Goal: Information Seeking & Learning: Learn about a topic

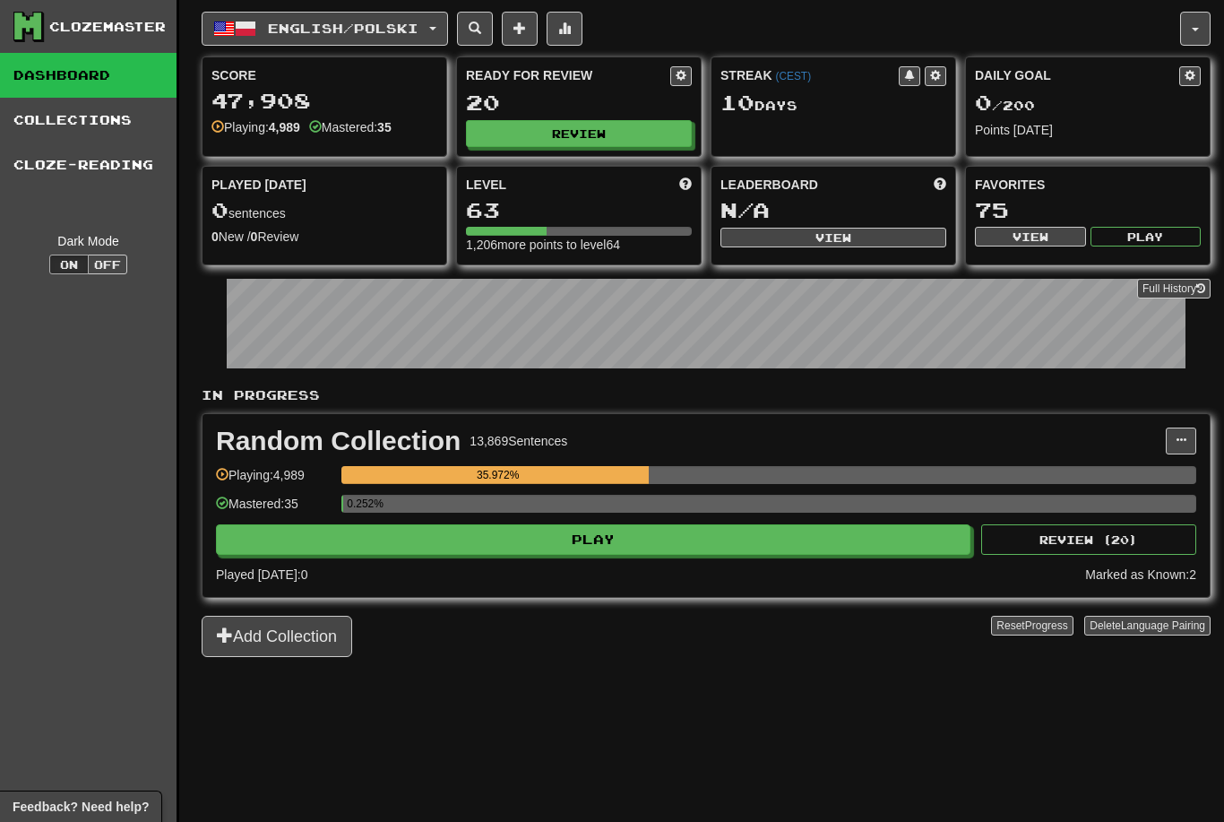
click at [660, 135] on button "Review" at bounding box center [579, 133] width 226 height 27
select select "********"
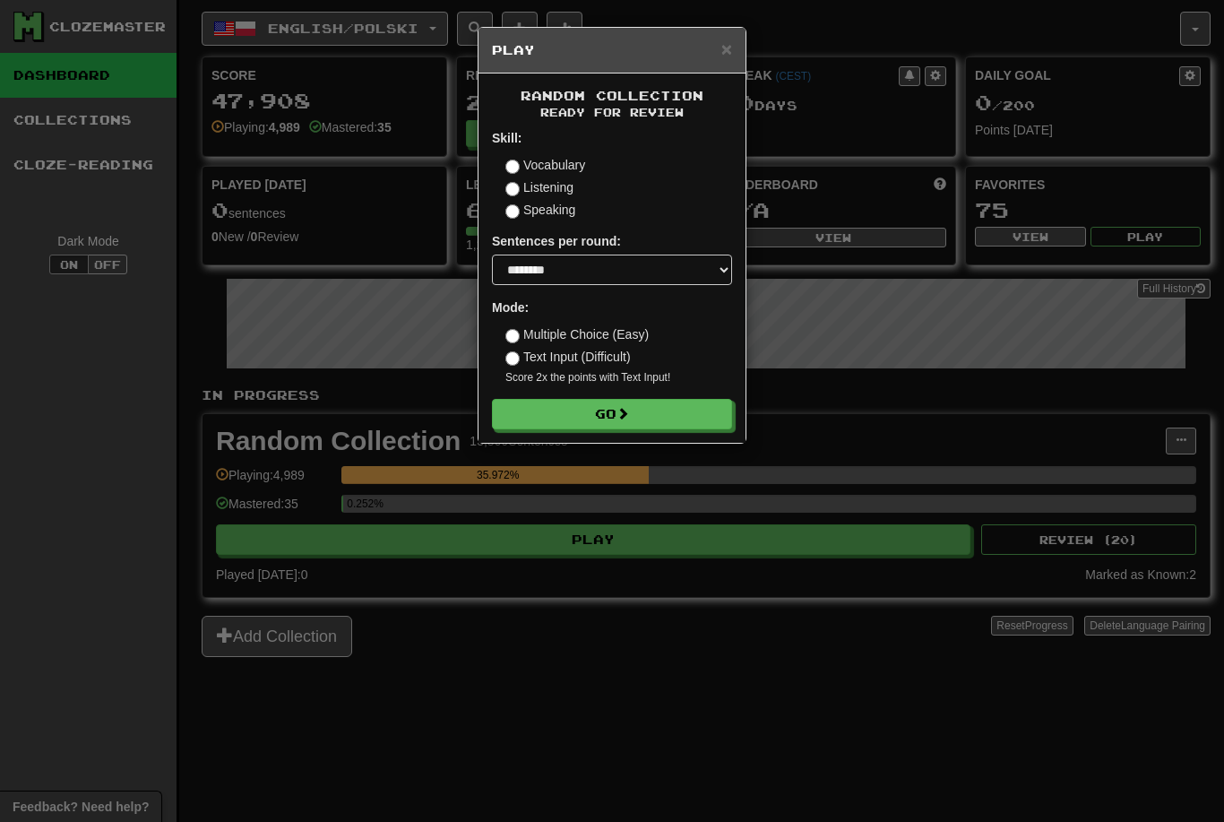
click at [701, 407] on button "Go" at bounding box center [612, 414] width 240 height 30
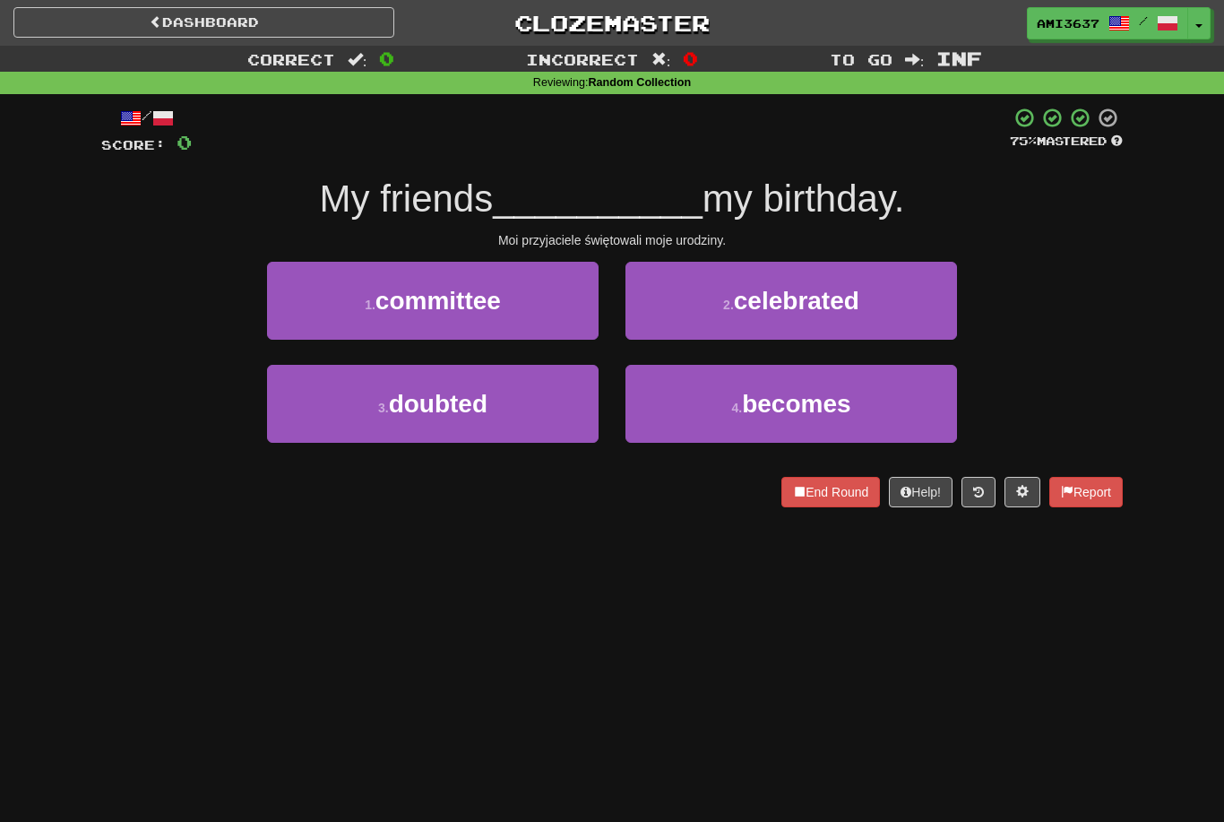
click at [918, 306] on button "2 . celebrated" at bounding box center [792, 301] width 332 height 78
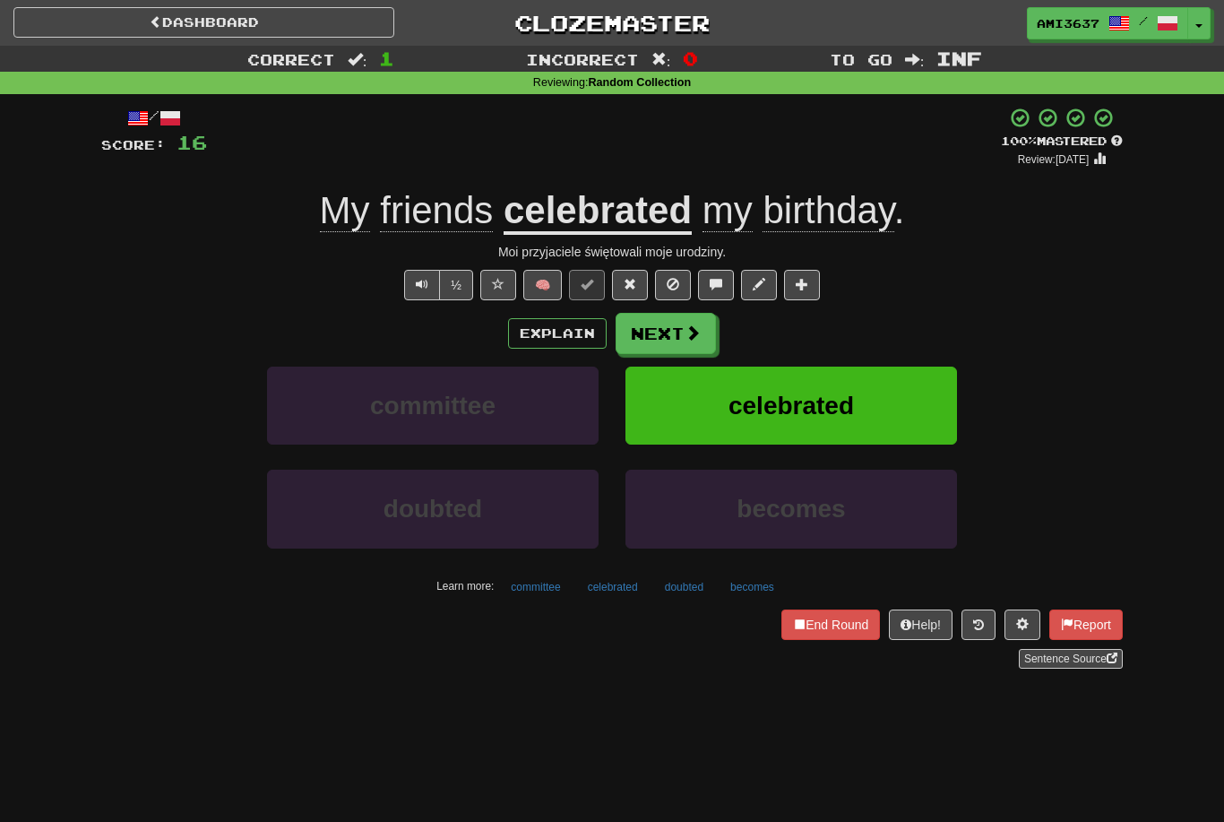
click at [875, 403] on button "celebrated" at bounding box center [792, 406] width 332 height 78
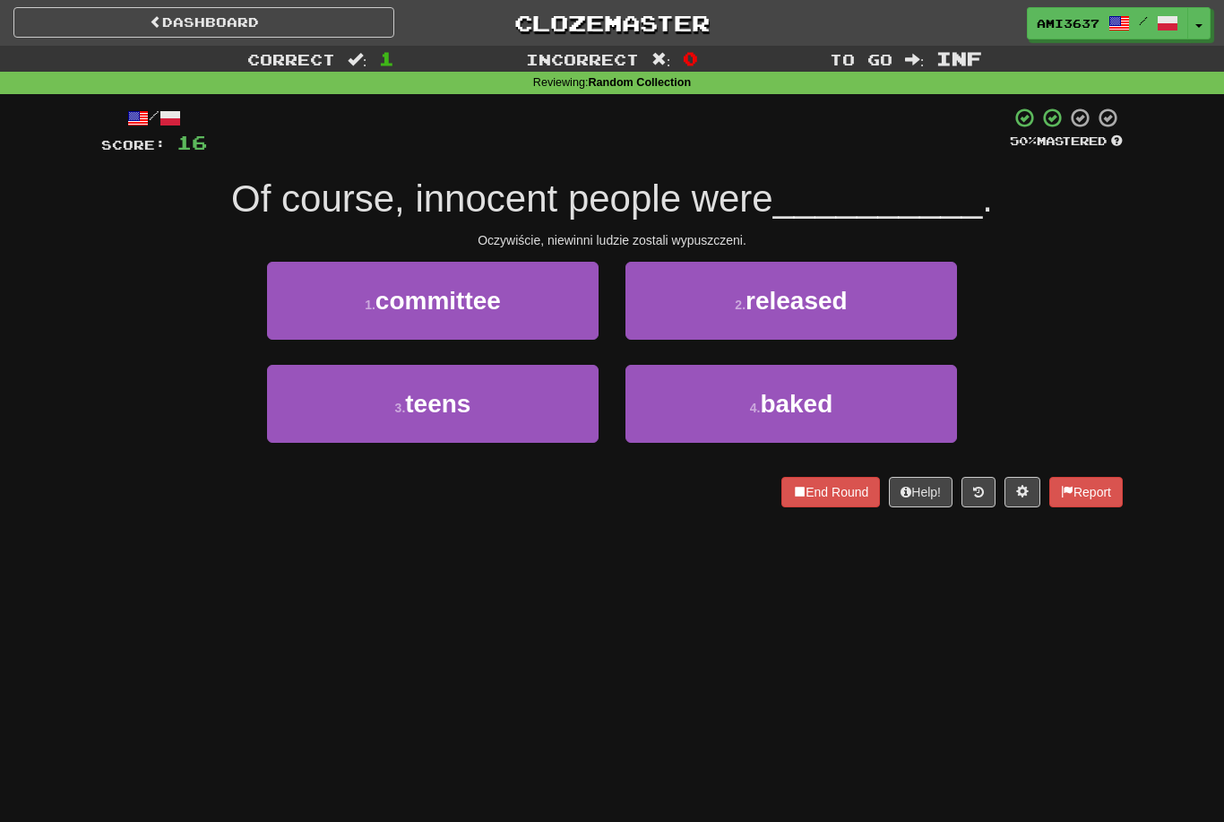
click at [902, 306] on button "2 . released" at bounding box center [792, 301] width 332 height 78
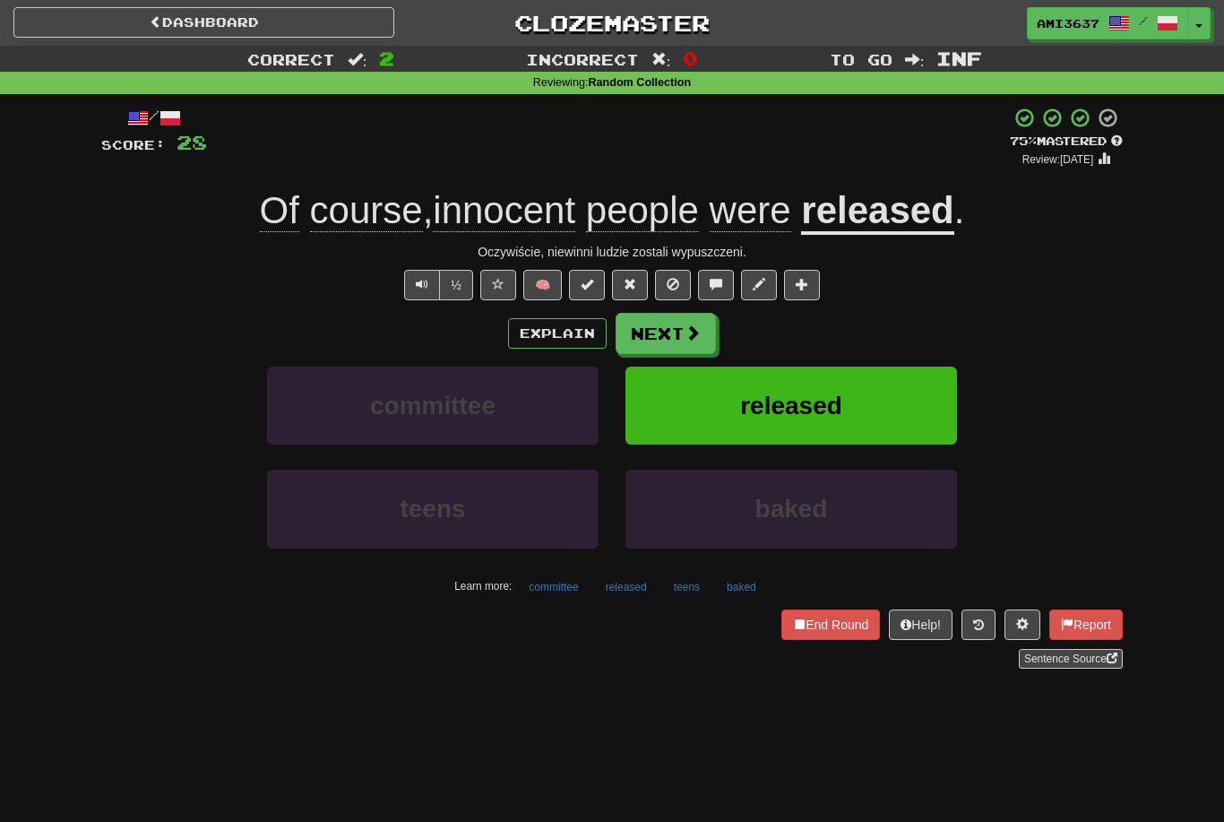
click at [497, 290] on button at bounding box center [498, 285] width 36 height 30
click at [776, 410] on span "released" at bounding box center [791, 406] width 102 height 28
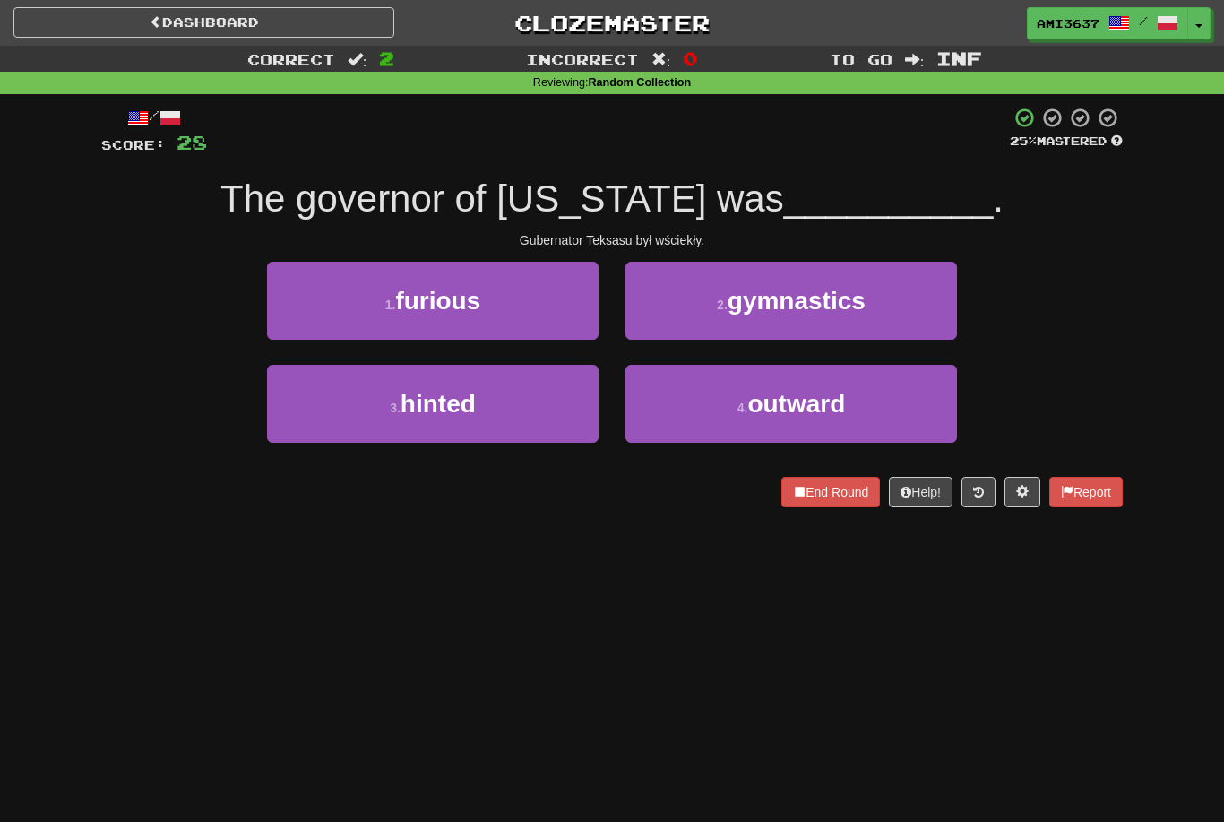
click at [523, 304] on button "1 . furious" at bounding box center [433, 301] width 332 height 78
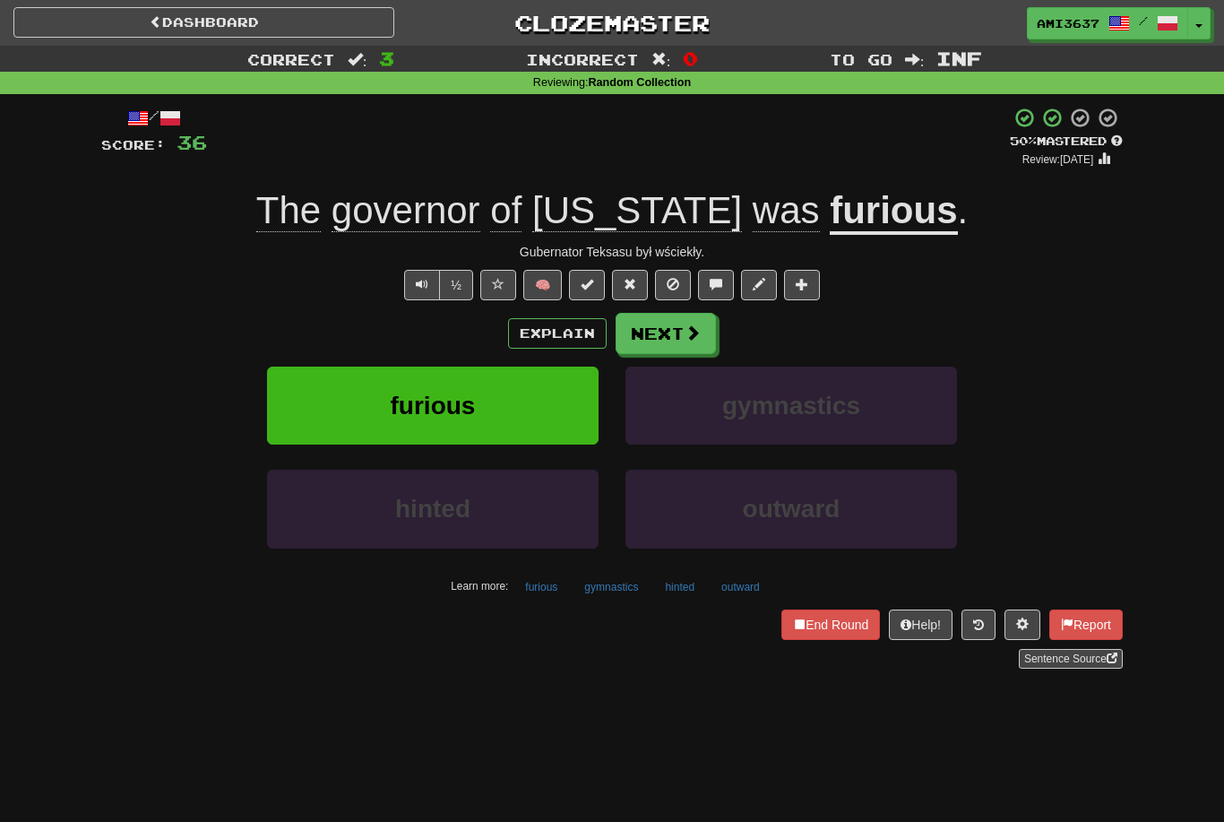
click at [537, 412] on button "furious" at bounding box center [433, 406] width 332 height 78
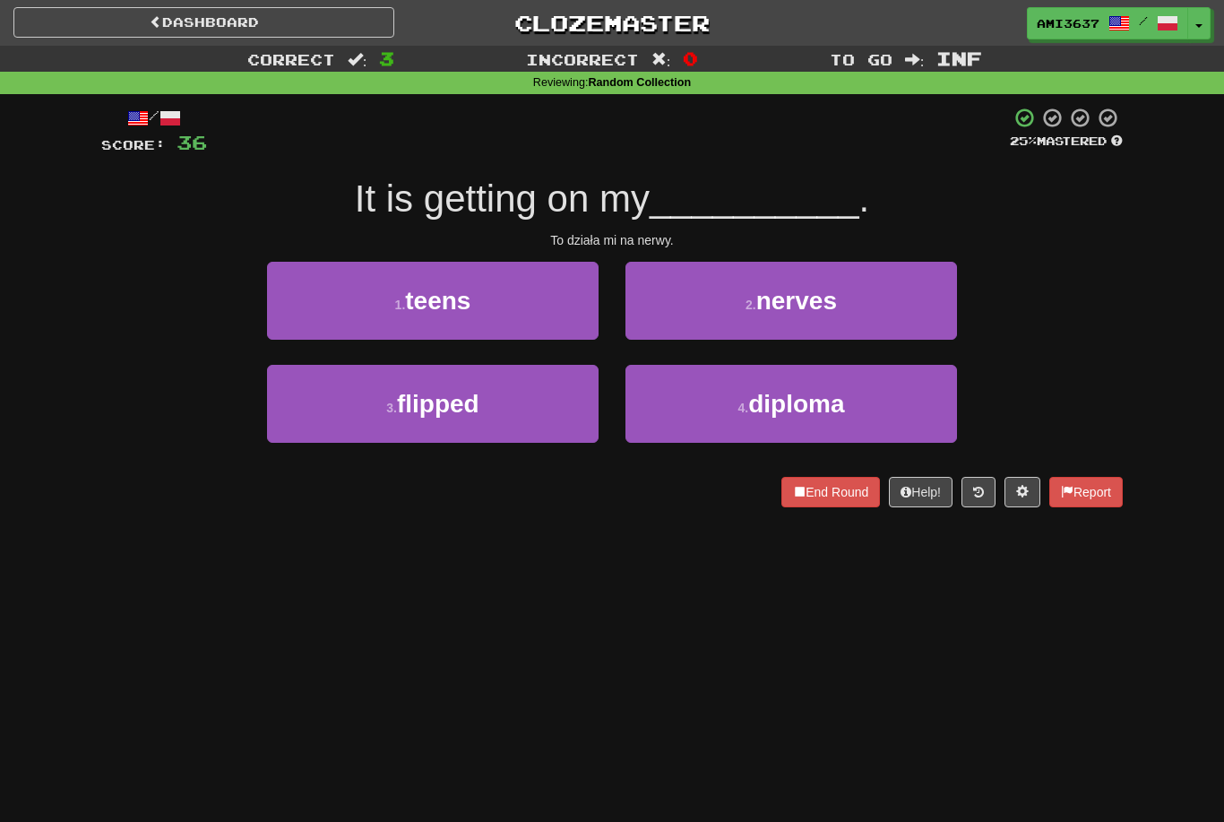
click at [727, 306] on button "2 . nerves" at bounding box center [792, 301] width 332 height 78
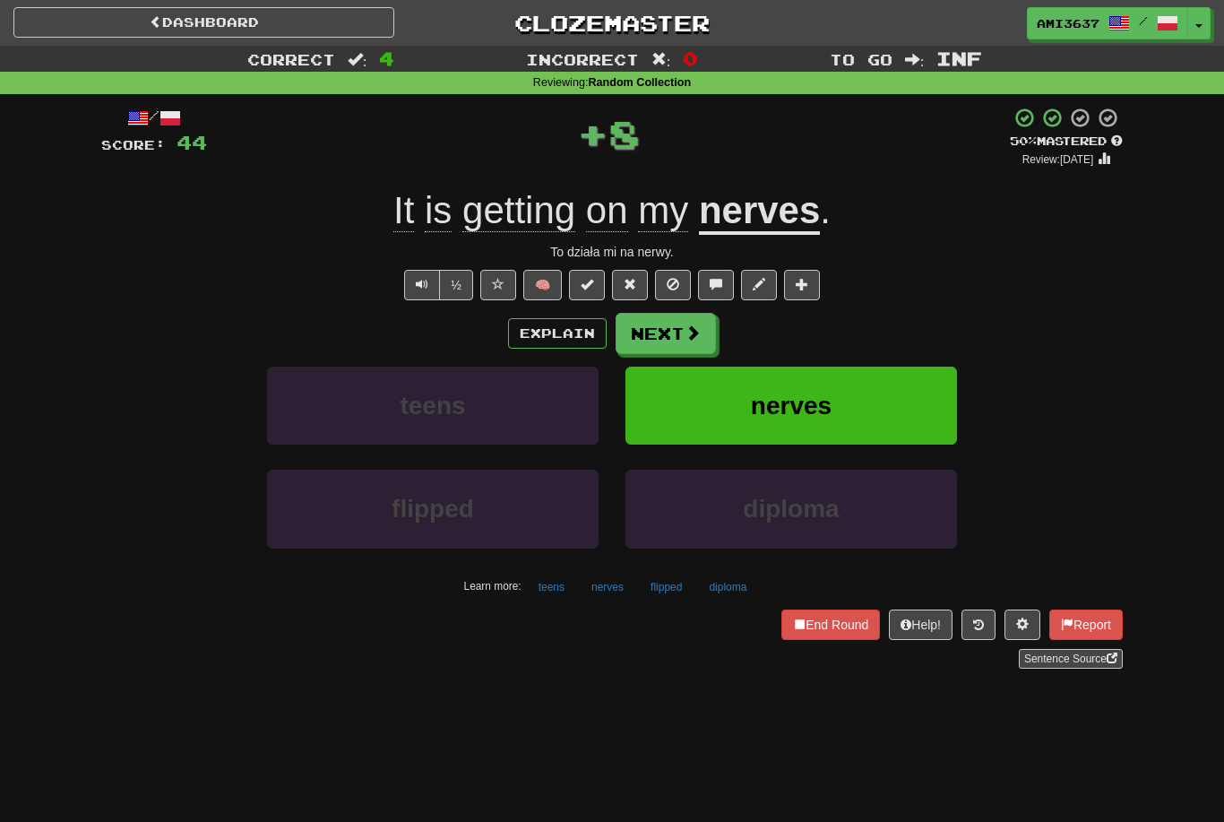
click at [695, 407] on button "nerves" at bounding box center [792, 406] width 332 height 78
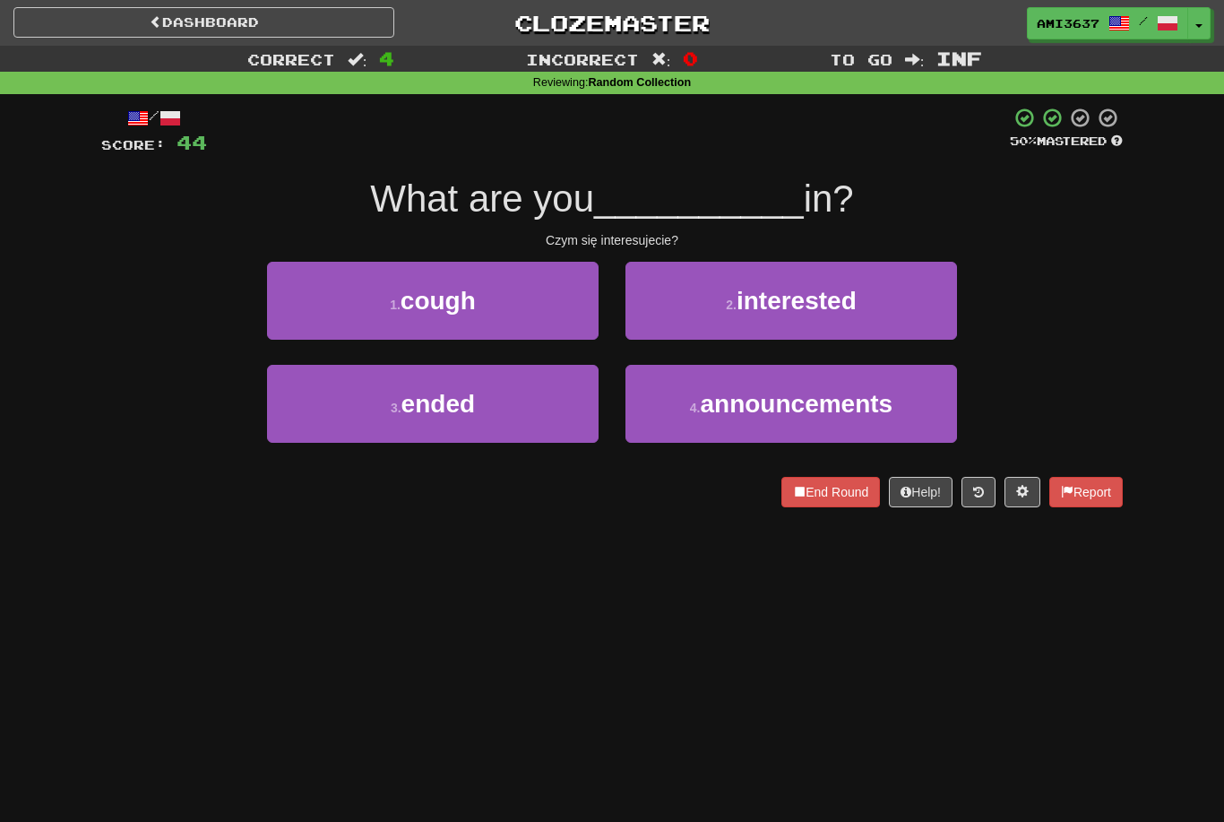
click at [748, 316] on button "2 . interested" at bounding box center [792, 301] width 332 height 78
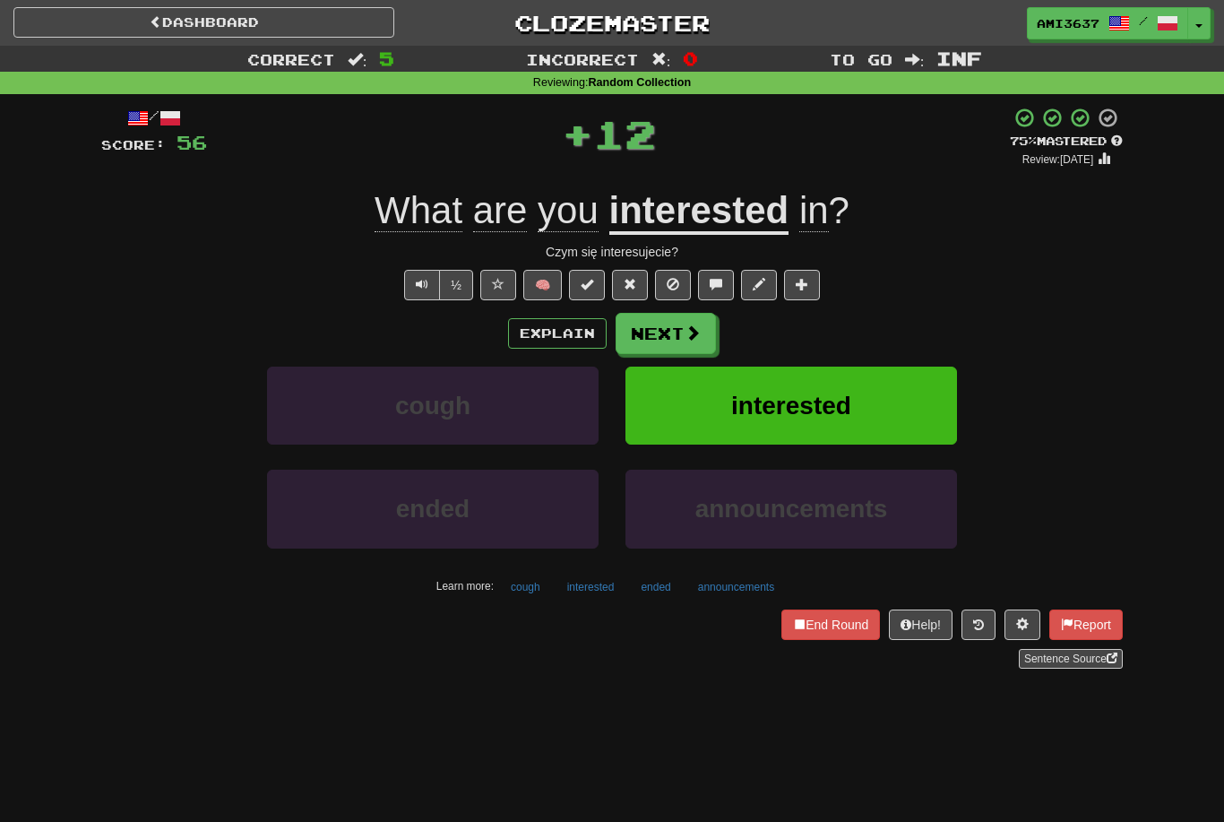
click at [687, 416] on button "interested" at bounding box center [792, 406] width 332 height 78
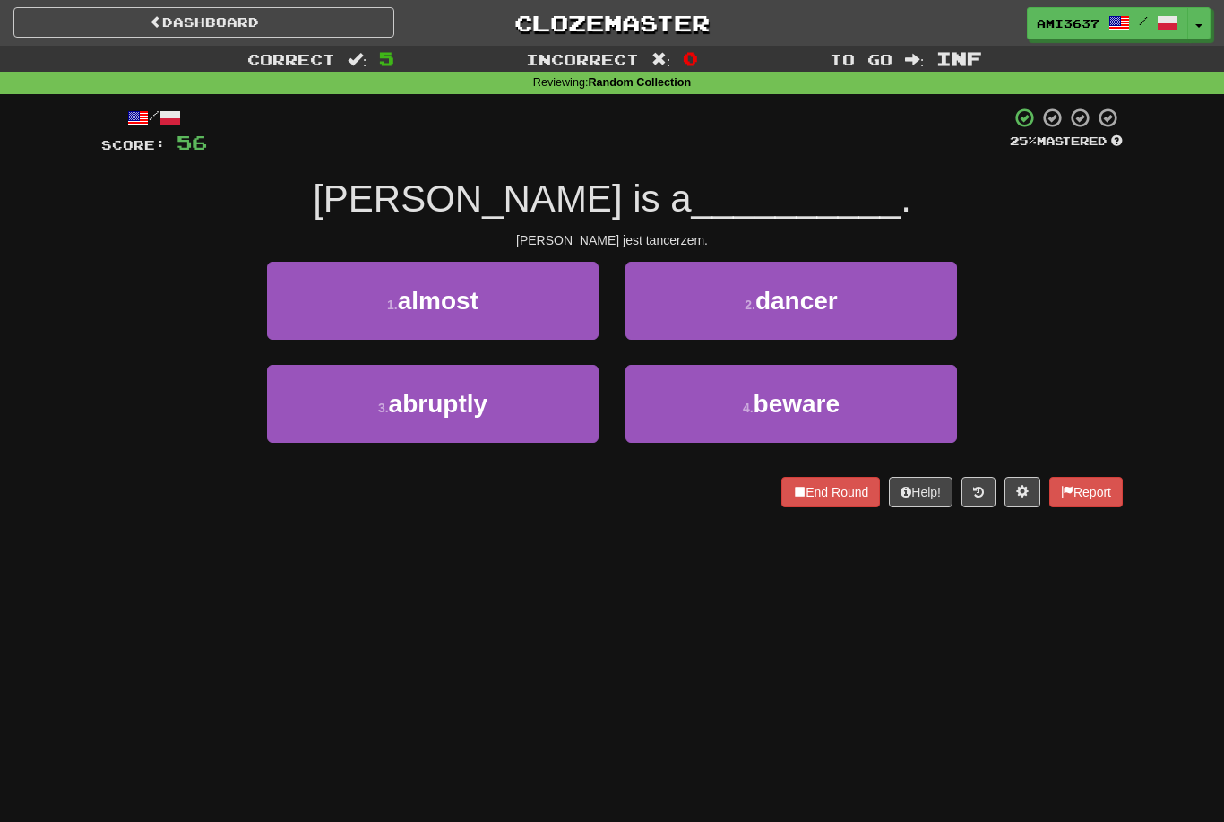
click at [764, 312] on span "dancer" at bounding box center [796, 301] width 82 height 28
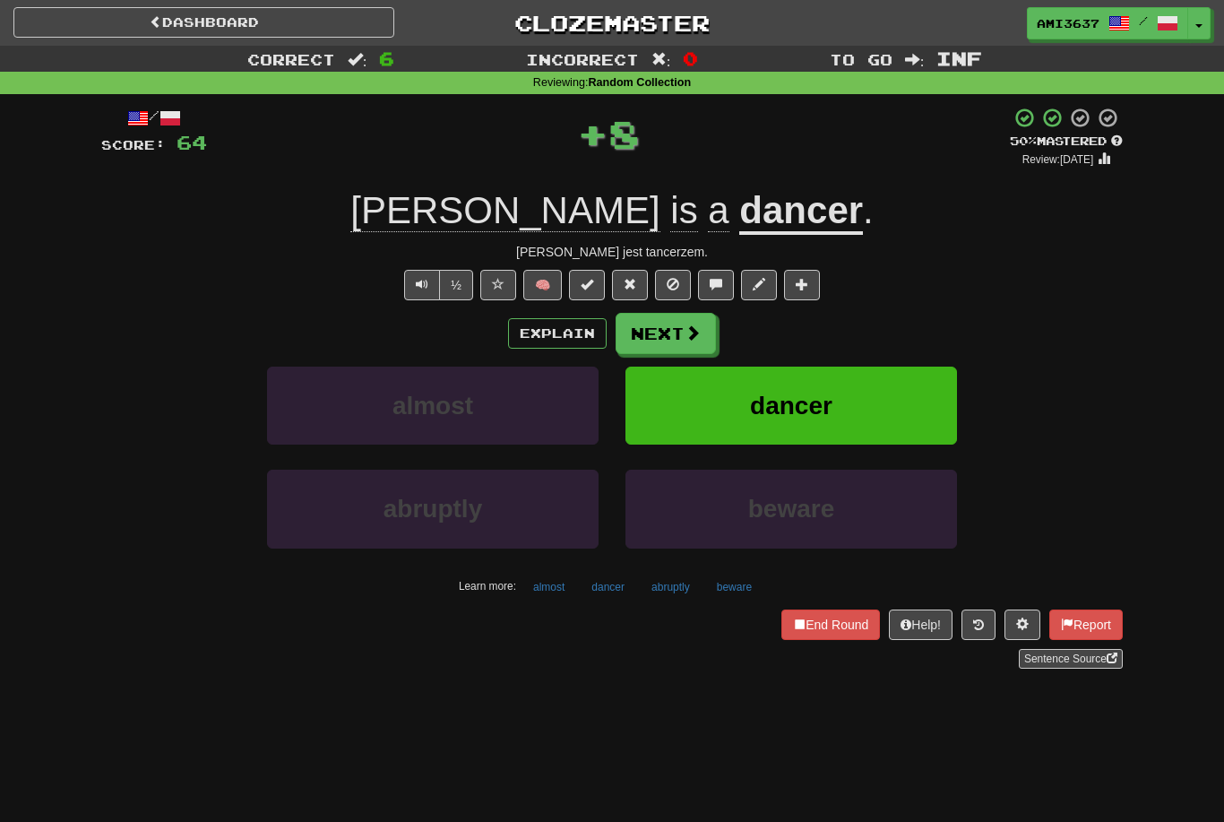
click at [684, 413] on button "dancer" at bounding box center [792, 406] width 332 height 78
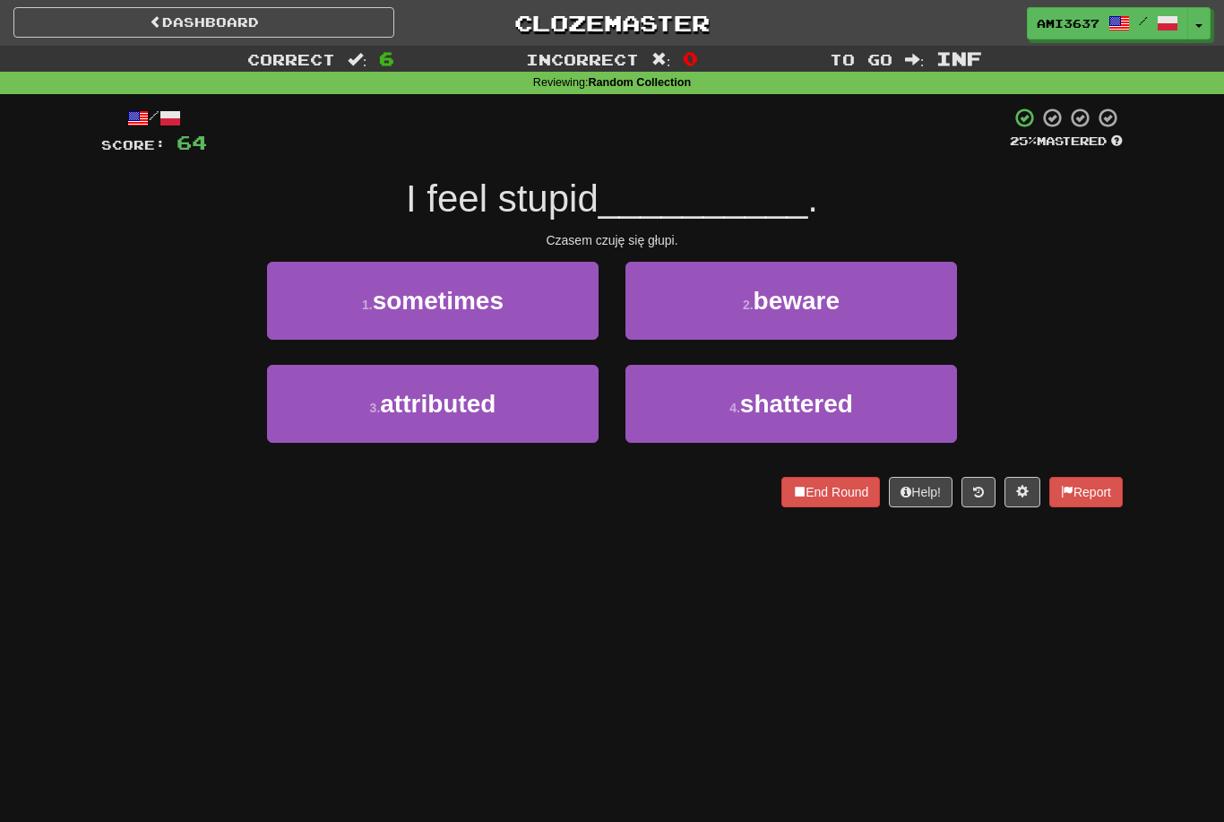
click at [728, 419] on button "4 . shattered" at bounding box center [792, 404] width 332 height 78
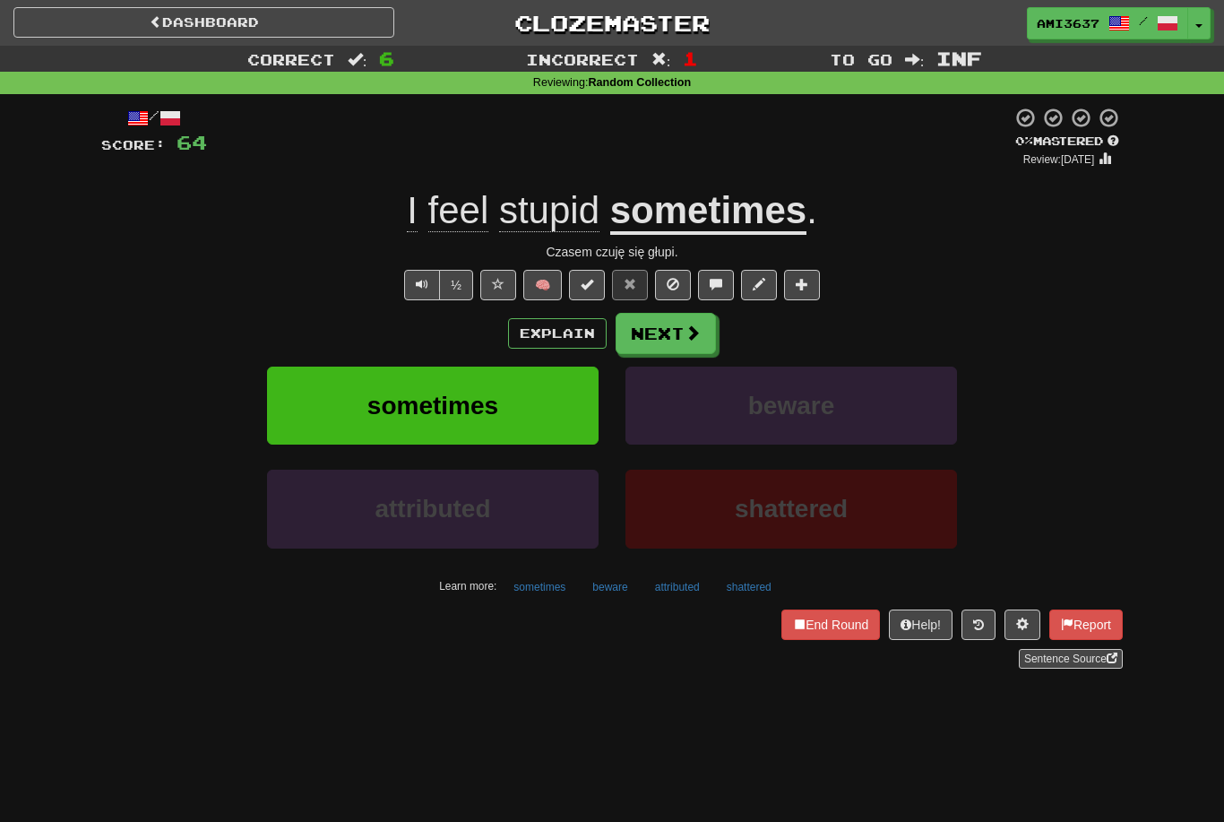
click at [561, 410] on button "sometimes" at bounding box center [433, 406] width 332 height 78
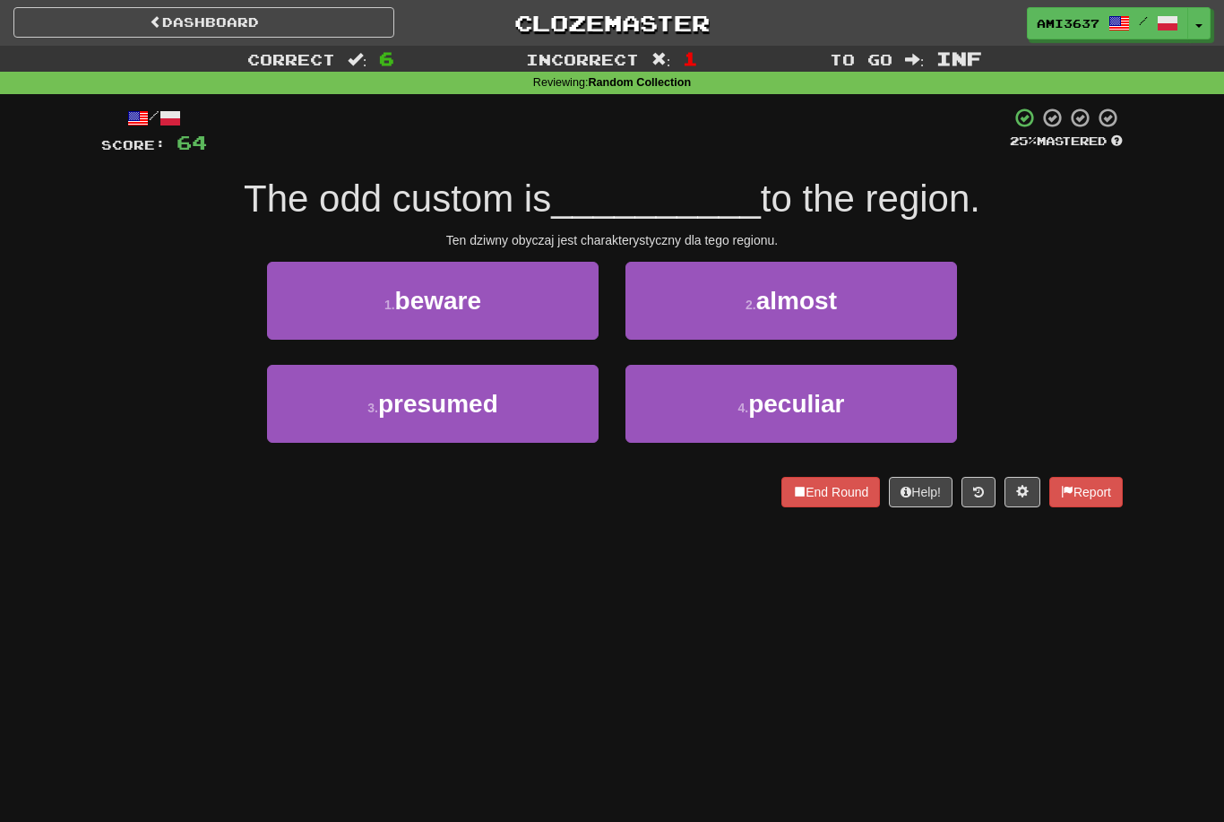
click at [916, 400] on button "4 . peculiar" at bounding box center [792, 404] width 332 height 78
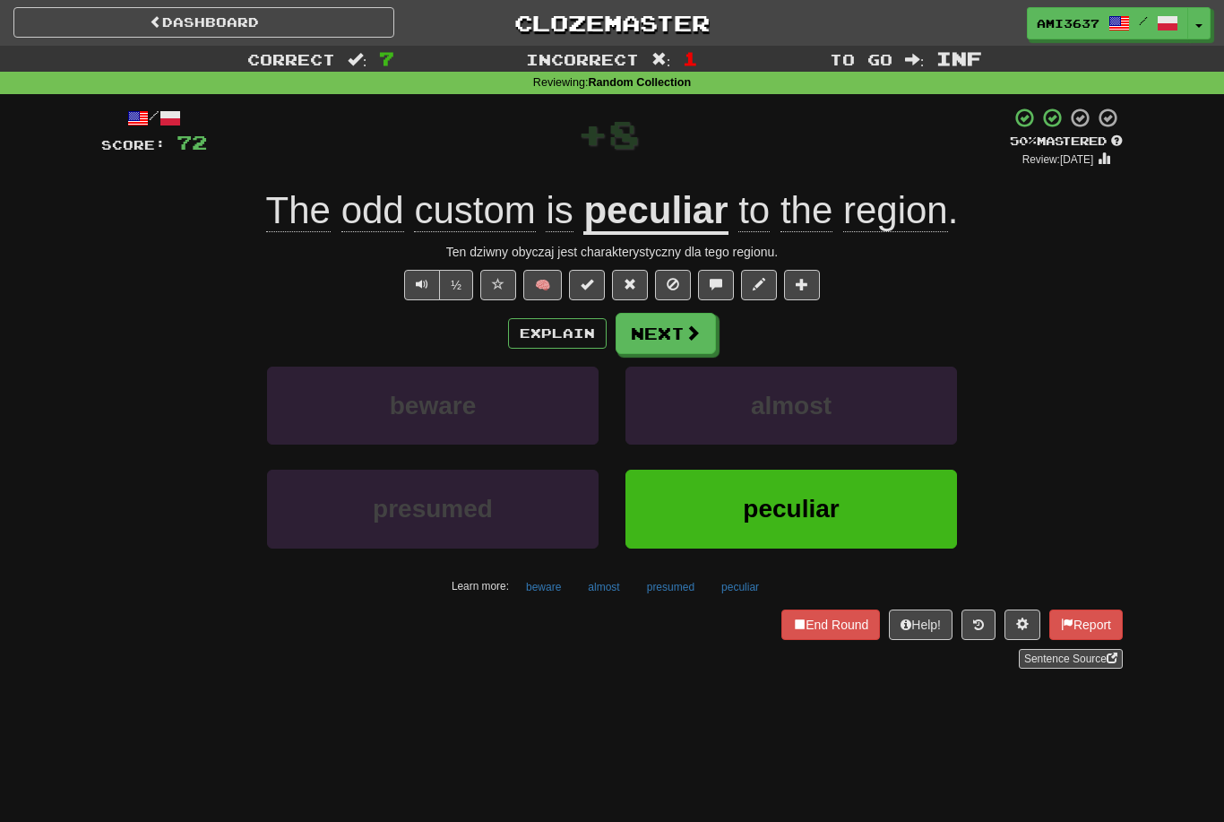
click at [906, 519] on button "peculiar" at bounding box center [792, 509] width 332 height 78
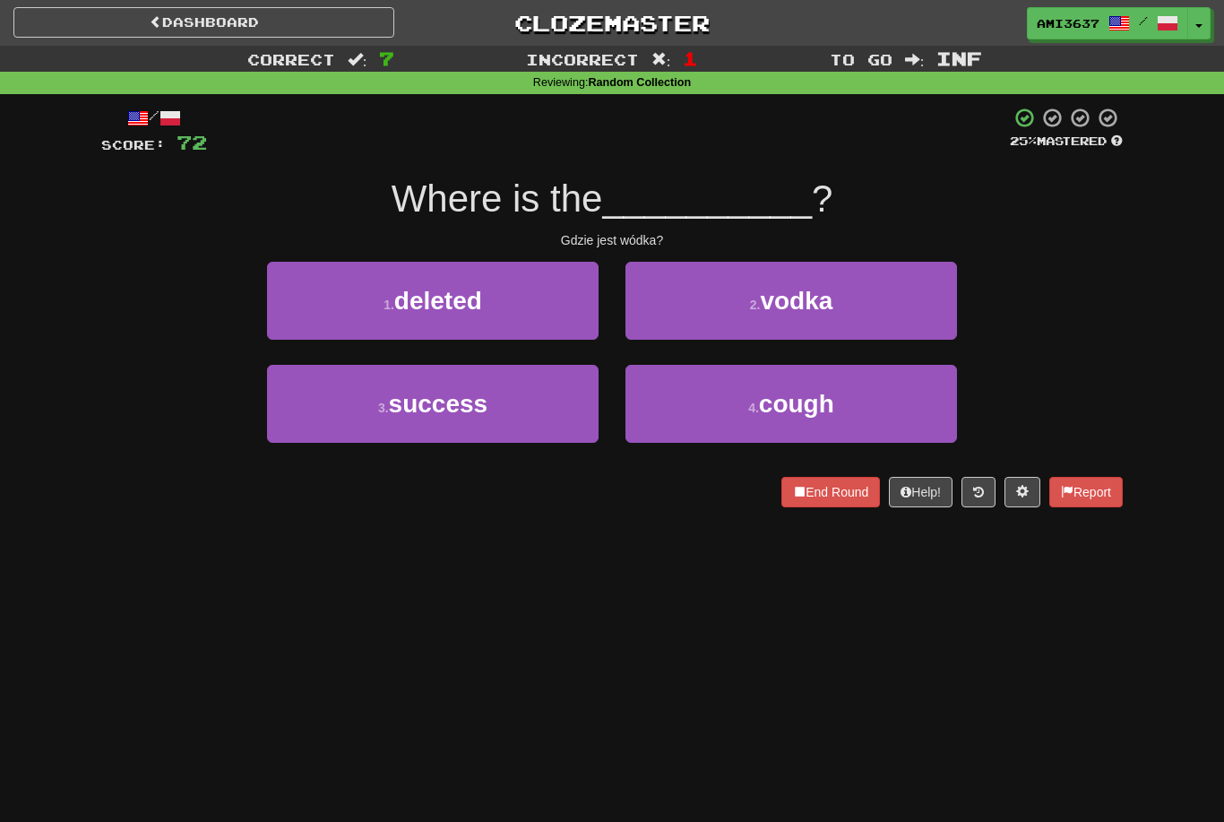
click at [892, 298] on button "2 . vodka" at bounding box center [792, 301] width 332 height 78
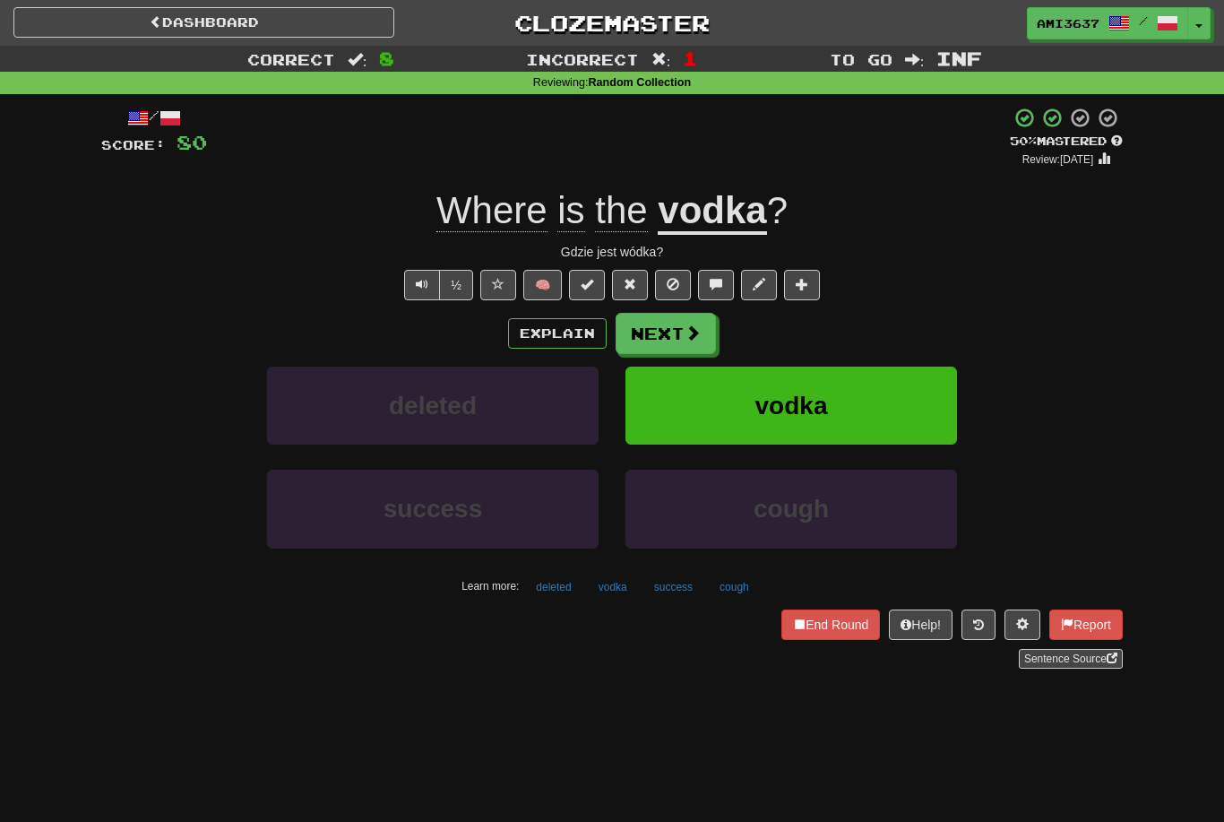
click at [886, 408] on button "vodka" at bounding box center [792, 406] width 332 height 78
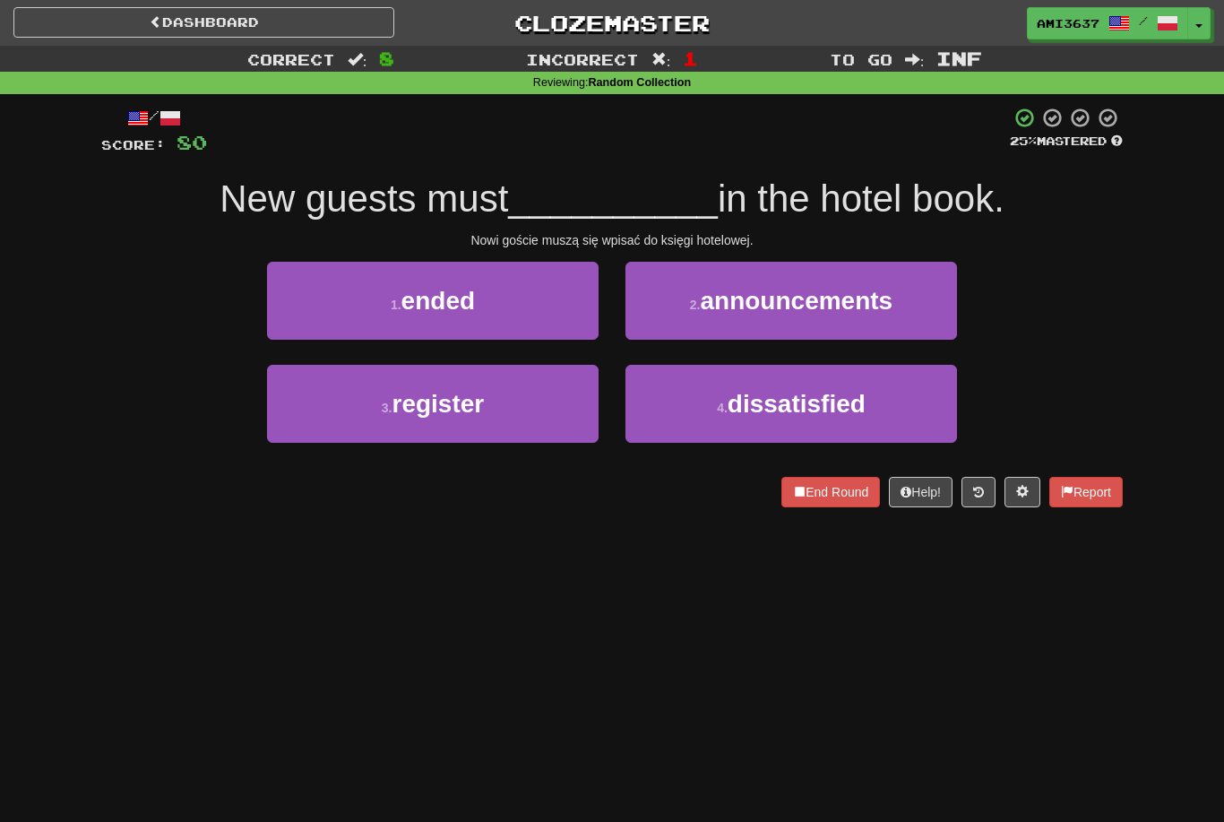
click at [569, 418] on button "3 . register" at bounding box center [433, 404] width 332 height 78
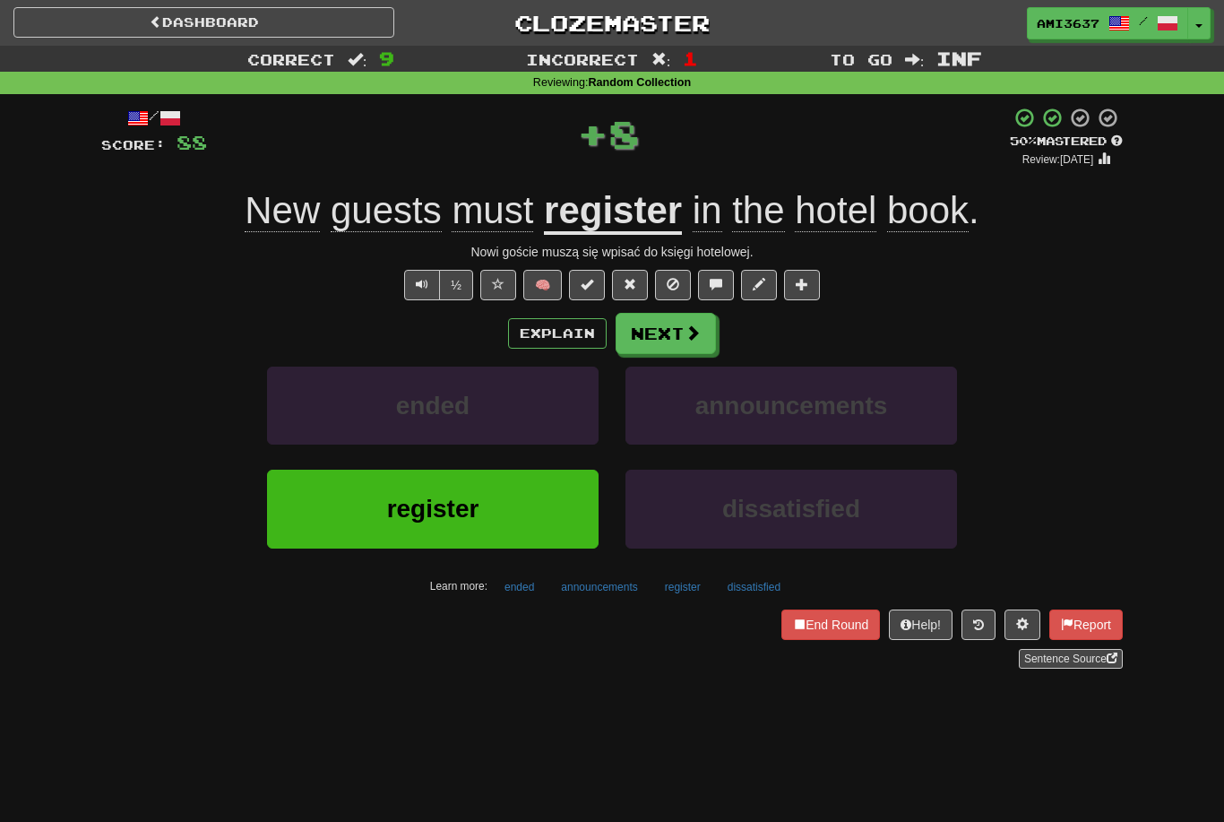
click at [555, 517] on button "register" at bounding box center [433, 509] width 332 height 78
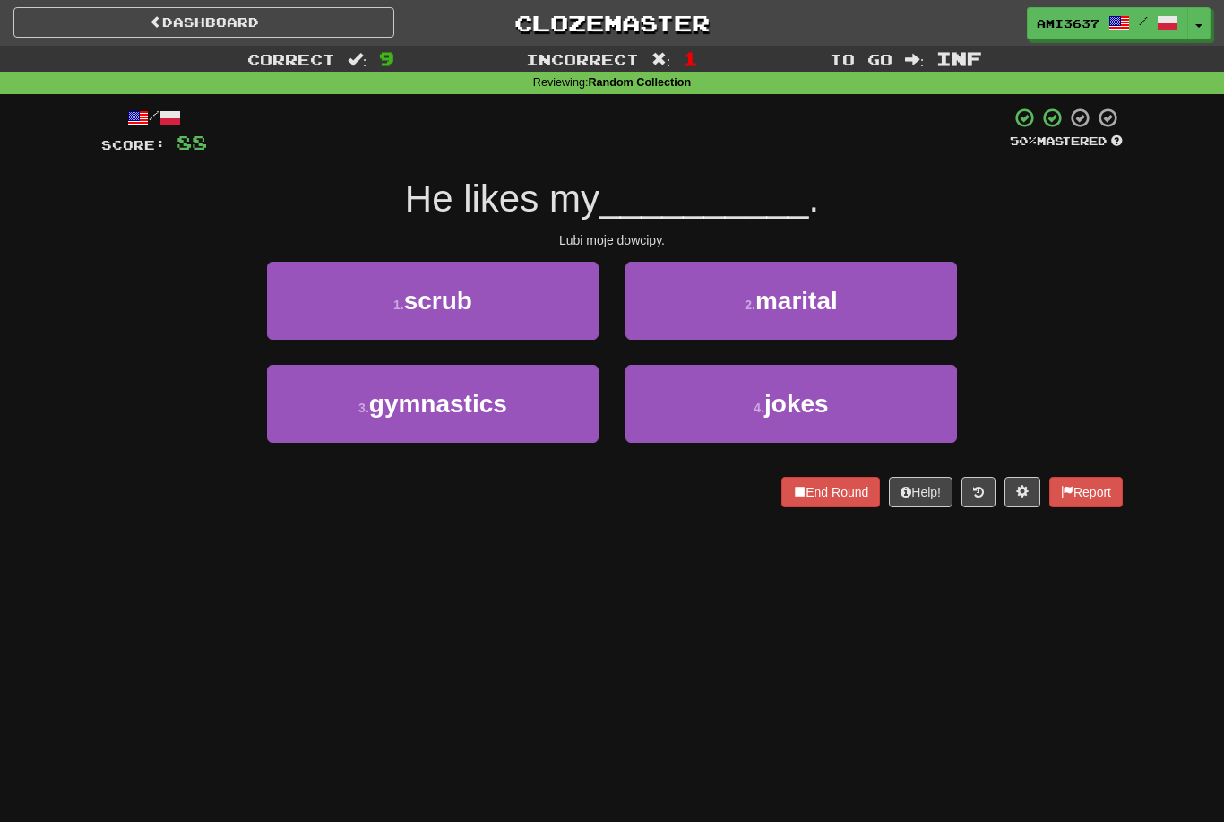
click at [748, 418] on button "4 . jokes" at bounding box center [792, 404] width 332 height 78
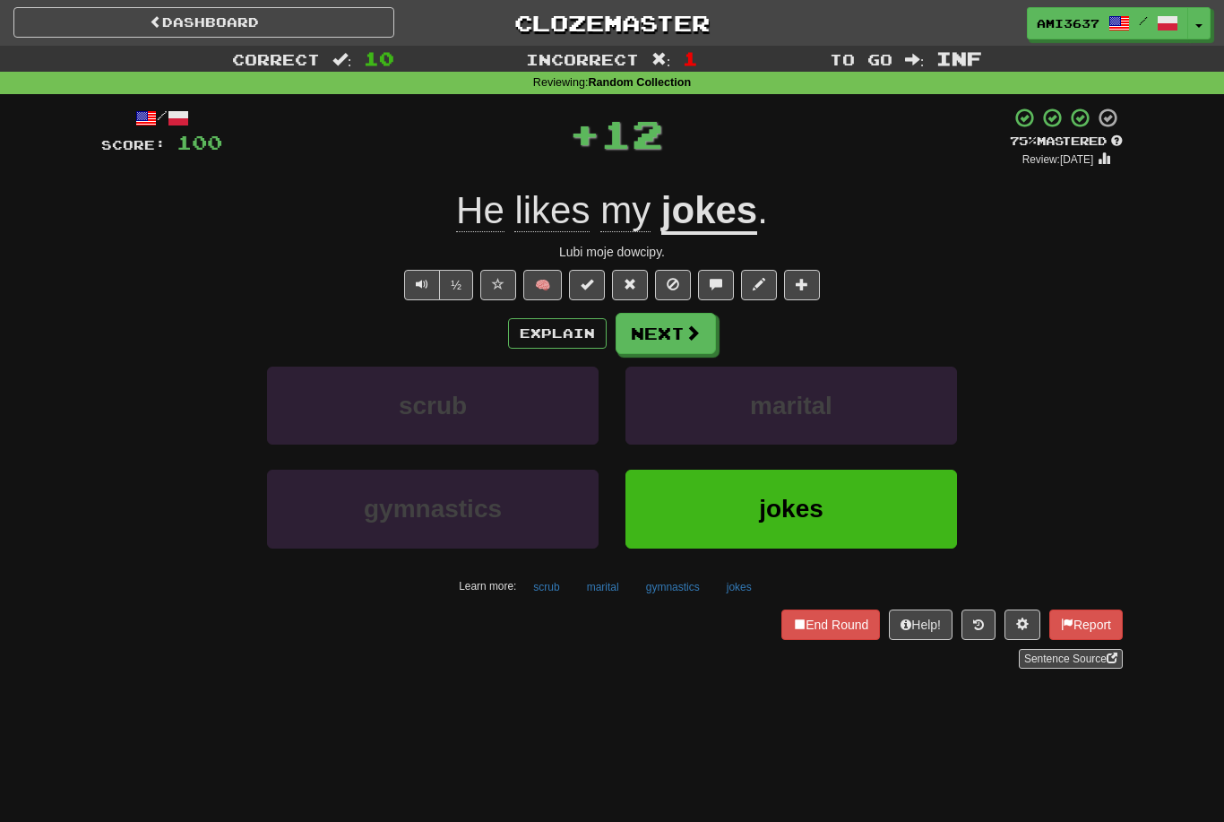
click at [751, 497] on button "jokes" at bounding box center [792, 509] width 332 height 78
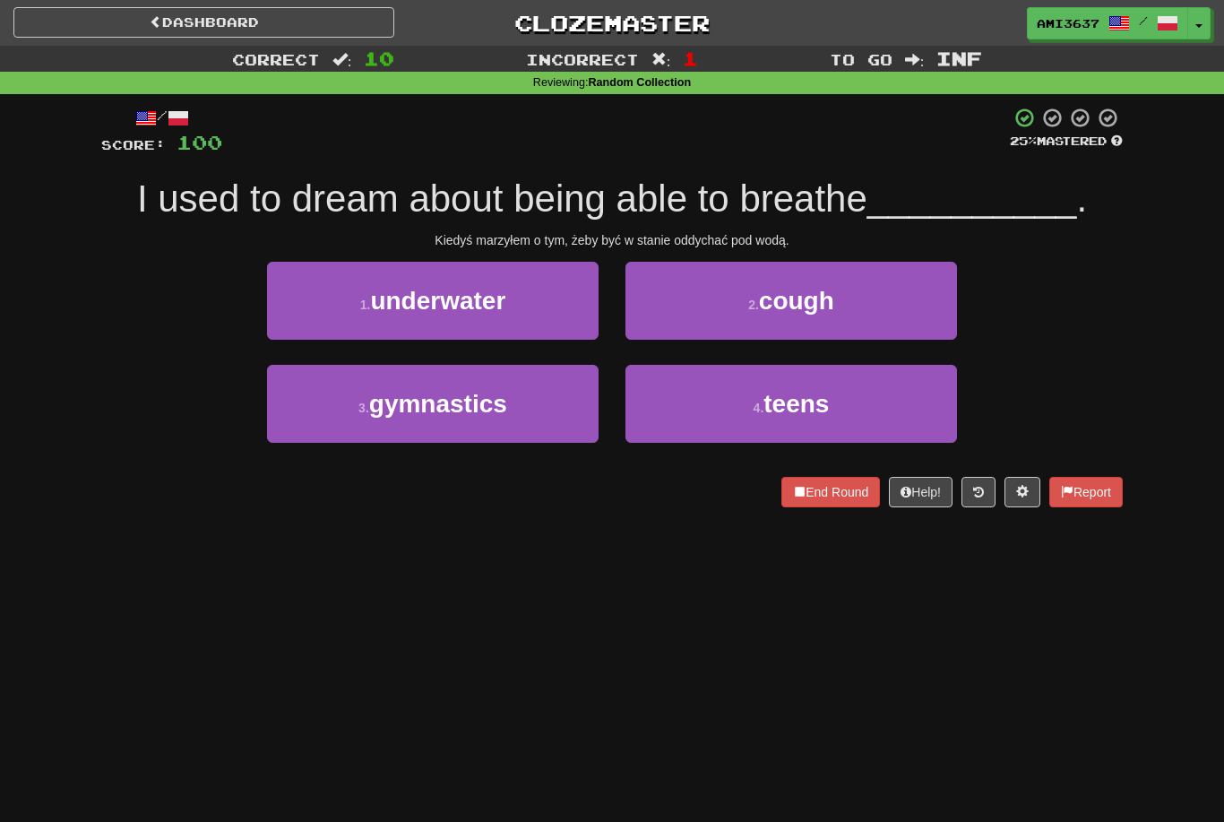
click at [538, 322] on button "1 . underwater" at bounding box center [433, 301] width 332 height 78
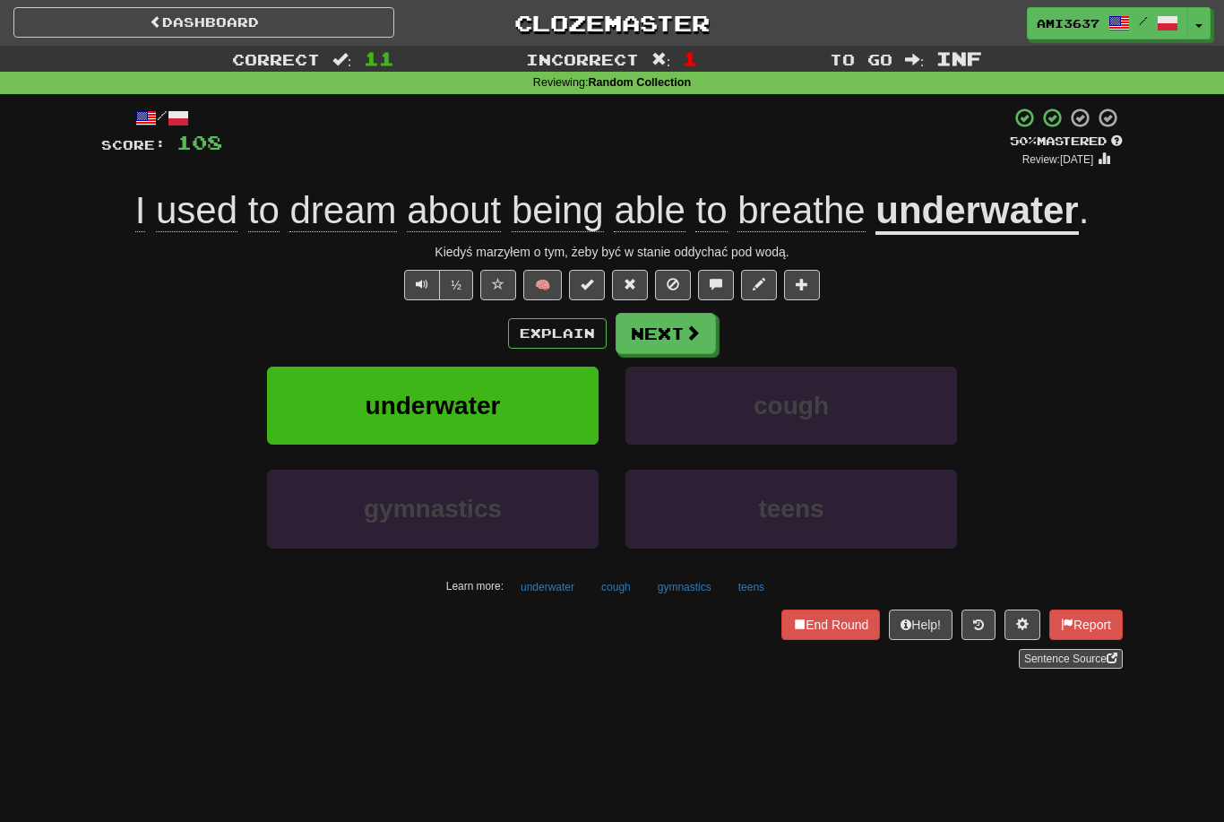
click at [574, 403] on button "underwater" at bounding box center [433, 406] width 332 height 78
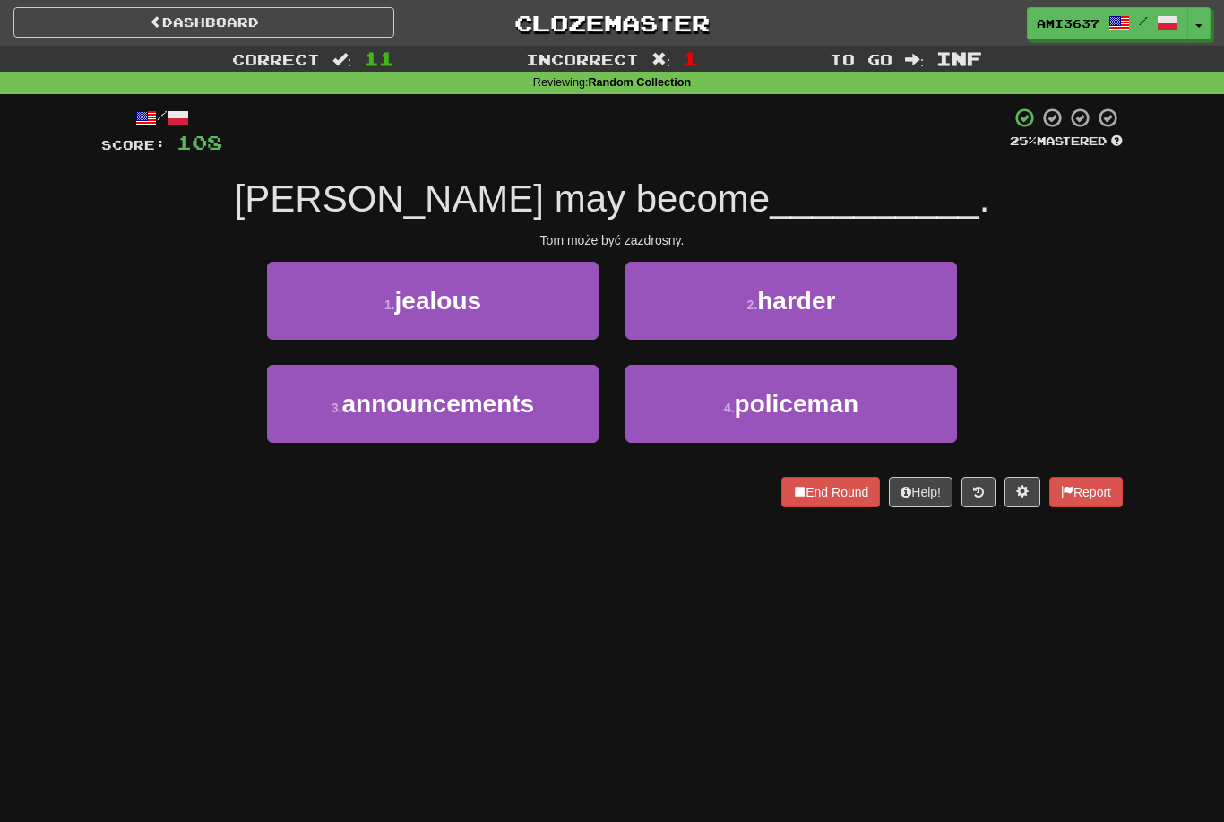
click at [550, 306] on button "1 . jealous" at bounding box center [433, 301] width 332 height 78
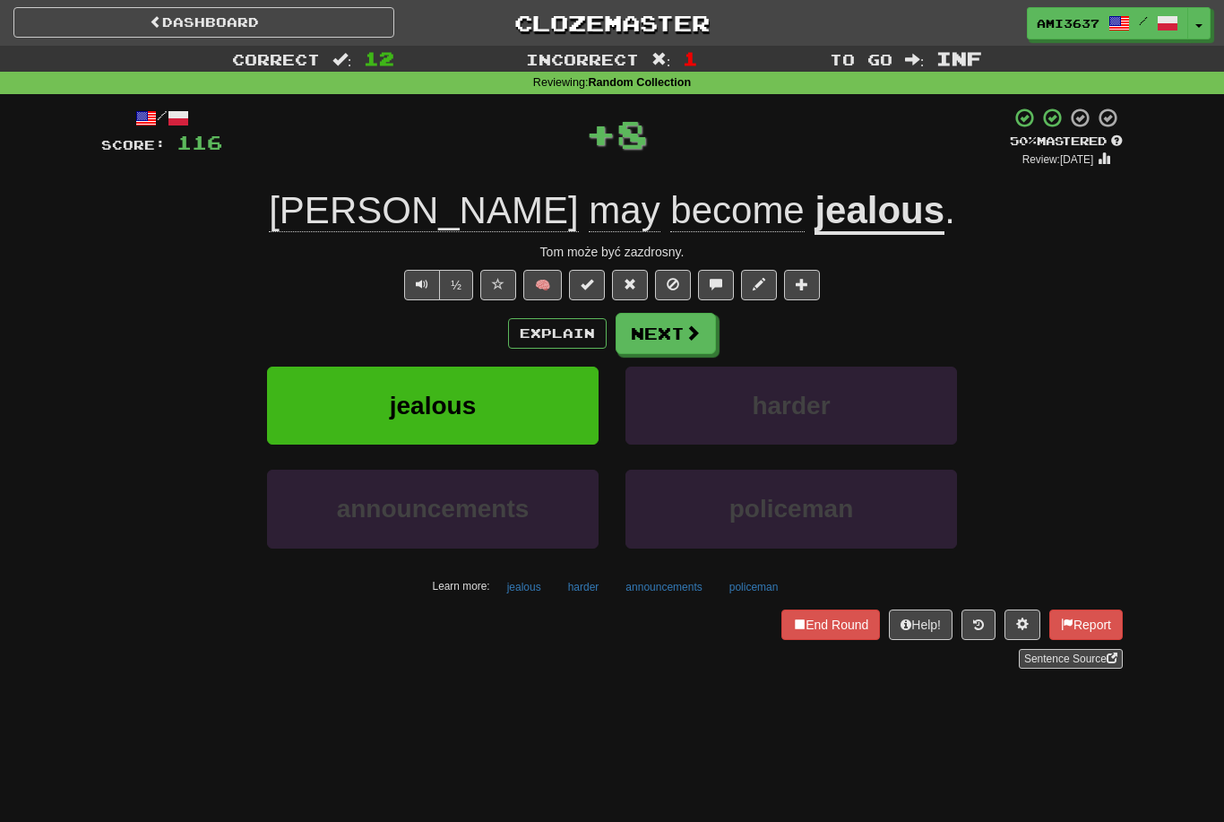
click at [558, 419] on button "jealous" at bounding box center [433, 406] width 332 height 78
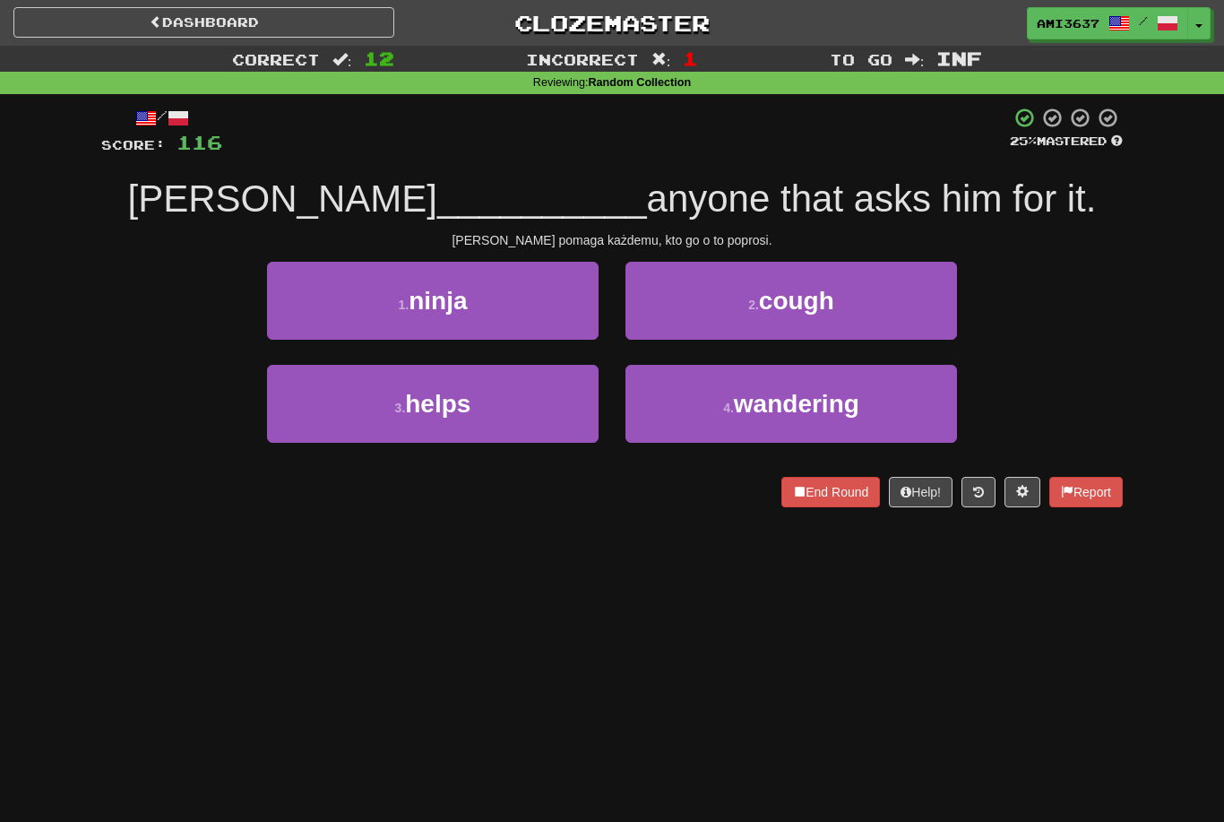
click at [717, 422] on button "4 . wandering" at bounding box center [792, 404] width 332 height 78
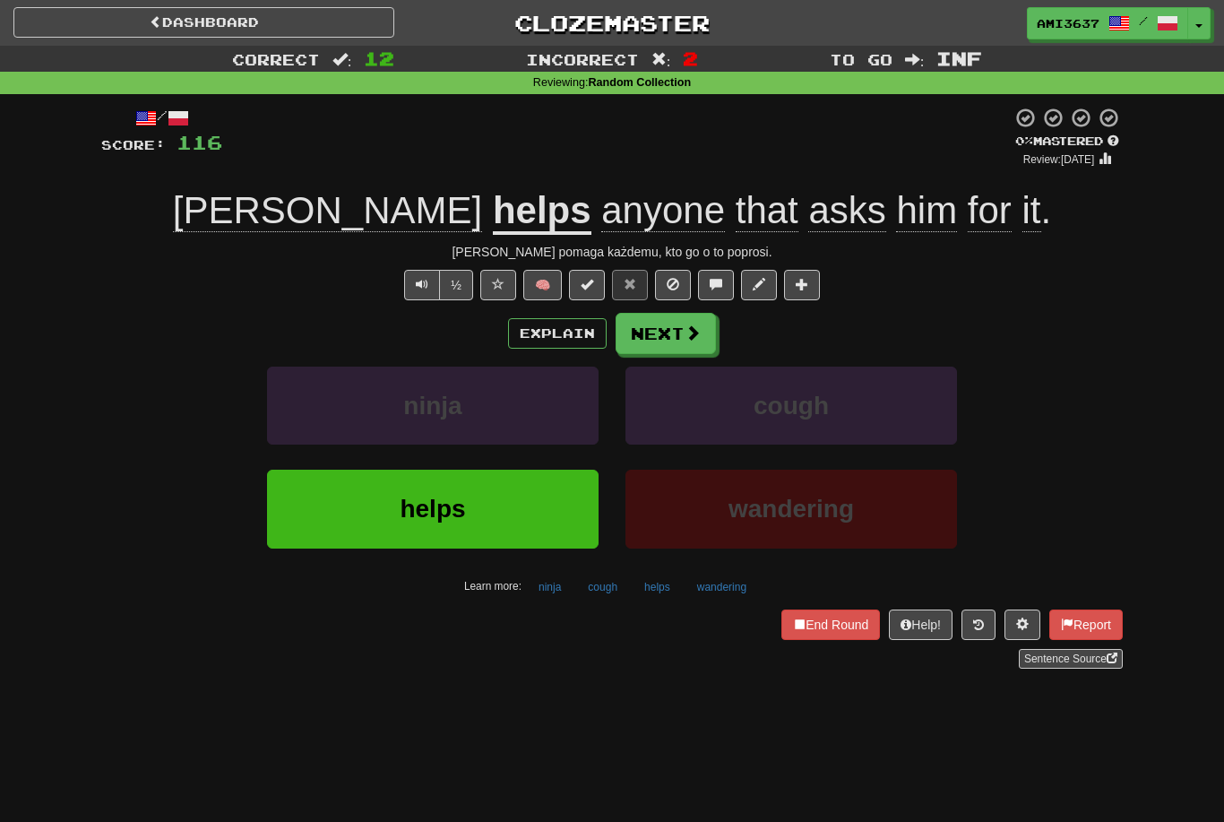
click at [576, 503] on button "helps" at bounding box center [433, 509] width 332 height 78
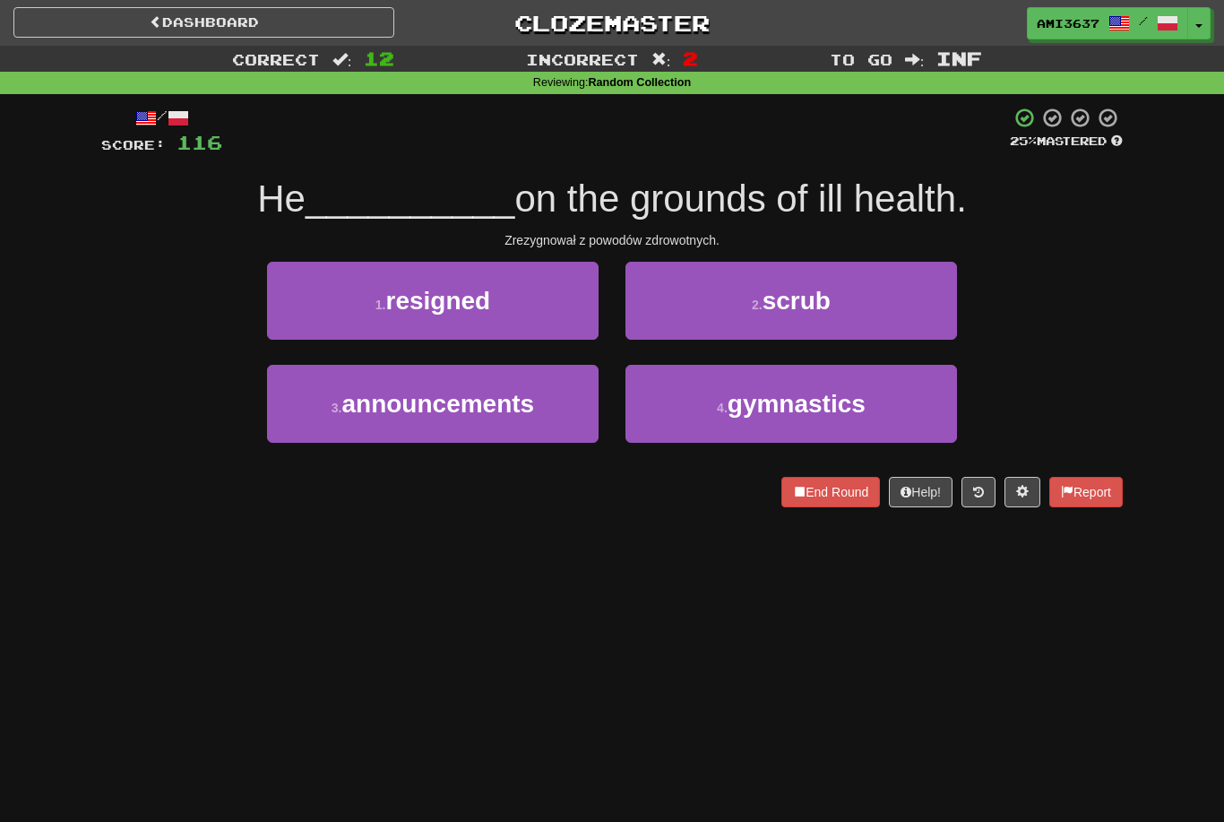
click at [569, 426] on button "3 . announcements" at bounding box center [433, 404] width 332 height 78
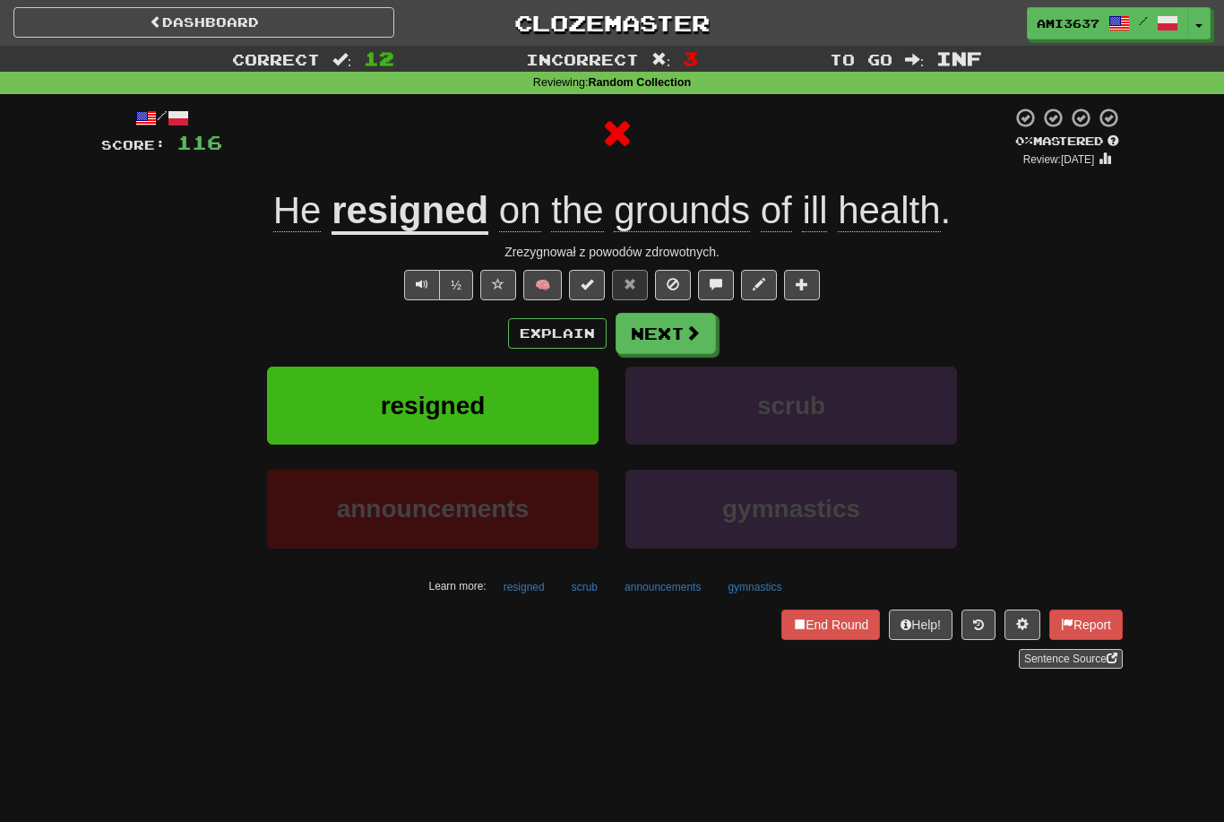
click at [562, 413] on button "resigned" at bounding box center [433, 406] width 332 height 78
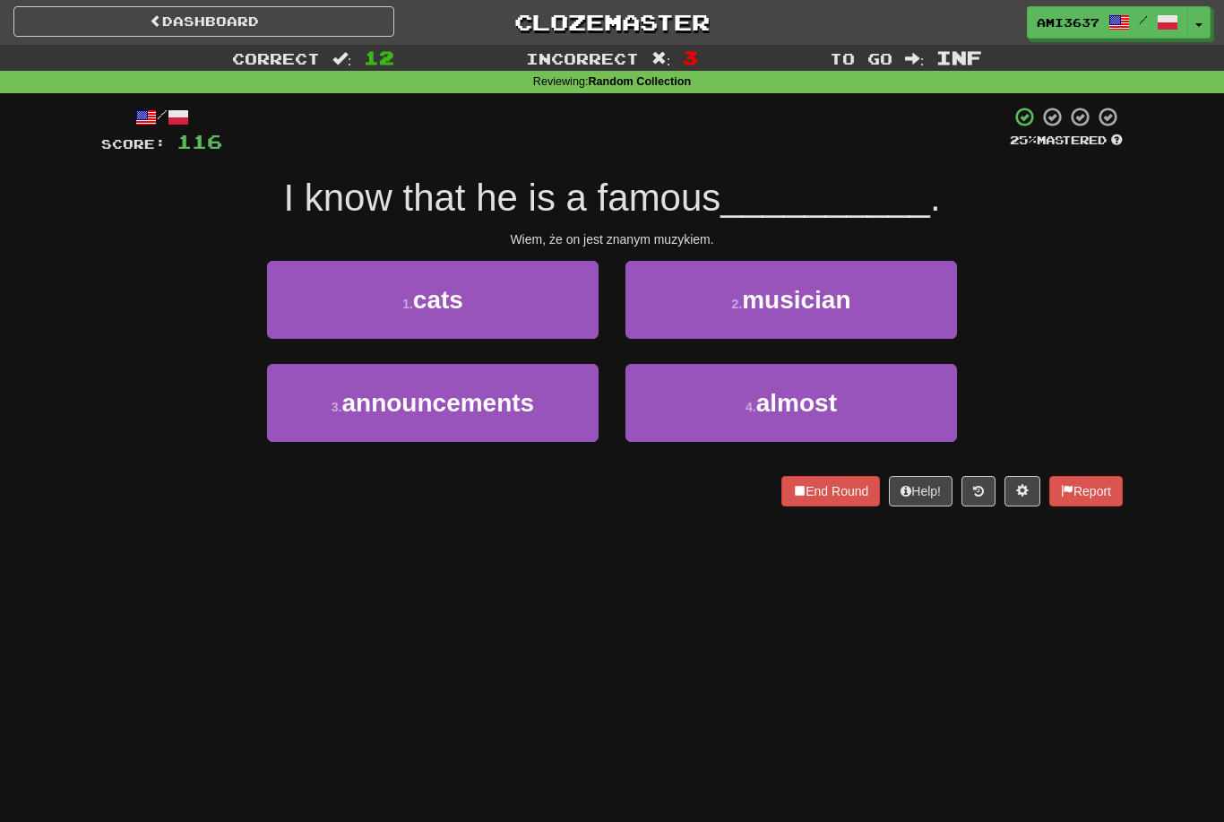
click at [868, 309] on button "2 . musician" at bounding box center [792, 301] width 332 height 78
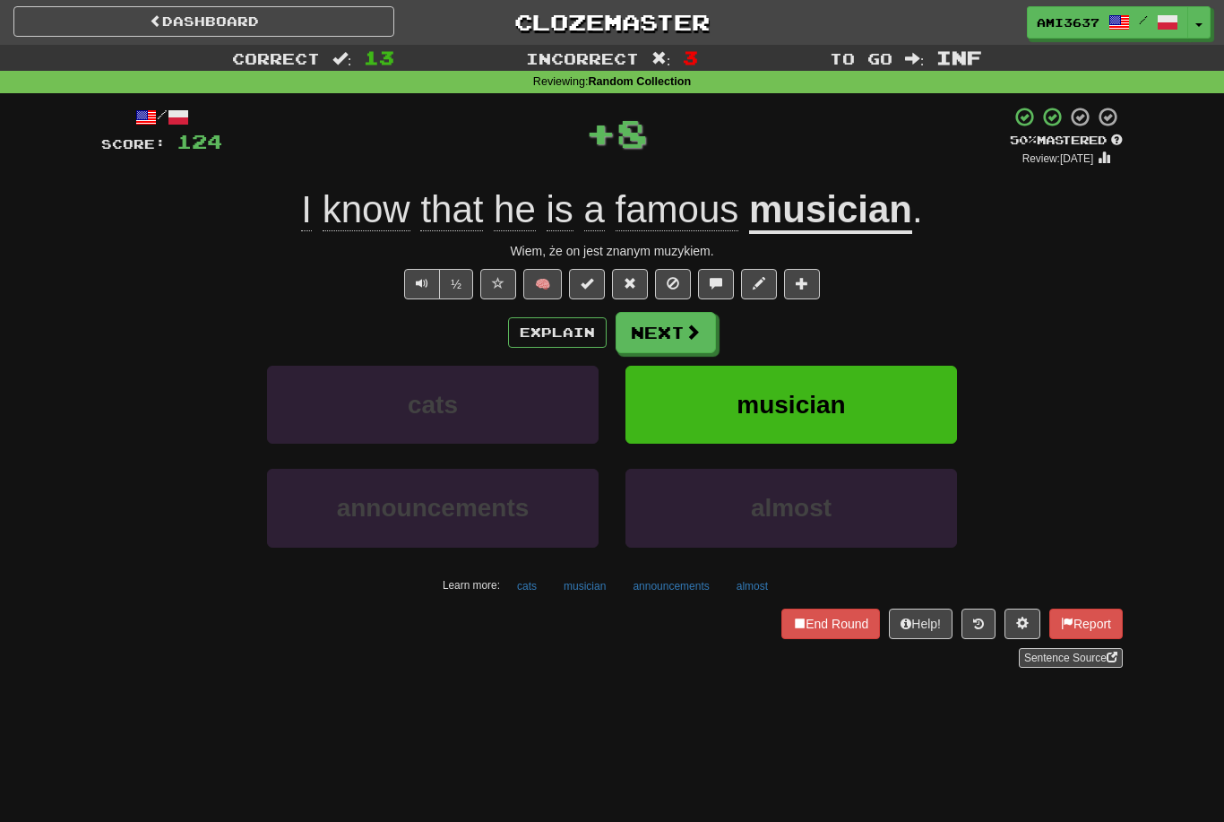
scroll to position [1, 0]
click at [882, 414] on button "musician" at bounding box center [792, 405] width 332 height 78
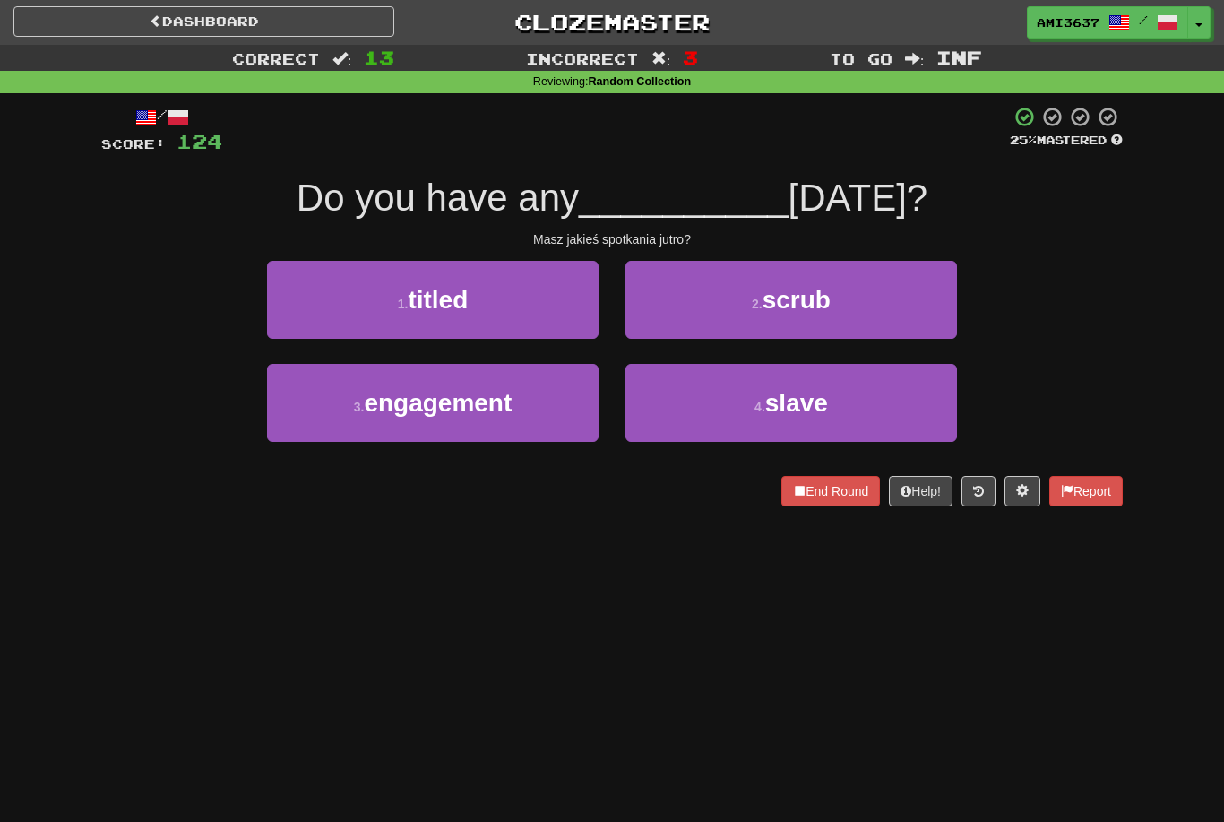
click at [552, 419] on button "3 . engagement" at bounding box center [433, 403] width 332 height 78
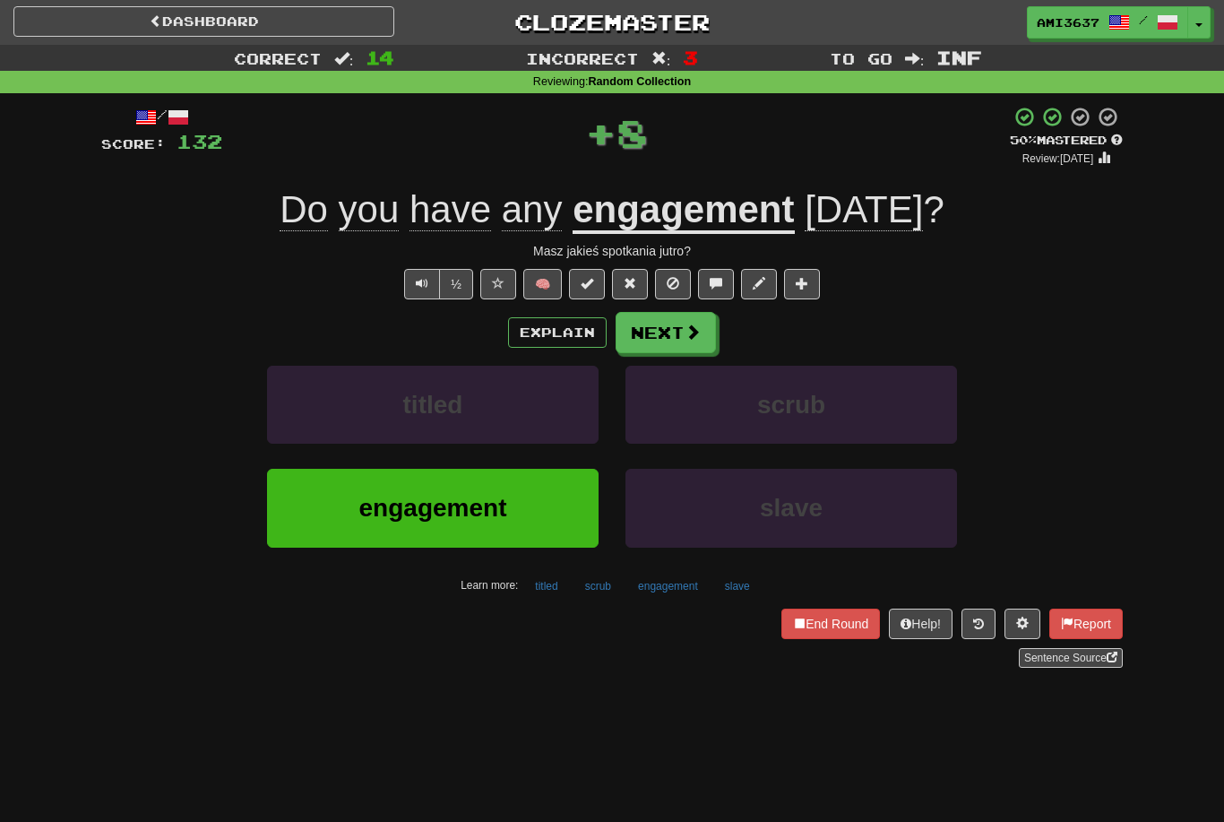
click at [560, 511] on button "engagement" at bounding box center [433, 508] width 332 height 78
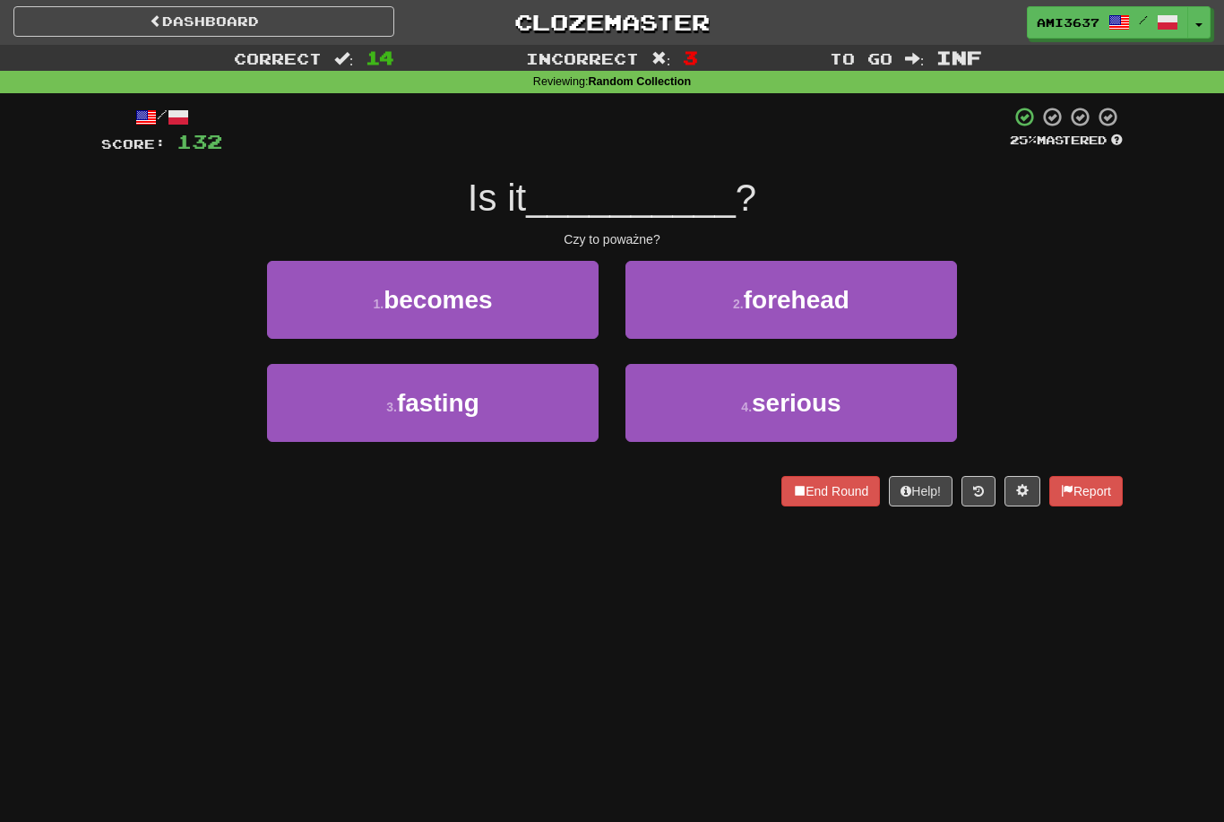
click at [752, 408] on small "4 ." at bounding box center [746, 407] width 11 height 14
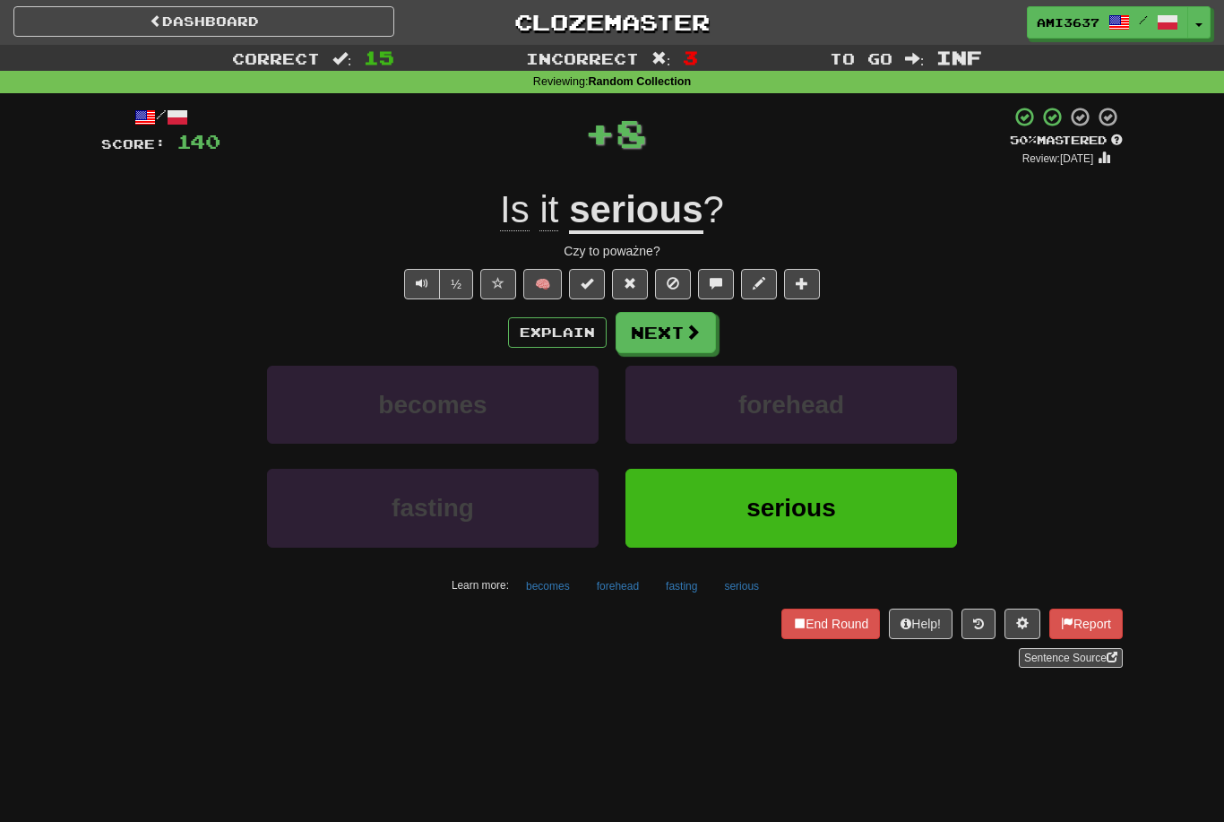
click at [749, 519] on span "serious" at bounding box center [792, 508] width 90 height 28
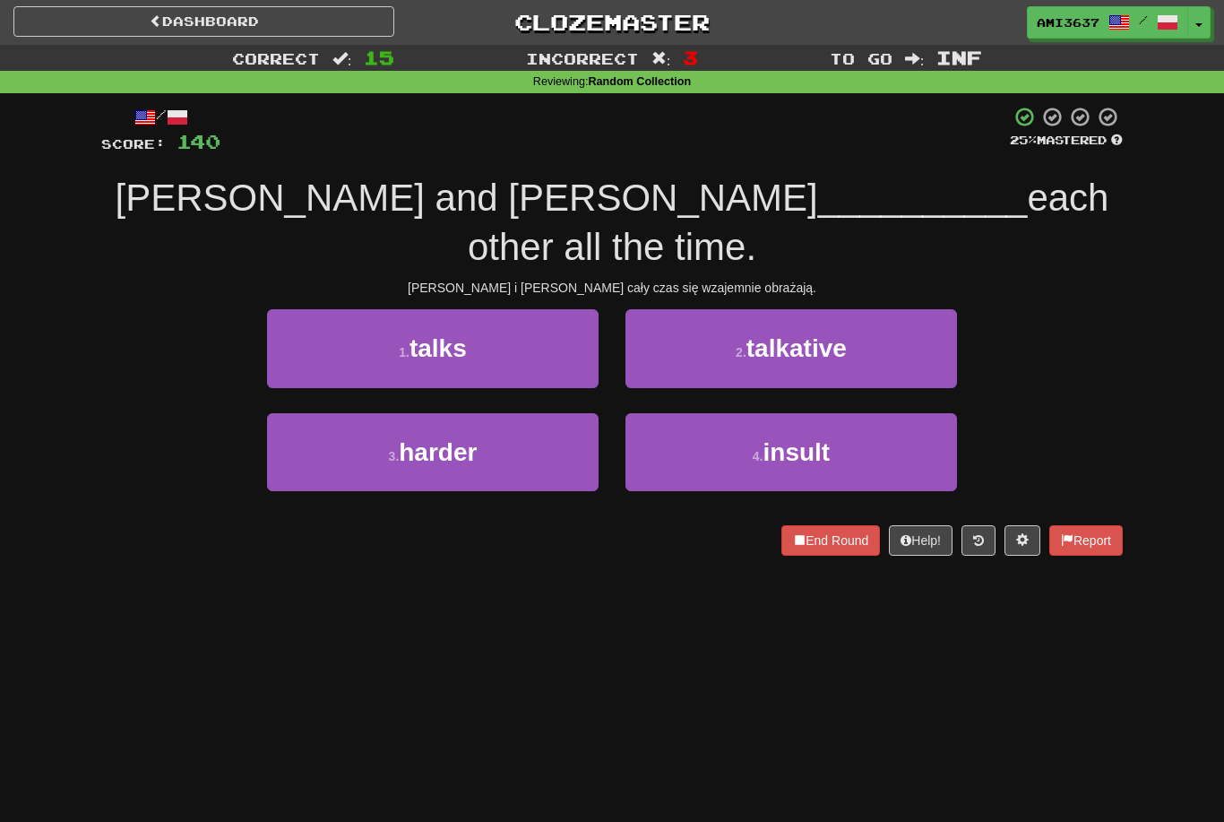
click at [730, 424] on button "4 . insult" at bounding box center [792, 452] width 332 height 78
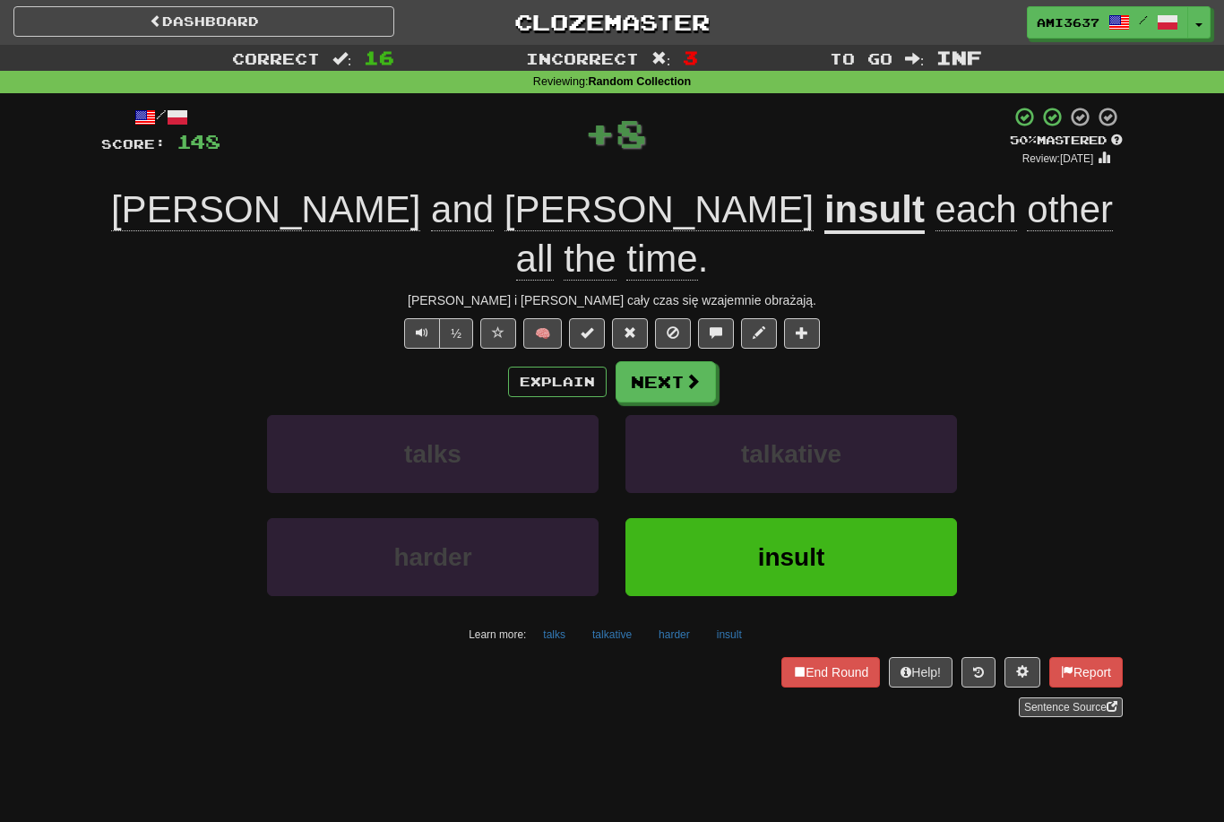
click at [294, 527] on button "harder" at bounding box center [433, 557] width 332 height 78
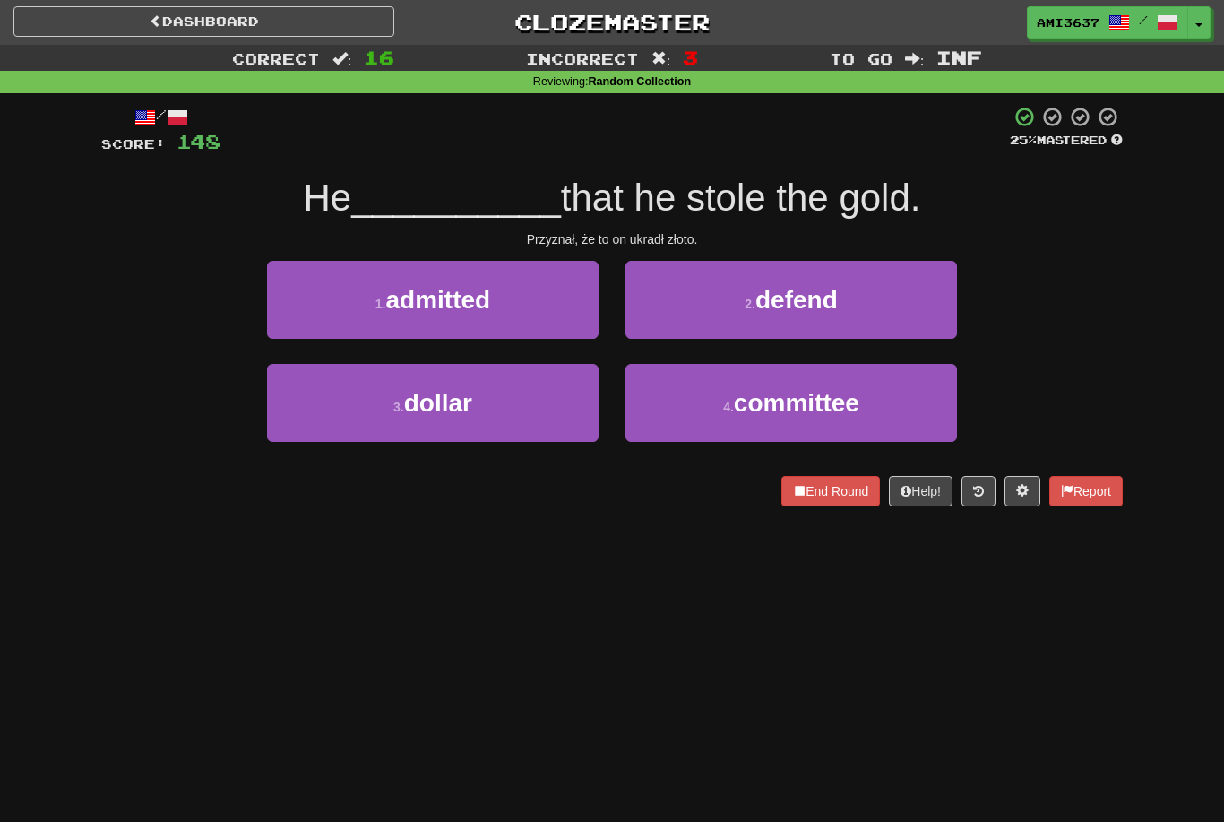
click at [704, 401] on button "4 . committee" at bounding box center [792, 403] width 332 height 78
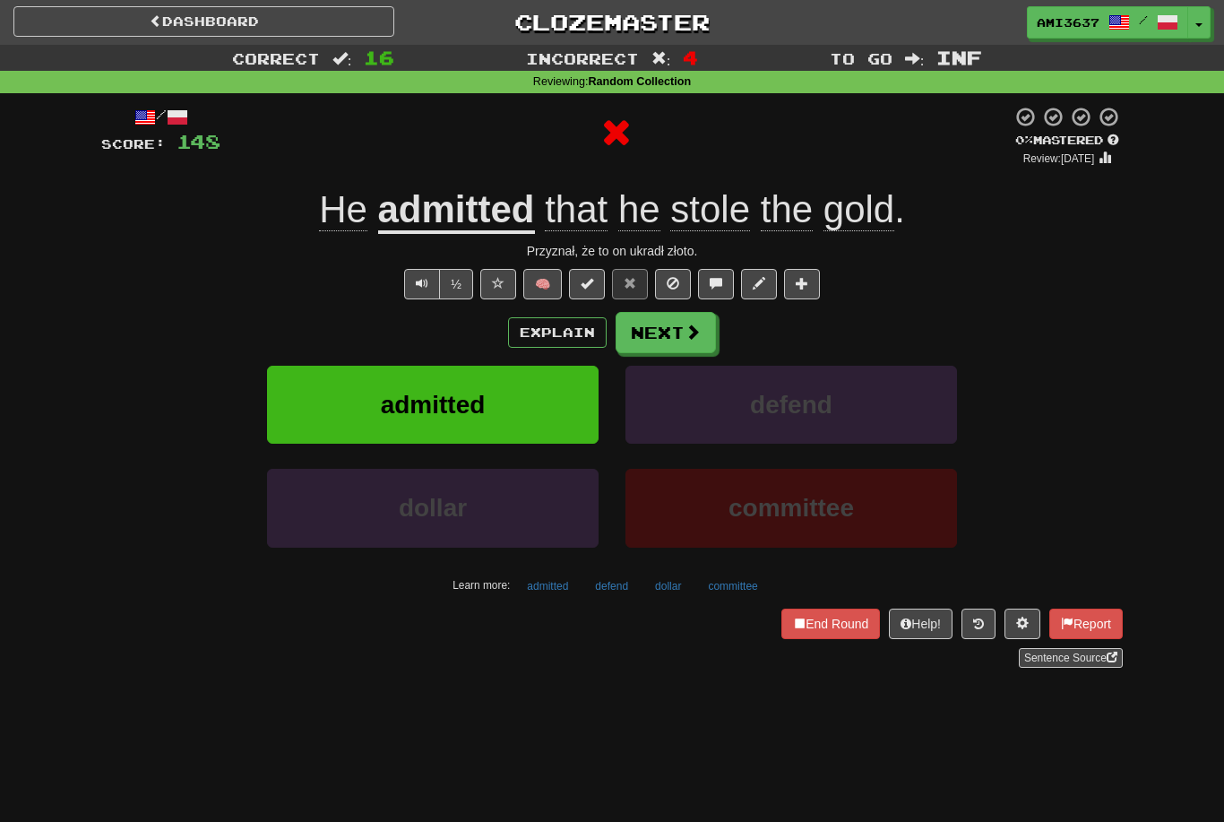
click at [333, 408] on button "admitted" at bounding box center [433, 405] width 332 height 78
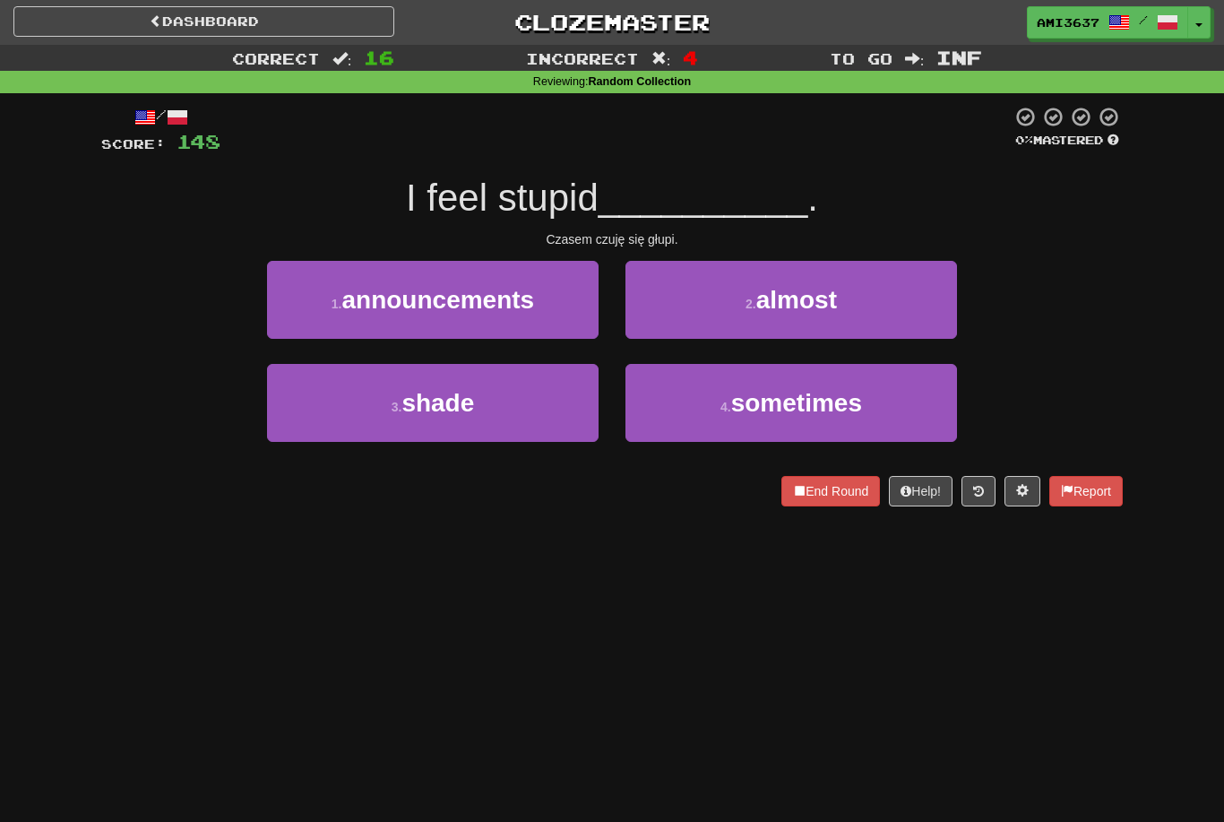
click at [710, 412] on button "4 . sometimes" at bounding box center [792, 403] width 332 height 78
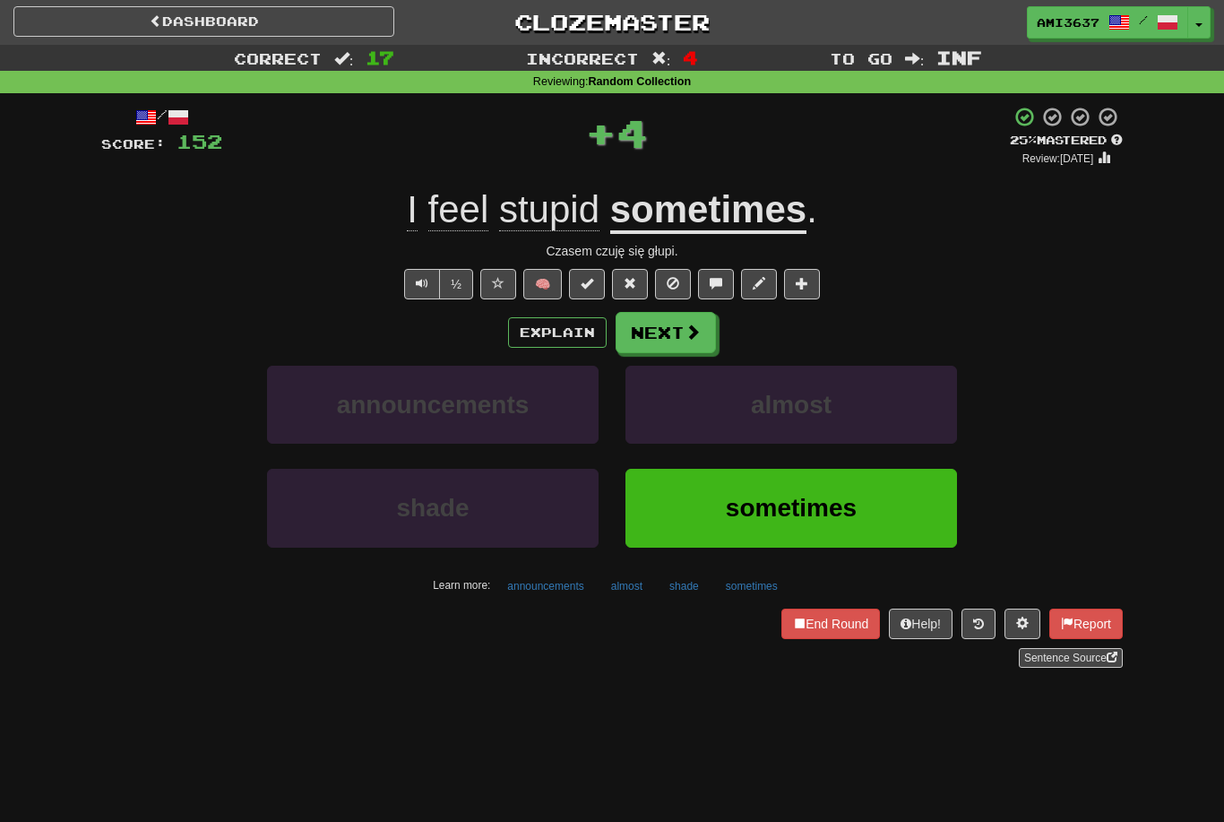
click at [721, 519] on button "sometimes" at bounding box center [792, 508] width 332 height 78
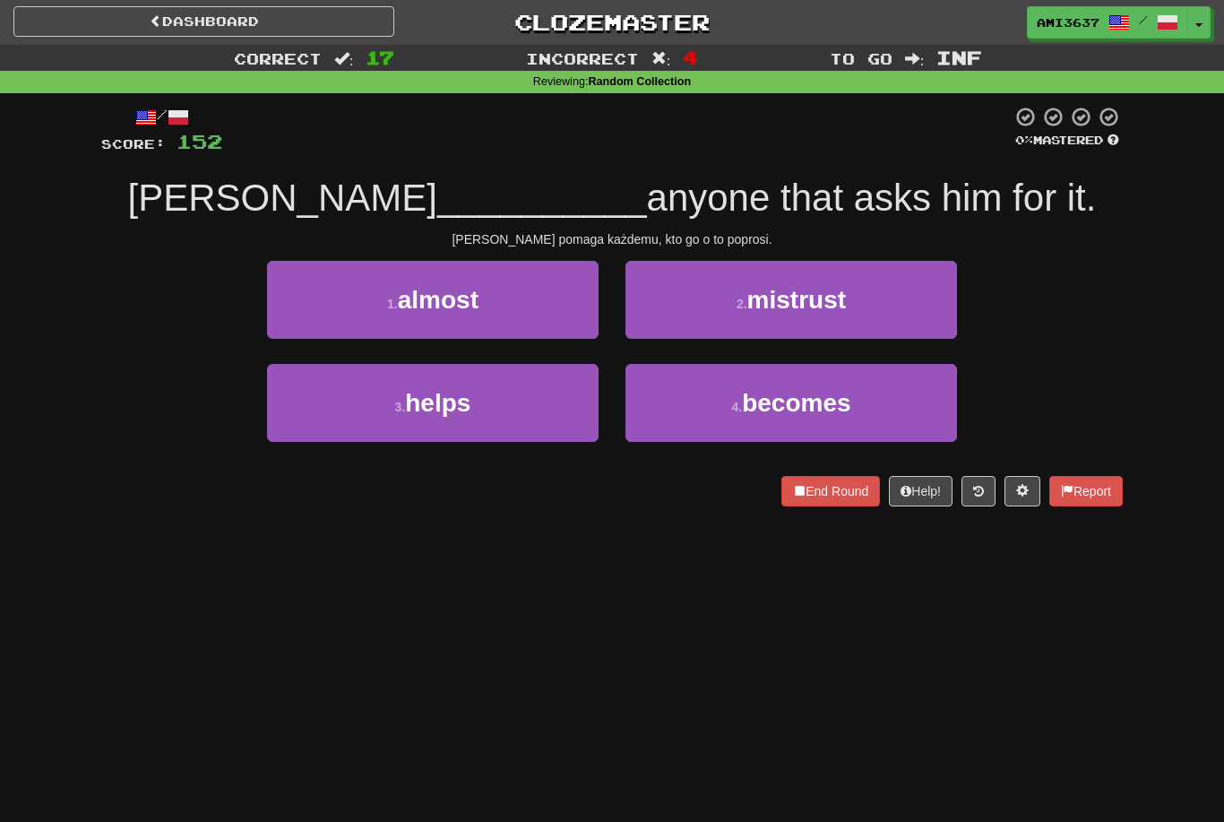
click at [324, 403] on button "3 . helps" at bounding box center [433, 403] width 332 height 78
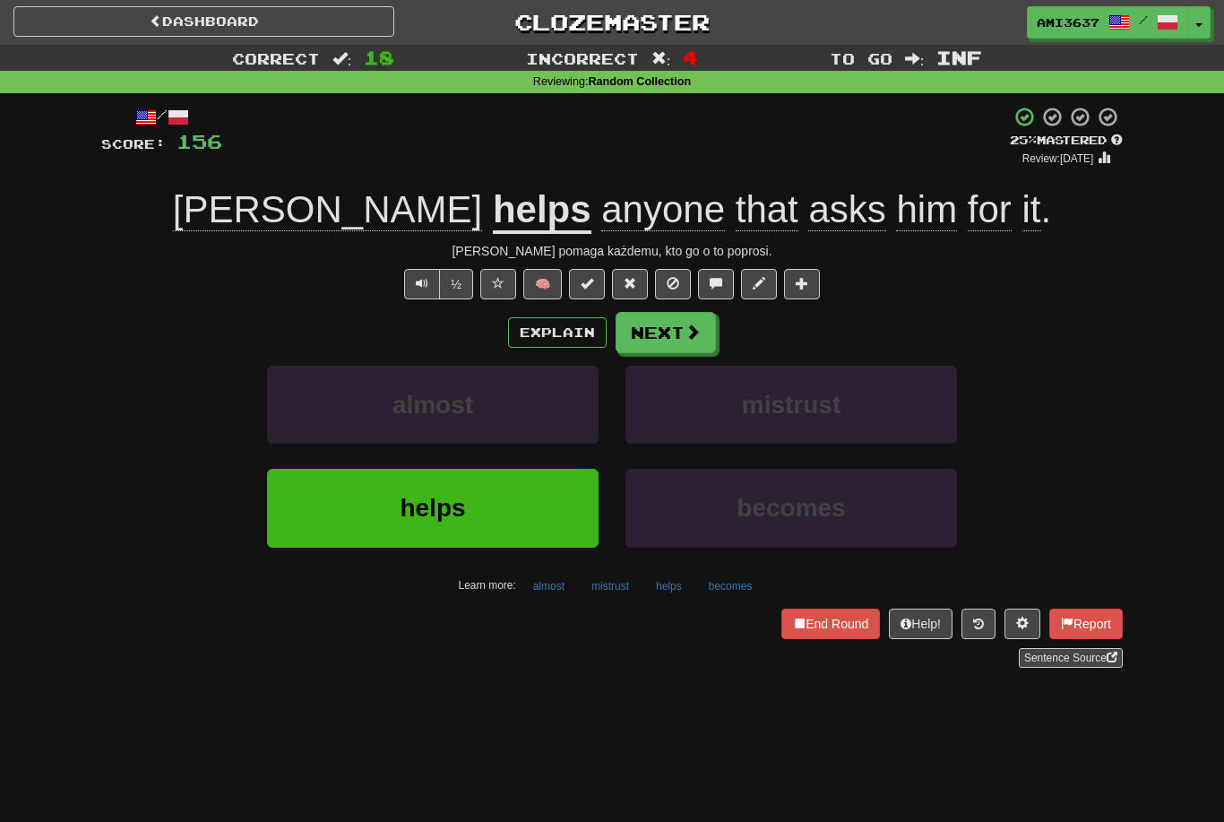
click at [336, 516] on button "helps" at bounding box center [433, 508] width 332 height 78
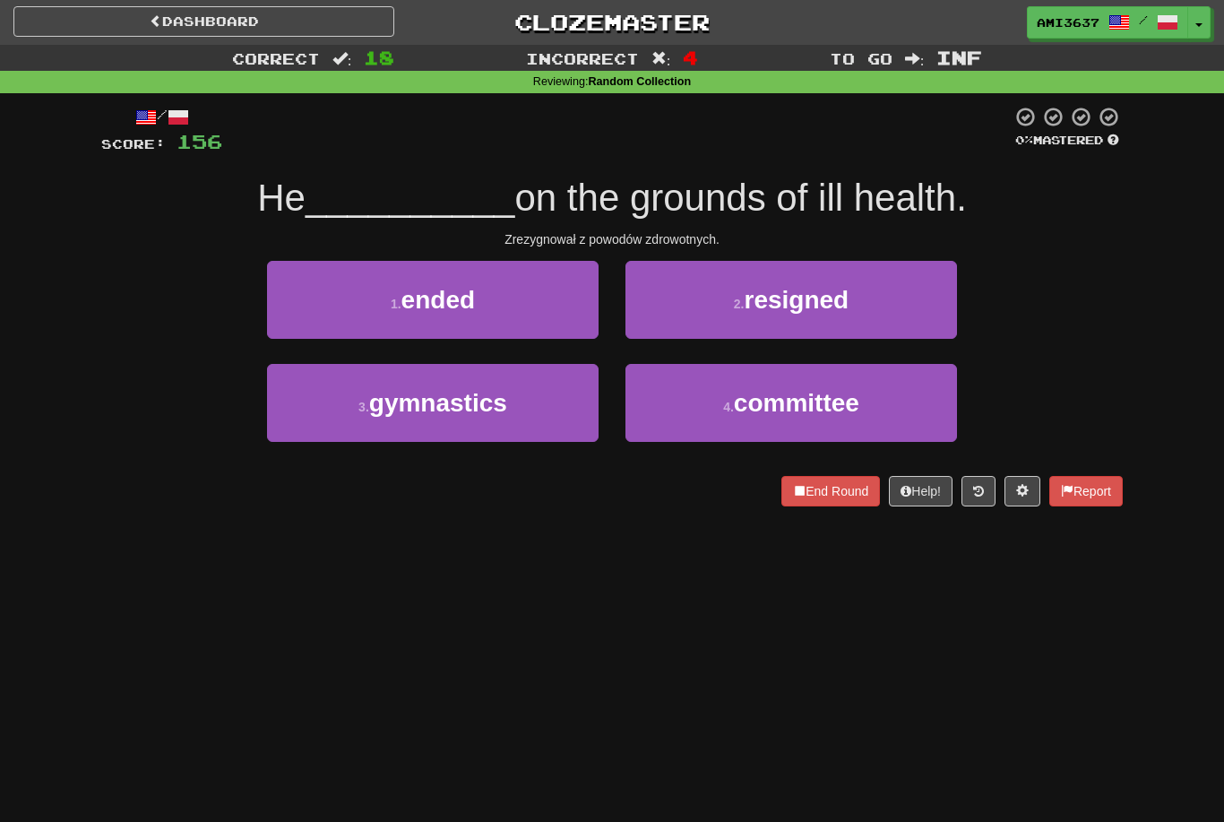
click at [697, 308] on button "2 . resigned" at bounding box center [792, 300] width 332 height 78
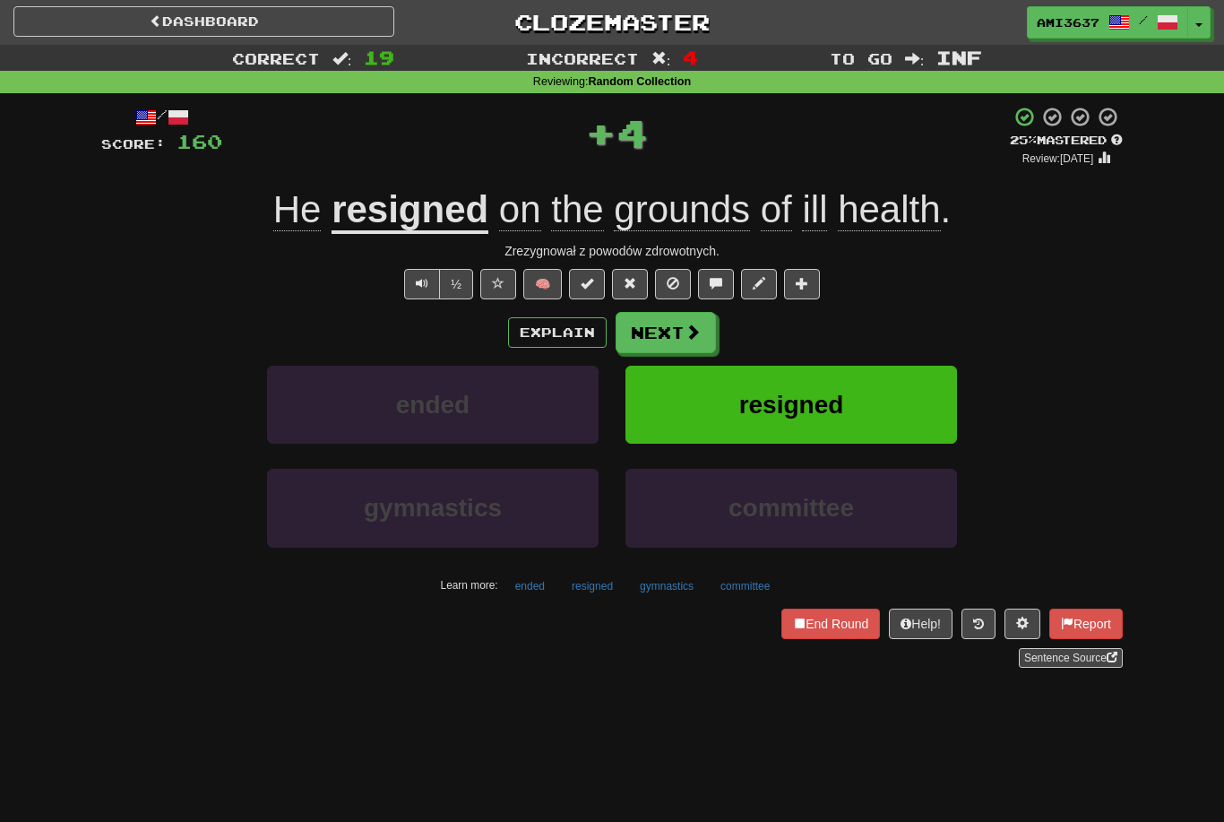
click at [686, 412] on button "resigned" at bounding box center [792, 405] width 332 height 78
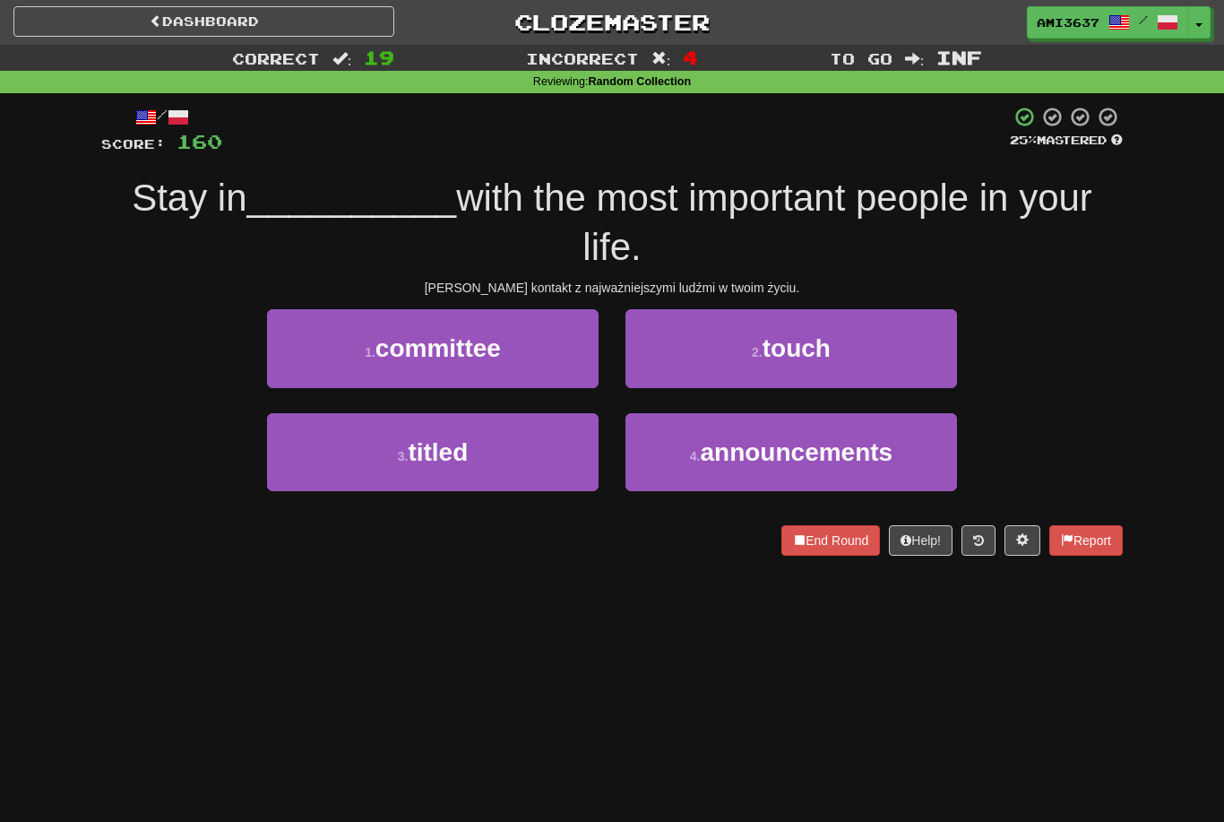
click at [818, 463] on span "announcements" at bounding box center [796, 452] width 193 height 28
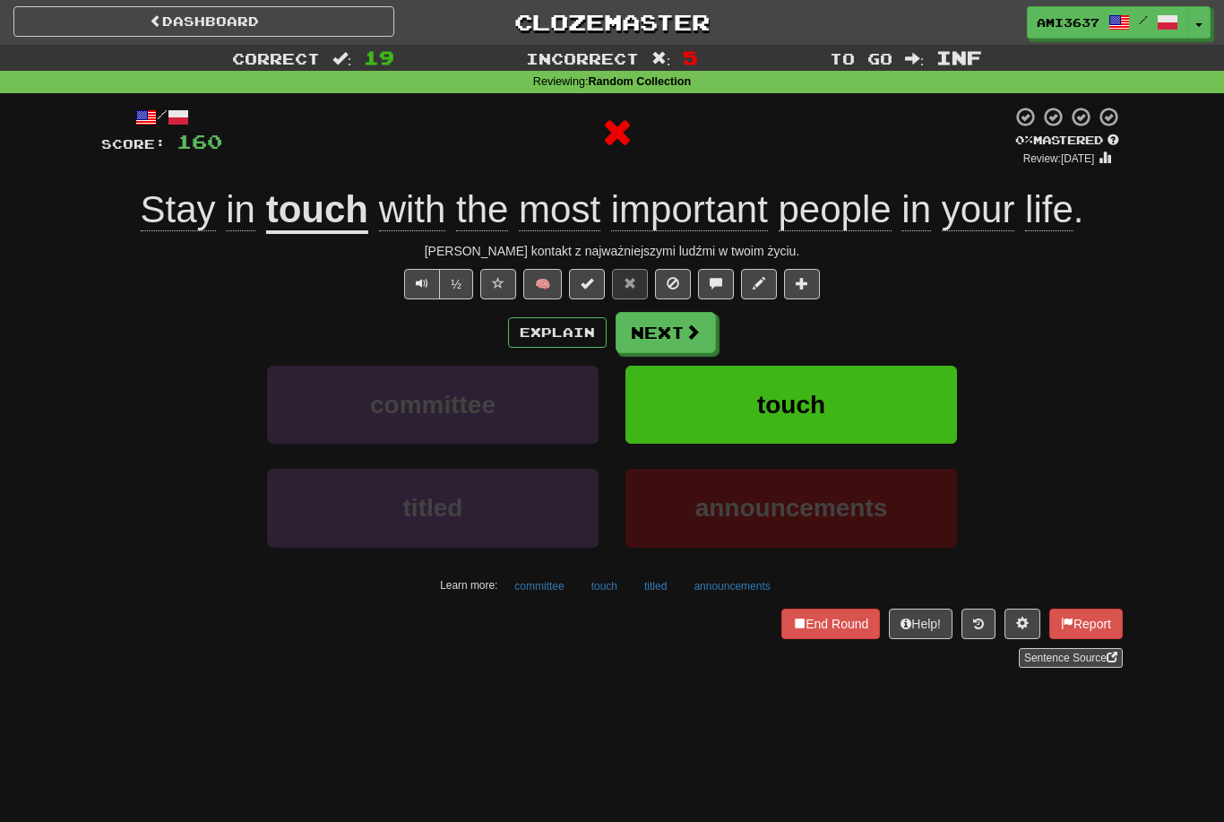
click at [849, 406] on button "touch" at bounding box center [792, 405] width 332 height 78
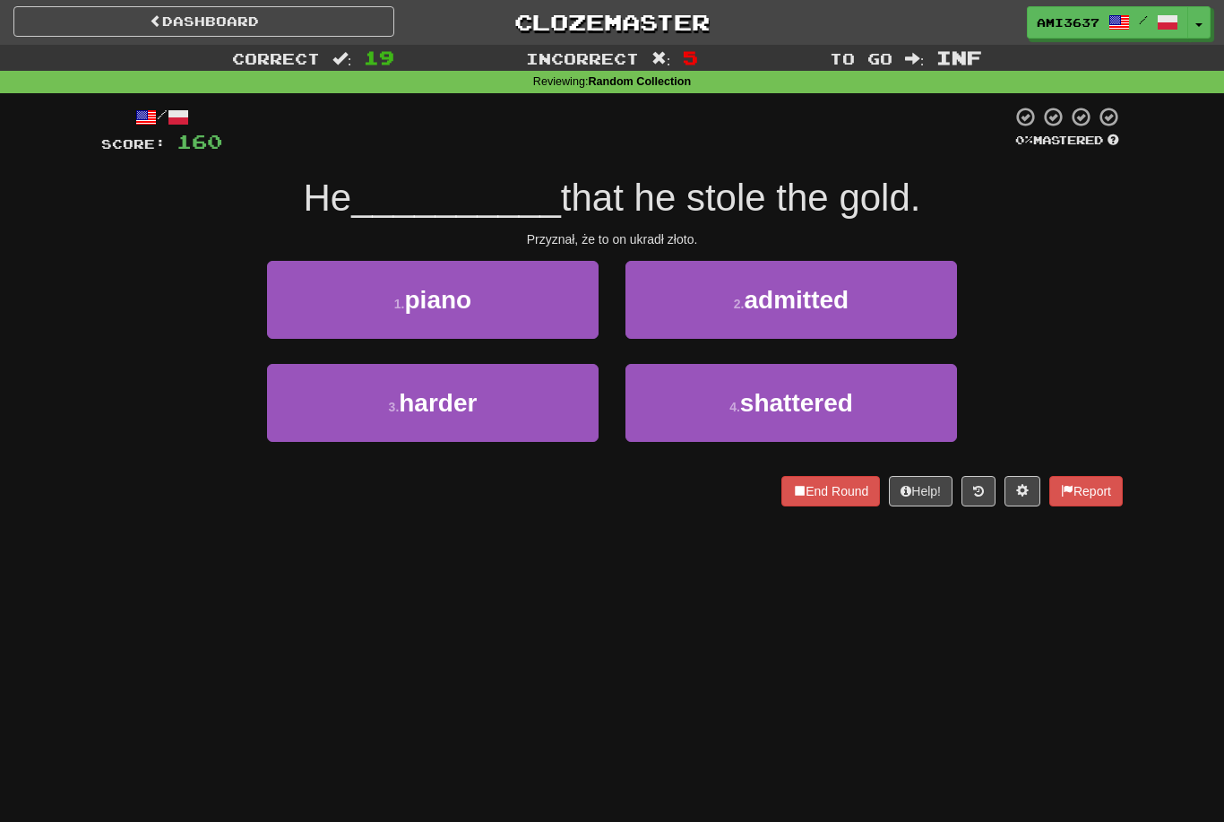
click at [895, 310] on button "2 . admitted" at bounding box center [792, 300] width 332 height 78
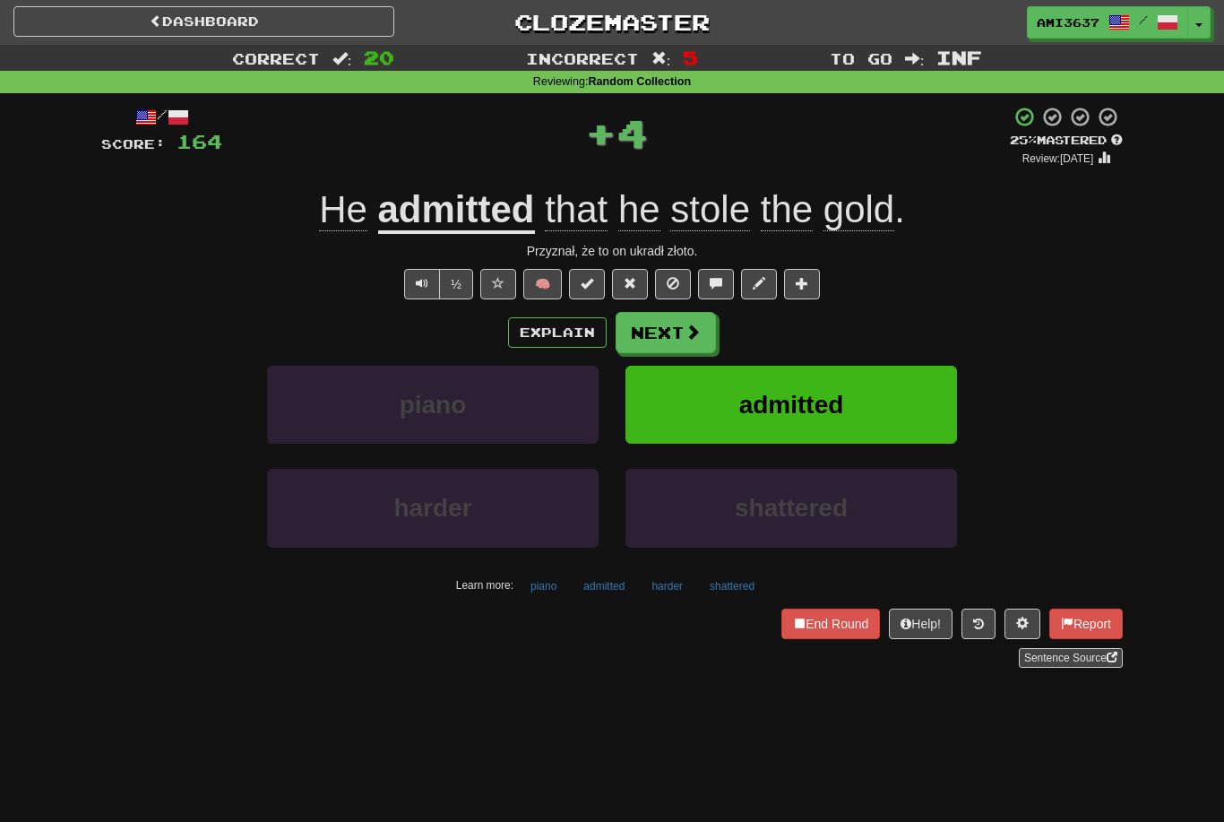
click at [781, 403] on span "admitted" at bounding box center [791, 405] width 105 height 28
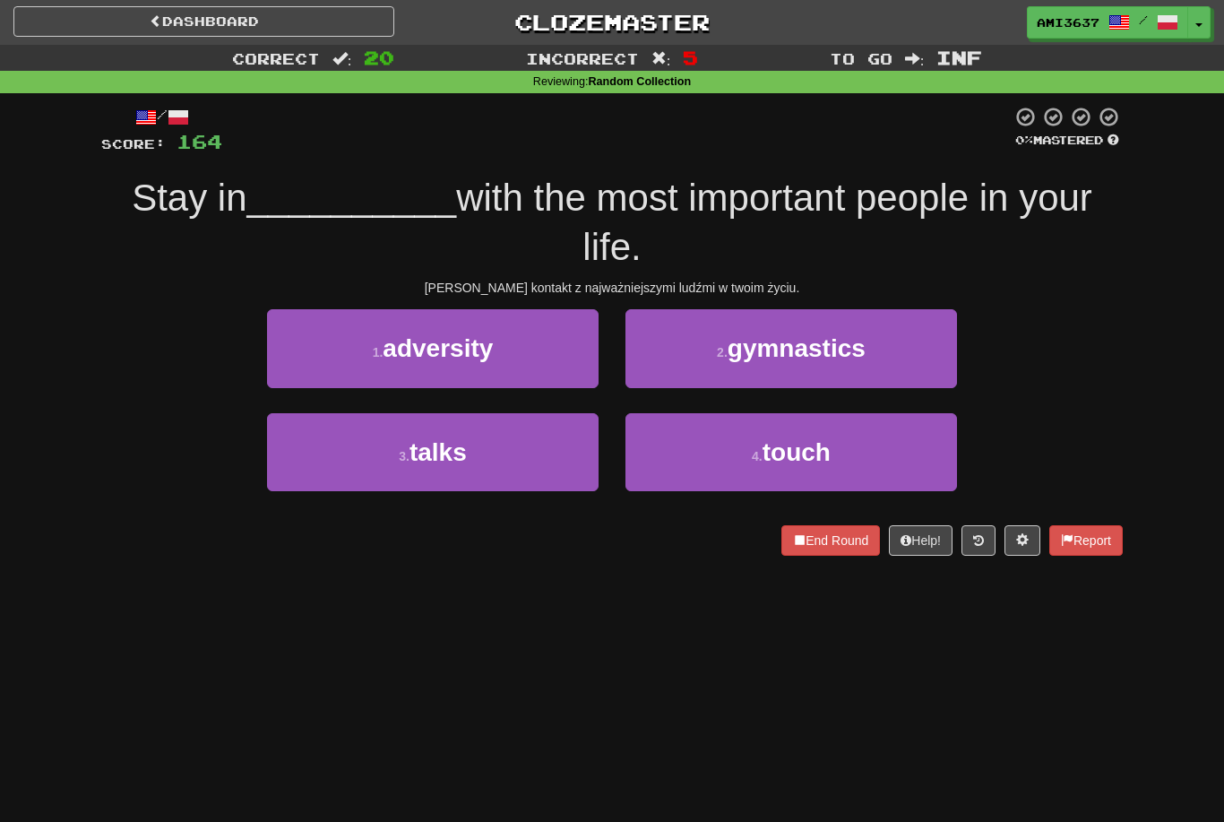
click at [752, 463] on button "4 . touch" at bounding box center [792, 452] width 332 height 78
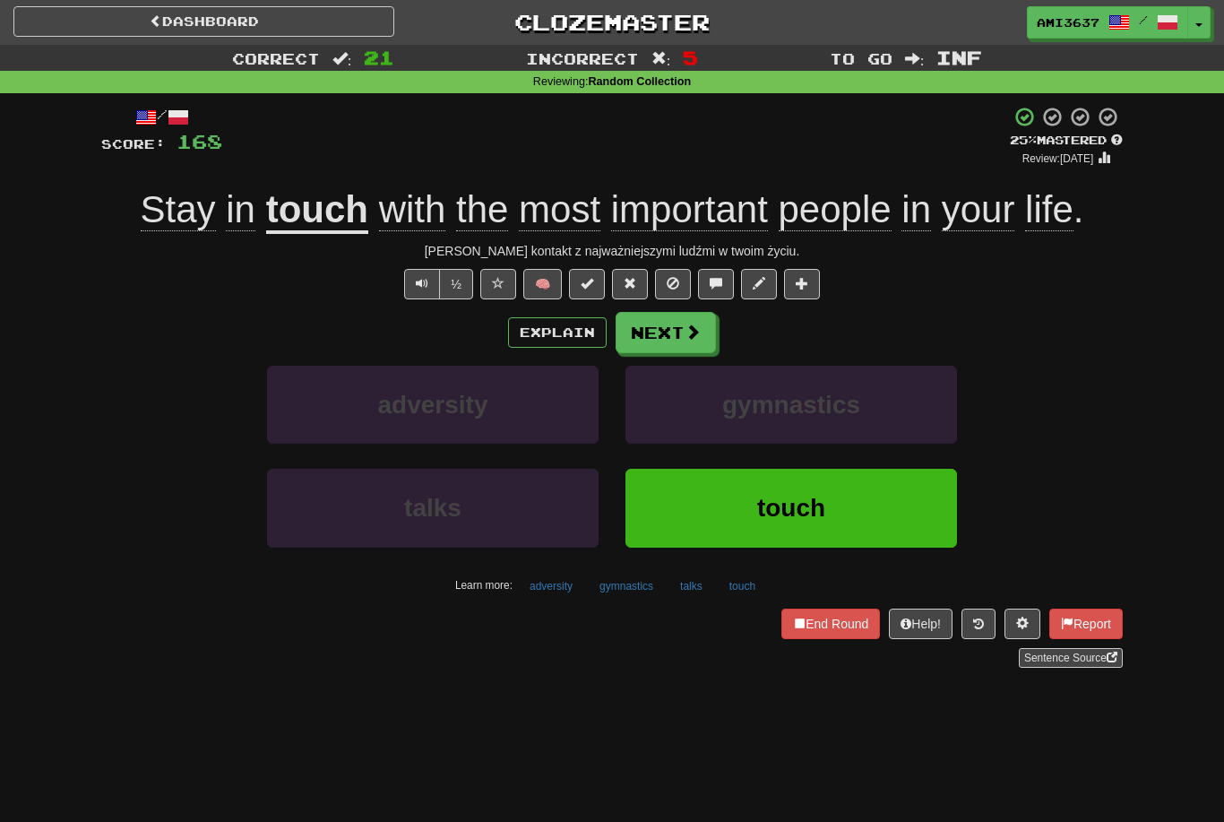
click at [804, 499] on span "touch" at bounding box center [791, 508] width 68 height 28
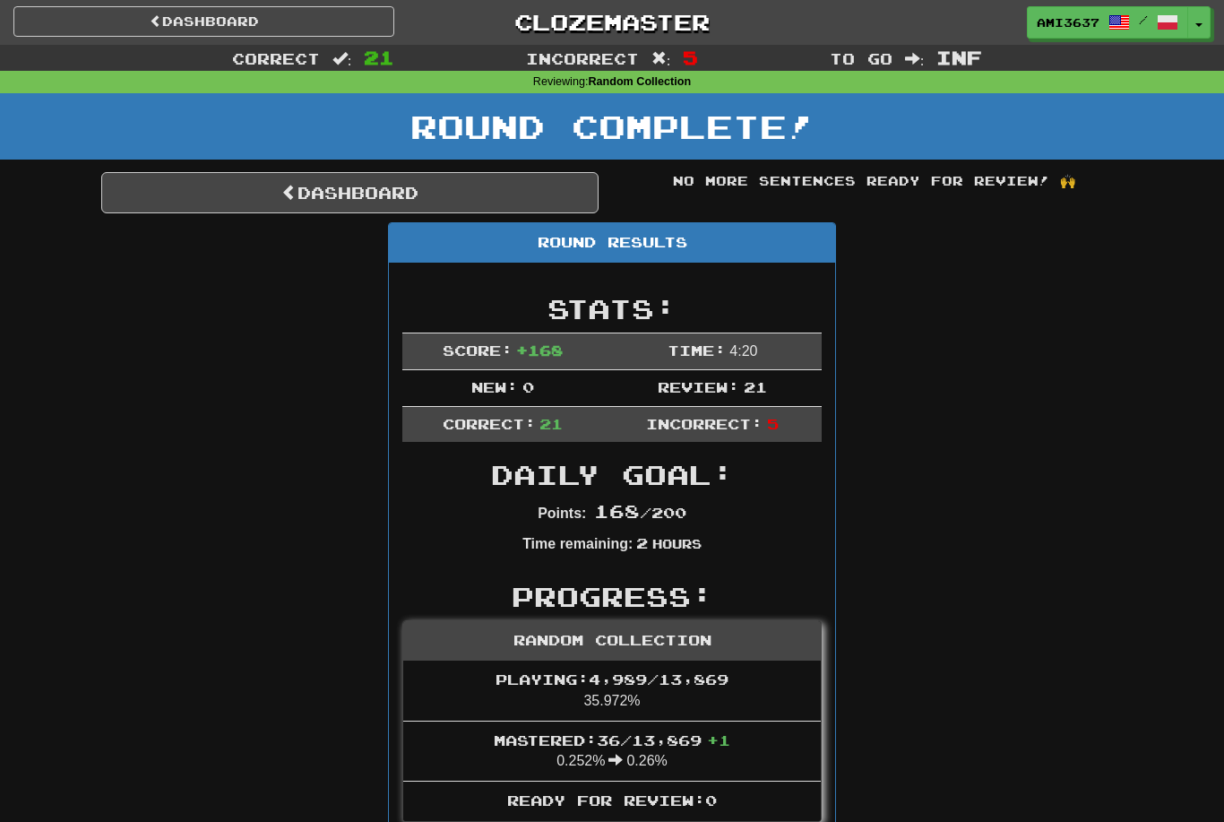
click at [424, 193] on link "Dashboard" at bounding box center [349, 192] width 497 height 41
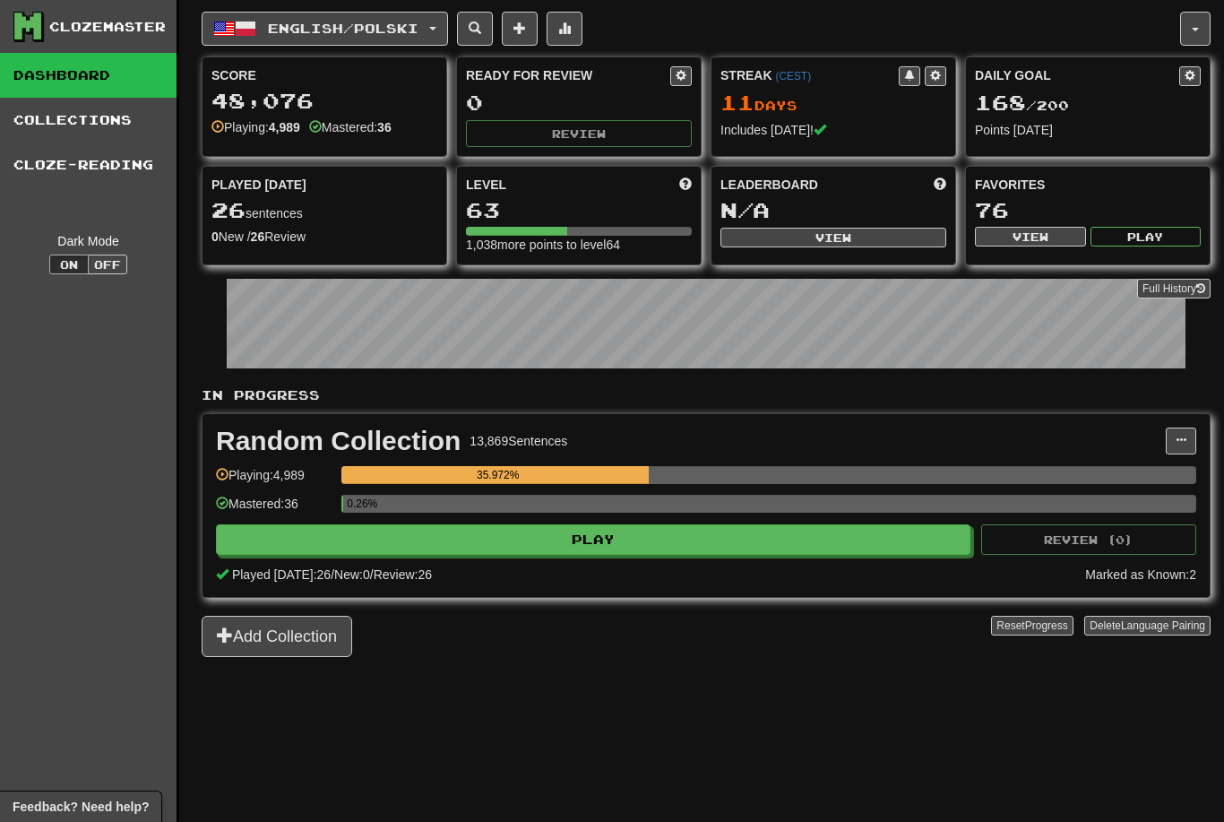
click at [711, 545] on button "Play" at bounding box center [593, 539] width 755 height 30
select select "********"
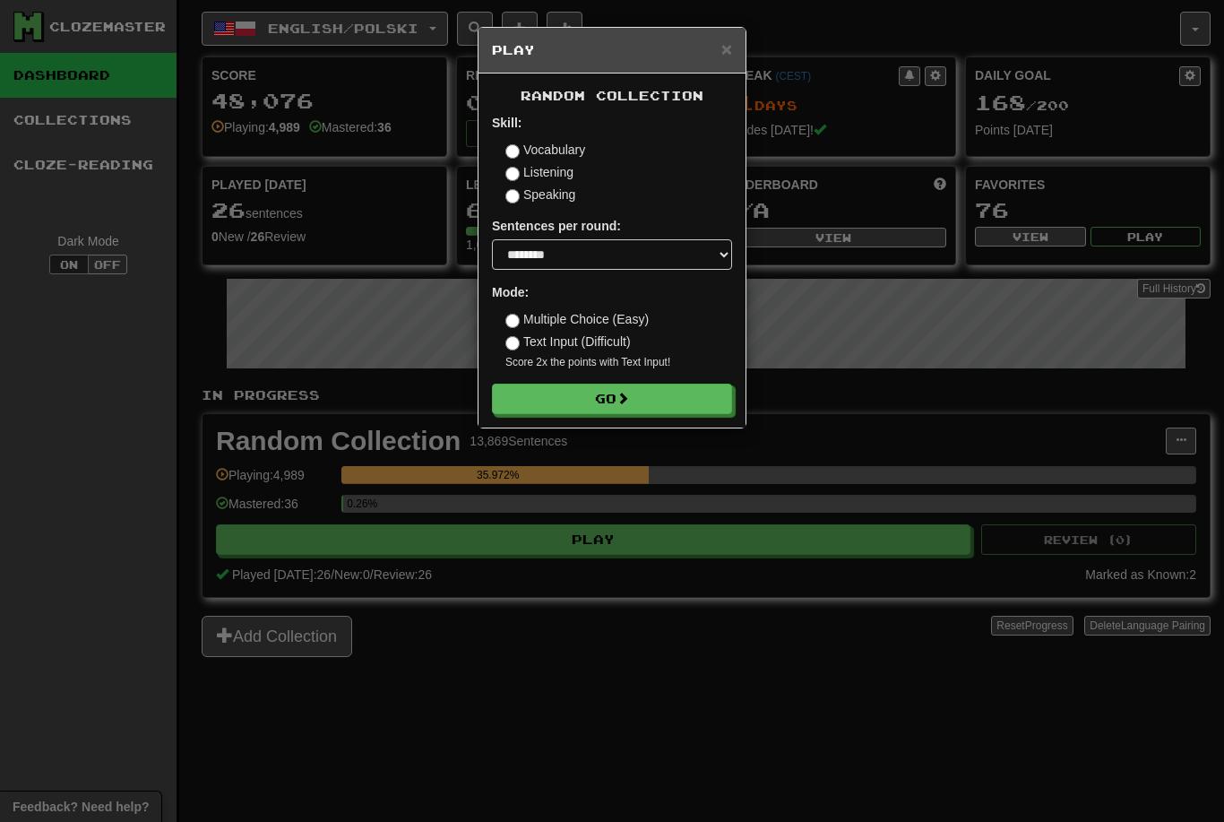
click at [664, 403] on button "Go" at bounding box center [612, 399] width 240 height 30
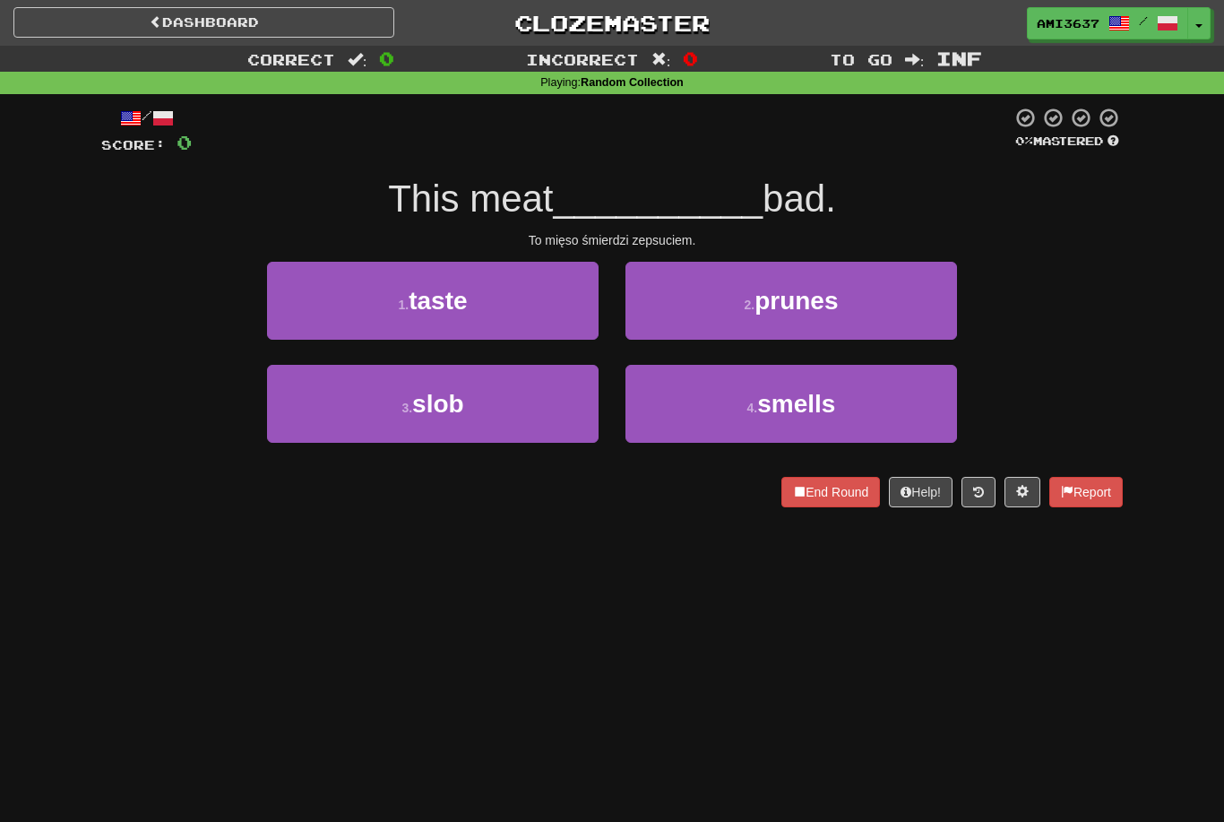
click at [923, 419] on button "4 . smells" at bounding box center [792, 404] width 332 height 78
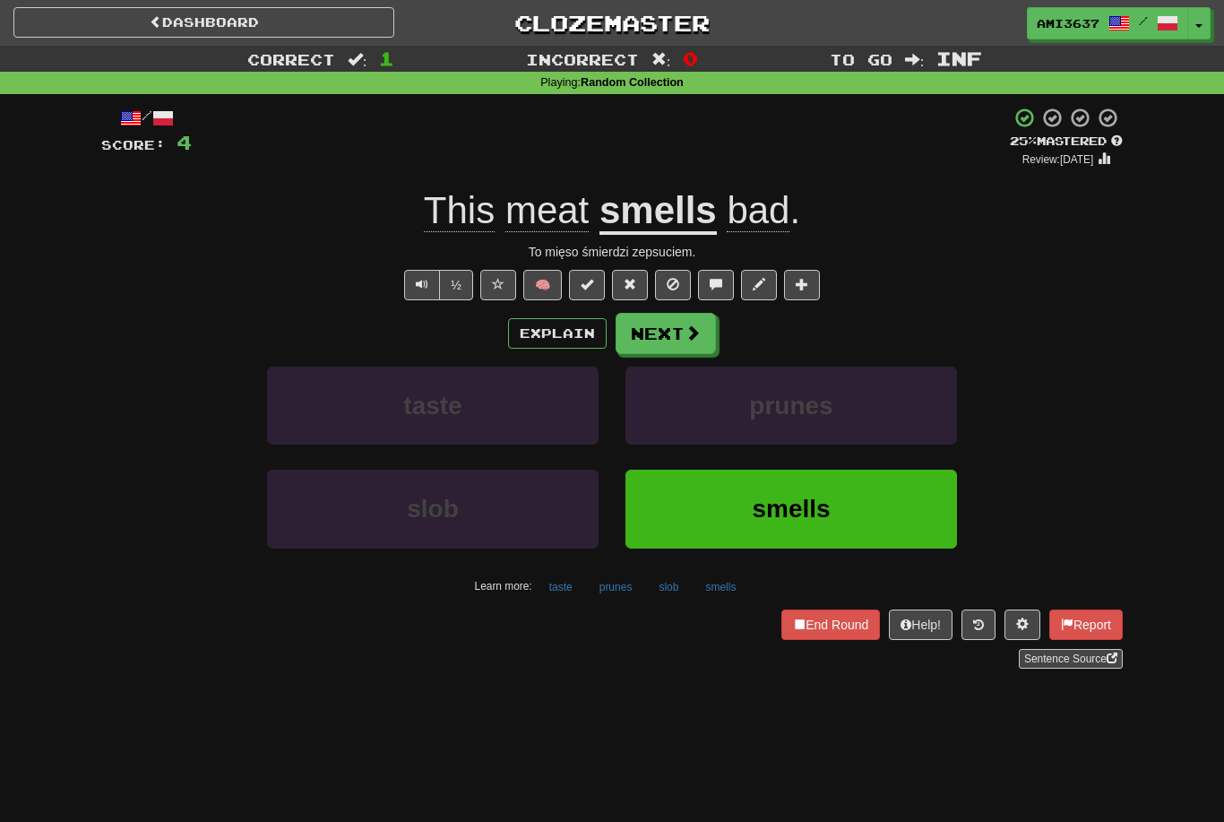
click at [799, 519] on span "smells" at bounding box center [791, 509] width 78 height 28
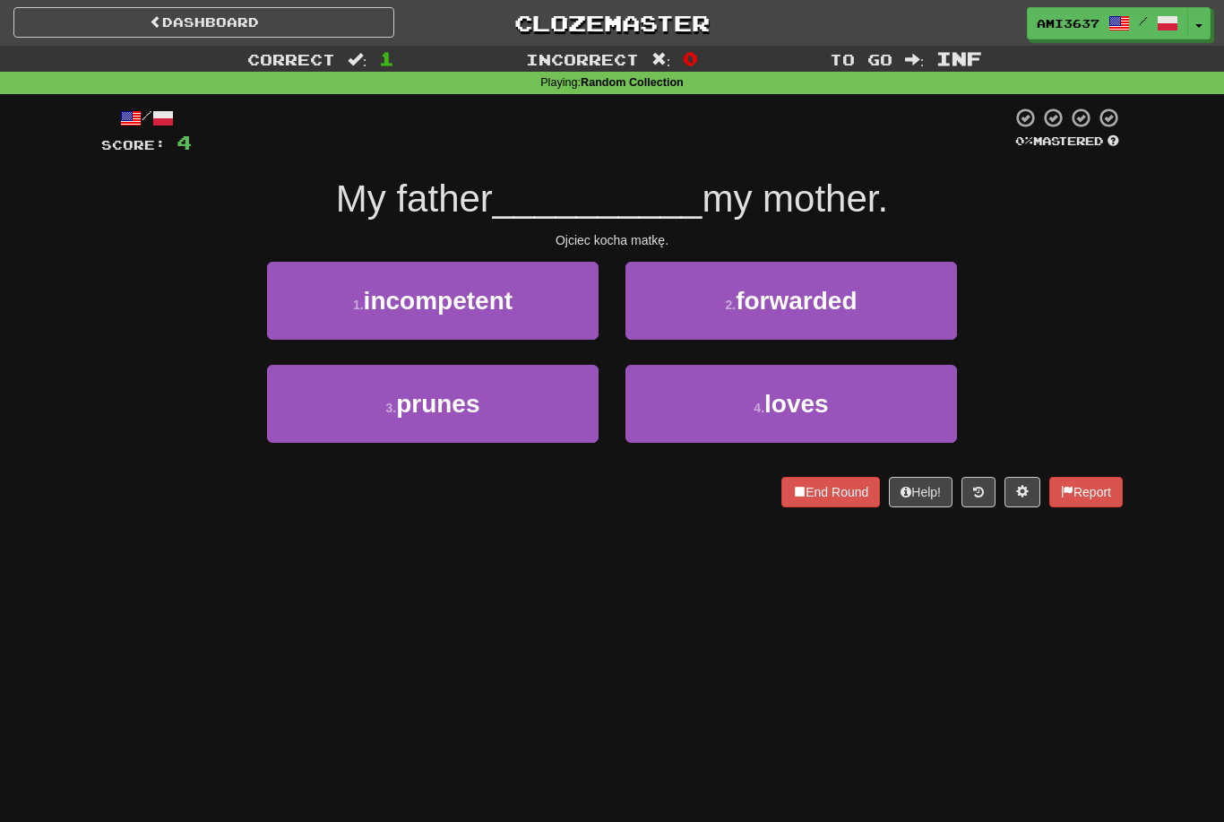
click at [813, 413] on span "loves" at bounding box center [796, 404] width 65 height 28
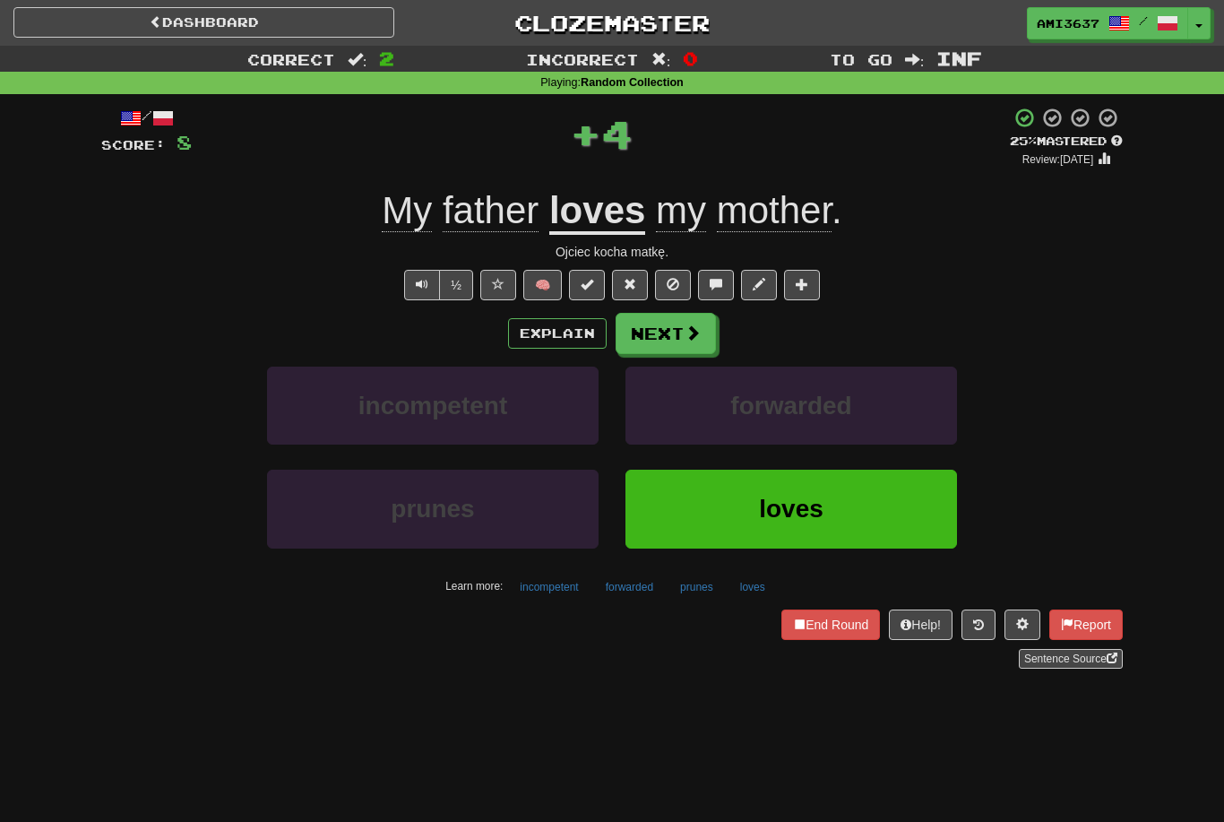
click at [836, 519] on button "loves" at bounding box center [792, 509] width 332 height 78
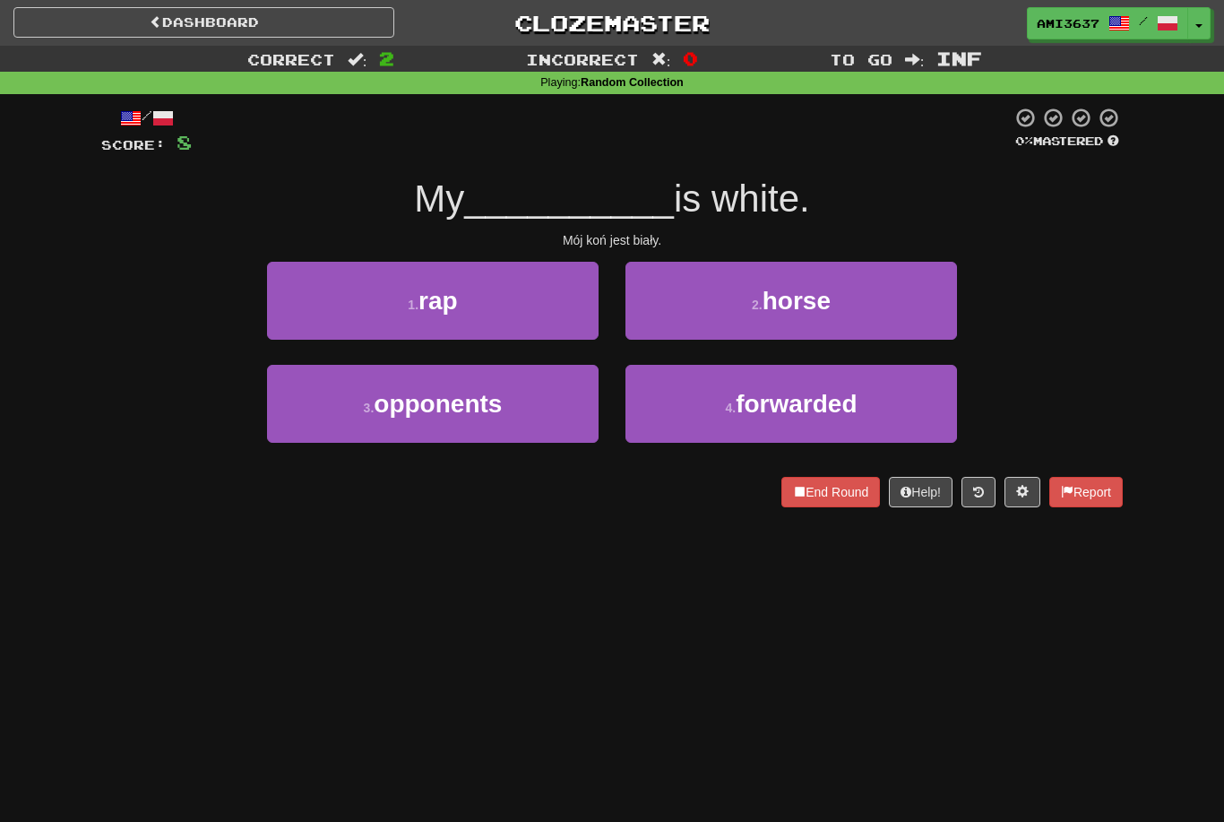
click at [866, 290] on button "2 . horse" at bounding box center [792, 301] width 332 height 78
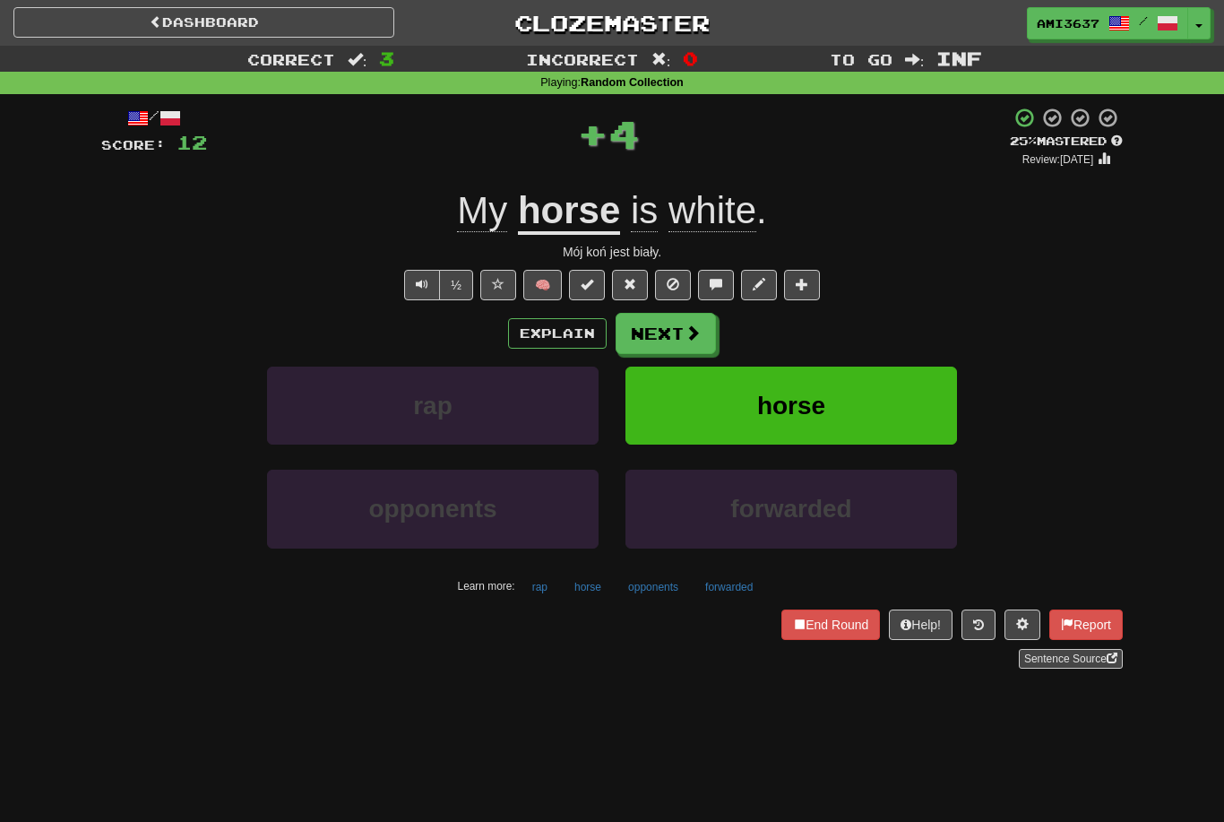
click at [898, 406] on button "horse" at bounding box center [792, 406] width 332 height 78
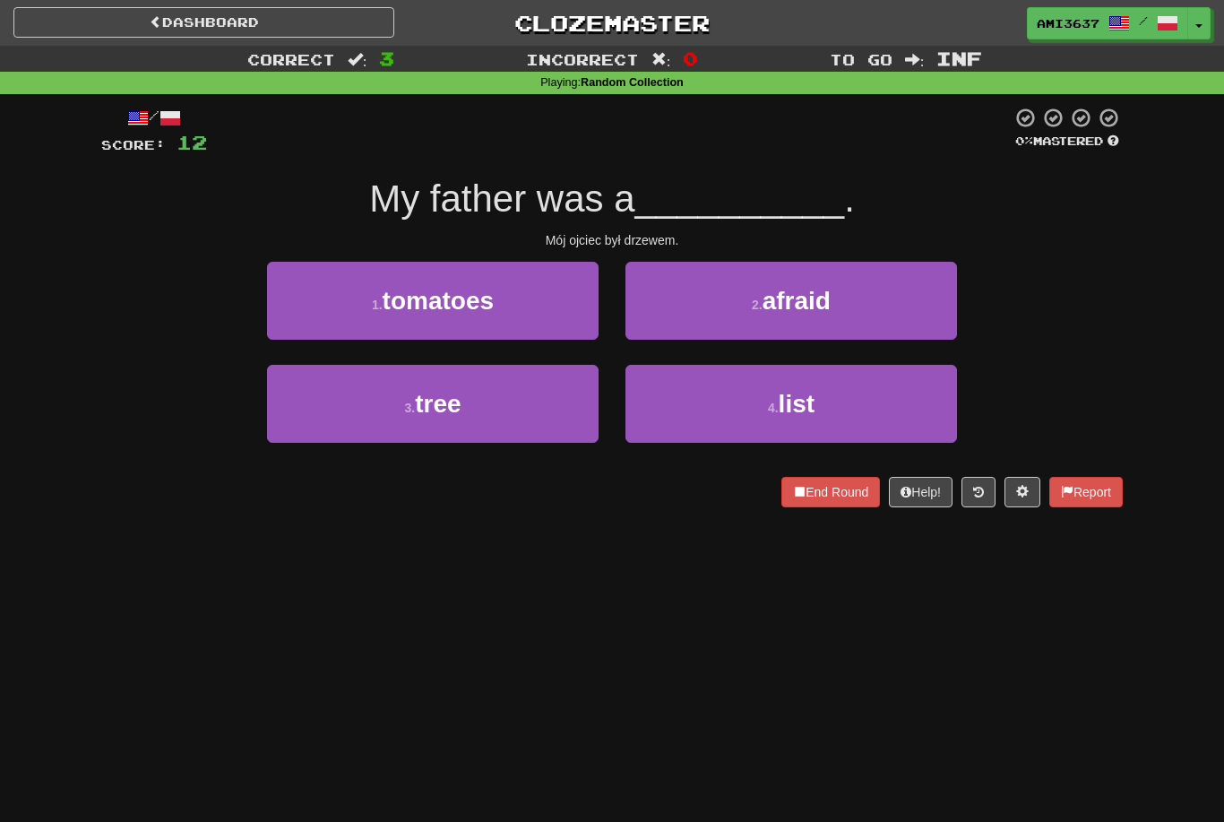
click at [529, 410] on button "3 . tree" at bounding box center [433, 404] width 332 height 78
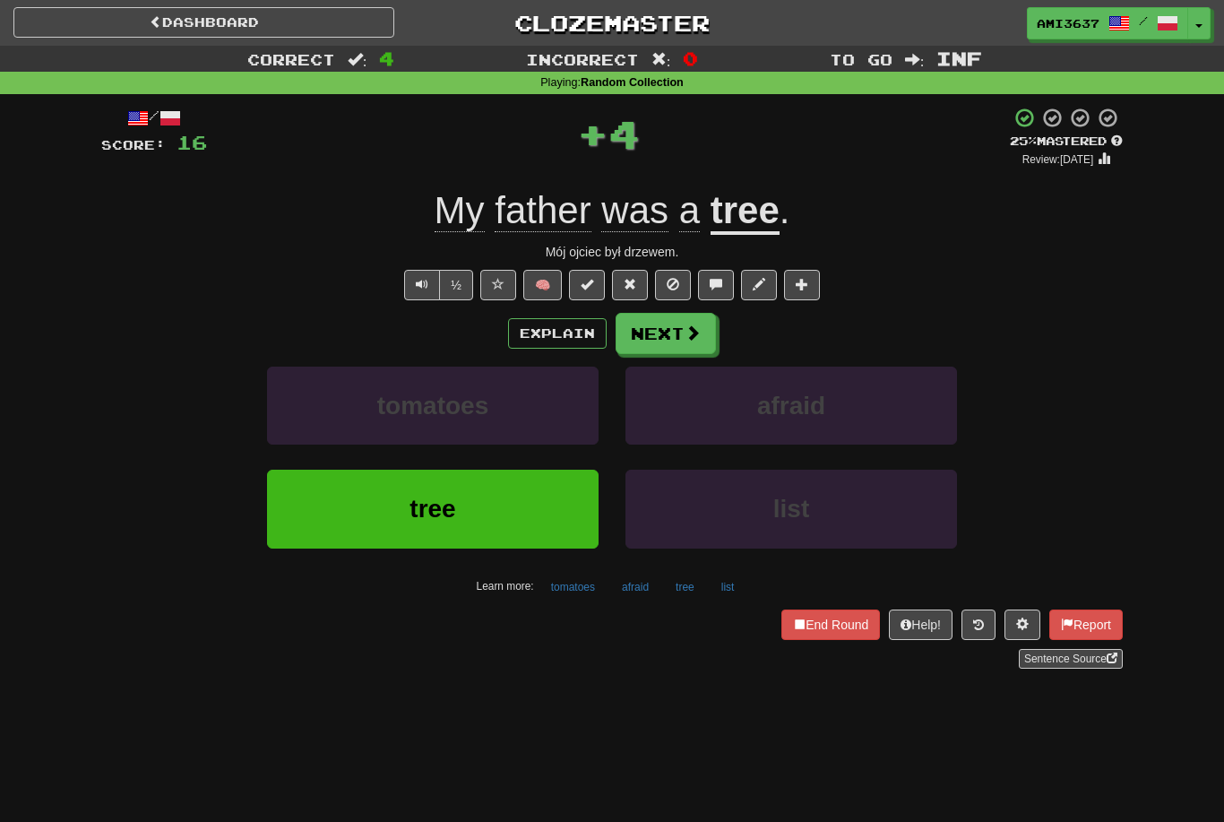
click at [536, 508] on button "tree" at bounding box center [433, 509] width 332 height 78
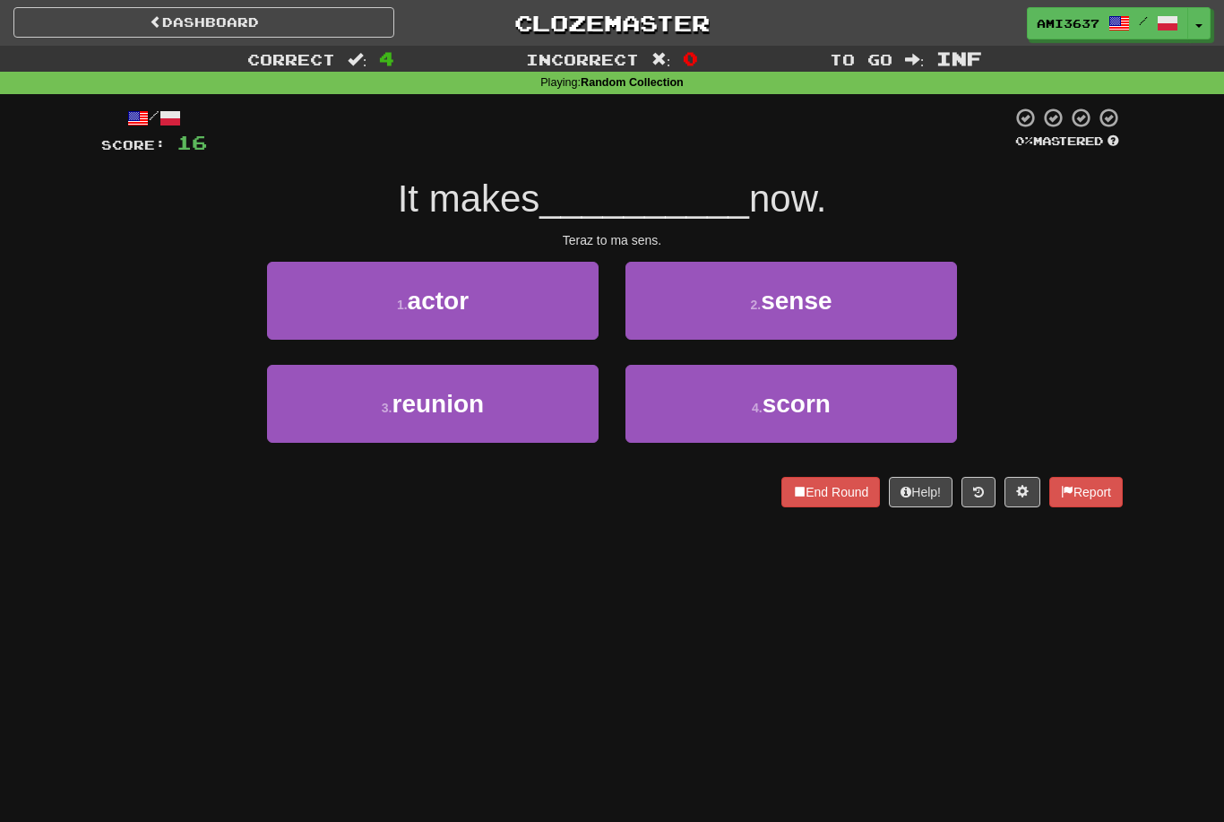
click at [788, 298] on span "sense" at bounding box center [796, 301] width 71 height 28
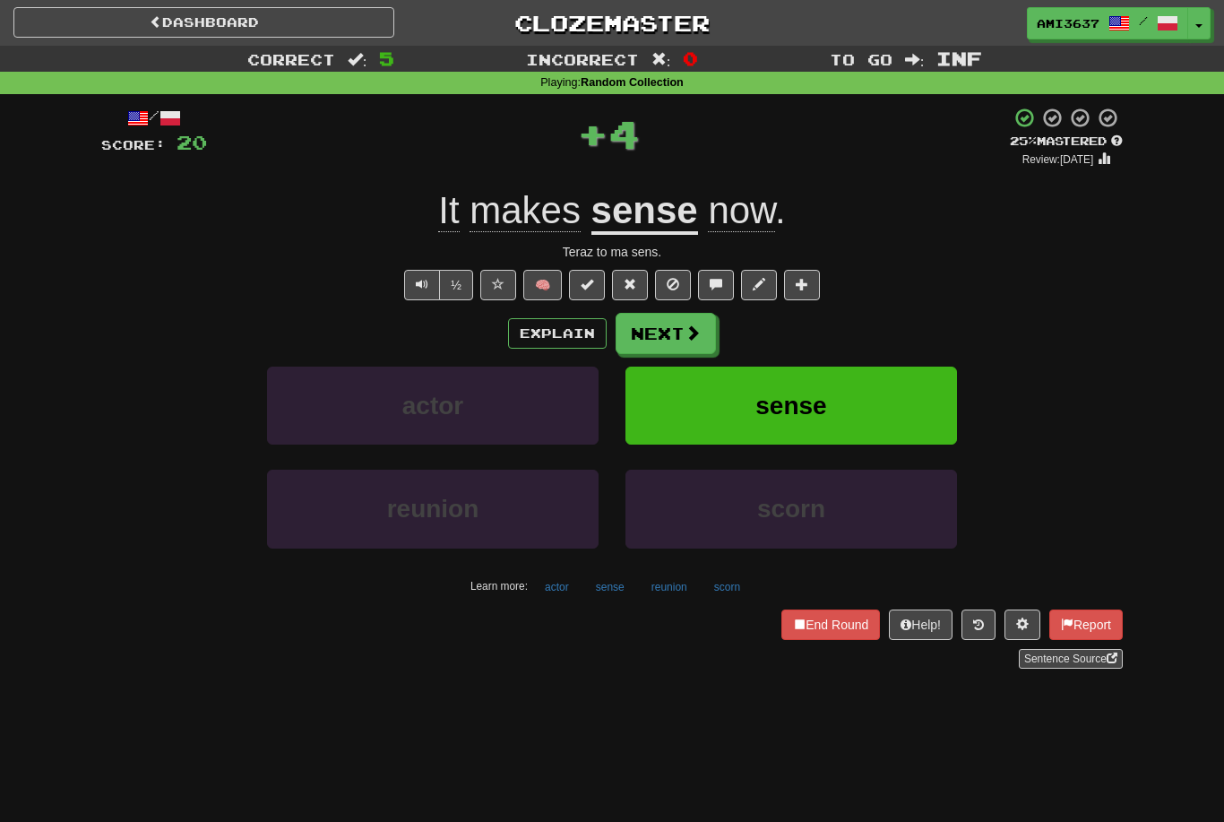
click at [737, 402] on button "sense" at bounding box center [792, 406] width 332 height 78
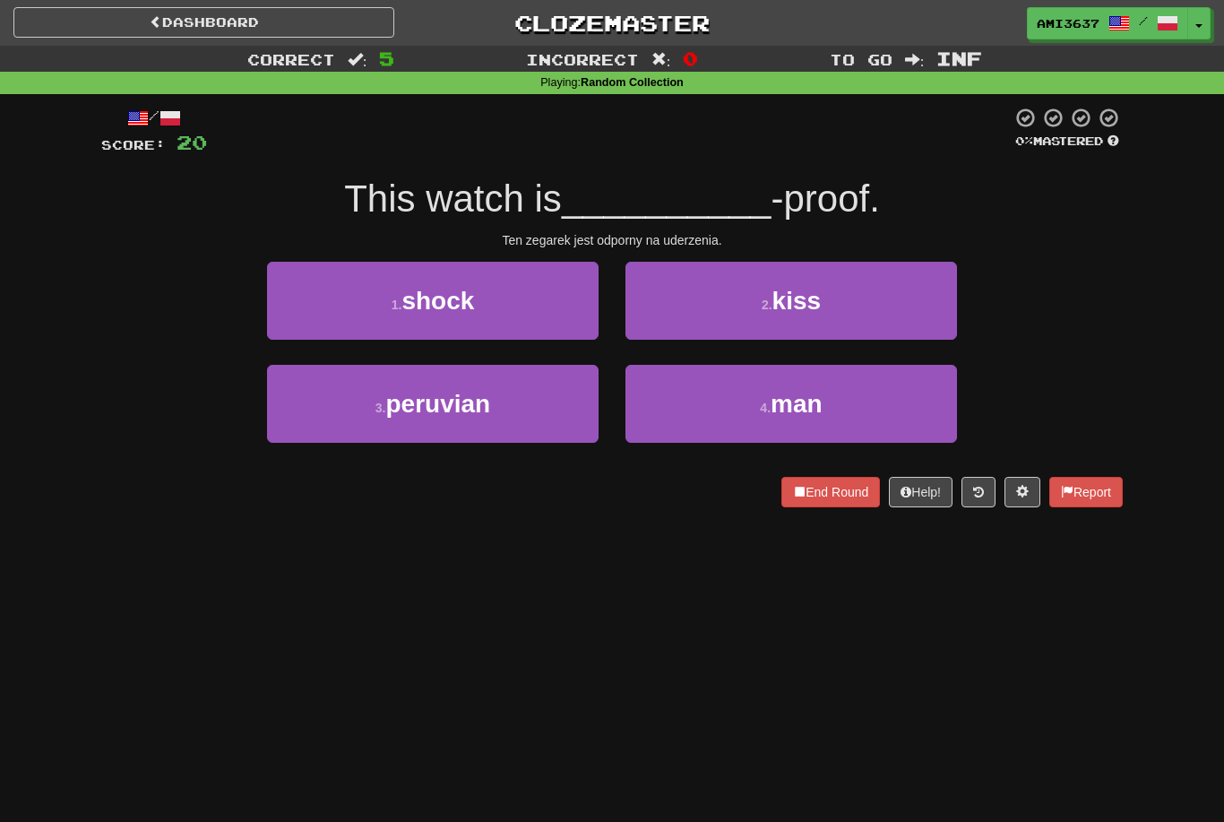
click at [528, 309] on button "1 . shock" at bounding box center [433, 301] width 332 height 78
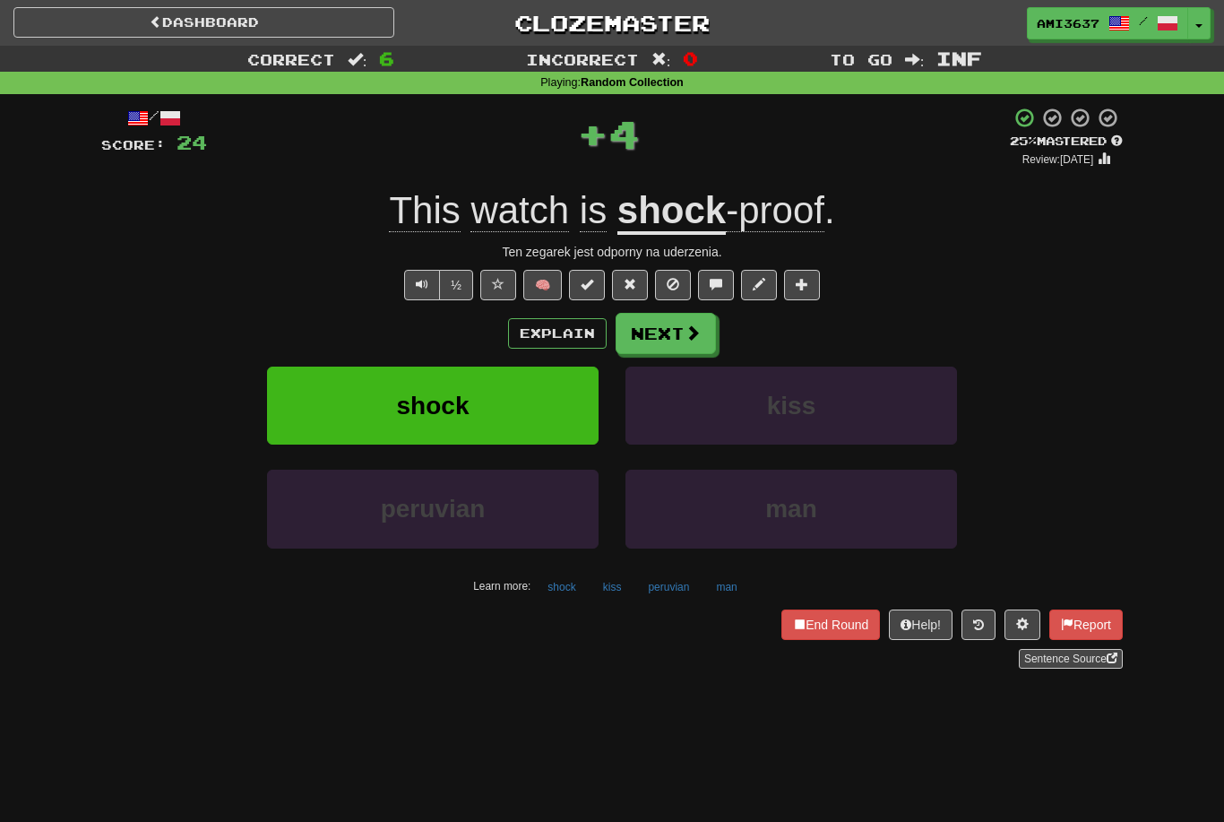
click at [542, 401] on button "shock" at bounding box center [433, 406] width 332 height 78
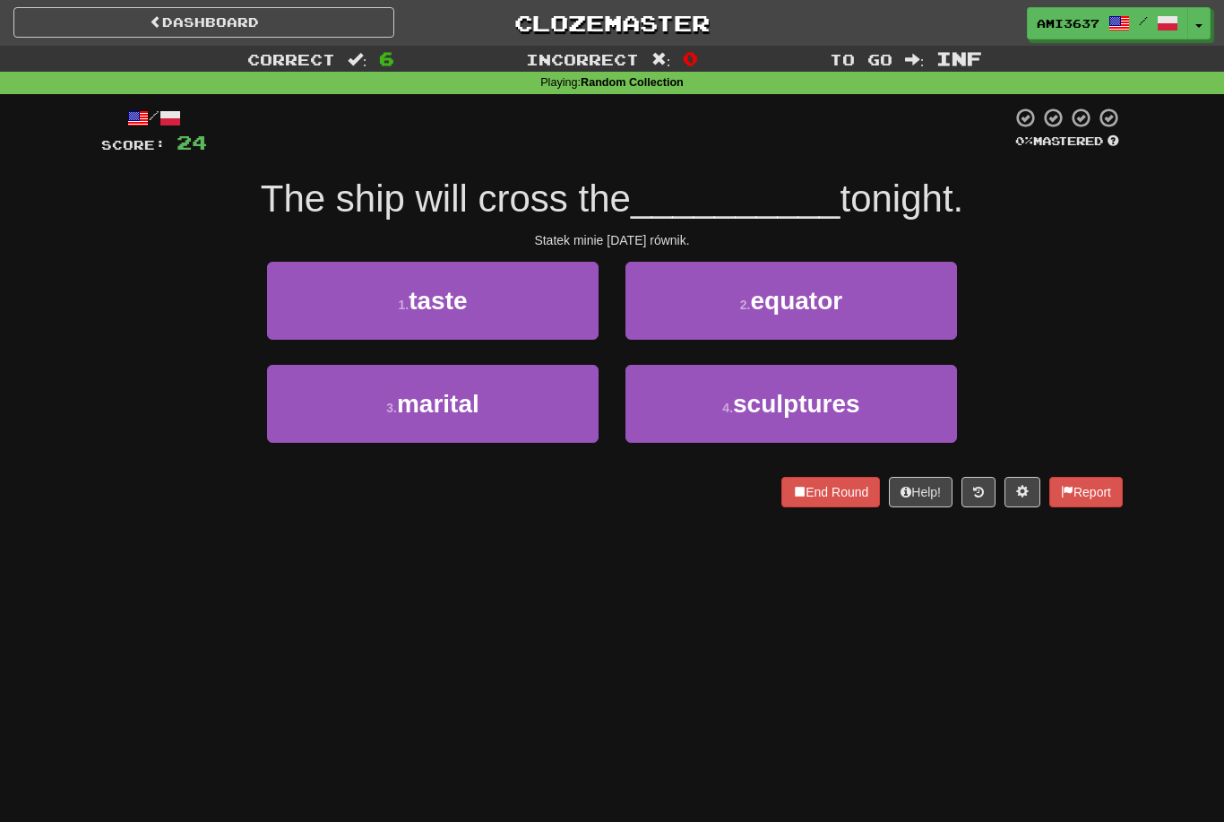
click at [918, 306] on button "2 . equator" at bounding box center [792, 301] width 332 height 78
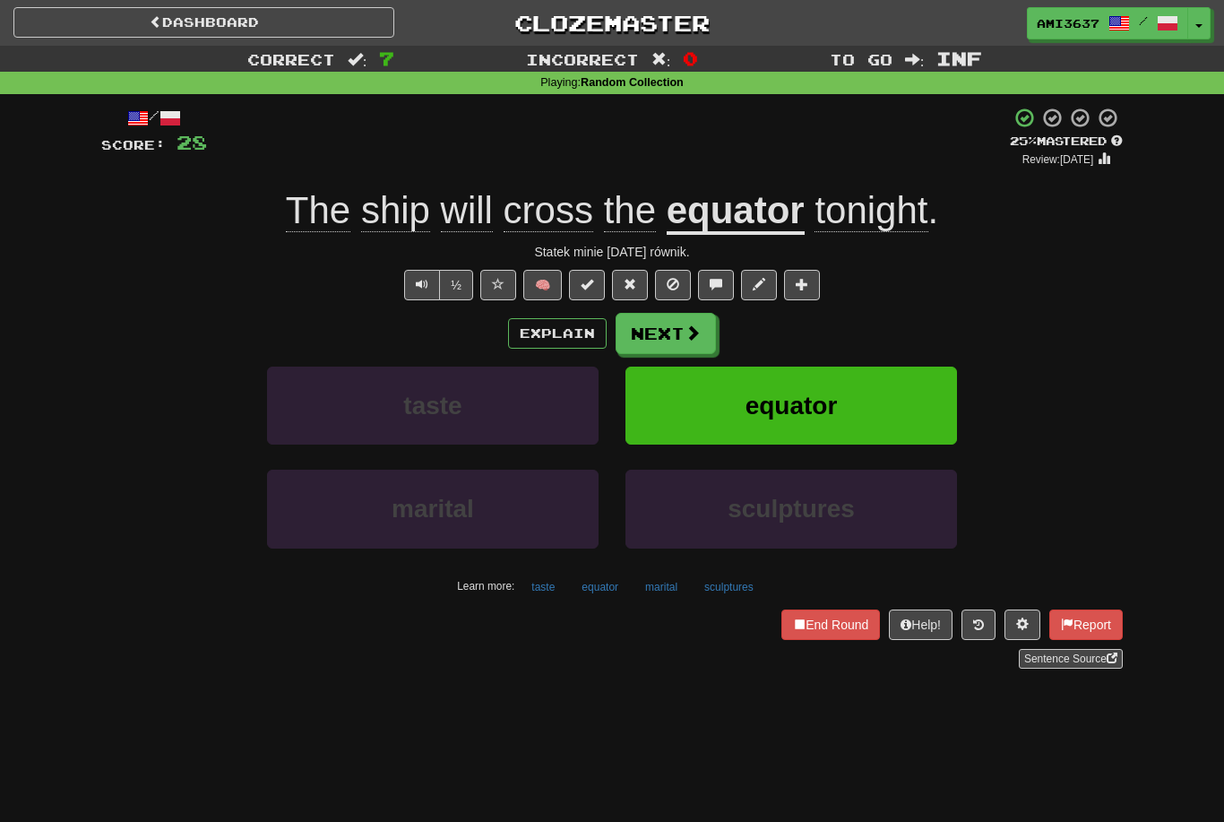
click at [860, 406] on button "equator" at bounding box center [792, 406] width 332 height 78
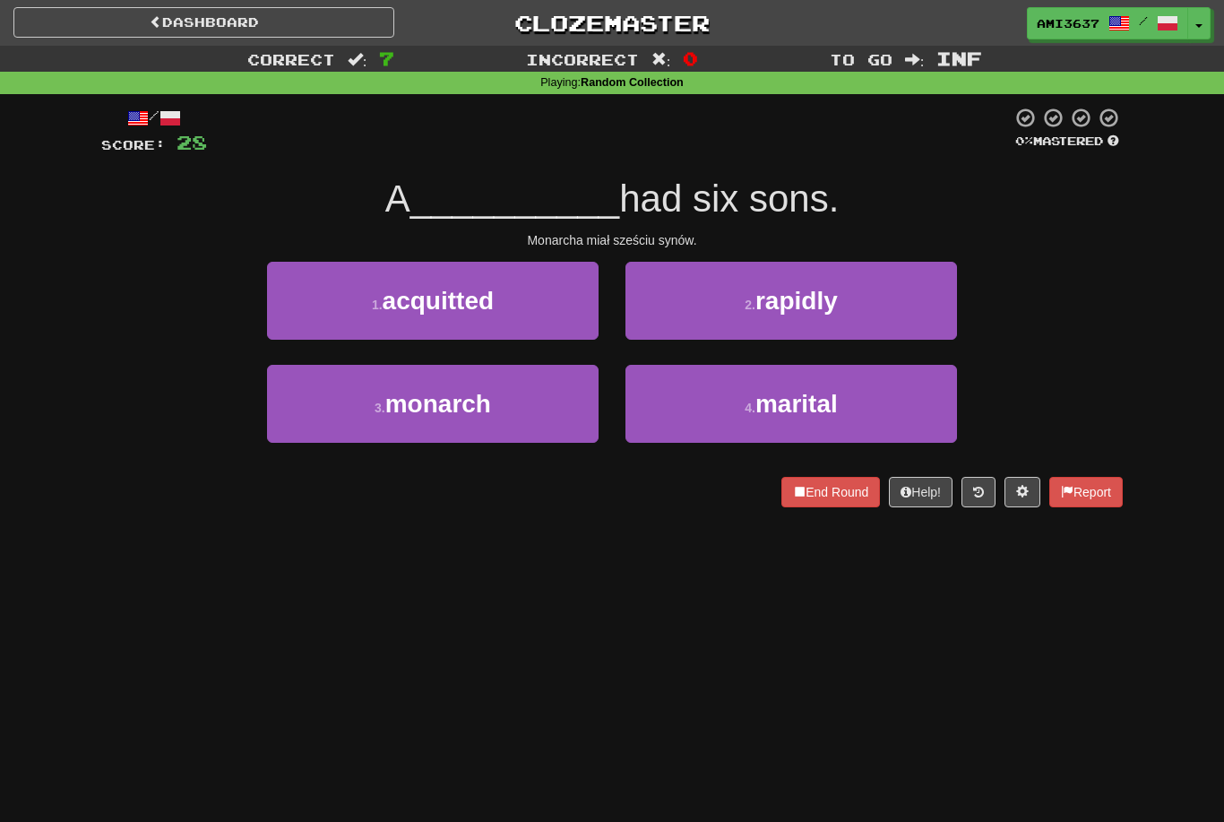
click at [515, 405] on button "3 . monarch" at bounding box center [433, 404] width 332 height 78
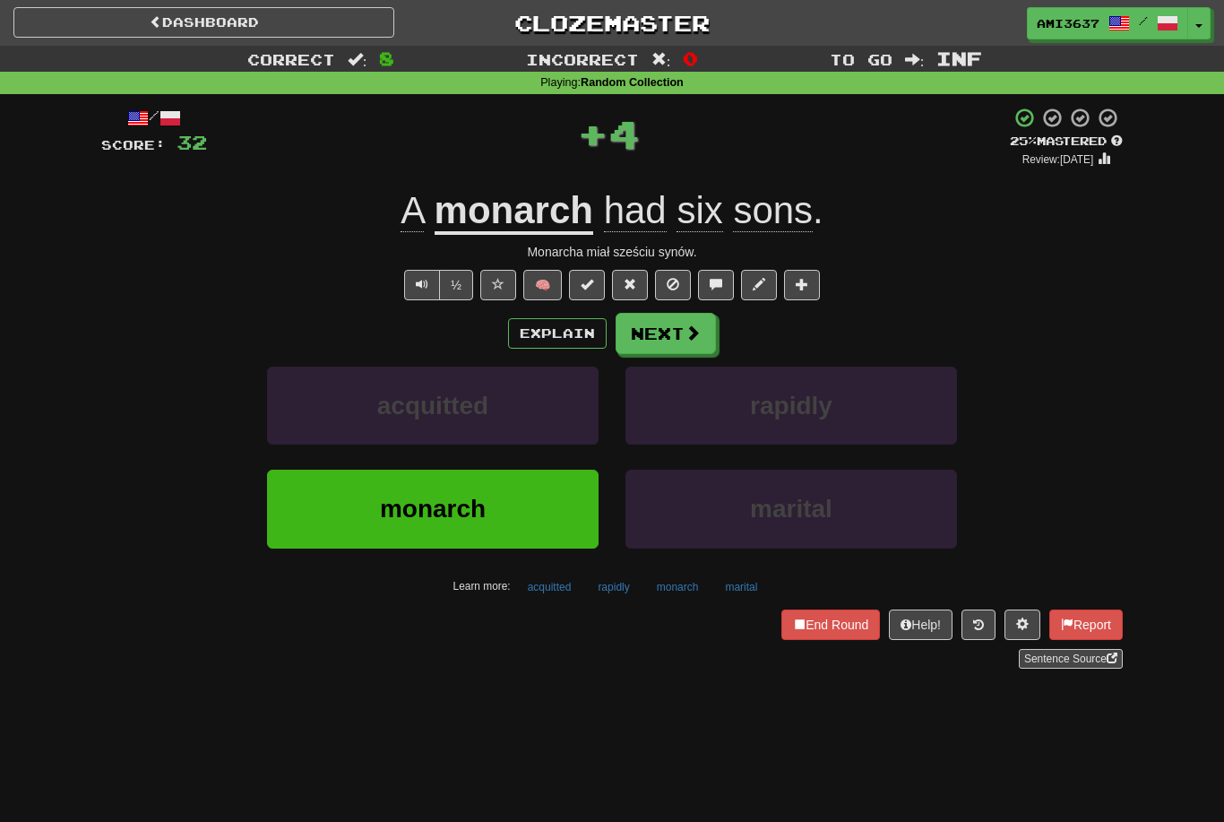
click at [562, 516] on button "monarch" at bounding box center [433, 509] width 332 height 78
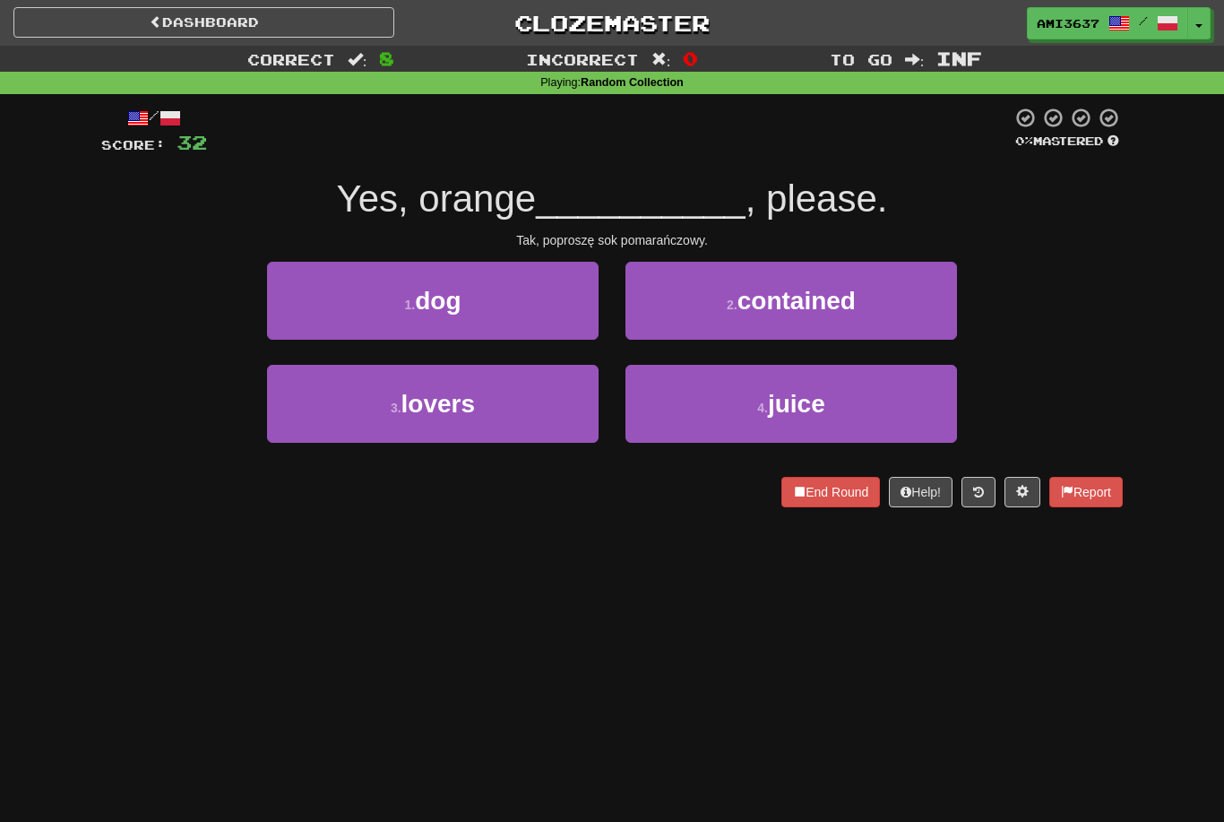
click at [910, 406] on button "4 . juice" at bounding box center [792, 404] width 332 height 78
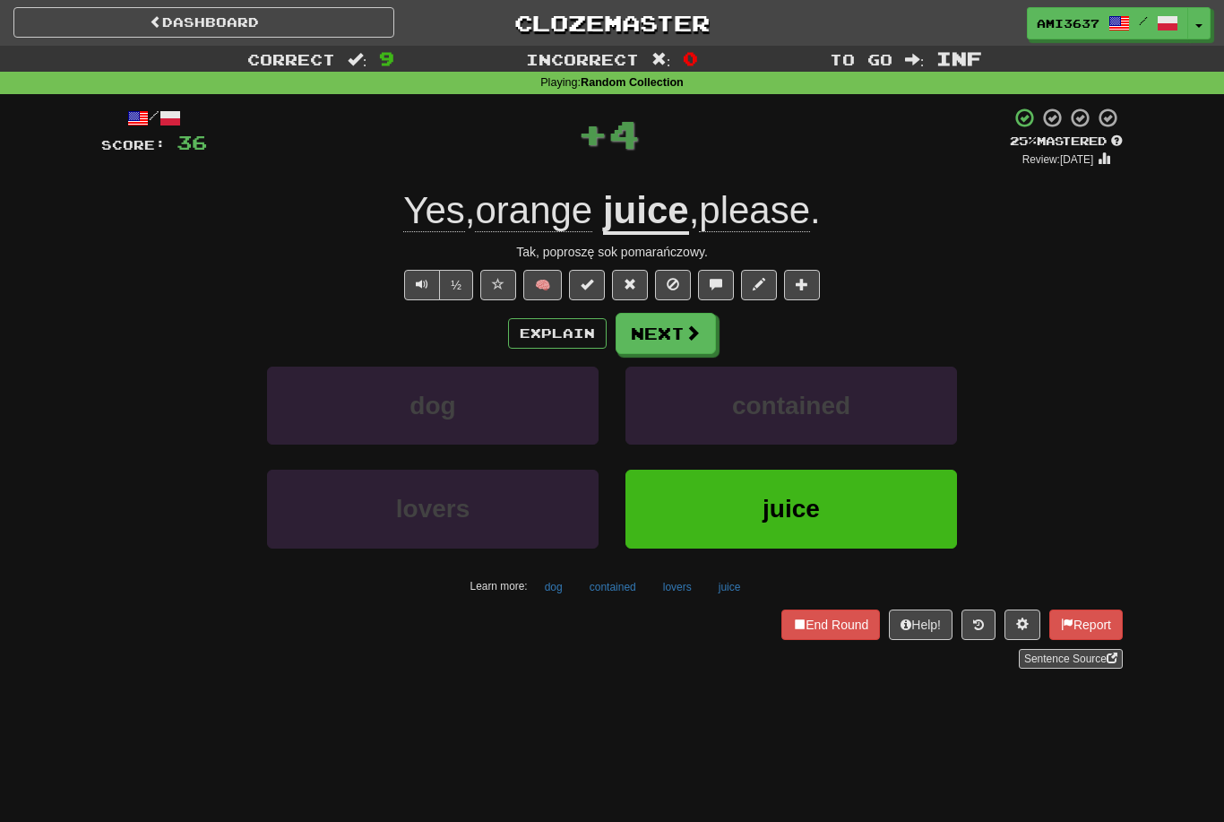
click at [878, 522] on button "juice" at bounding box center [792, 509] width 332 height 78
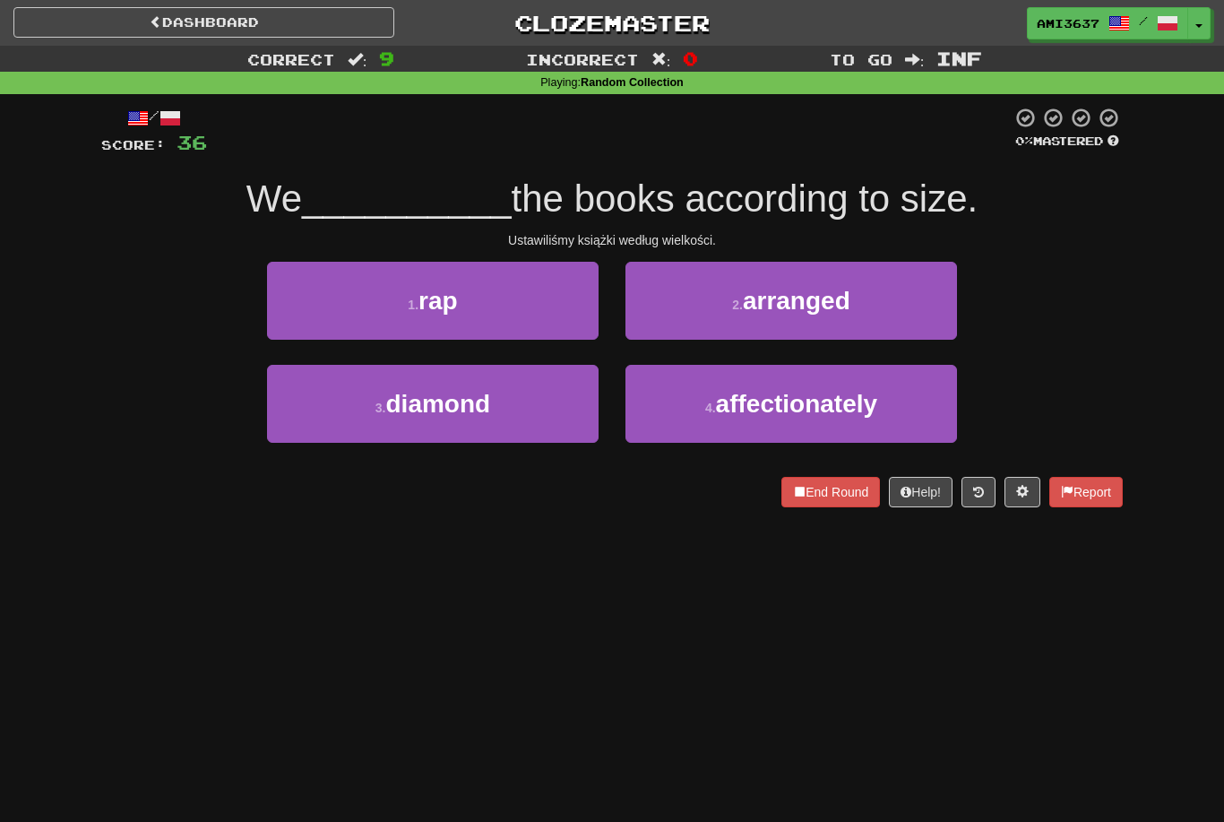
click at [907, 298] on button "2 . arranged" at bounding box center [792, 301] width 332 height 78
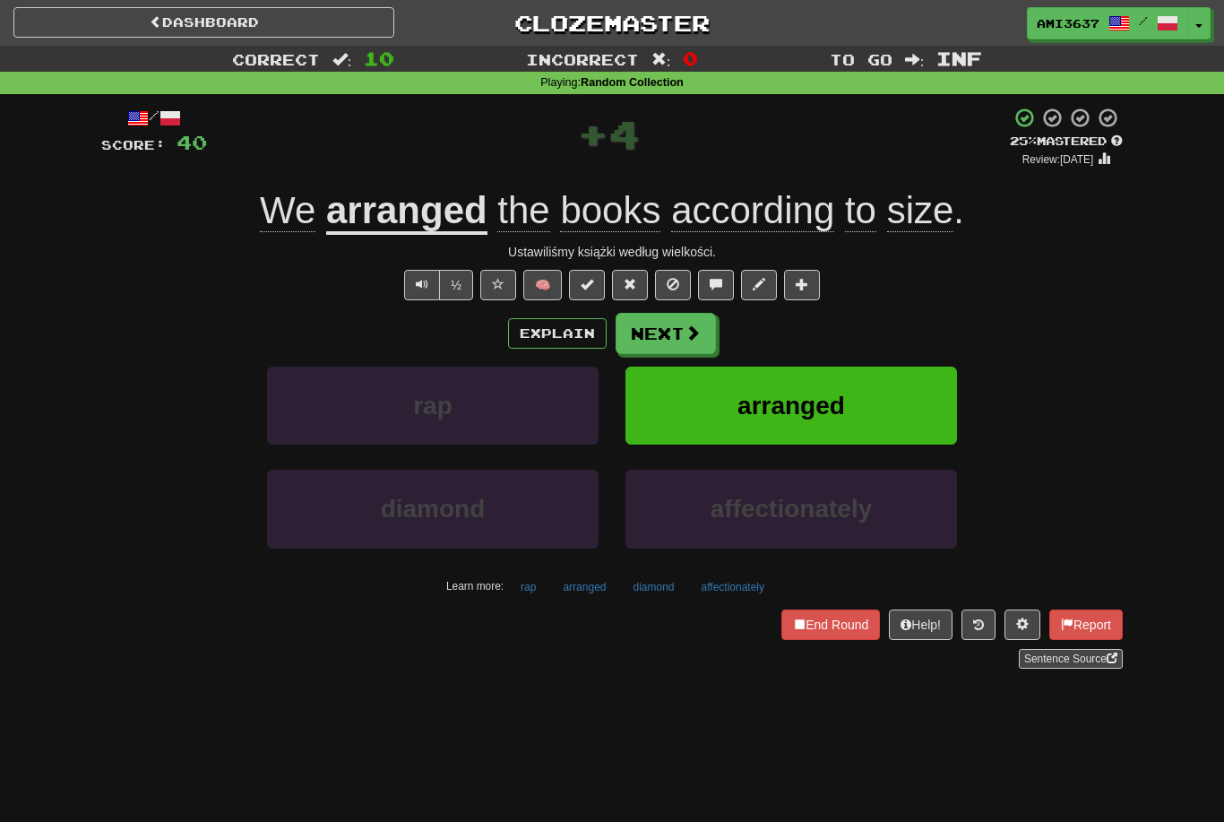
click at [903, 411] on button "arranged" at bounding box center [792, 406] width 332 height 78
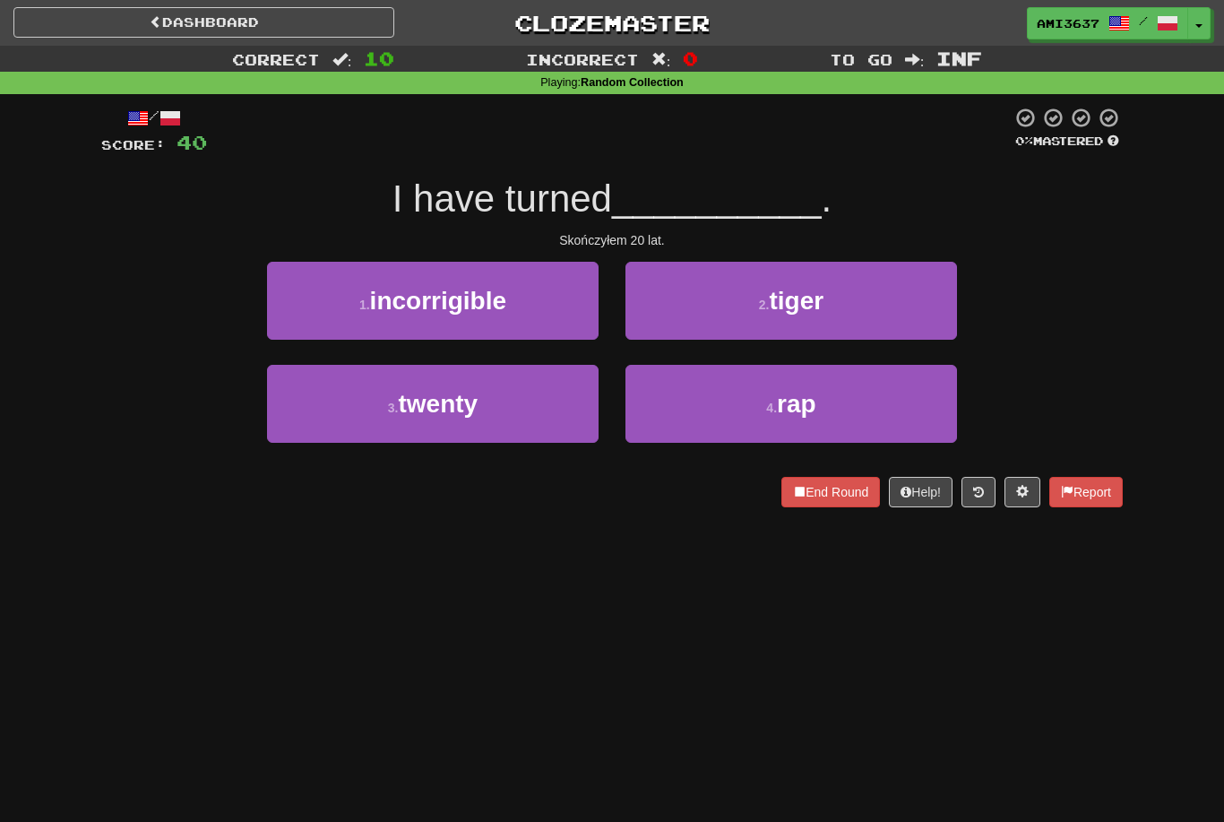
click at [527, 408] on button "3 . twenty" at bounding box center [433, 404] width 332 height 78
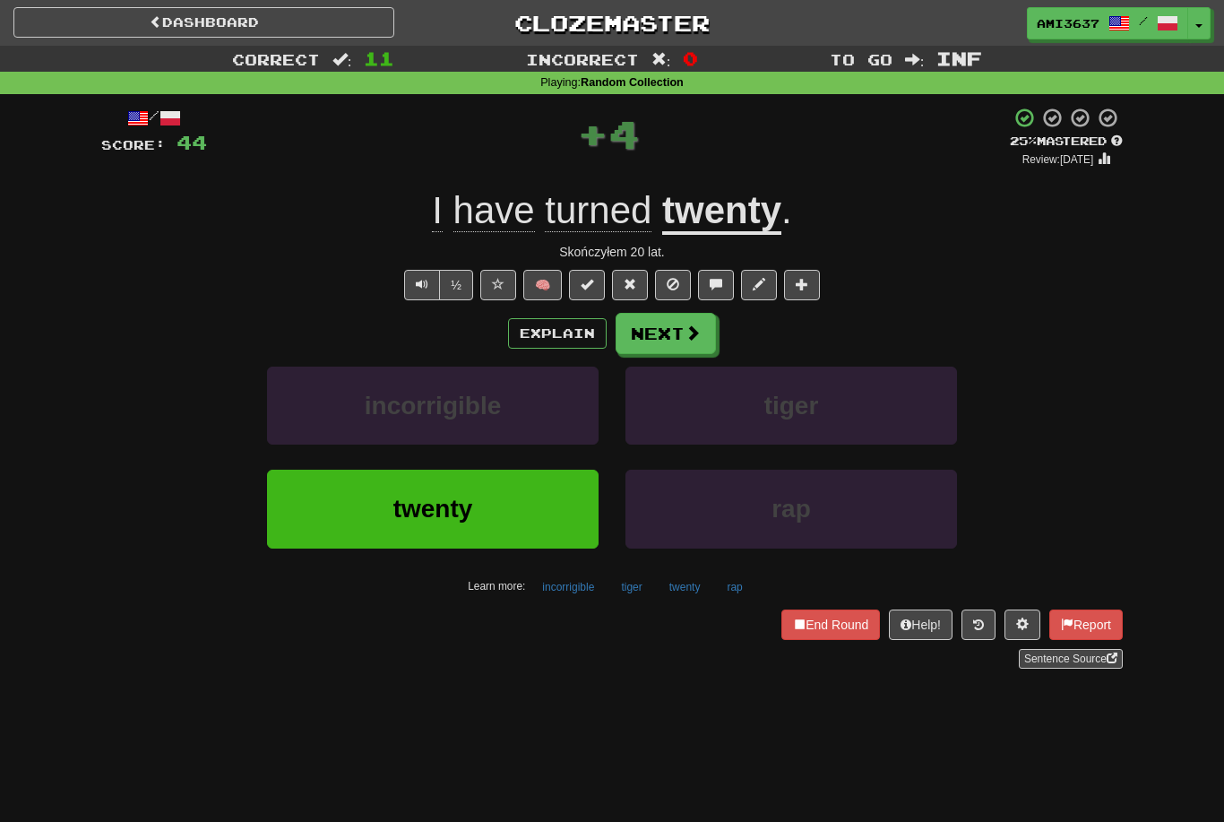
click at [557, 503] on button "twenty" at bounding box center [433, 509] width 332 height 78
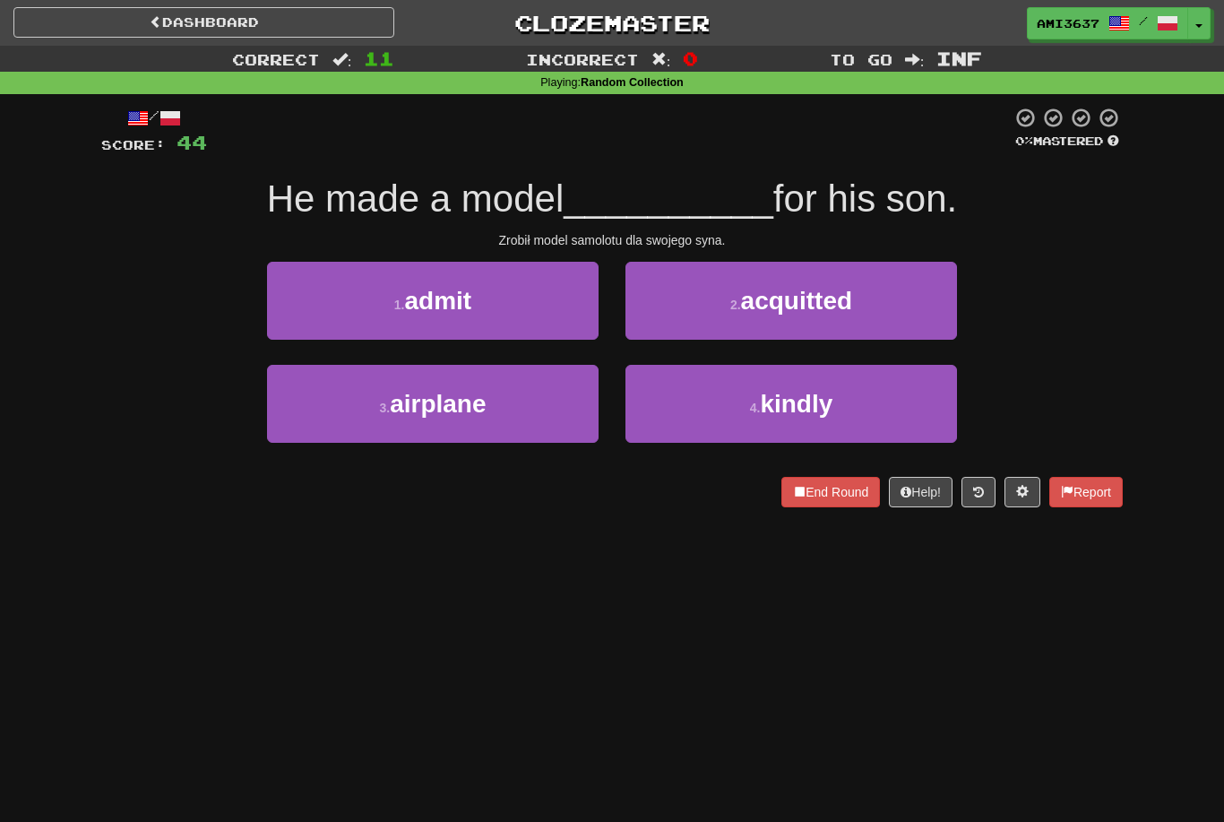
click at [541, 420] on button "3 . airplane" at bounding box center [433, 404] width 332 height 78
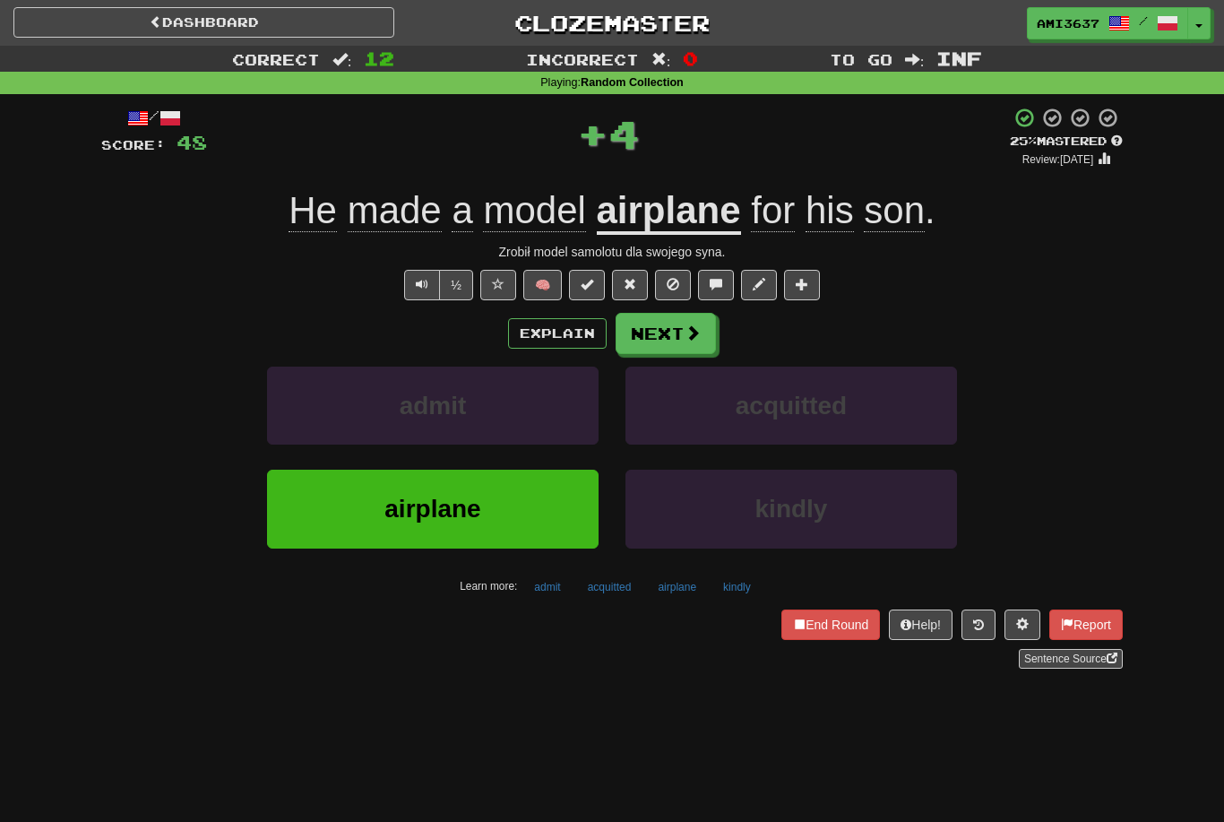
click at [558, 516] on button "airplane" at bounding box center [433, 509] width 332 height 78
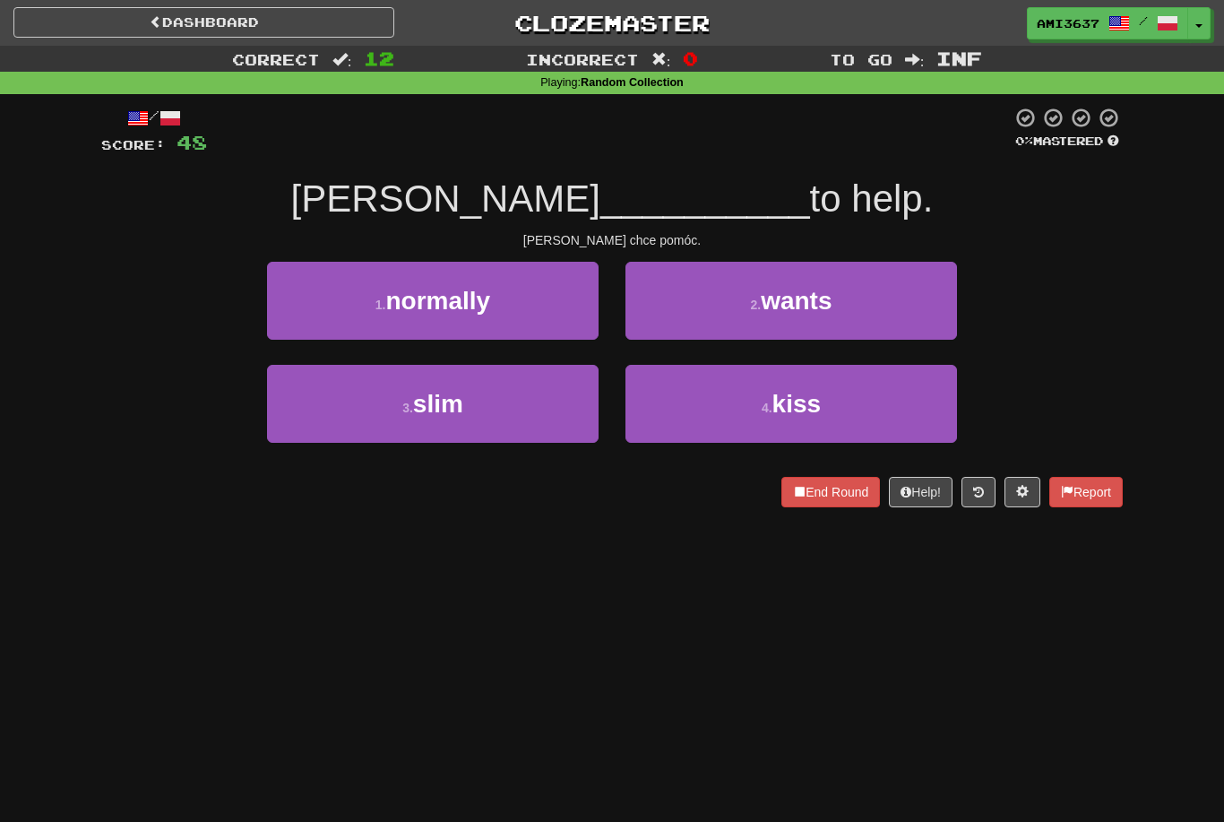
click at [925, 298] on button "2 . wants" at bounding box center [792, 301] width 332 height 78
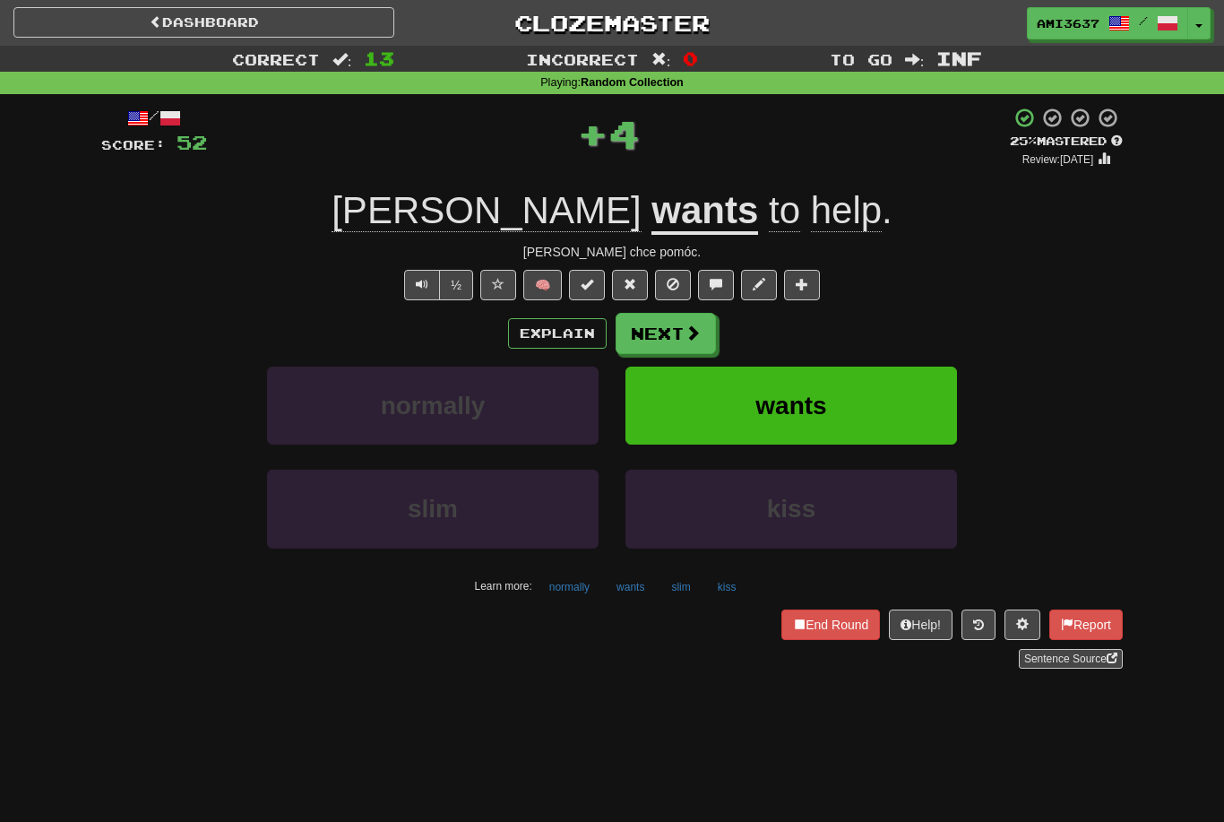
click at [911, 395] on button "wants" at bounding box center [792, 406] width 332 height 78
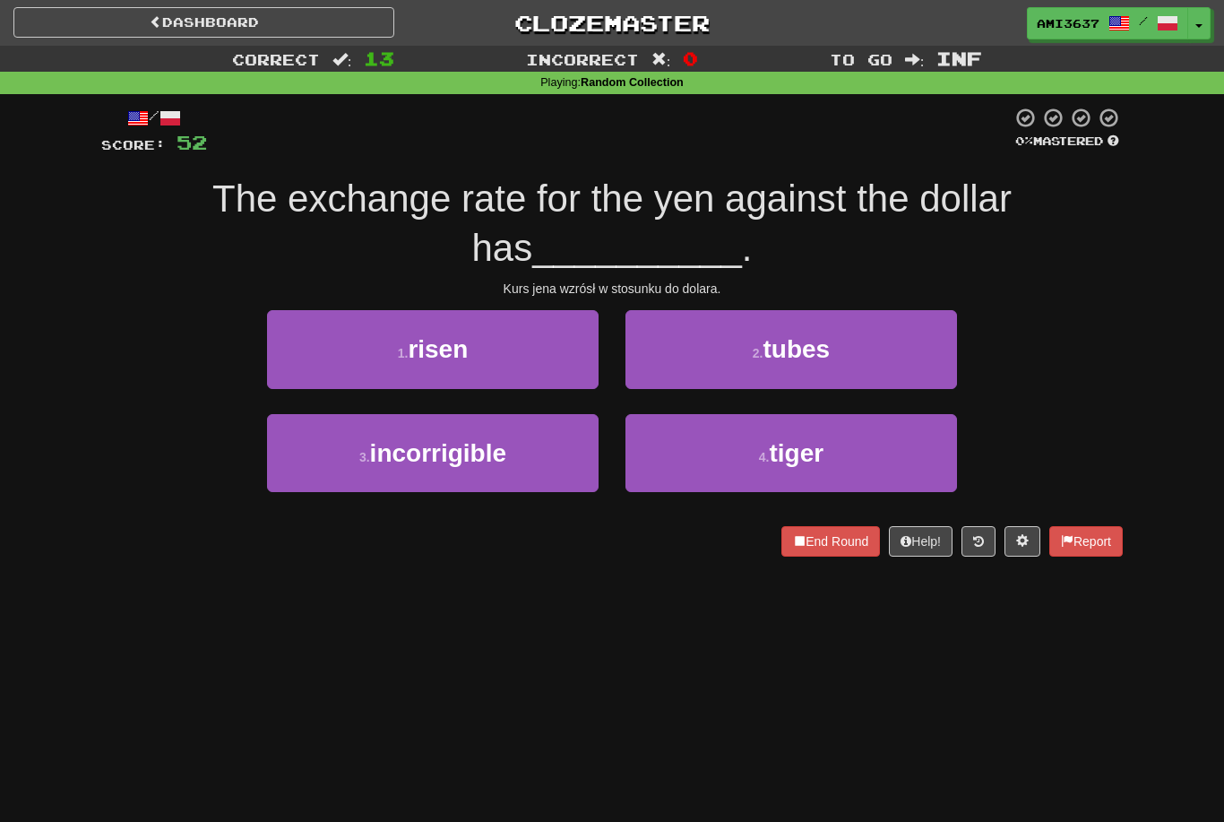
click at [534, 354] on button "1 . risen" at bounding box center [433, 349] width 332 height 78
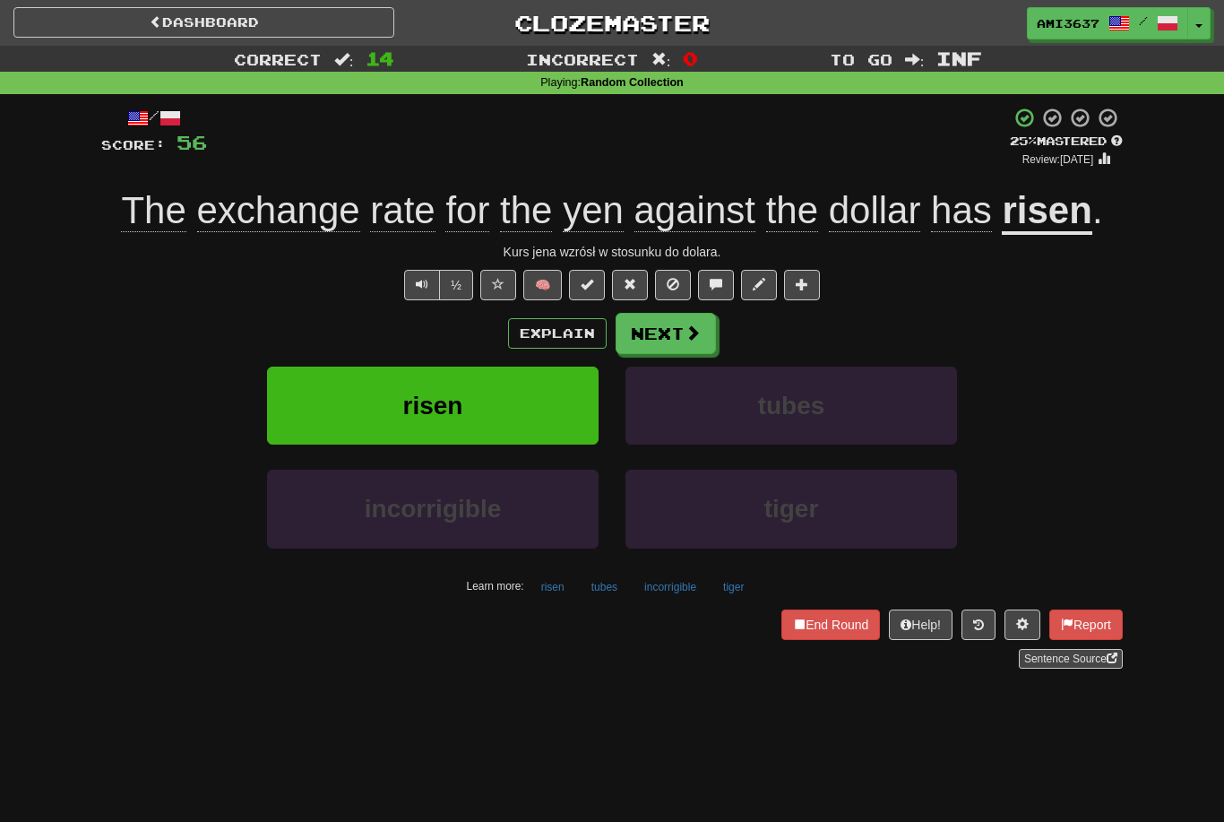
click at [554, 412] on button "risen" at bounding box center [433, 406] width 332 height 78
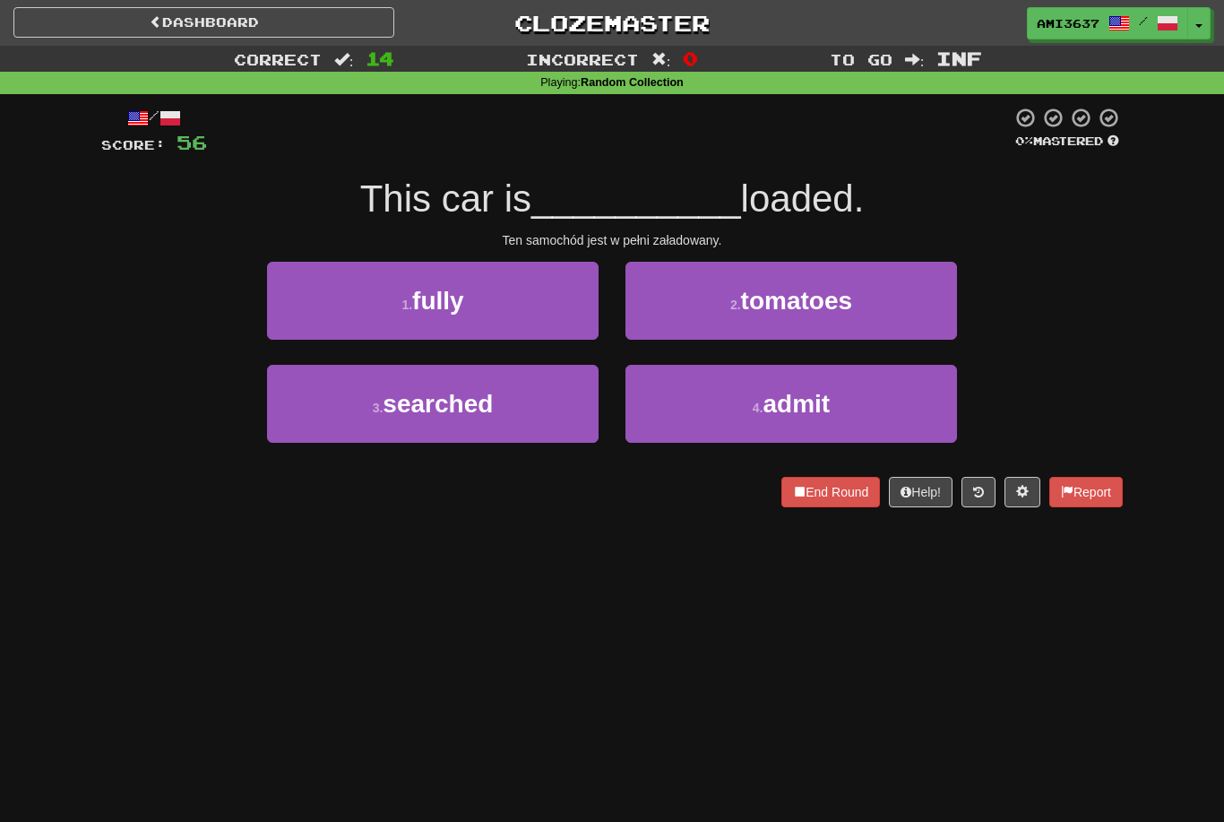
click at [525, 304] on button "1 . fully" at bounding box center [433, 301] width 332 height 78
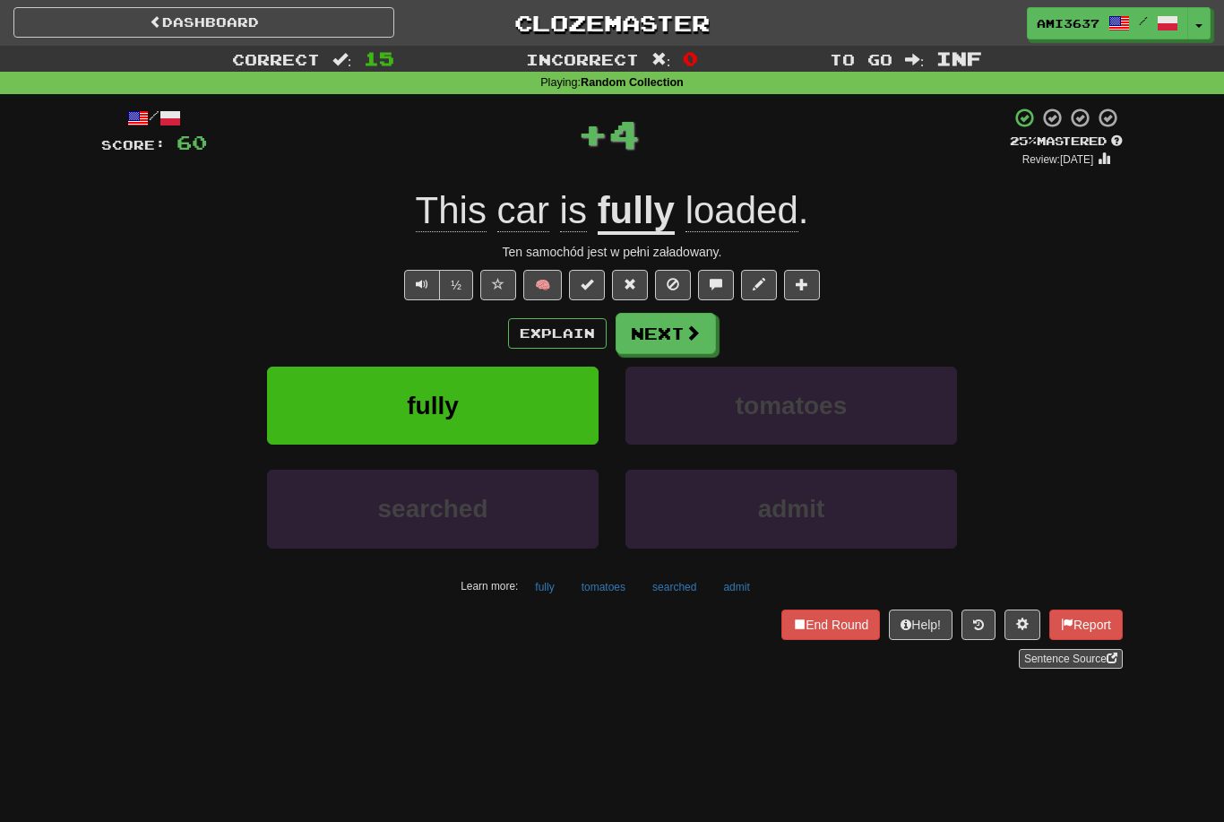
click at [534, 402] on button "fully" at bounding box center [433, 406] width 332 height 78
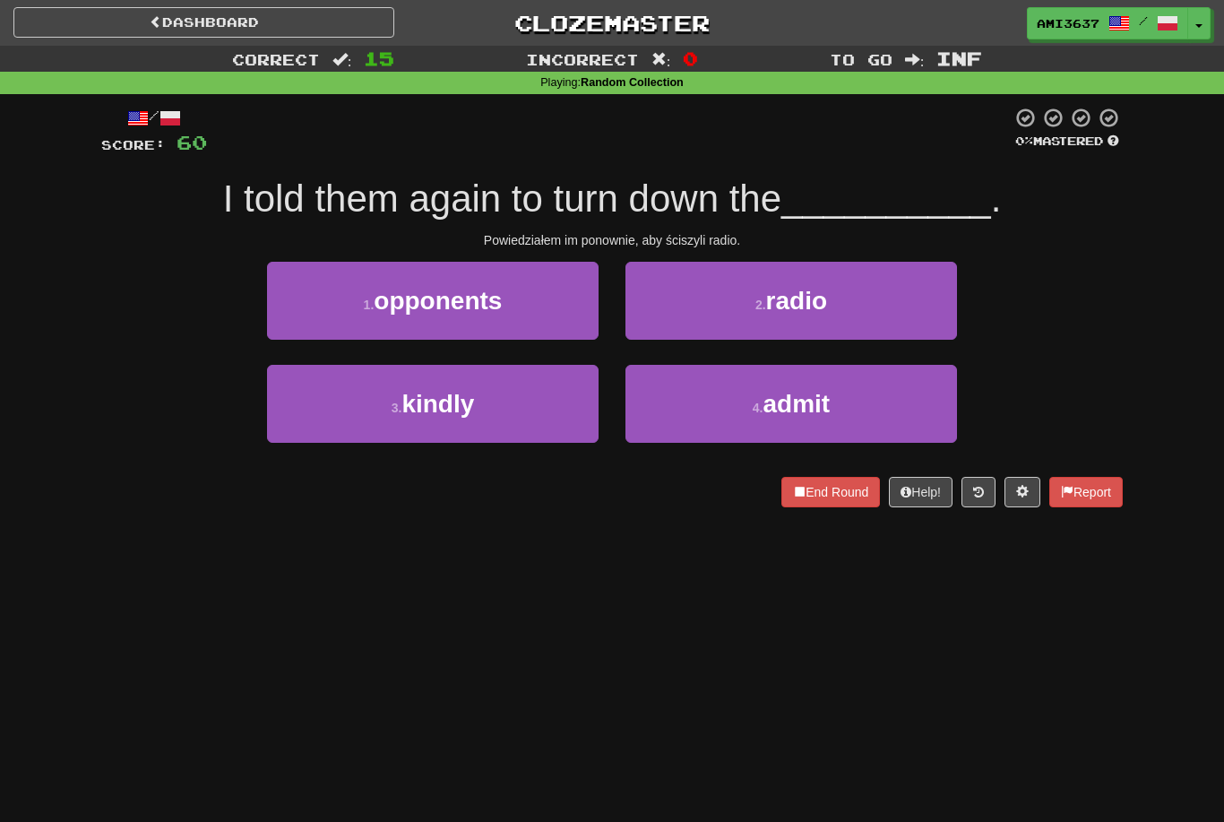
click at [701, 307] on button "2 . radio" at bounding box center [792, 301] width 332 height 78
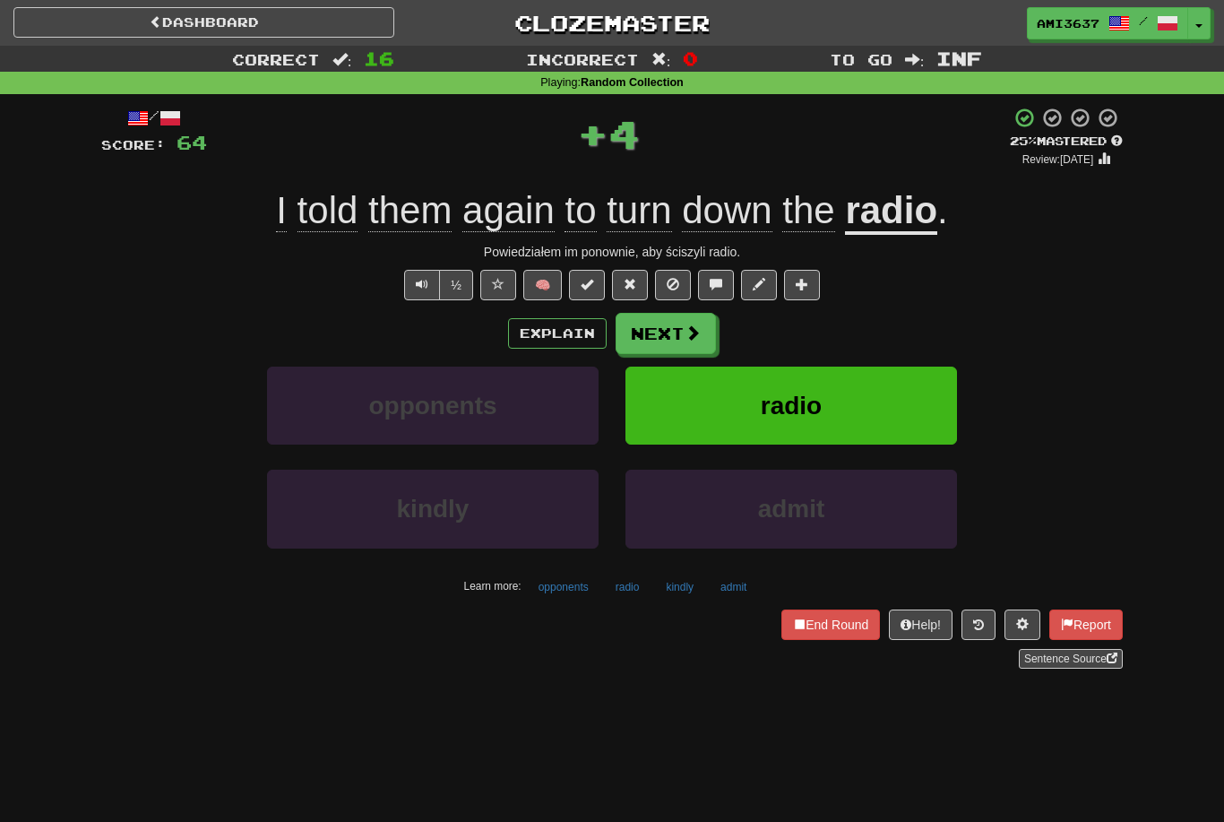
click at [701, 396] on button "radio" at bounding box center [792, 406] width 332 height 78
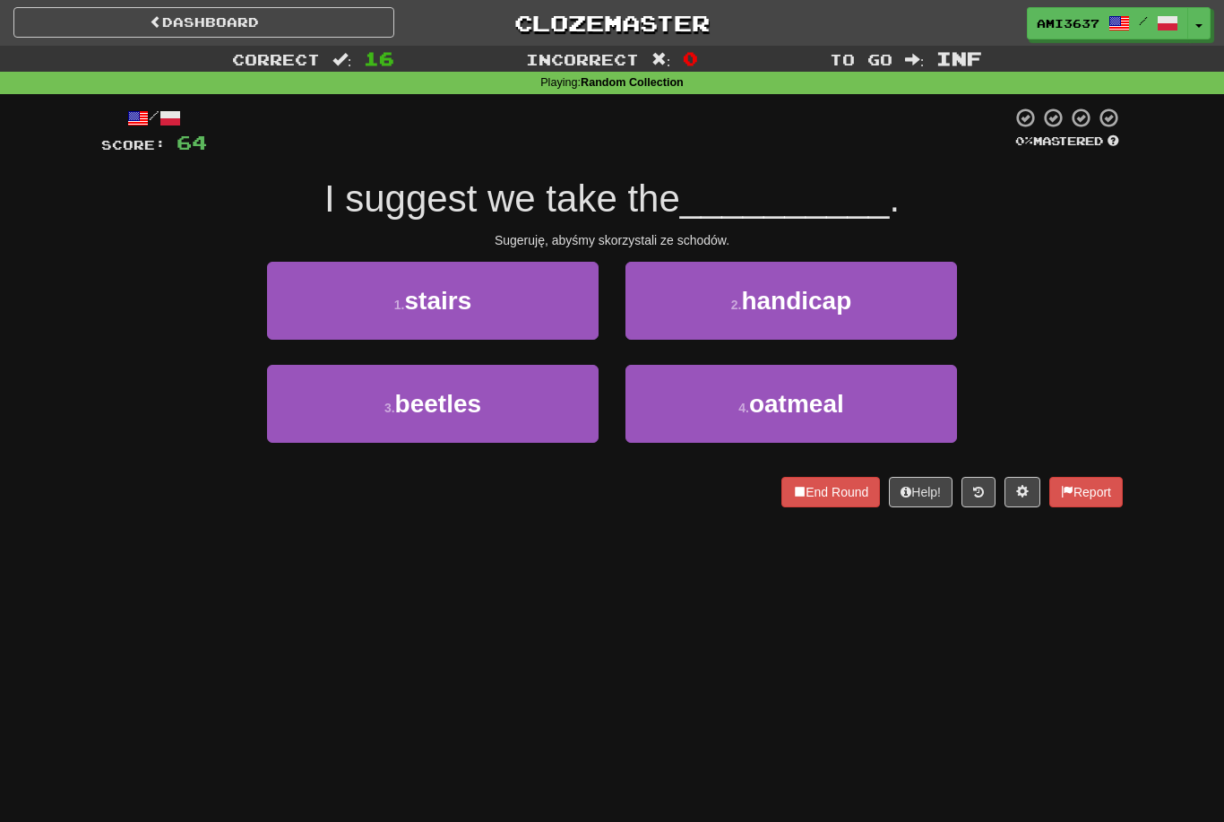
click at [528, 287] on button "1 . stairs" at bounding box center [433, 301] width 332 height 78
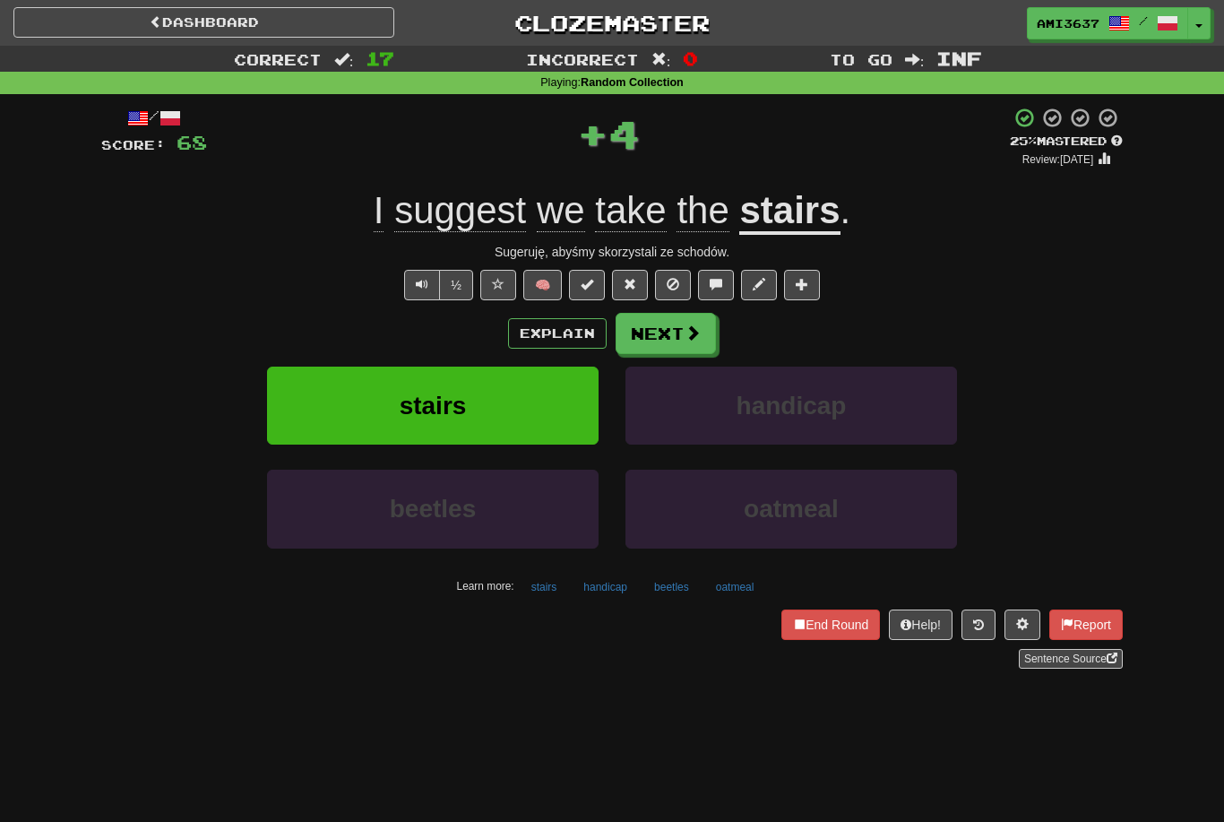
click at [536, 385] on button "stairs" at bounding box center [433, 406] width 332 height 78
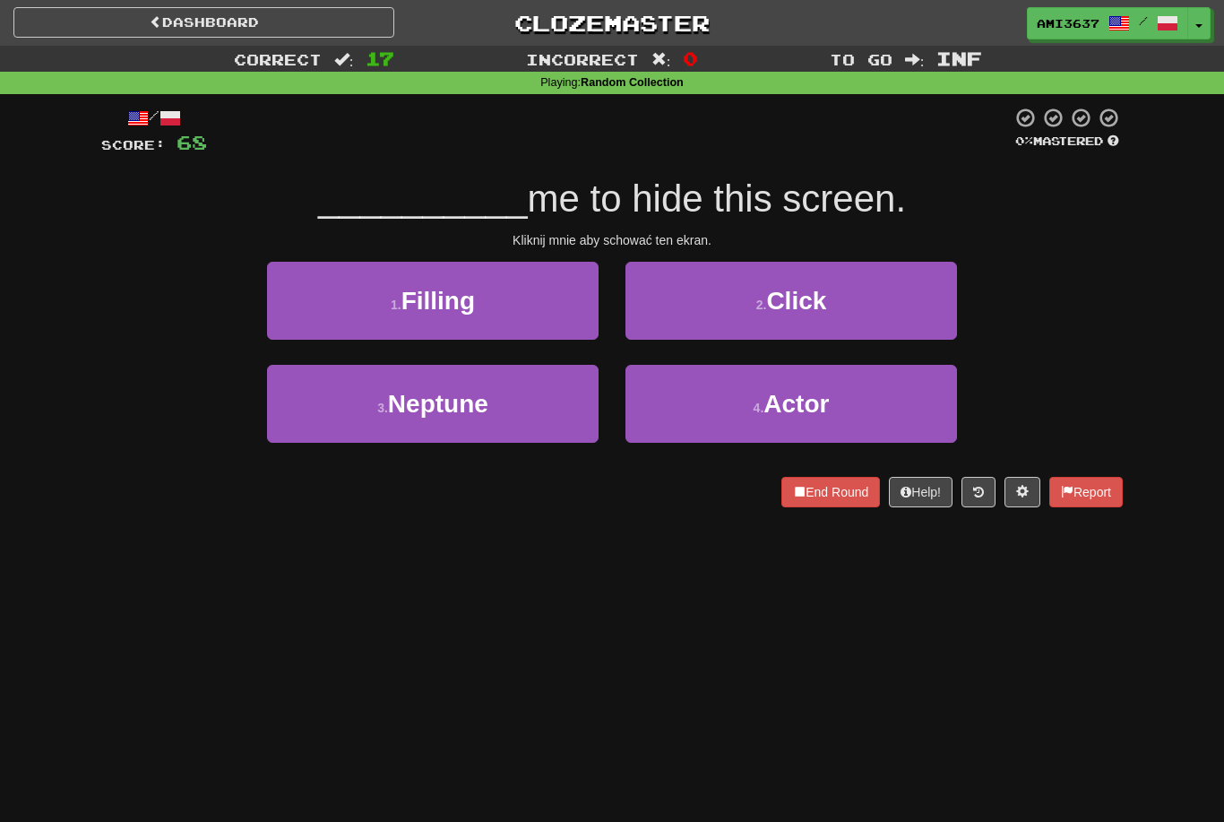
click at [710, 299] on button "2 . Click" at bounding box center [792, 301] width 332 height 78
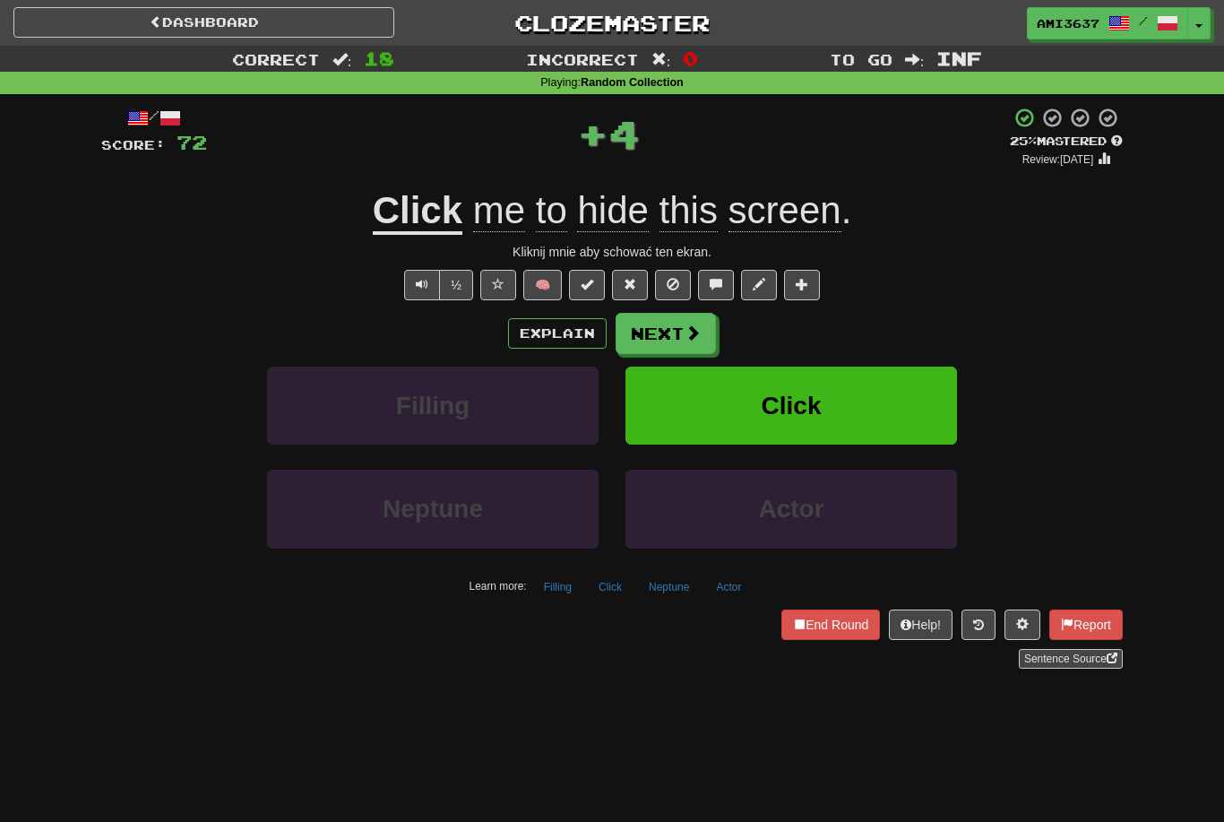
click at [682, 401] on button "Click" at bounding box center [792, 406] width 332 height 78
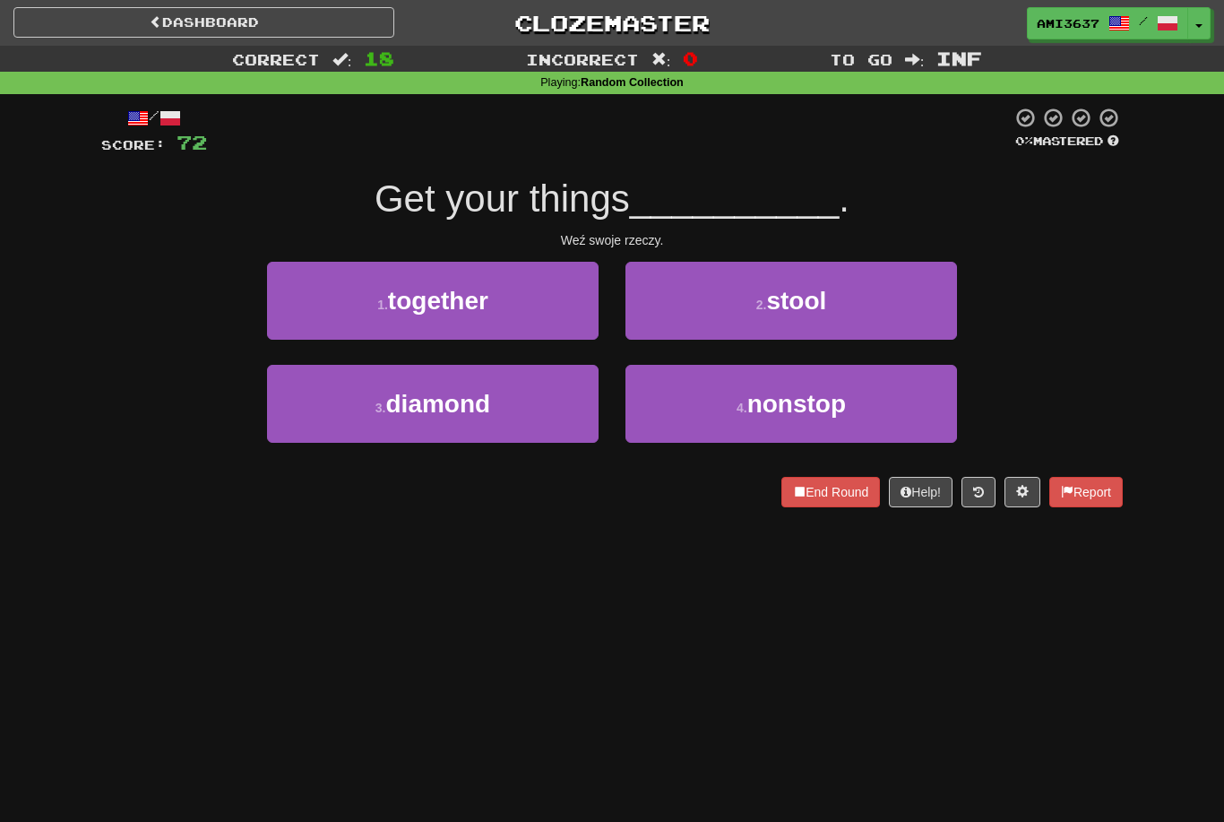
click at [540, 316] on button "1 . together" at bounding box center [433, 301] width 332 height 78
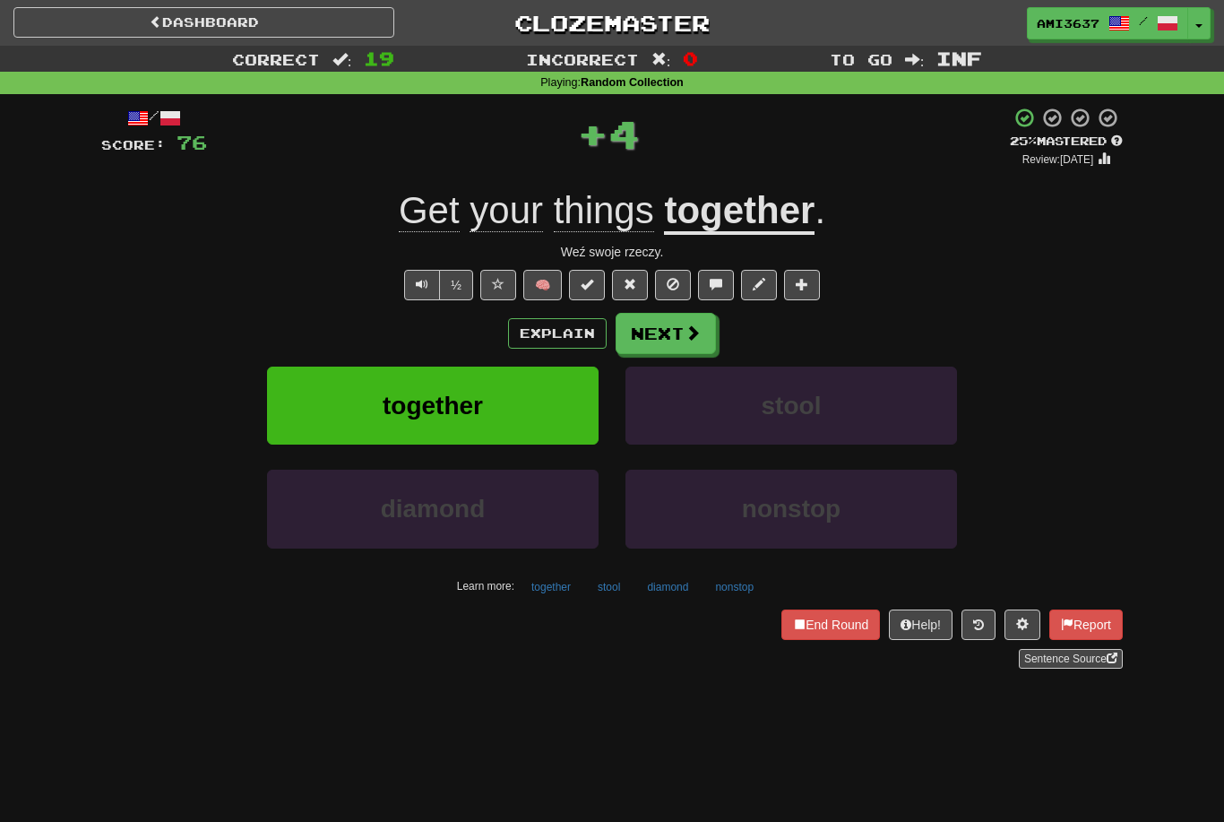
click at [574, 405] on button "together" at bounding box center [433, 406] width 332 height 78
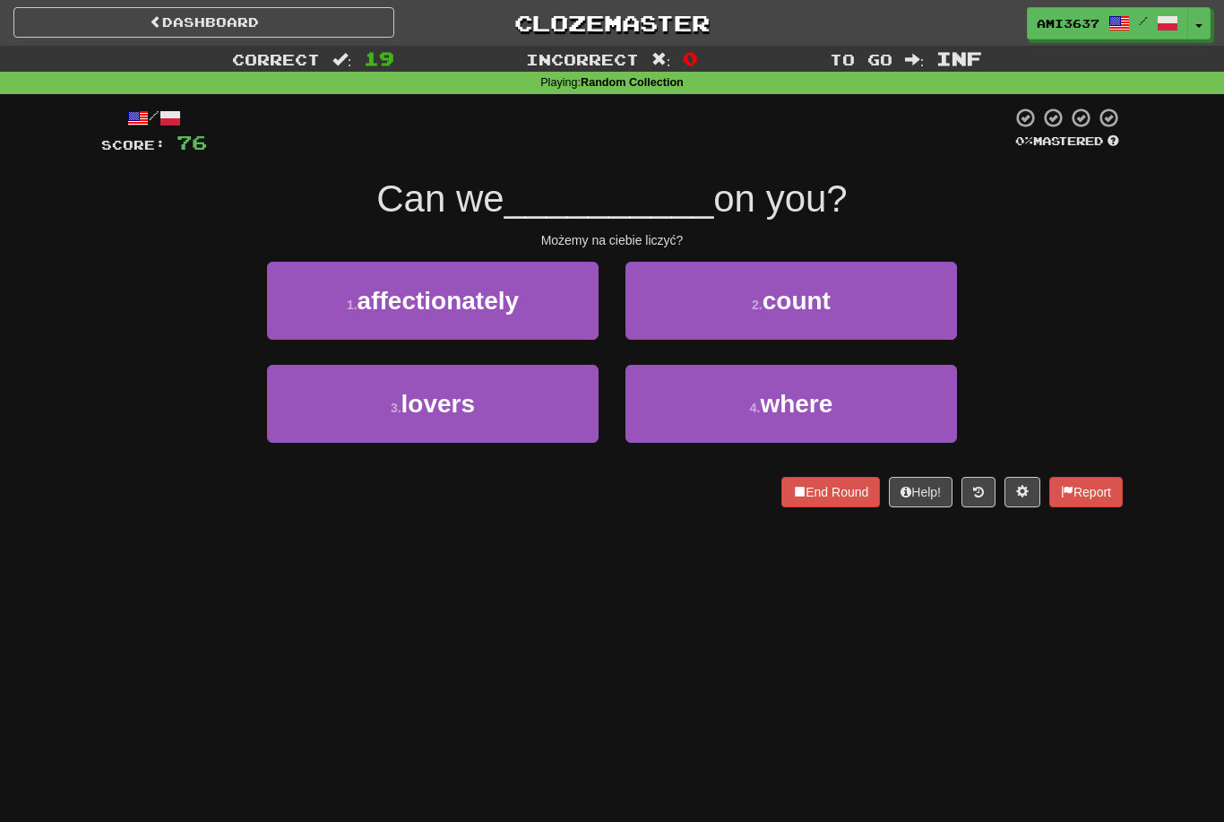
click at [882, 297] on button "2 . count" at bounding box center [792, 301] width 332 height 78
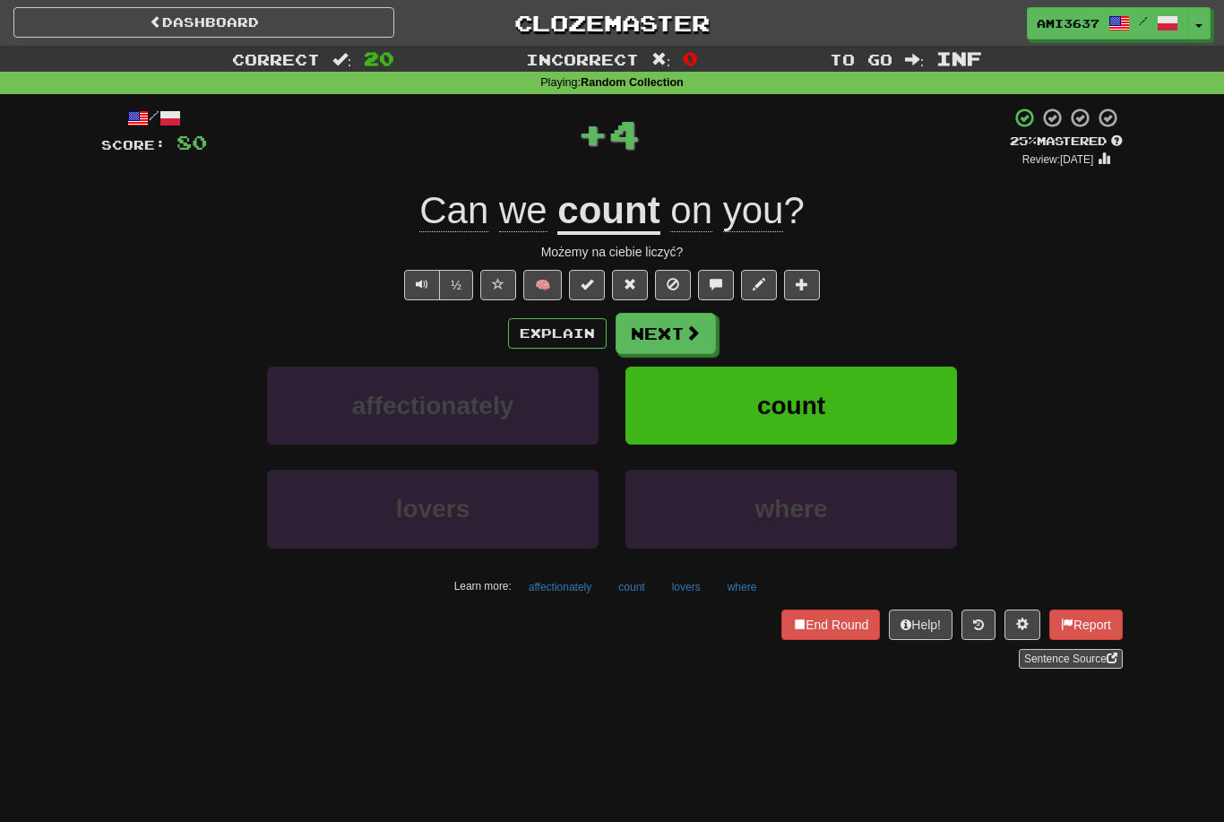
click at [889, 395] on button "count" at bounding box center [792, 406] width 332 height 78
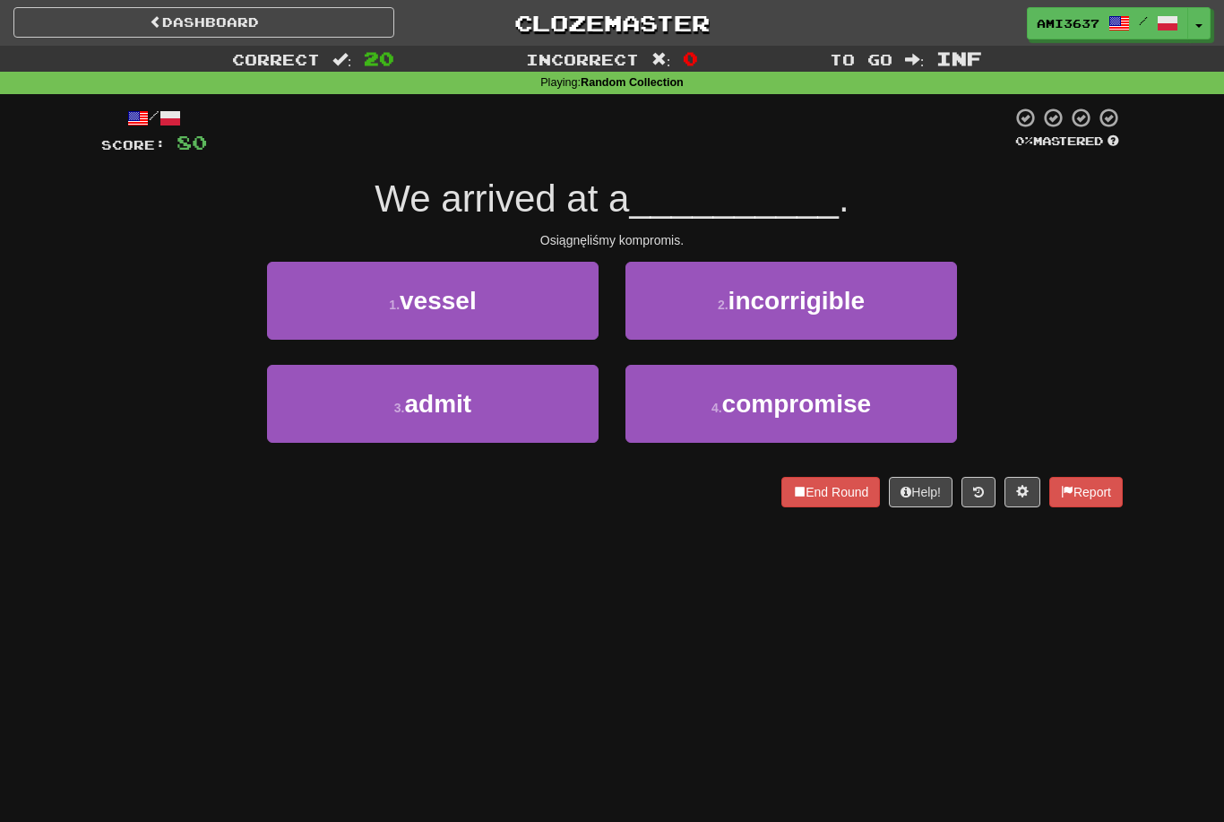
click at [916, 398] on button "4 . compromise" at bounding box center [792, 404] width 332 height 78
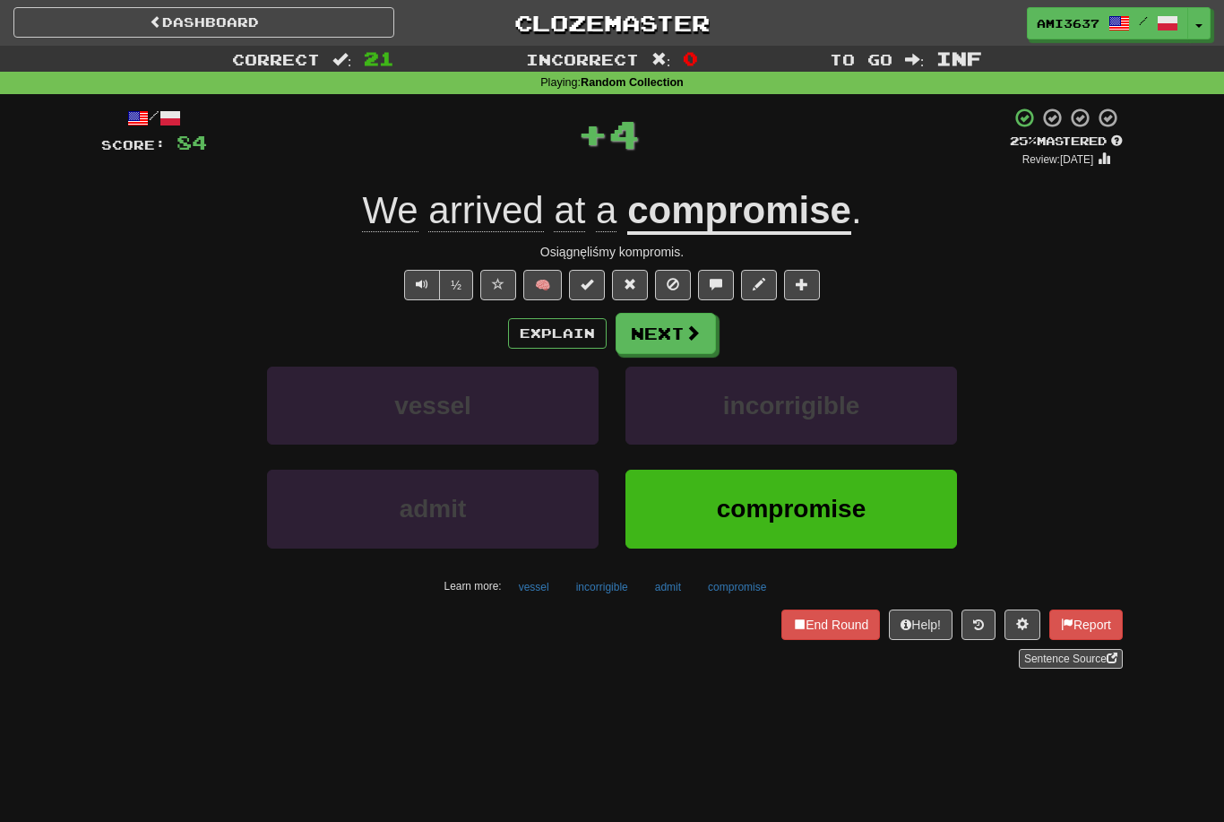
click at [893, 525] on button "compromise" at bounding box center [792, 509] width 332 height 78
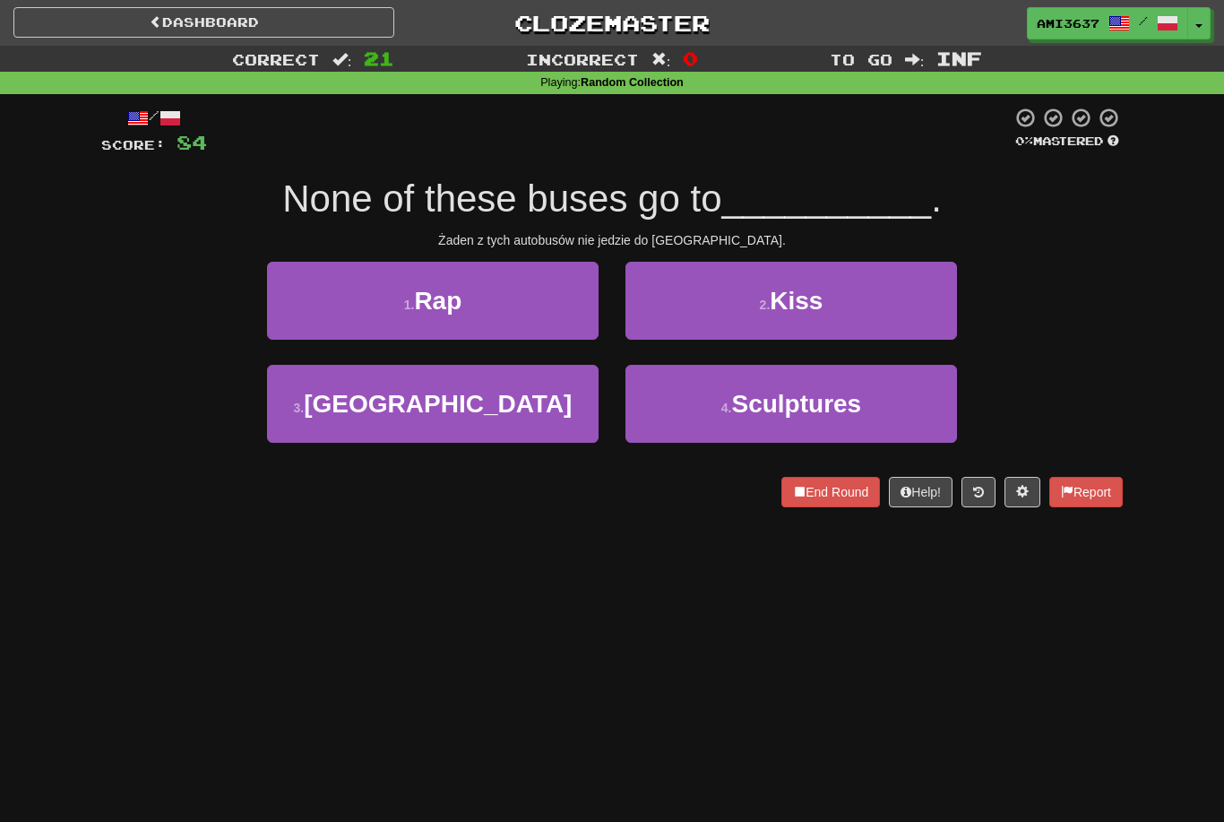
click at [544, 410] on button "3 . Shinjuku" at bounding box center [433, 404] width 332 height 78
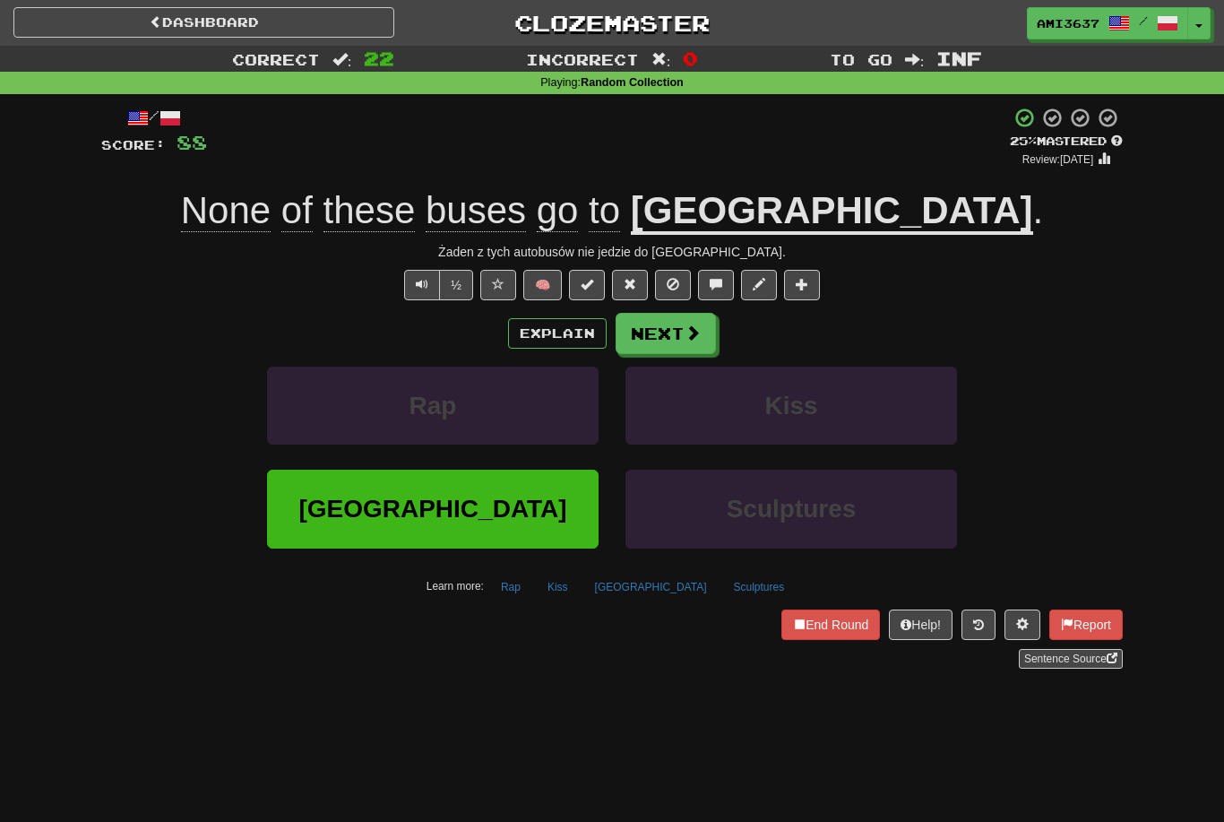
click at [557, 519] on button "Shinjuku" at bounding box center [433, 509] width 332 height 78
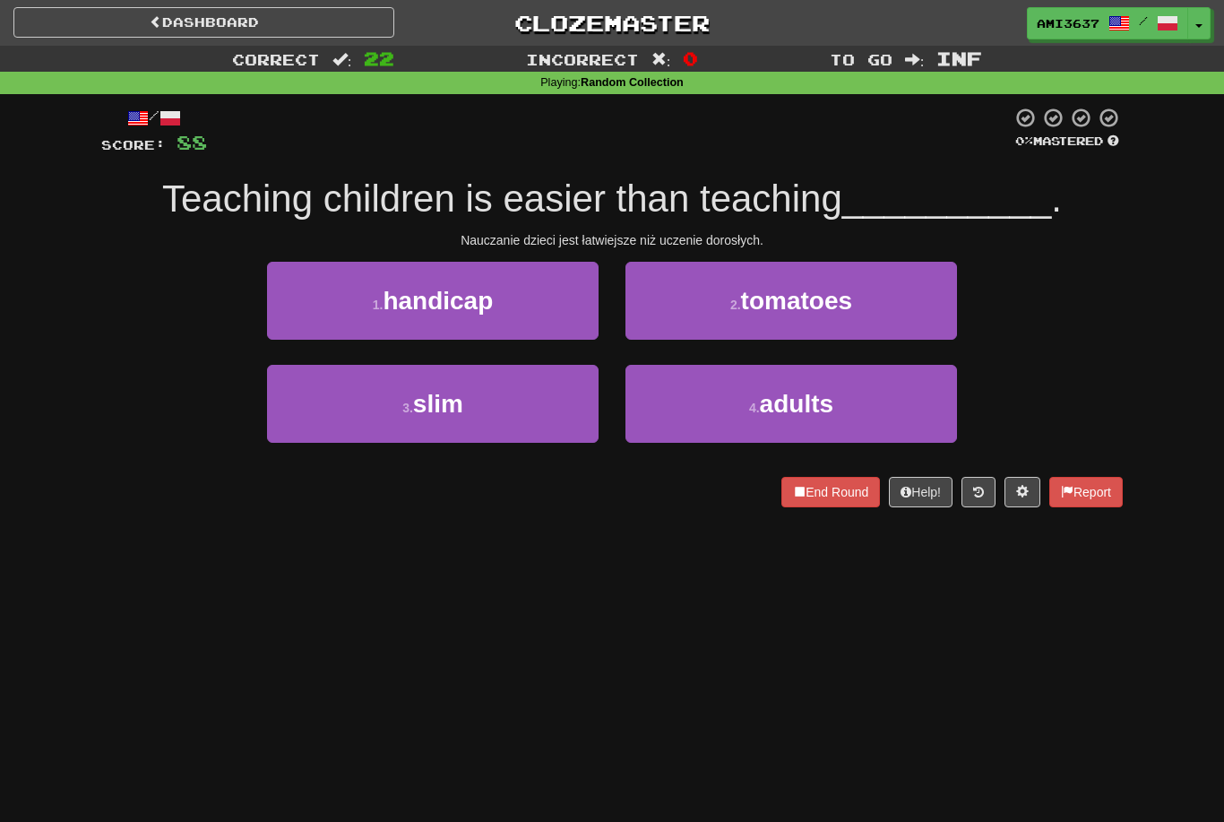
click at [861, 410] on button "4 . adults" at bounding box center [792, 404] width 332 height 78
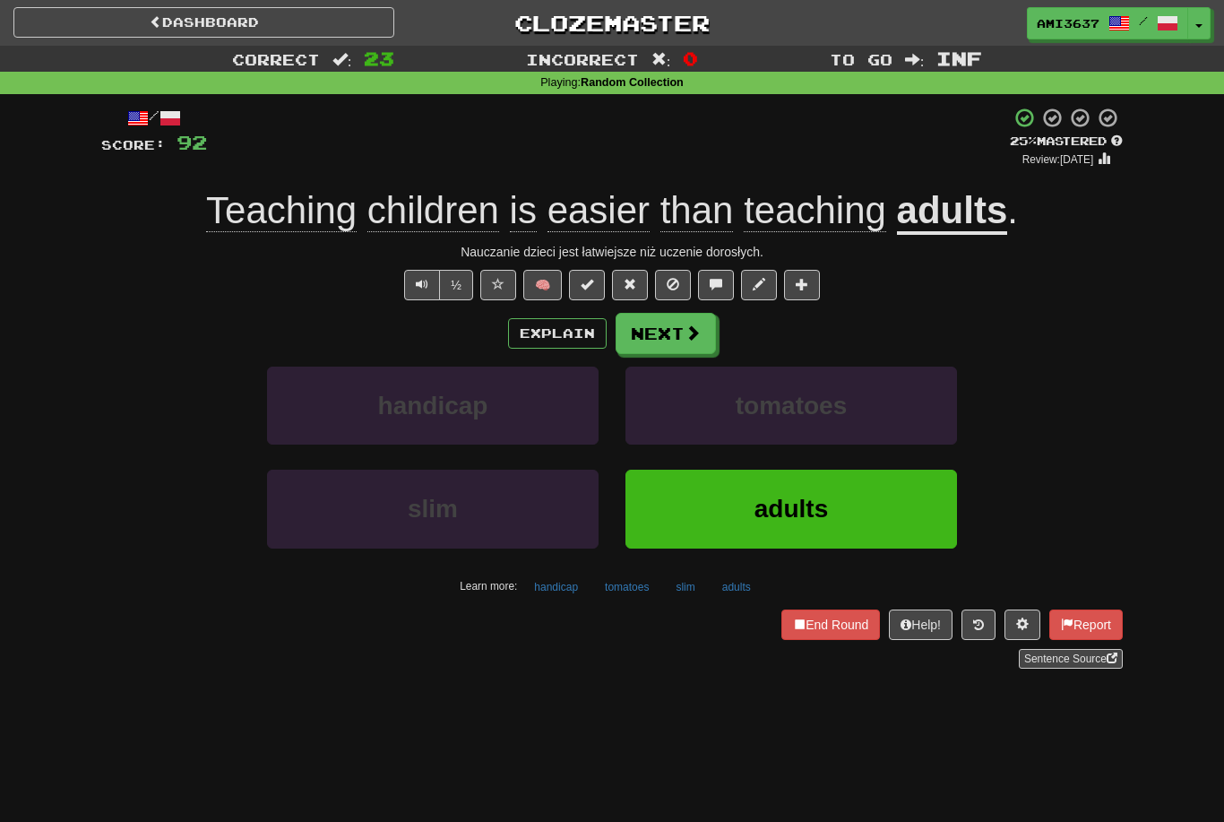
click at [853, 509] on button "adults" at bounding box center [792, 509] width 332 height 78
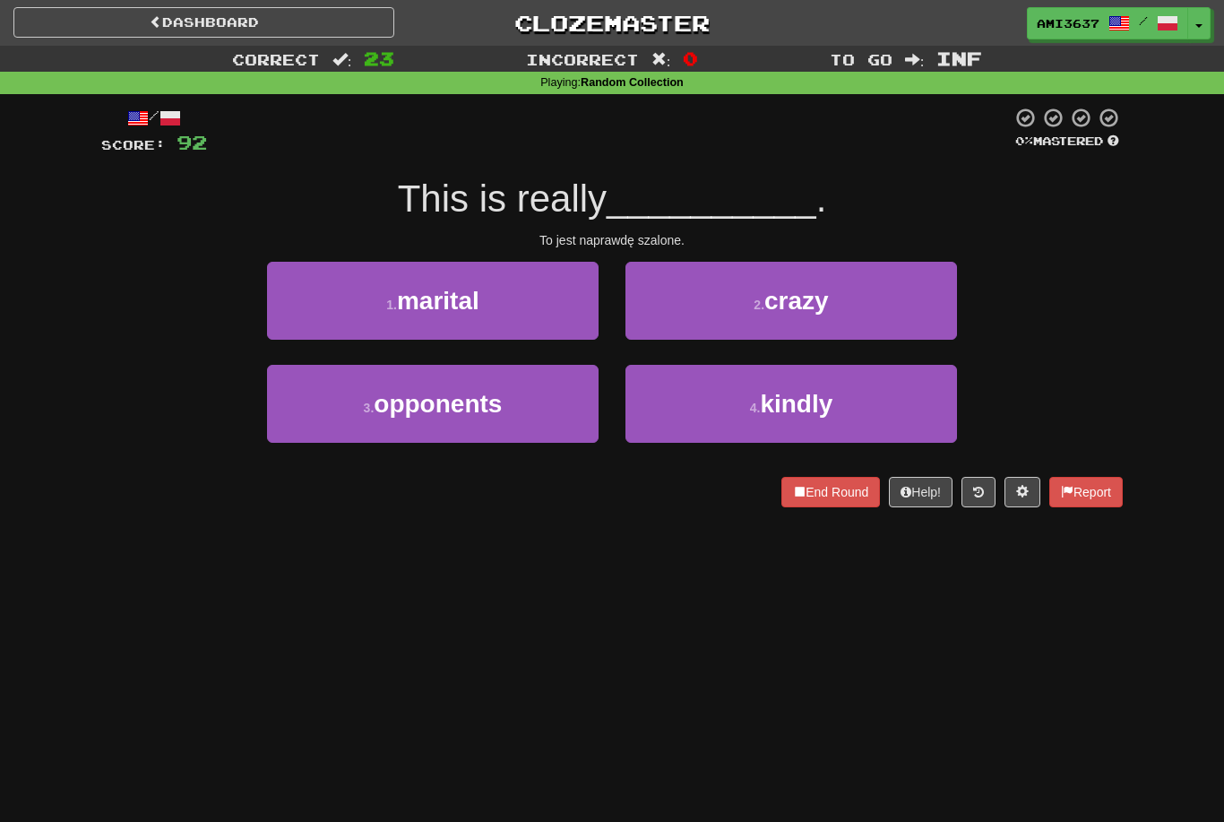
click at [881, 322] on button "2 . crazy" at bounding box center [792, 301] width 332 height 78
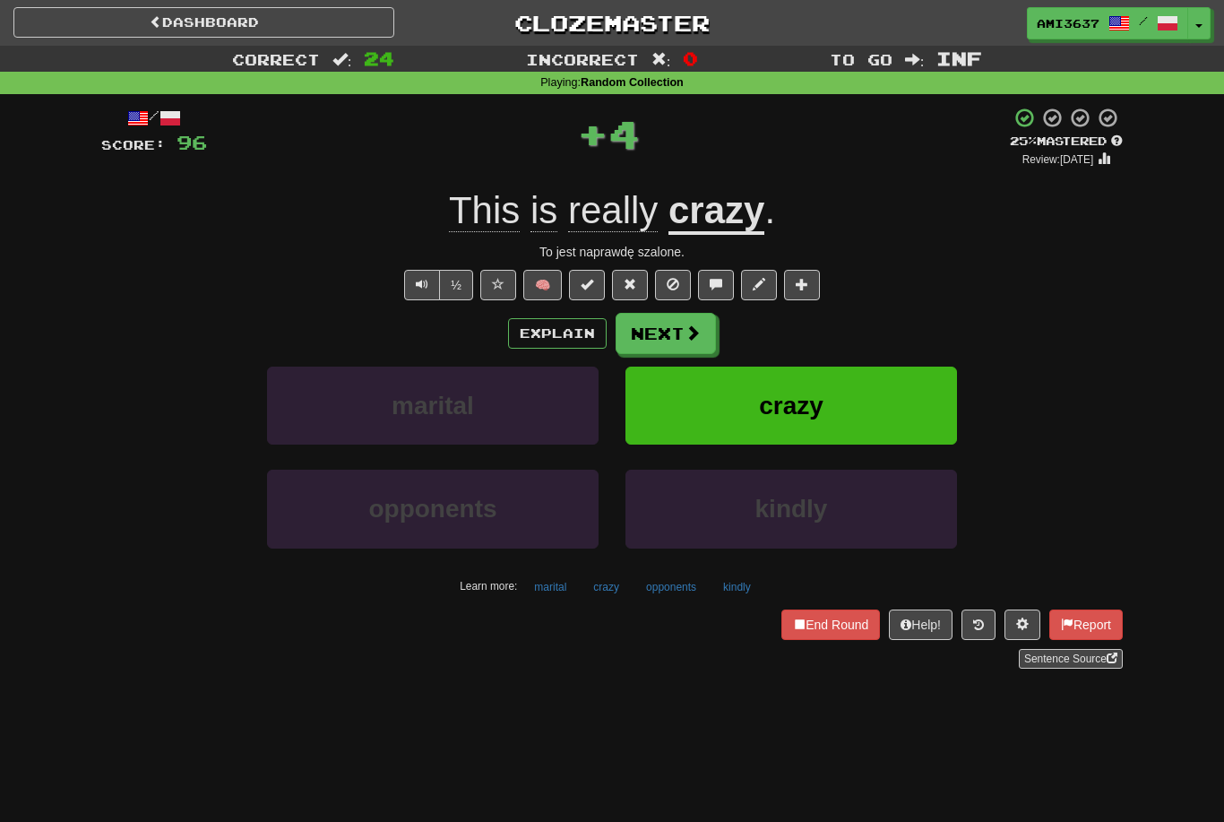
click at [884, 406] on button "crazy" at bounding box center [792, 406] width 332 height 78
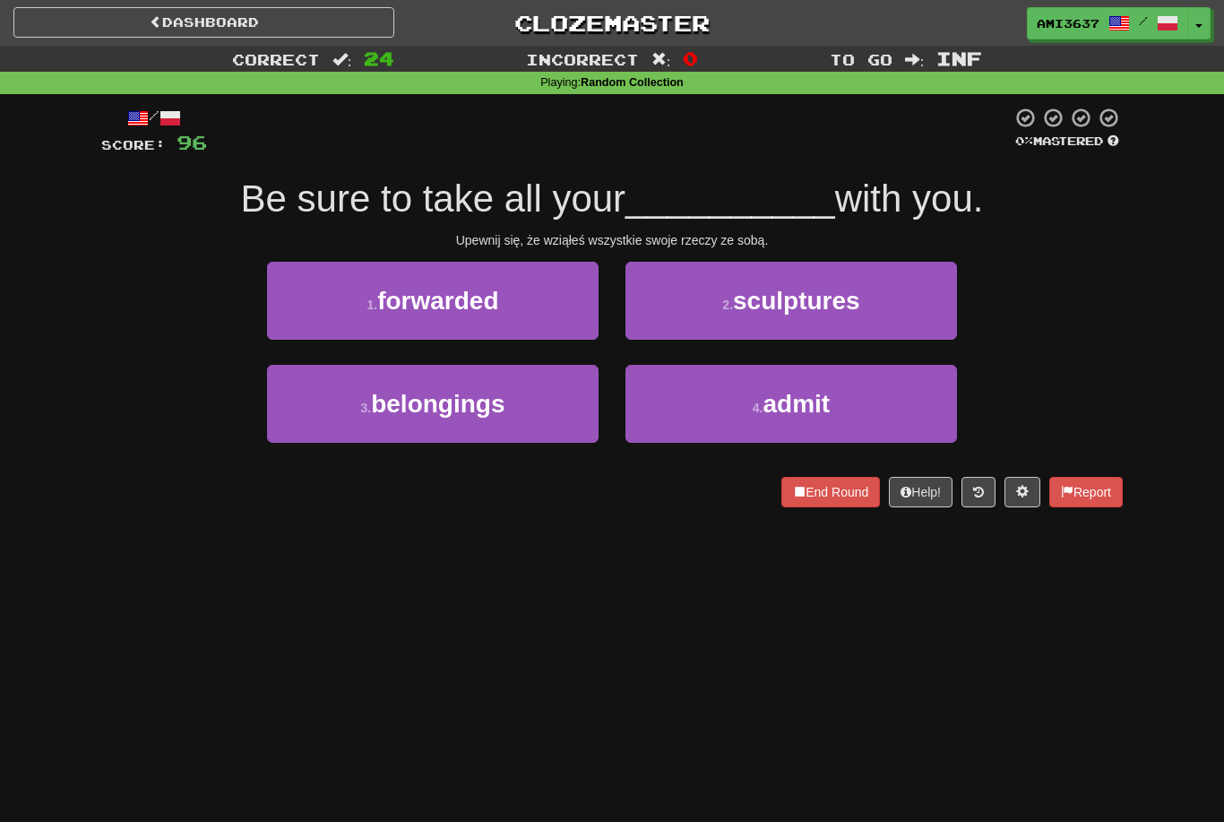
click at [849, 407] on button "4 . admit" at bounding box center [792, 404] width 332 height 78
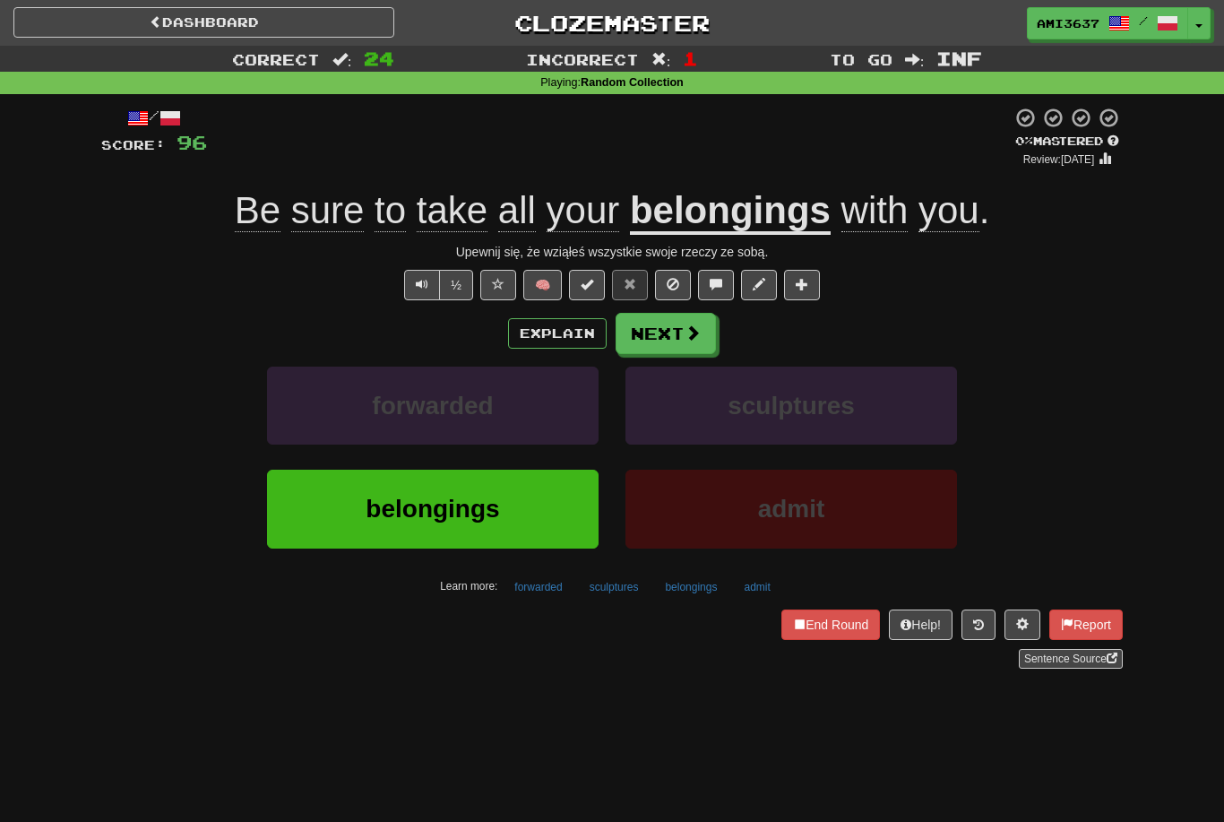
click at [543, 506] on button "belongings" at bounding box center [433, 509] width 332 height 78
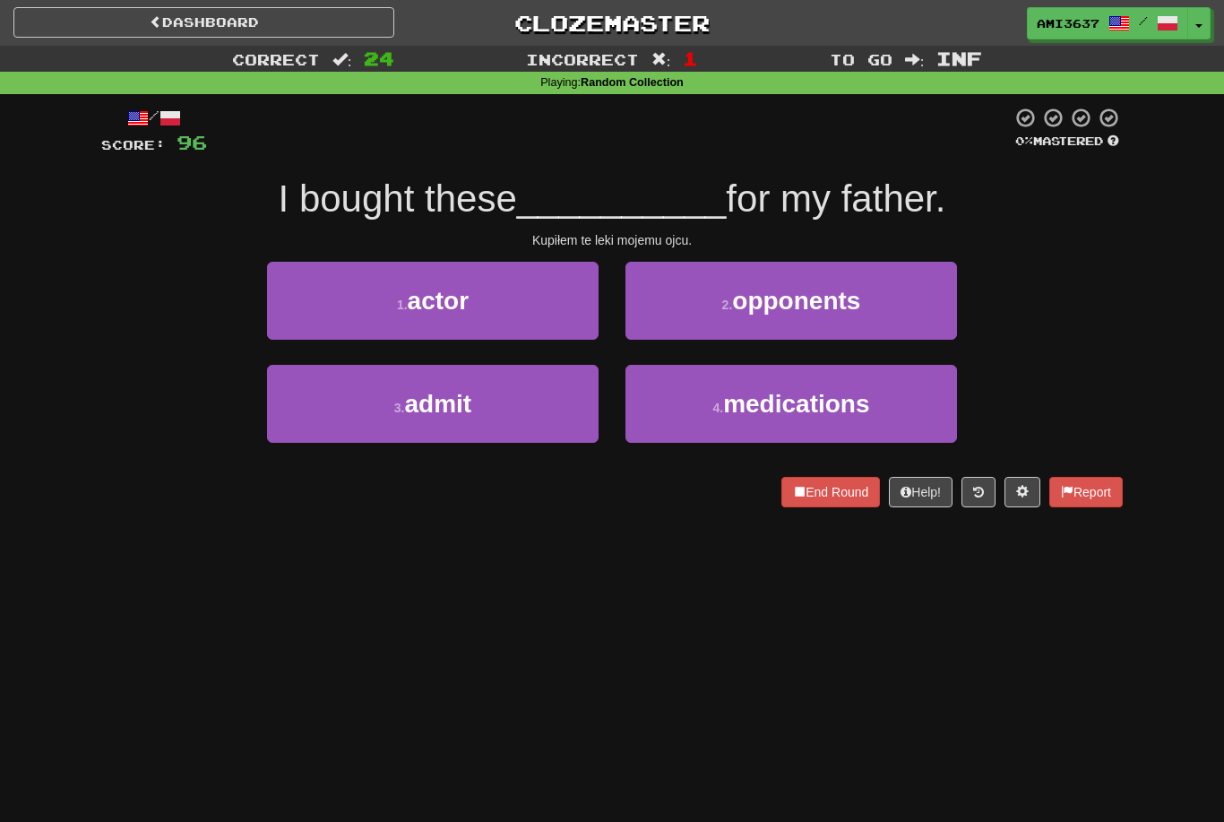
click at [899, 411] on button "4 . medications" at bounding box center [792, 404] width 332 height 78
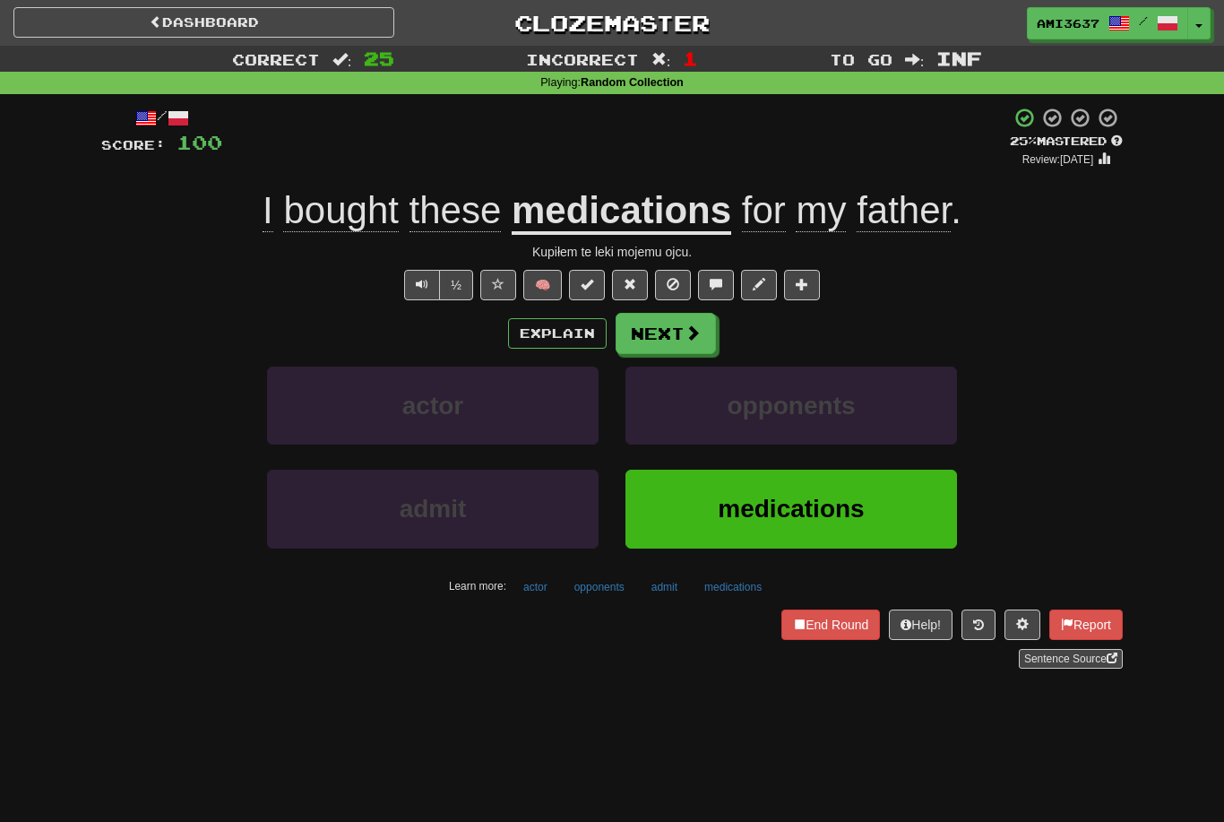
click at [872, 509] on button "medications" at bounding box center [792, 509] width 332 height 78
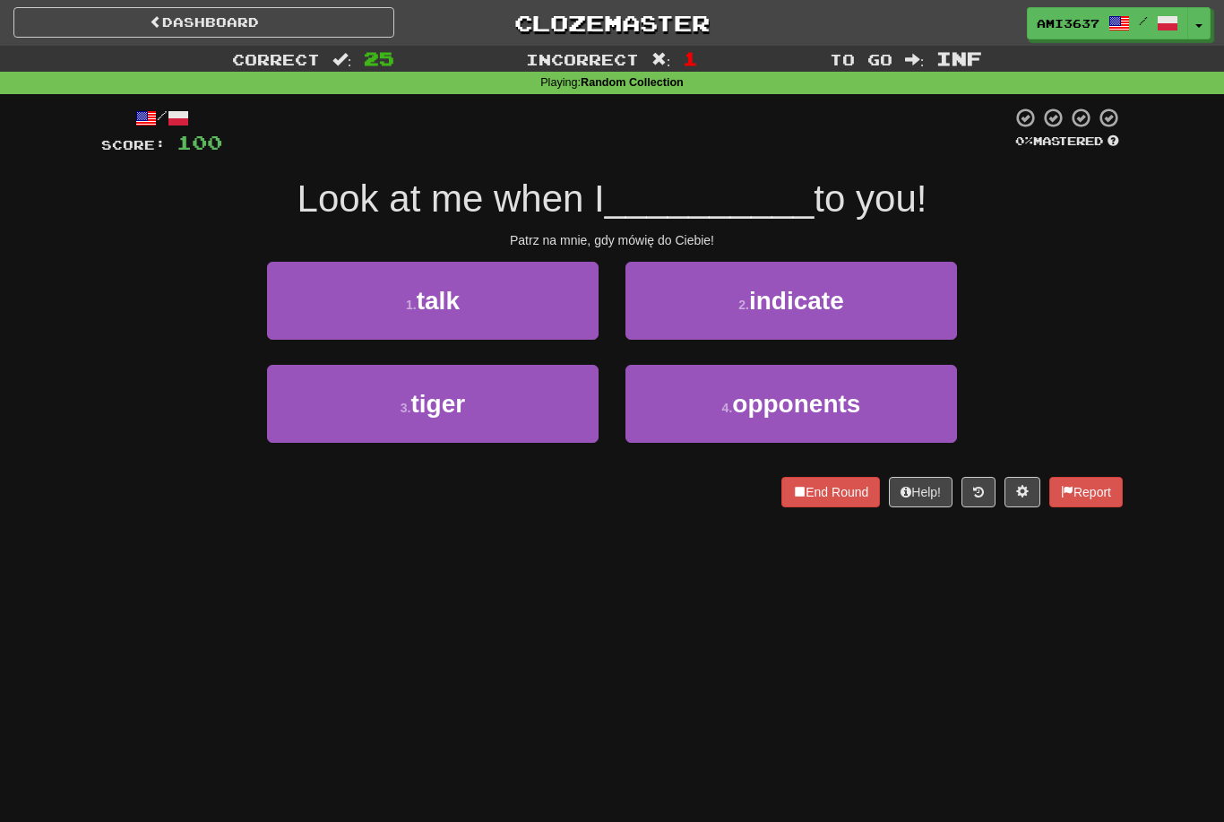
click at [552, 312] on button "1 . talk" at bounding box center [433, 301] width 332 height 78
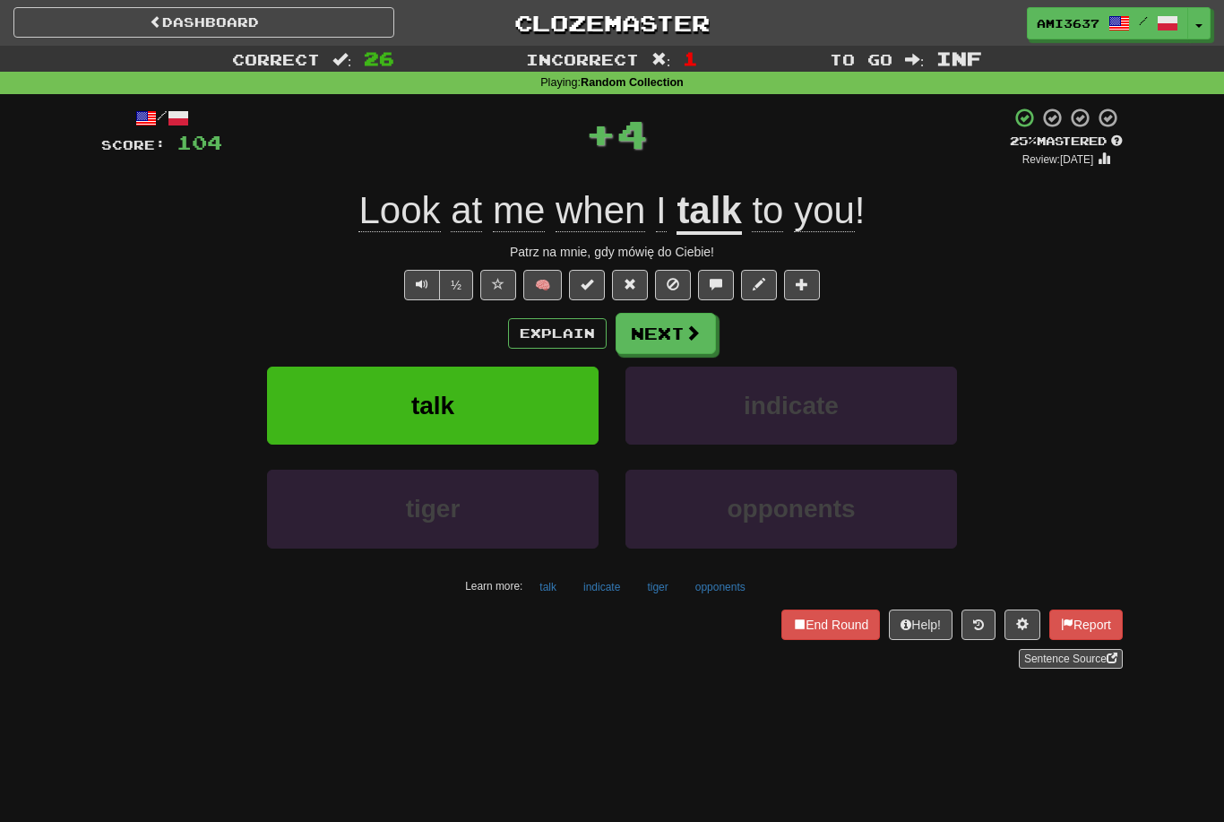
click at [546, 403] on button "talk" at bounding box center [433, 406] width 332 height 78
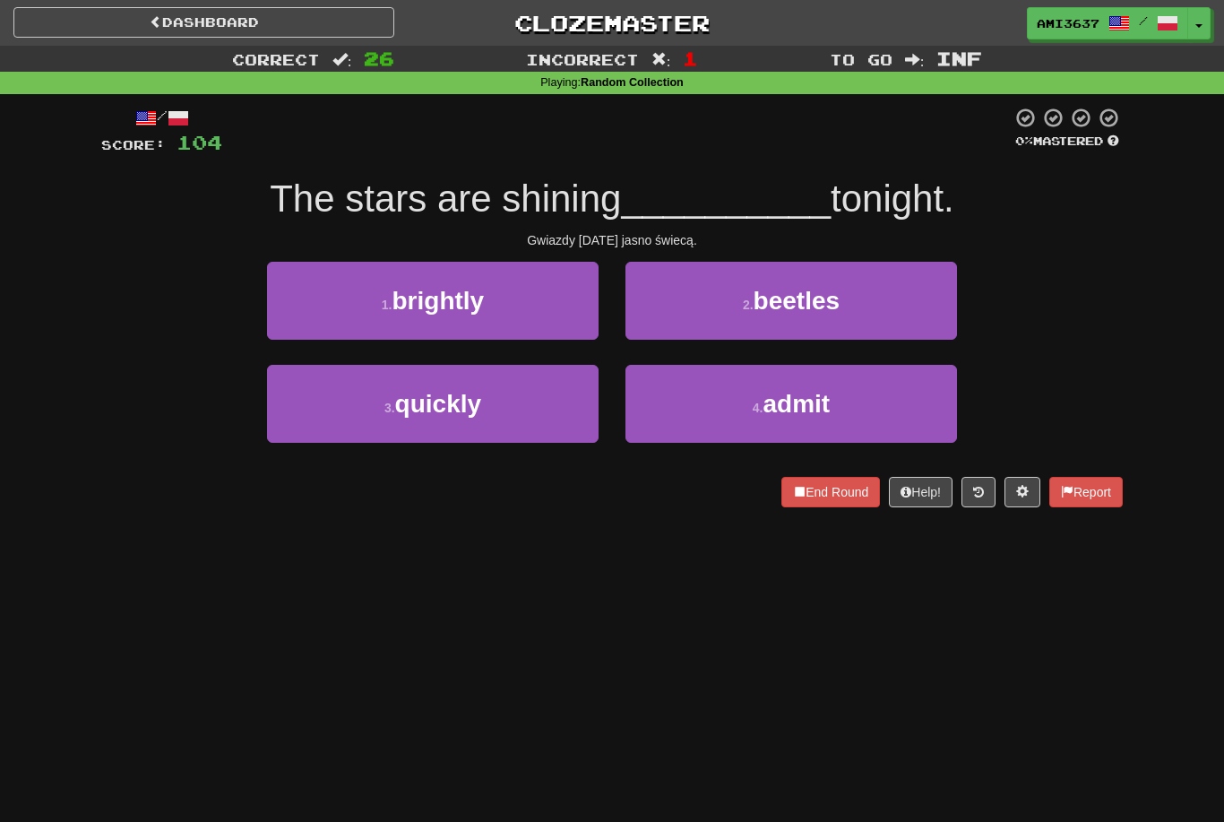
click at [552, 314] on button "1 . brightly" at bounding box center [433, 301] width 332 height 78
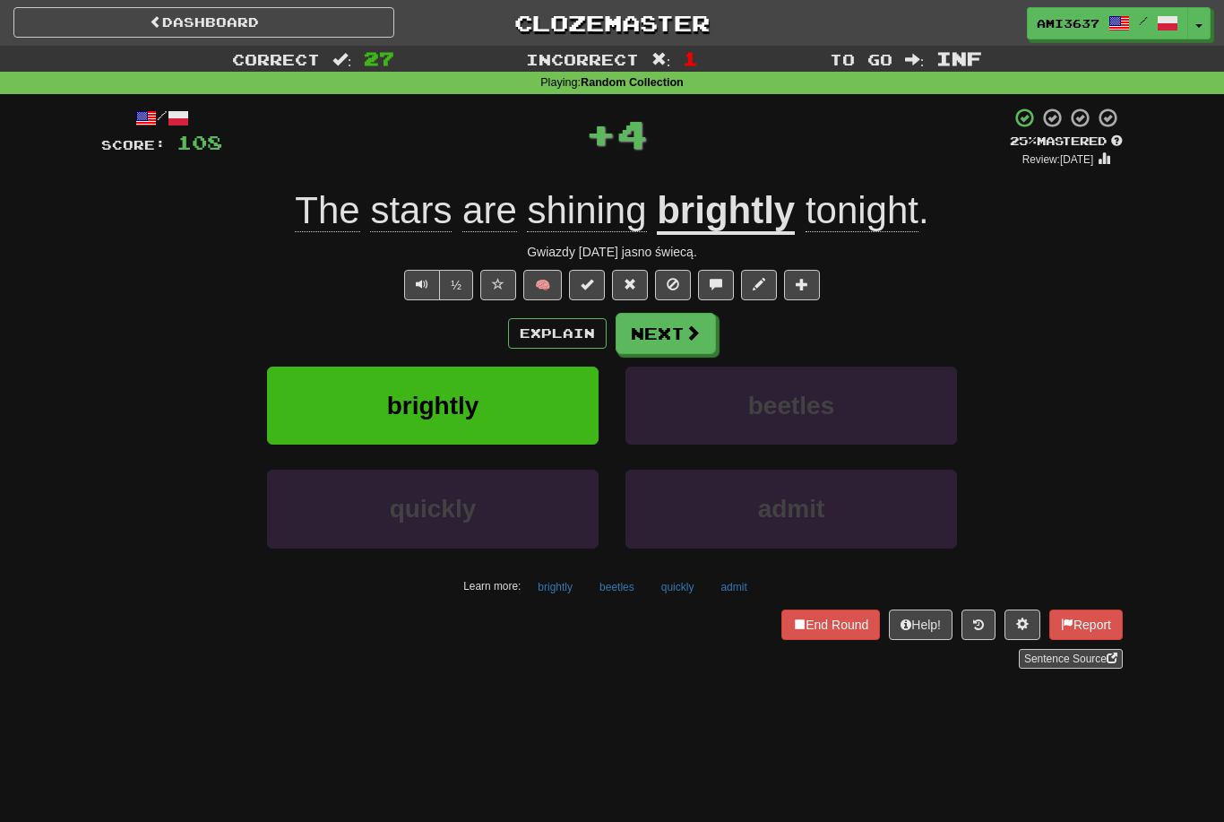
click at [518, 405] on button "brightly" at bounding box center [433, 406] width 332 height 78
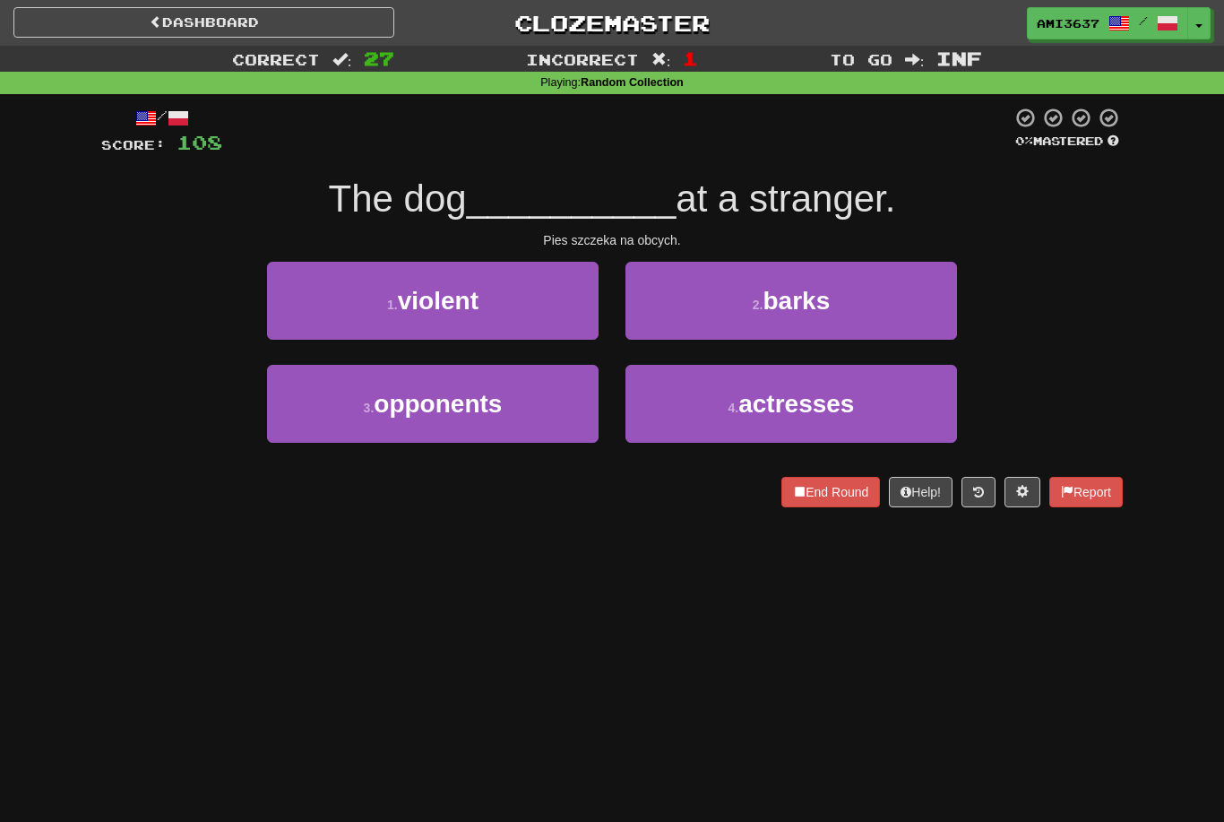
click at [720, 317] on button "2 . barks" at bounding box center [792, 301] width 332 height 78
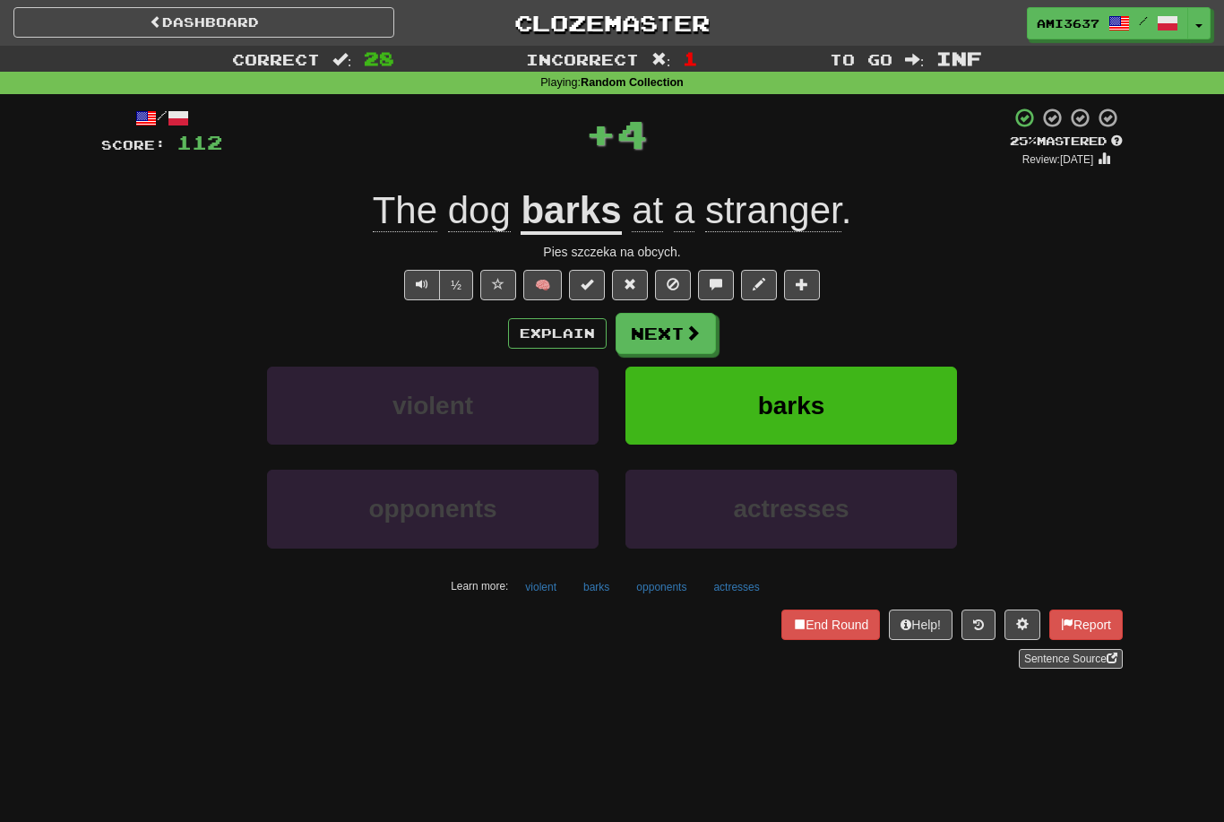
click at [664, 409] on button "barks" at bounding box center [792, 406] width 332 height 78
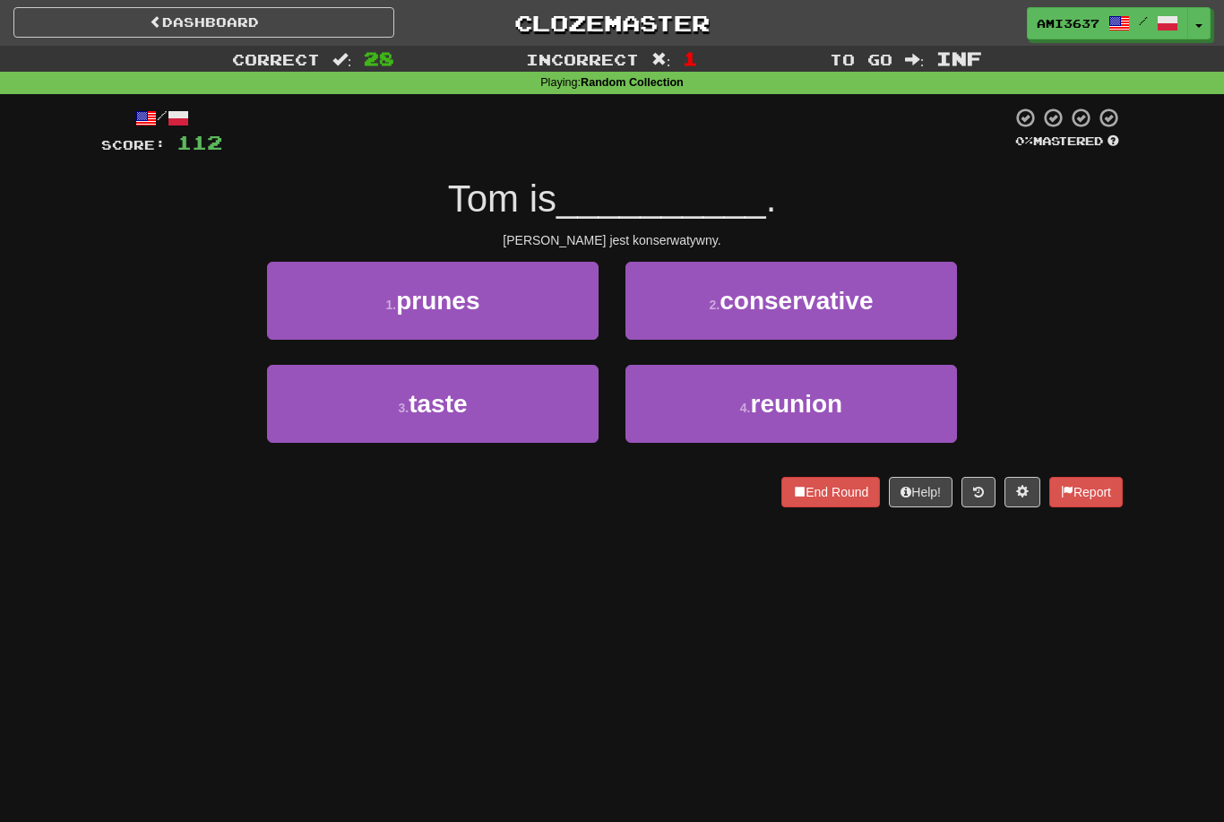
click at [737, 310] on span "conservative" at bounding box center [796, 301] width 153 height 28
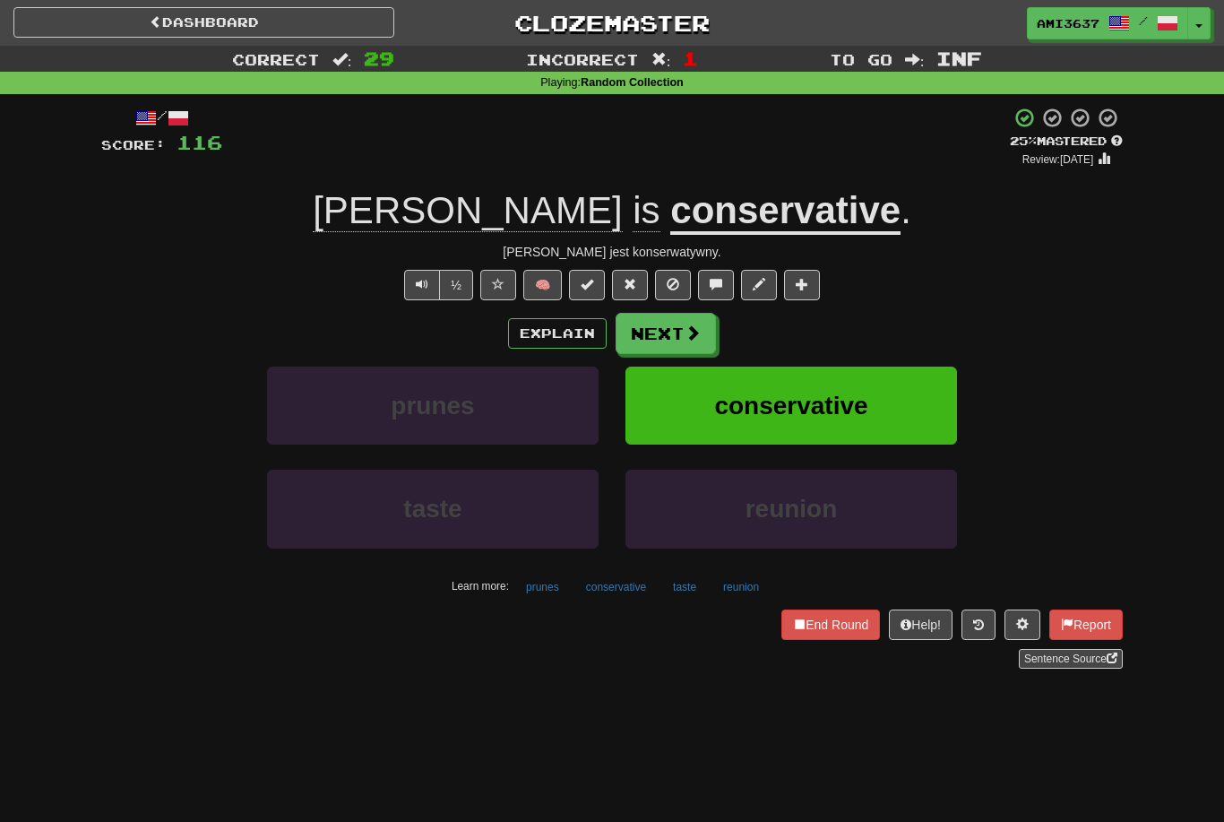
click at [899, 419] on button "conservative" at bounding box center [792, 406] width 332 height 78
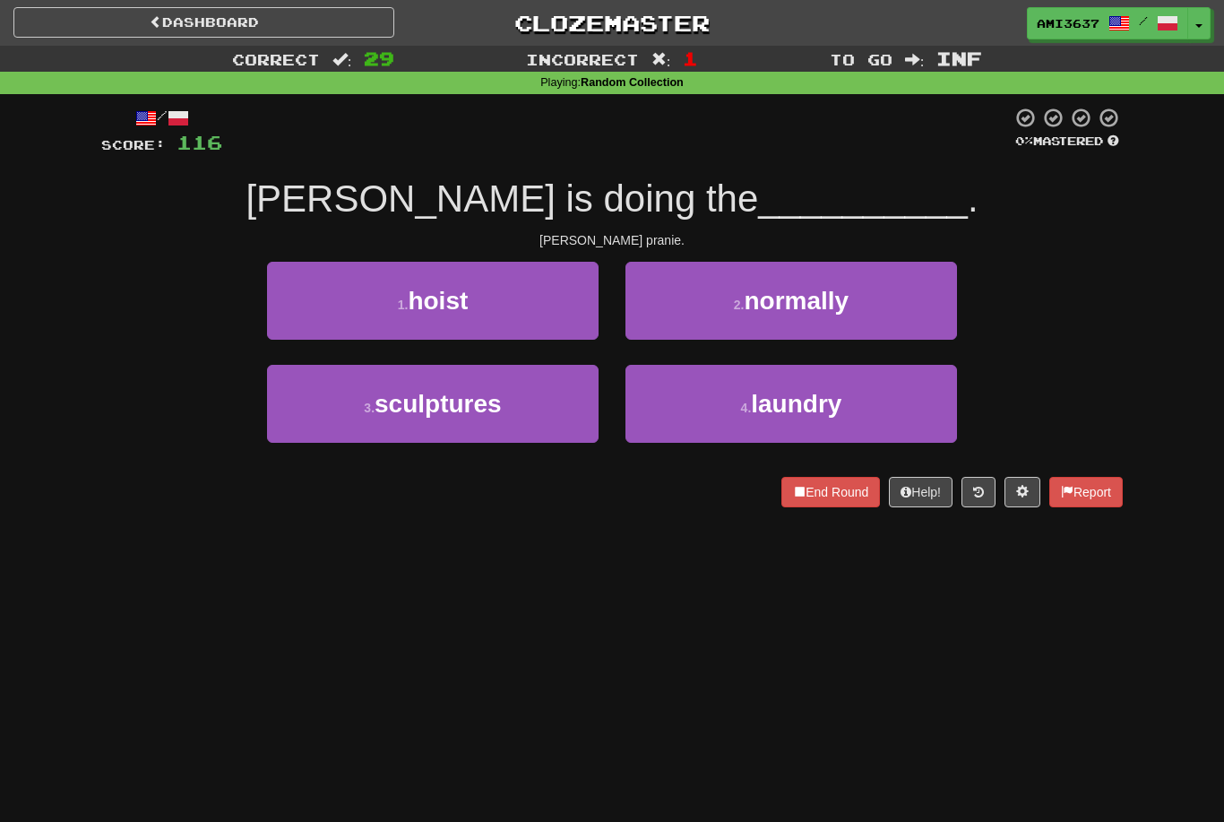
click at [749, 416] on button "4 . laundry" at bounding box center [792, 404] width 332 height 78
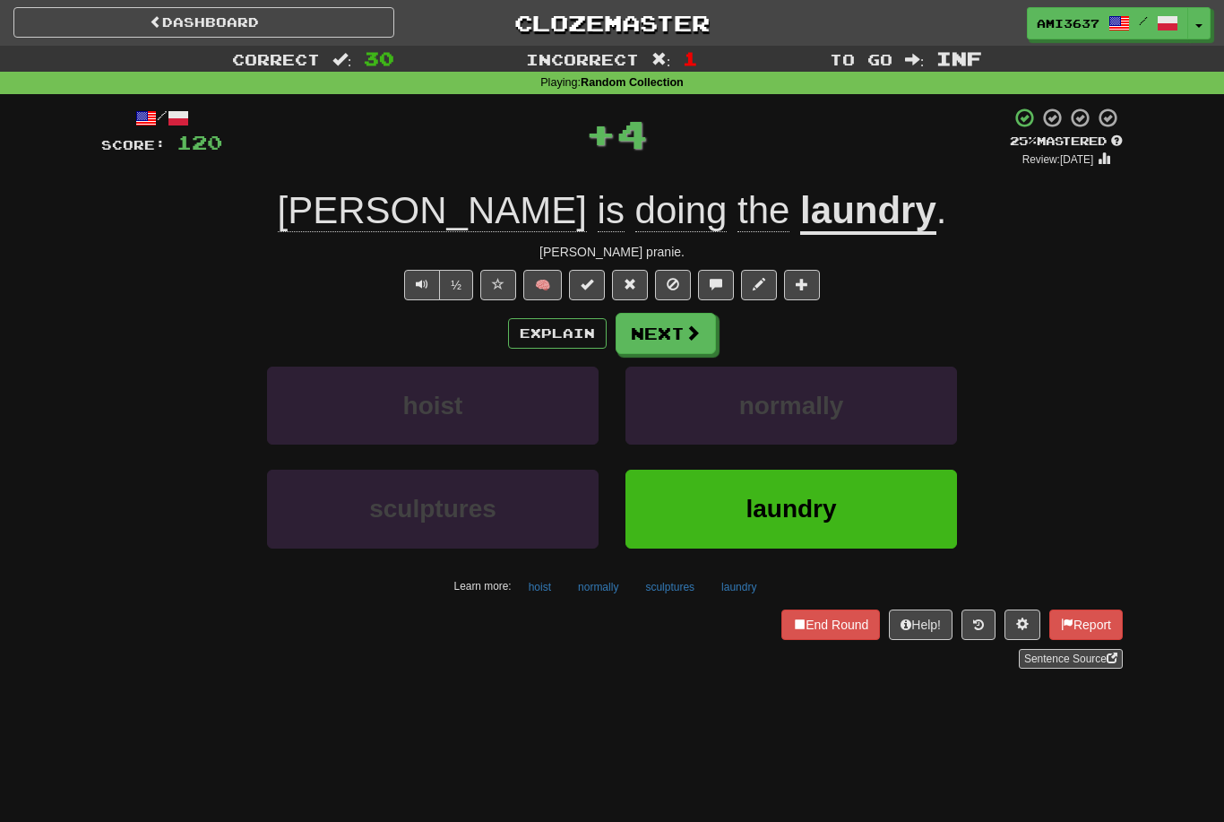
click at [711, 508] on button "laundry" at bounding box center [792, 509] width 332 height 78
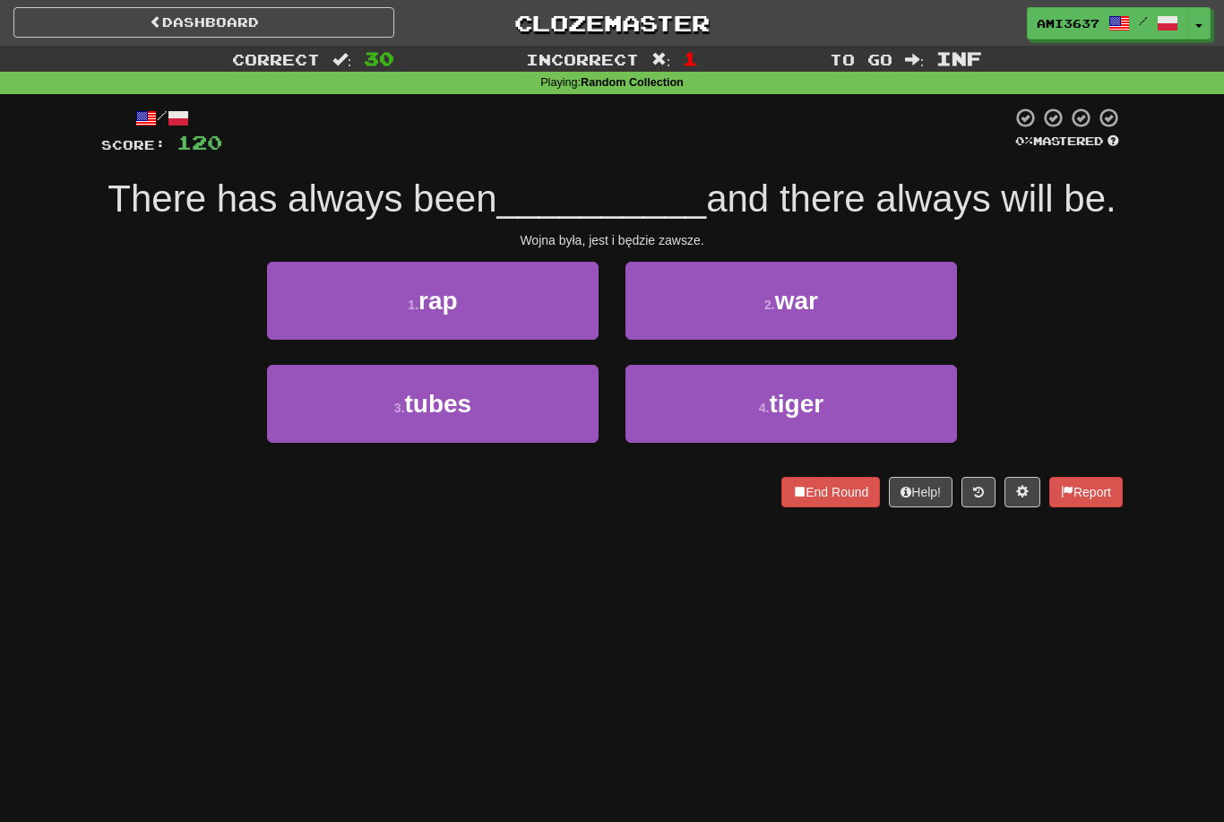
click at [894, 321] on button "2 . war" at bounding box center [792, 301] width 332 height 78
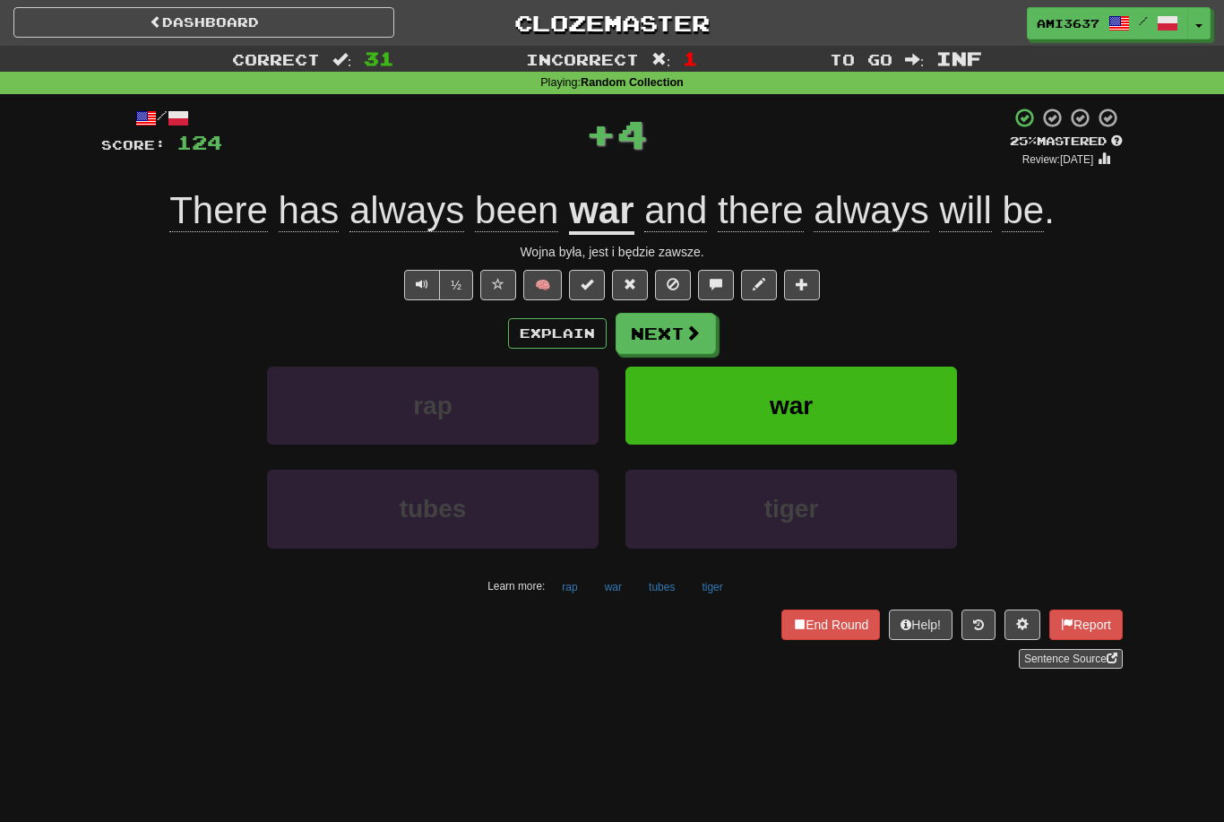
click at [921, 400] on button "war" at bounding box center [792, 406] width 332 height 78
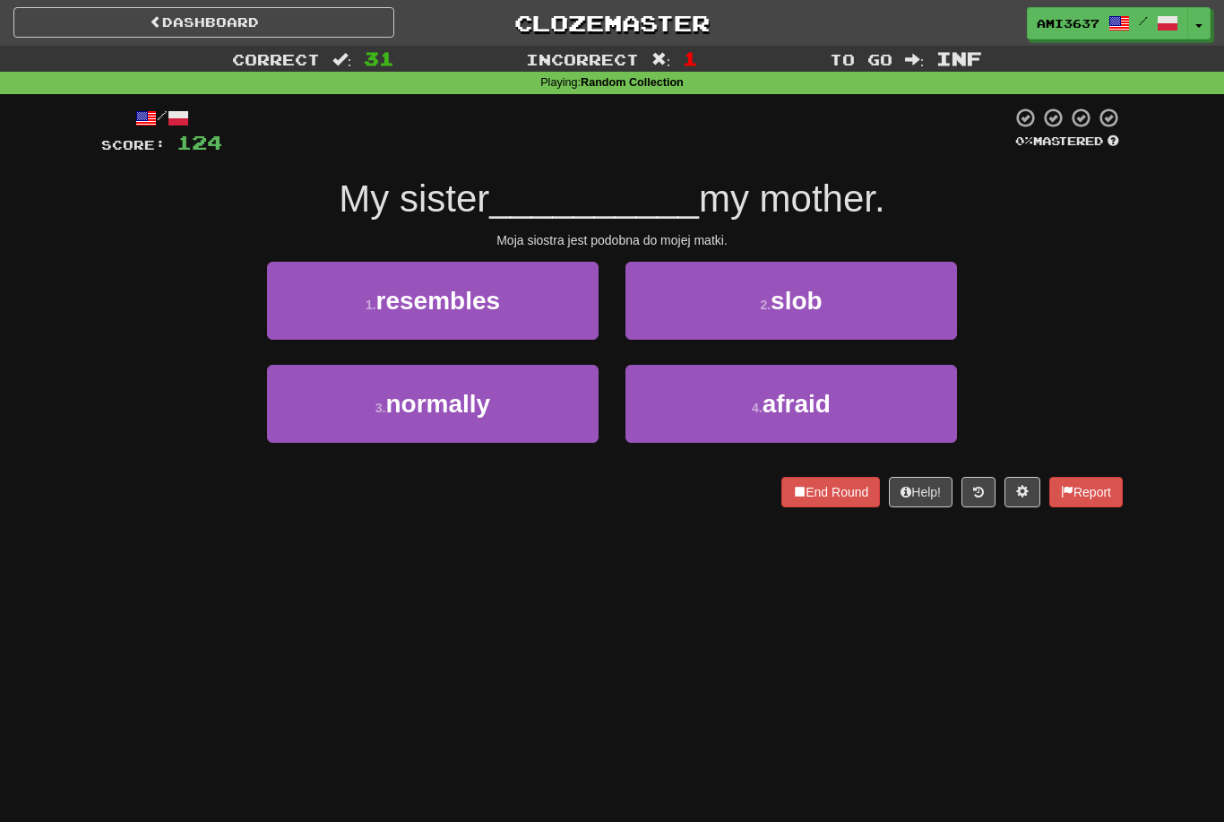
click at [554, 304] on button "1 . resembles" at bounding box center [433, 301] width 332 height 78
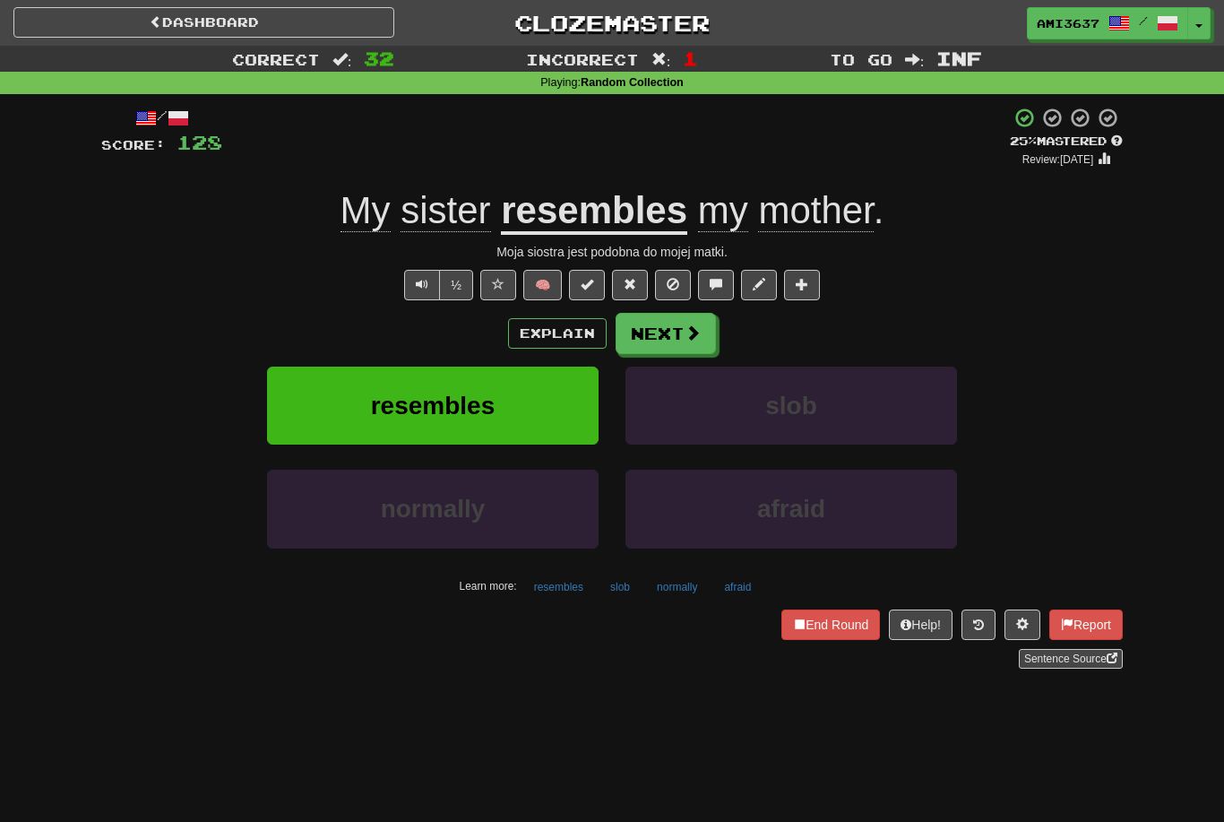
click at [542, 391] on button "resembles" at bounding box center [433, 406] width 332 height 78
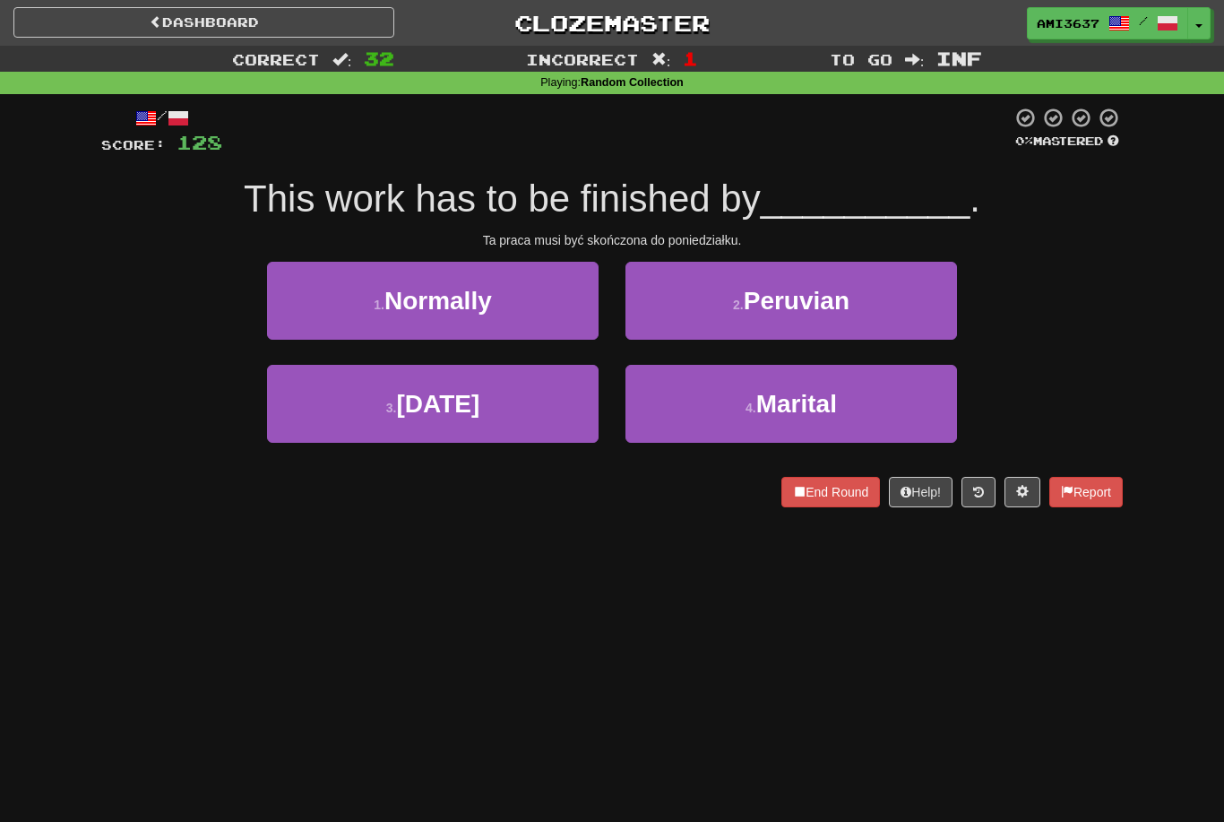
click at [537, 412] on button "3 . Monday" at bounding box center [433, 404] width 332 height 78
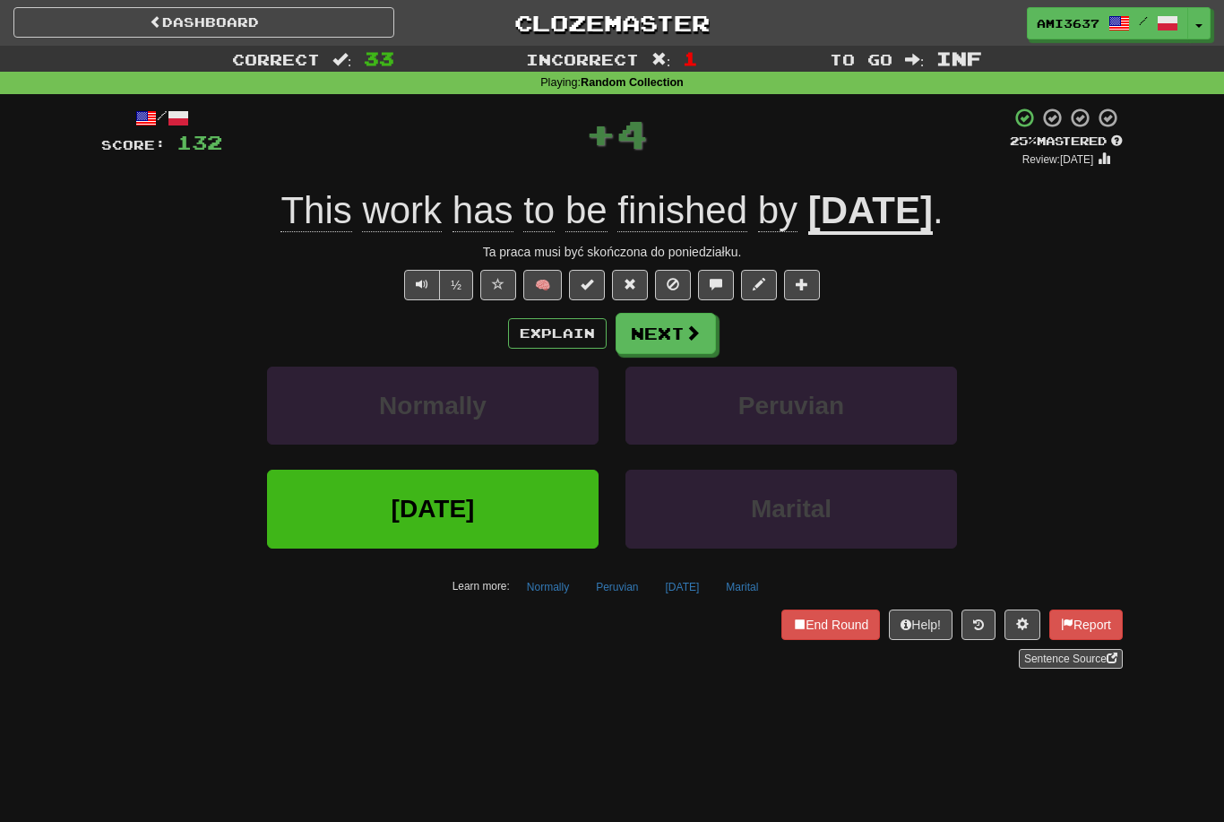
click at [466, 498] on span "Monday" at bounding box center [433, 509] width 83 height 28
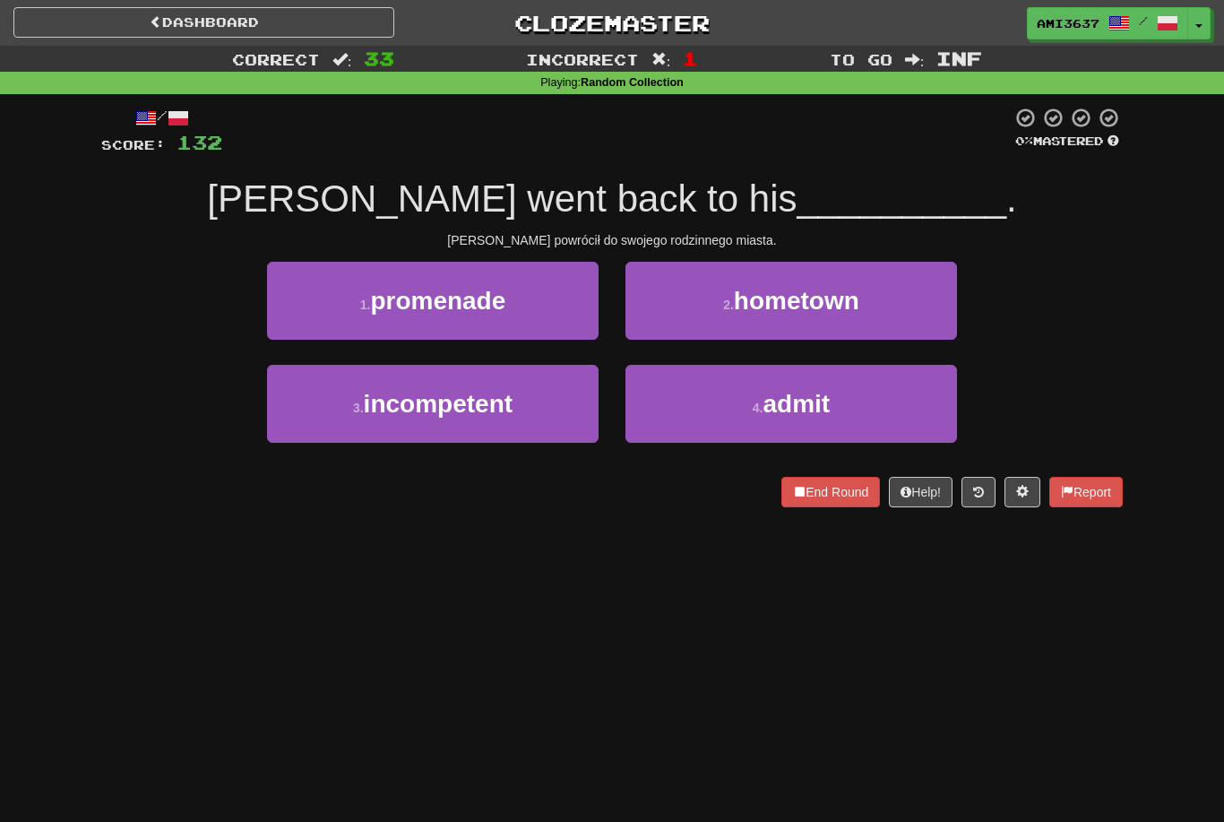
click at [711, 319] on button "2 . hometown" at bounding box center [792, 301] width 332 height 78
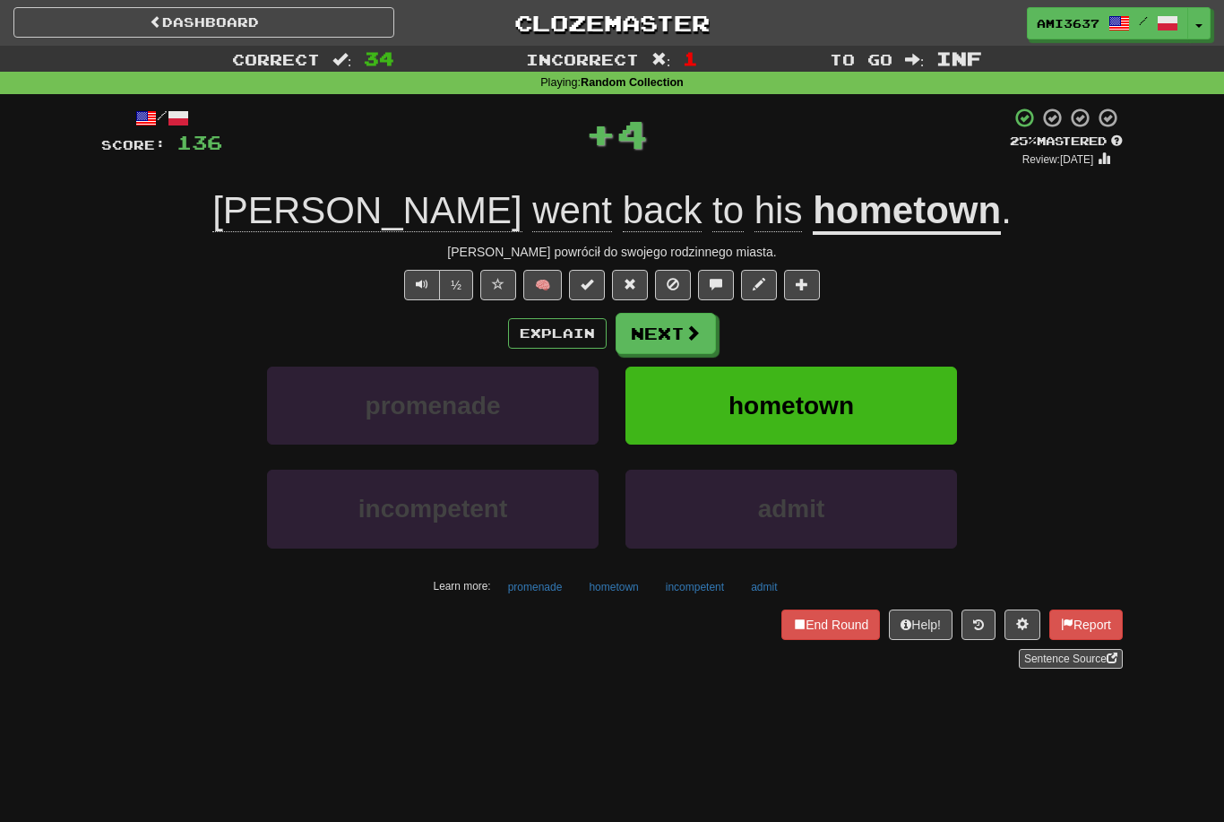
click at [671, 408] on button "hometown" at bounding box center [792, 406] width 332 height 78
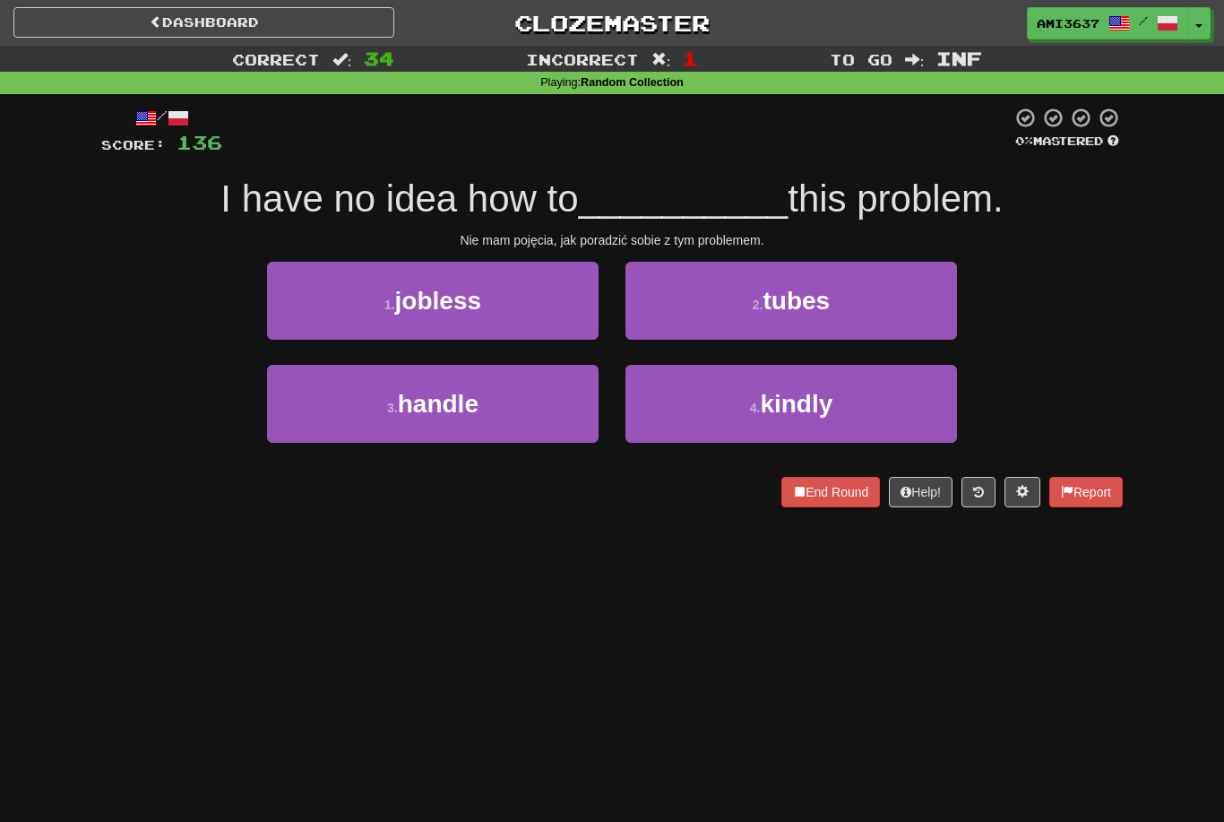
click at [559, 412] on button "3 . handle" at bounding box center [433, 404] width 332 height 78
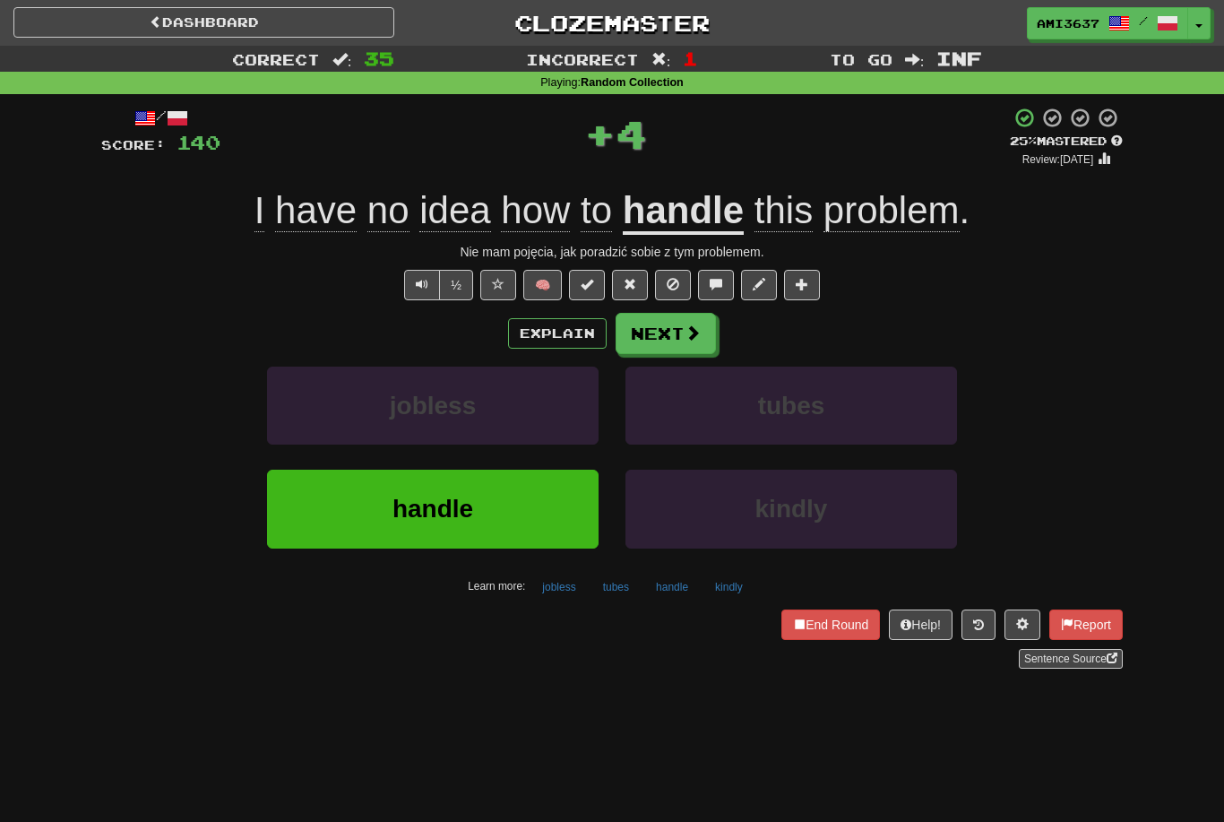
click at [515, 512] on button "handle" at bounding box center [433, 509] width 332 height 78
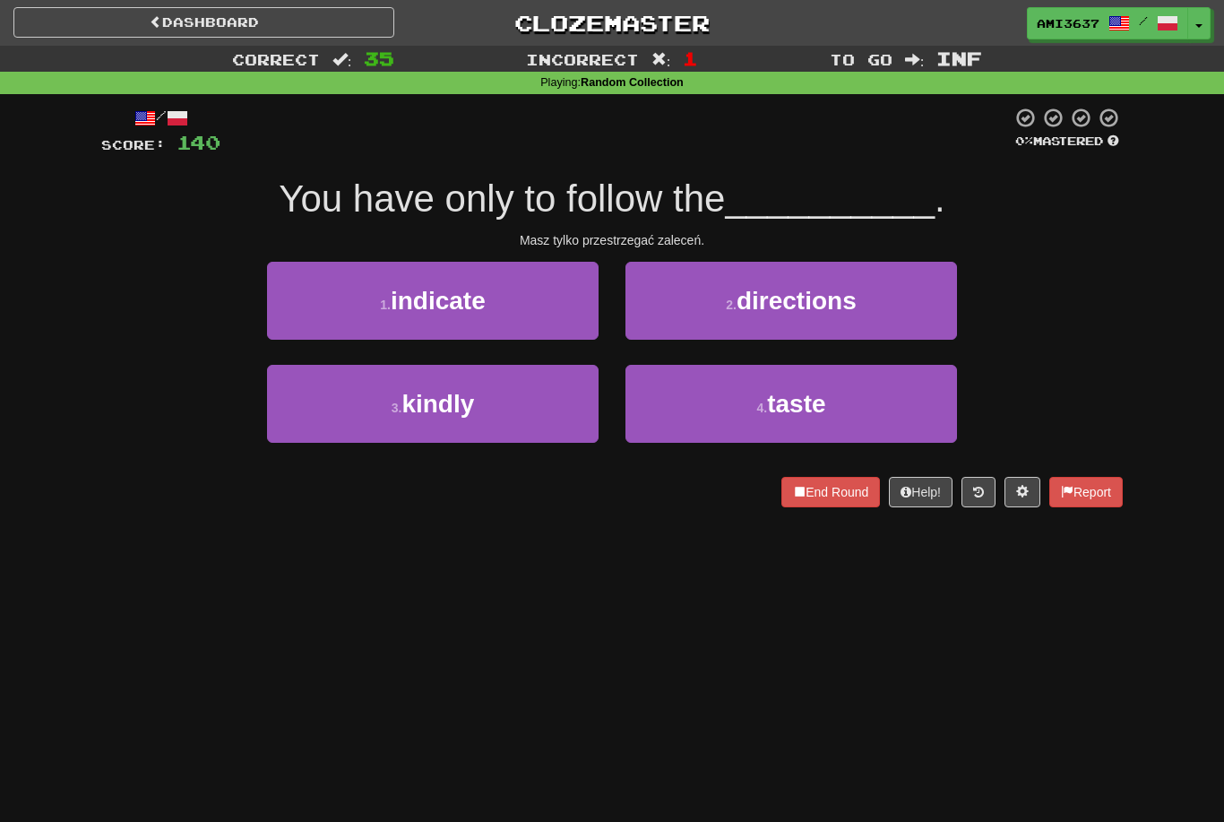
click at [854, 305] on span "directions" at bounding box center [797, 301] width 120 height 28
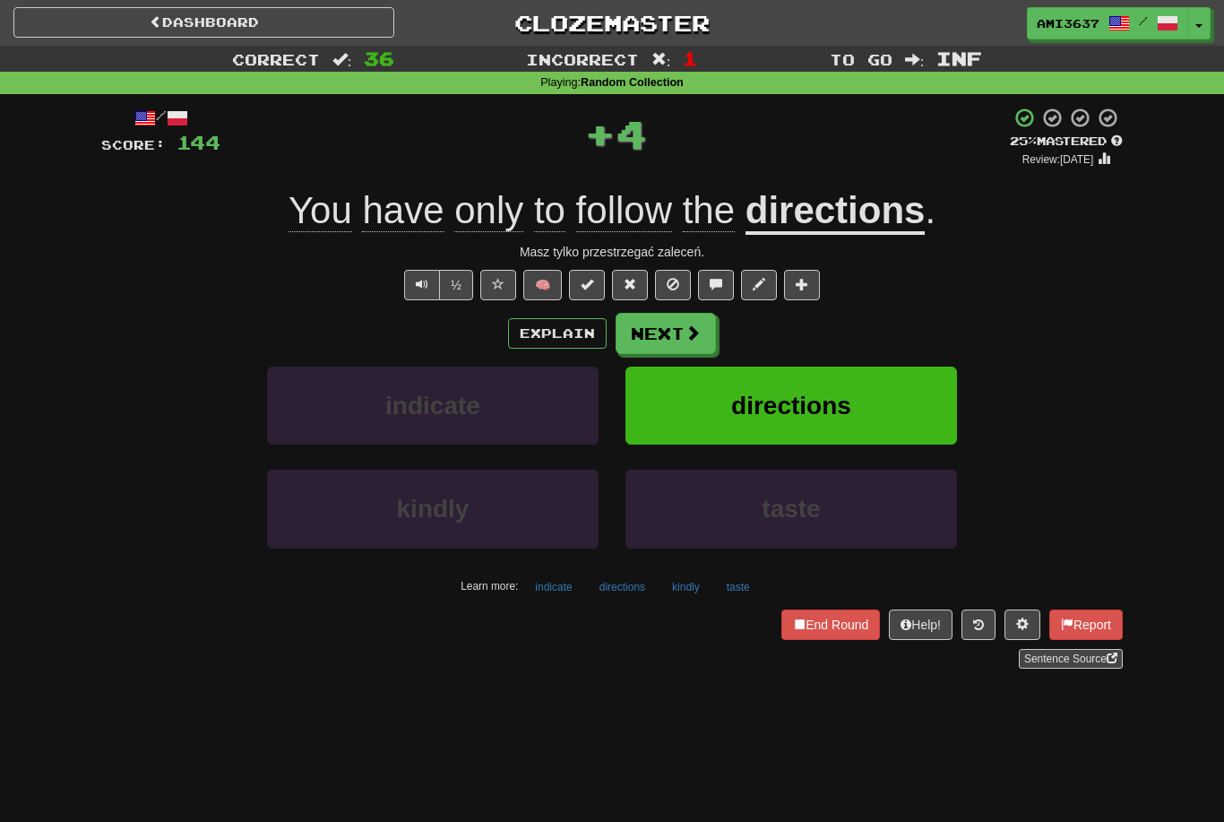
click at [879, 407] on button "directions" at bounding box center [792, 406] width 332 height 78
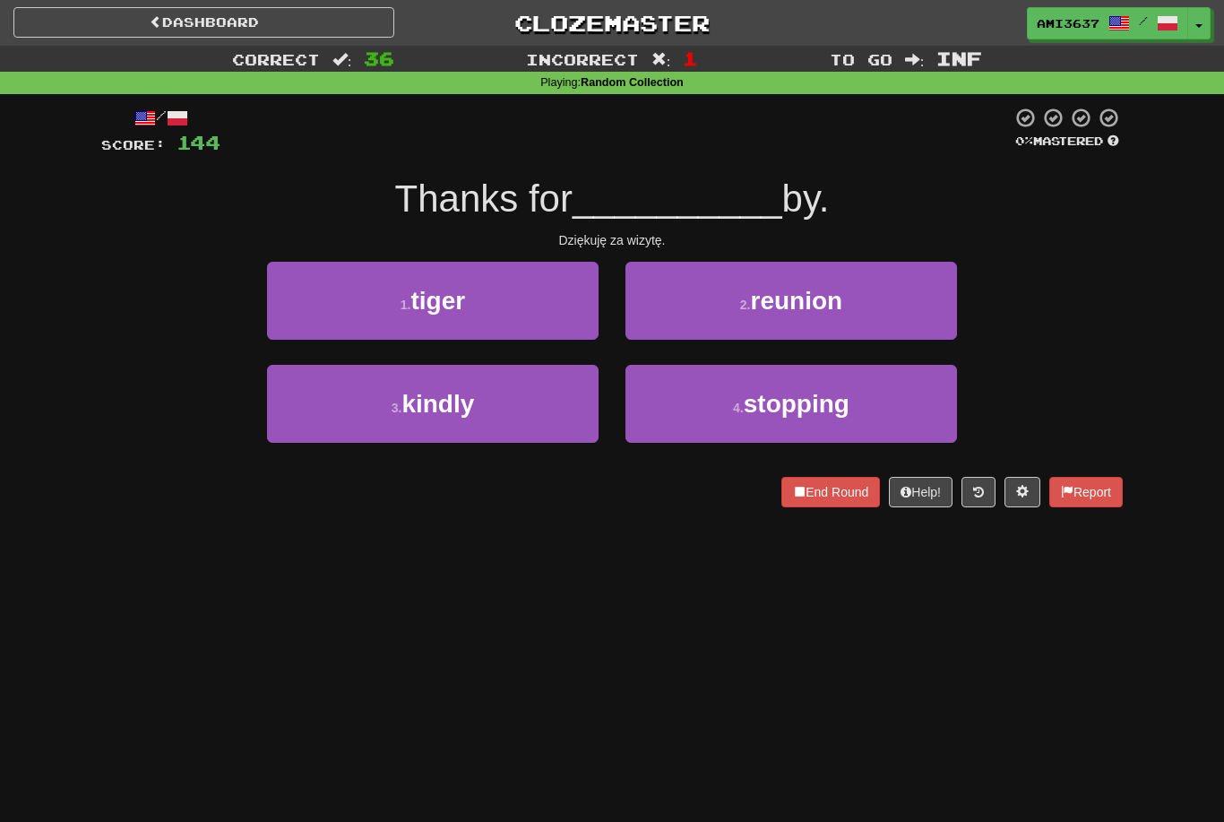
click at [553, 411] on button "3 . kindly" at bounding box center [433, 404] width 332 height 78
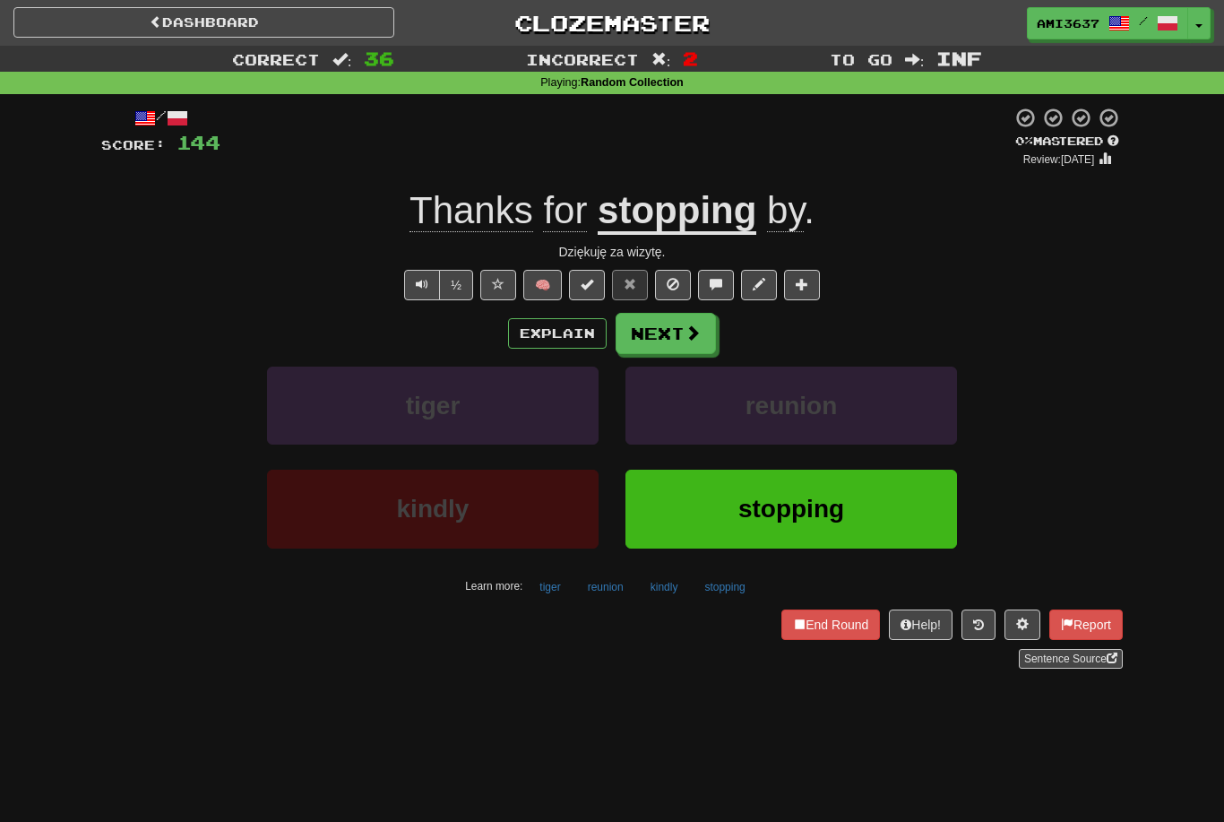
click at [729, 512] on button "stopping" at bounding box center [792, 509] width 332 height 78
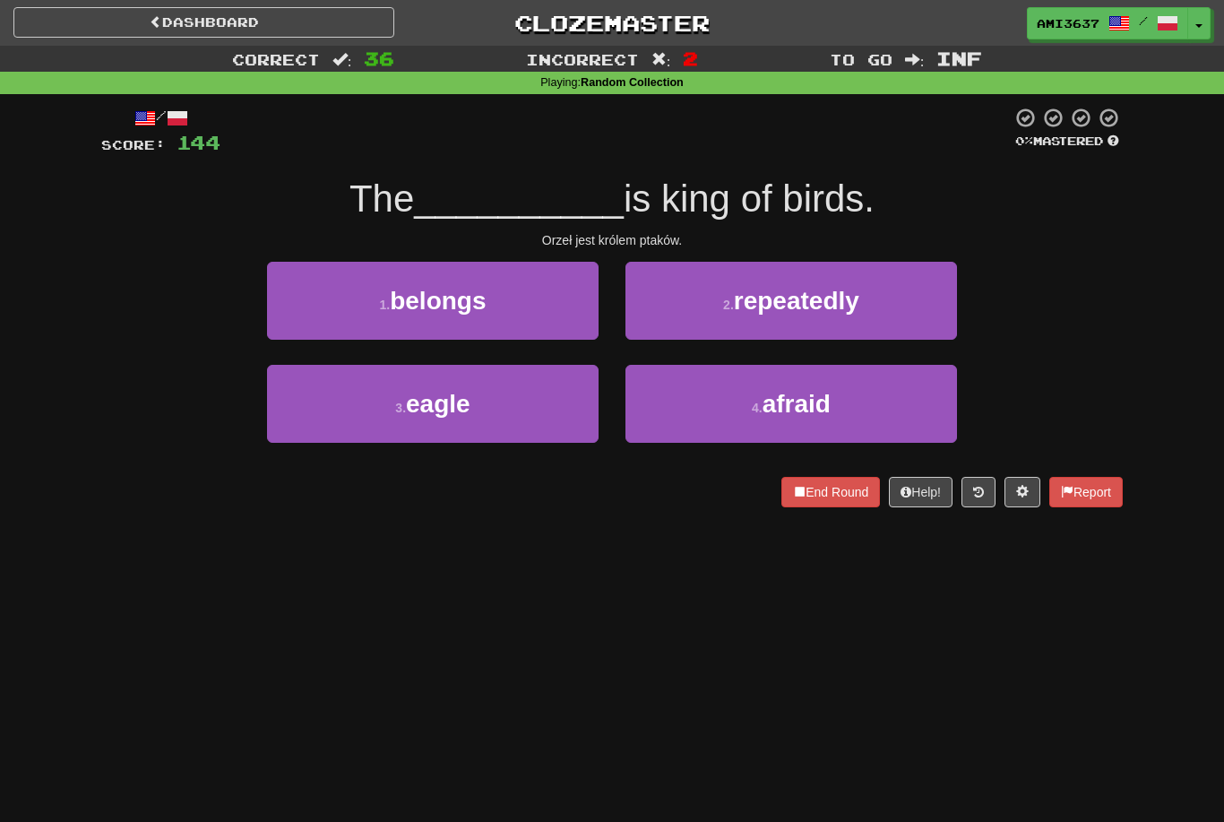
click at [552, 410] on button "3 . eagle" at bounding box center [433, 404] width 332 height 78
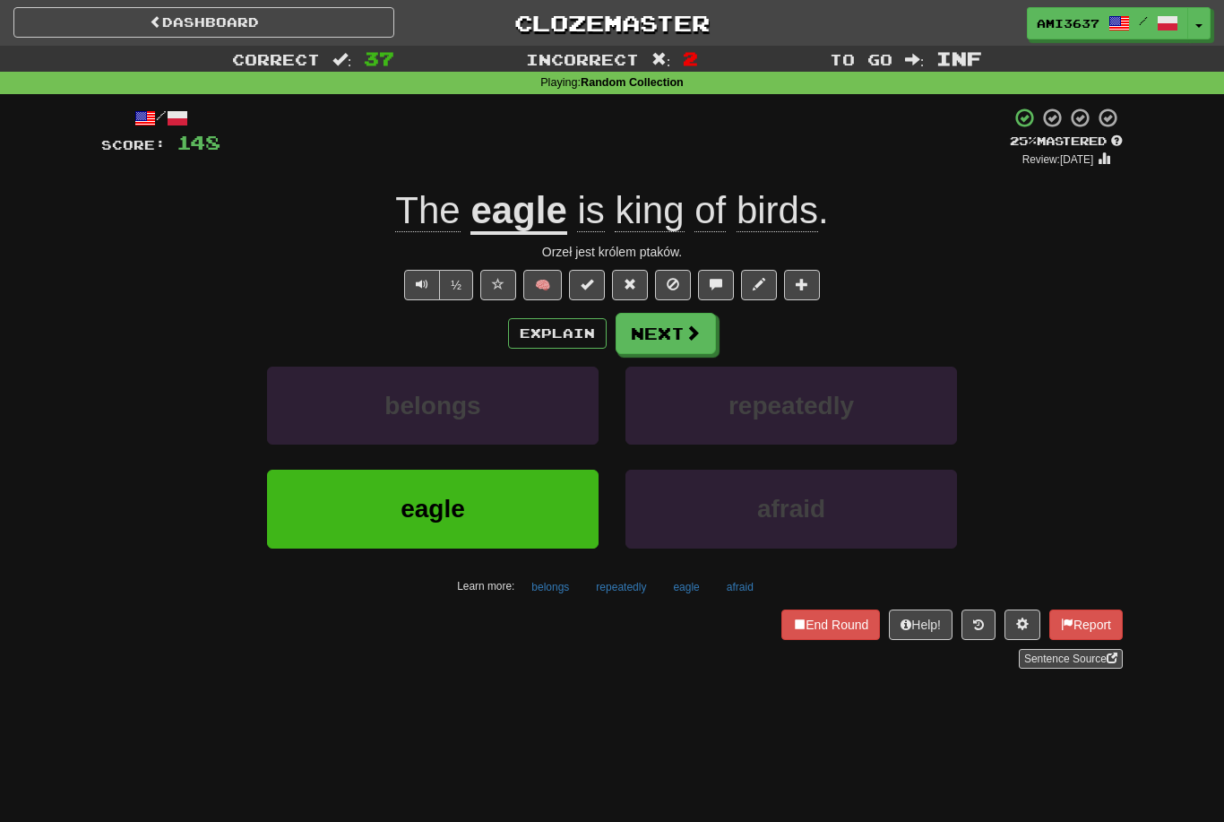
click at [530, 514] on button "eagle" at bounding box center [433, 509] width 332 height 78
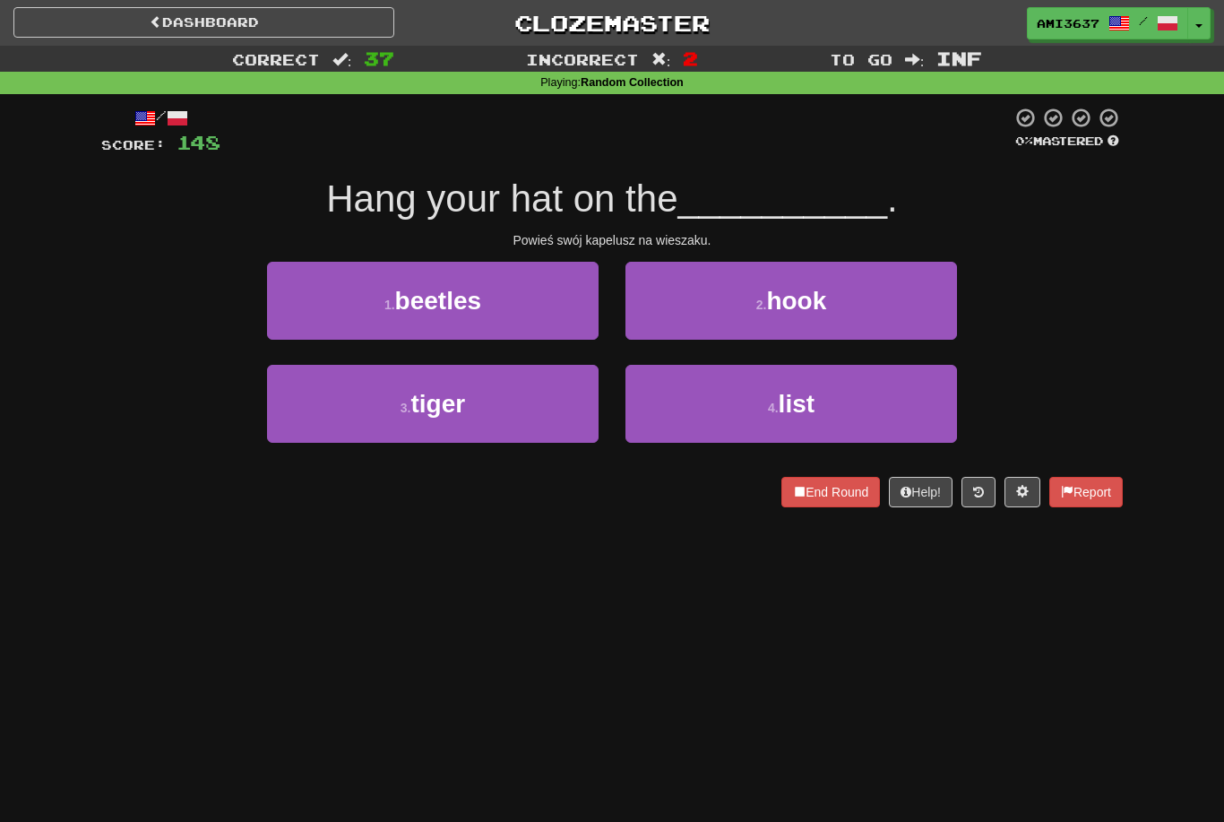
click at [873, 310] on button "2 . hook" at bounding box center [792, 301] width 332 height 78
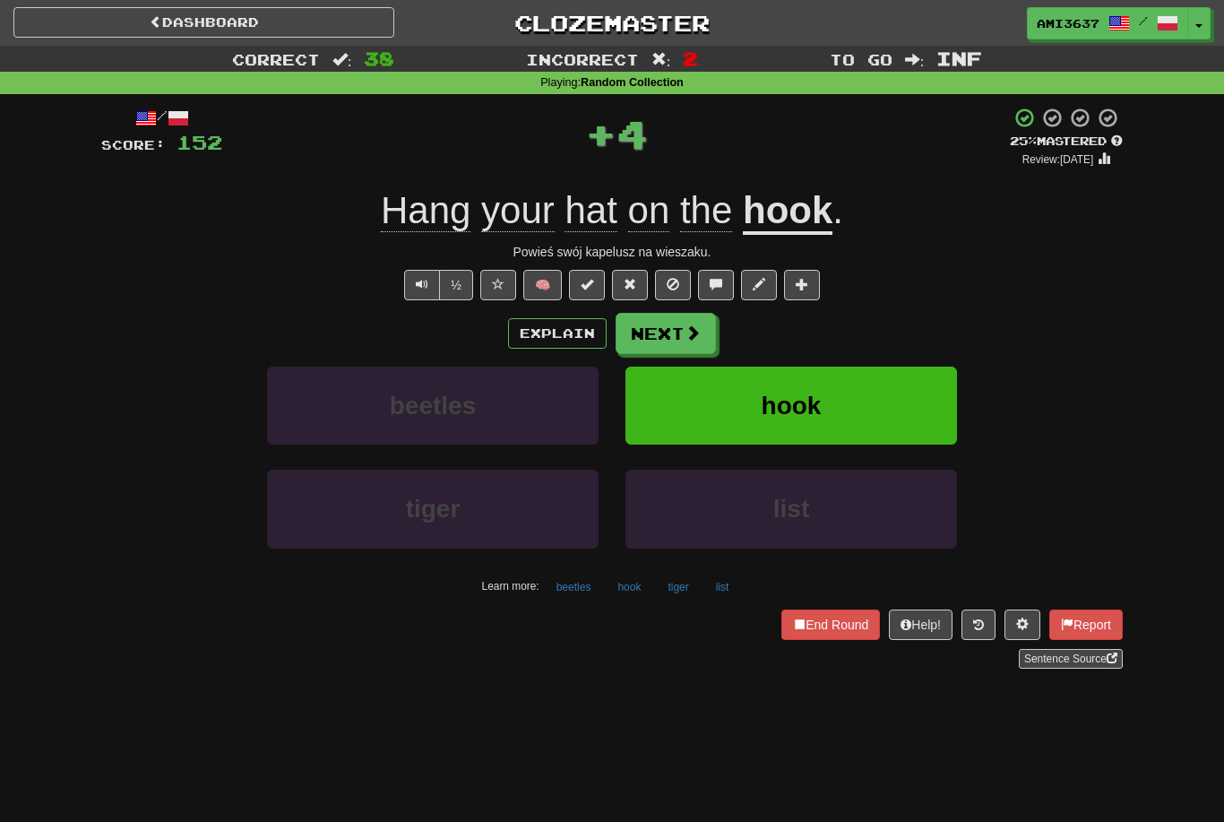
click at [756, 415] on button "hook" at bounding box center [792, 406] width 332 height 78
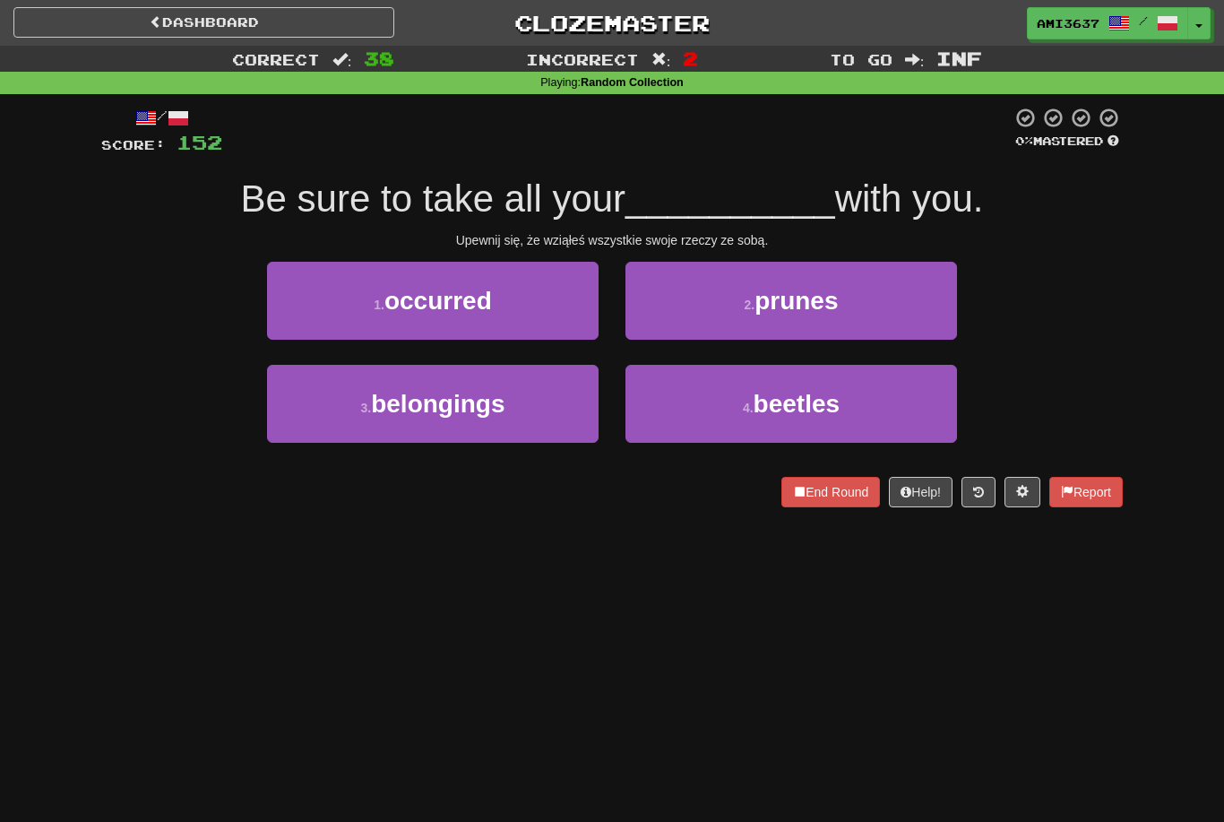
click at [538, 386] on button "3 . belongings" at bounding box center [433, 404] width 332 height 78
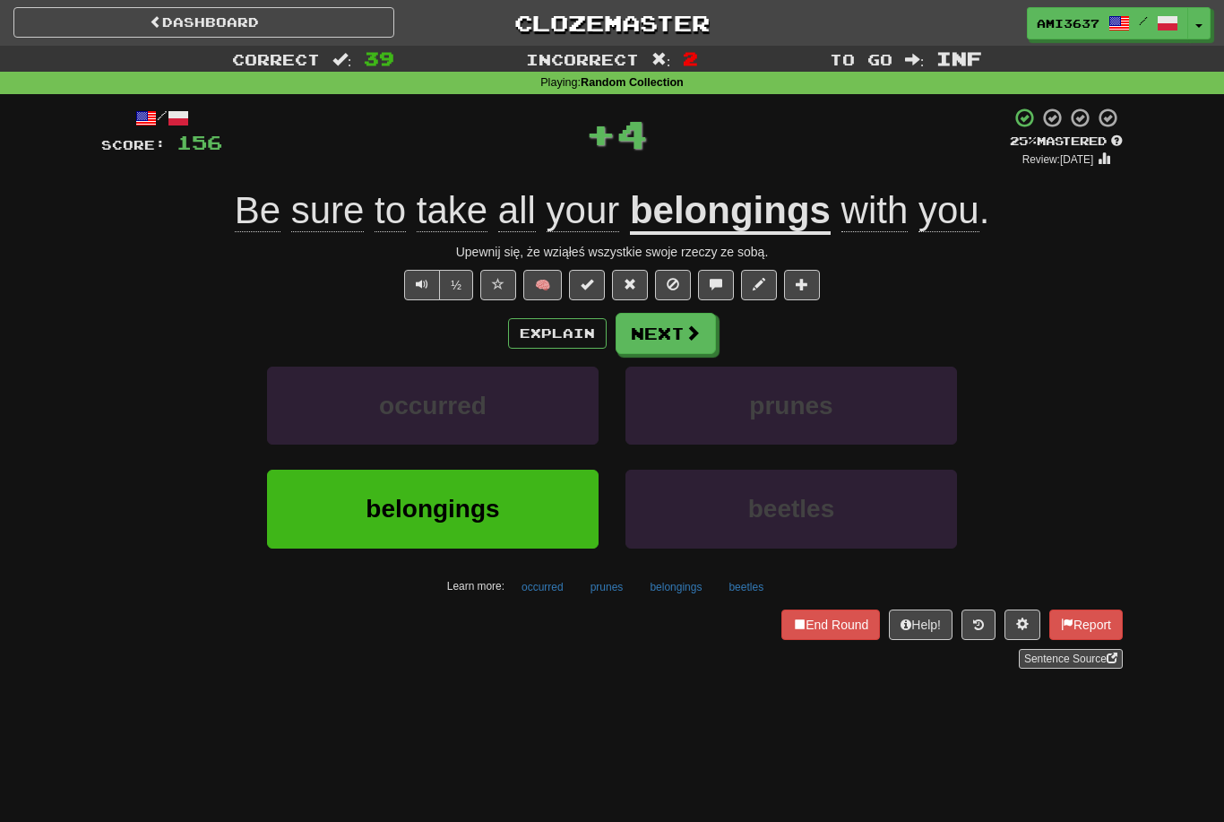
click at [527, 505] on button "belongings" at bounding box center [433, 509] width 332 height 78
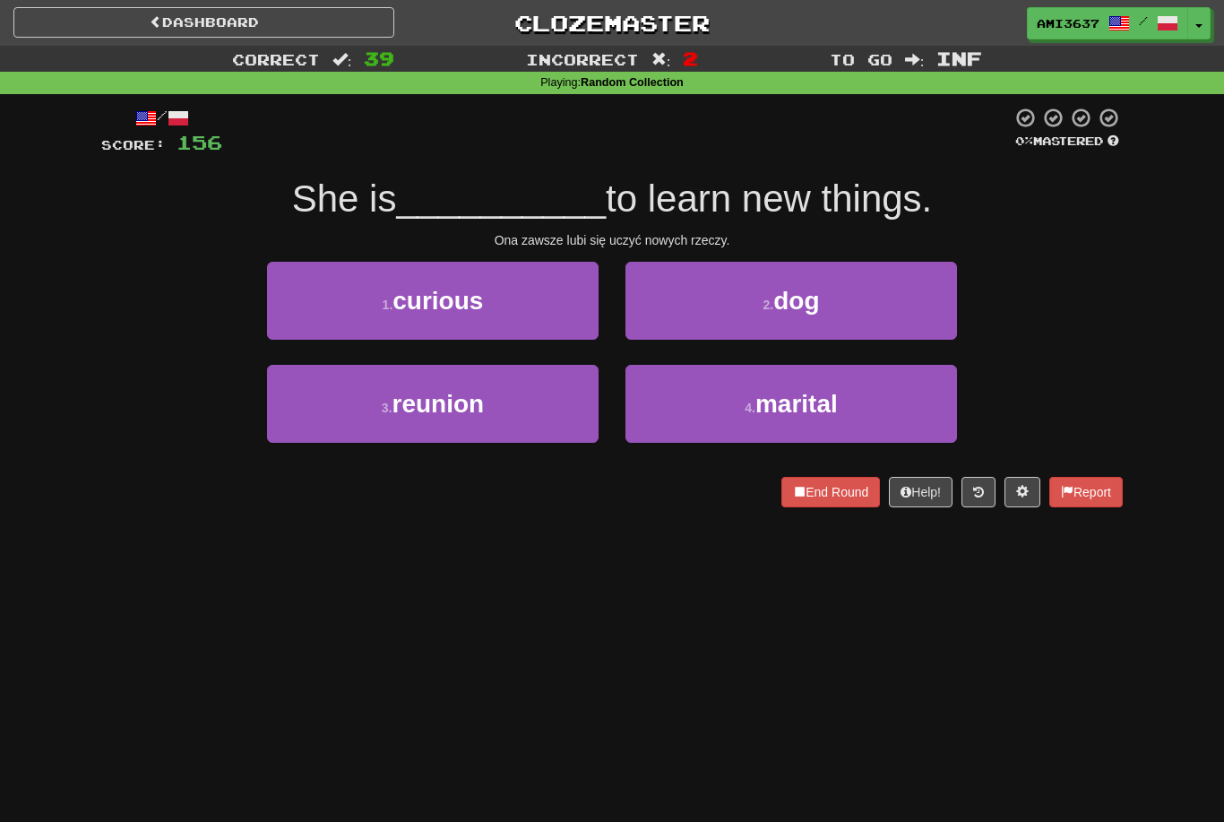
click at [519, 313] on button "1 . curious" at bounding box center [433, 301] width 332 height 78
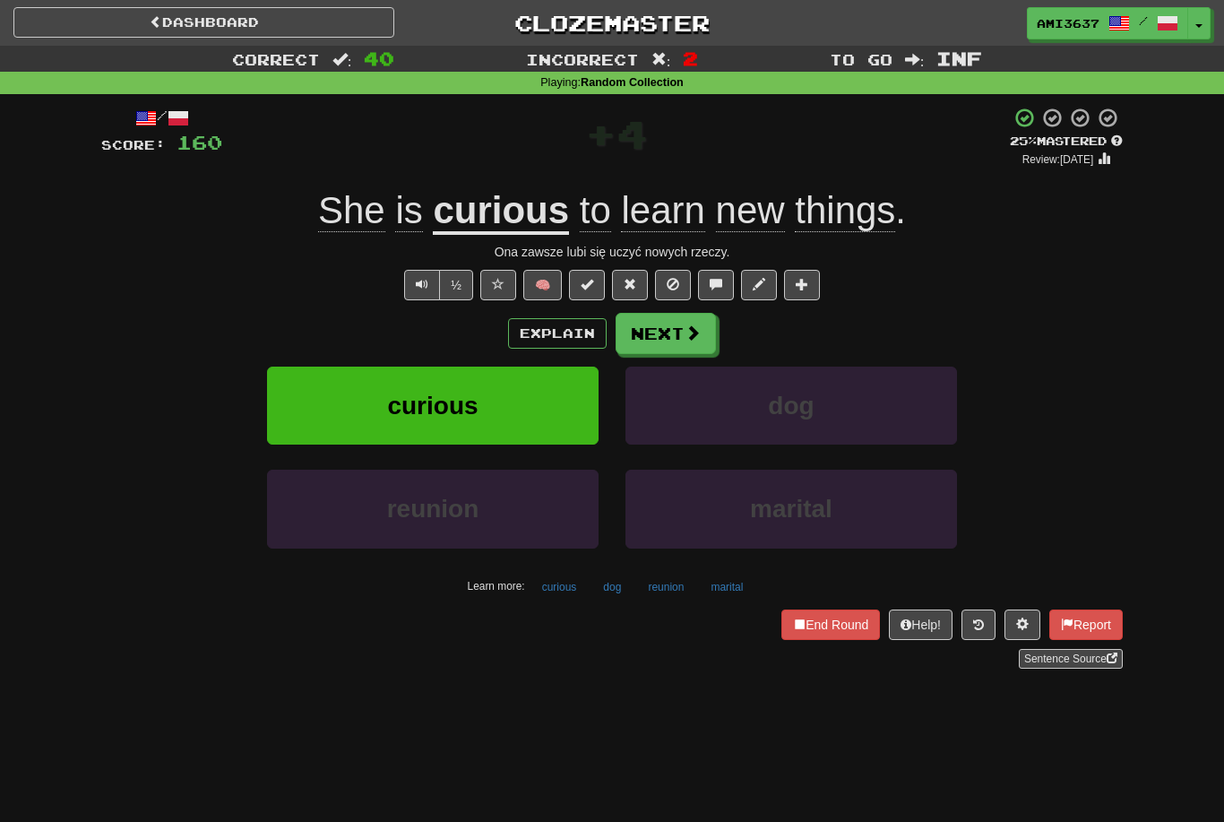
click at [837, 634] on button "End Round" at bounding box center [830, 624] width 99 height 30
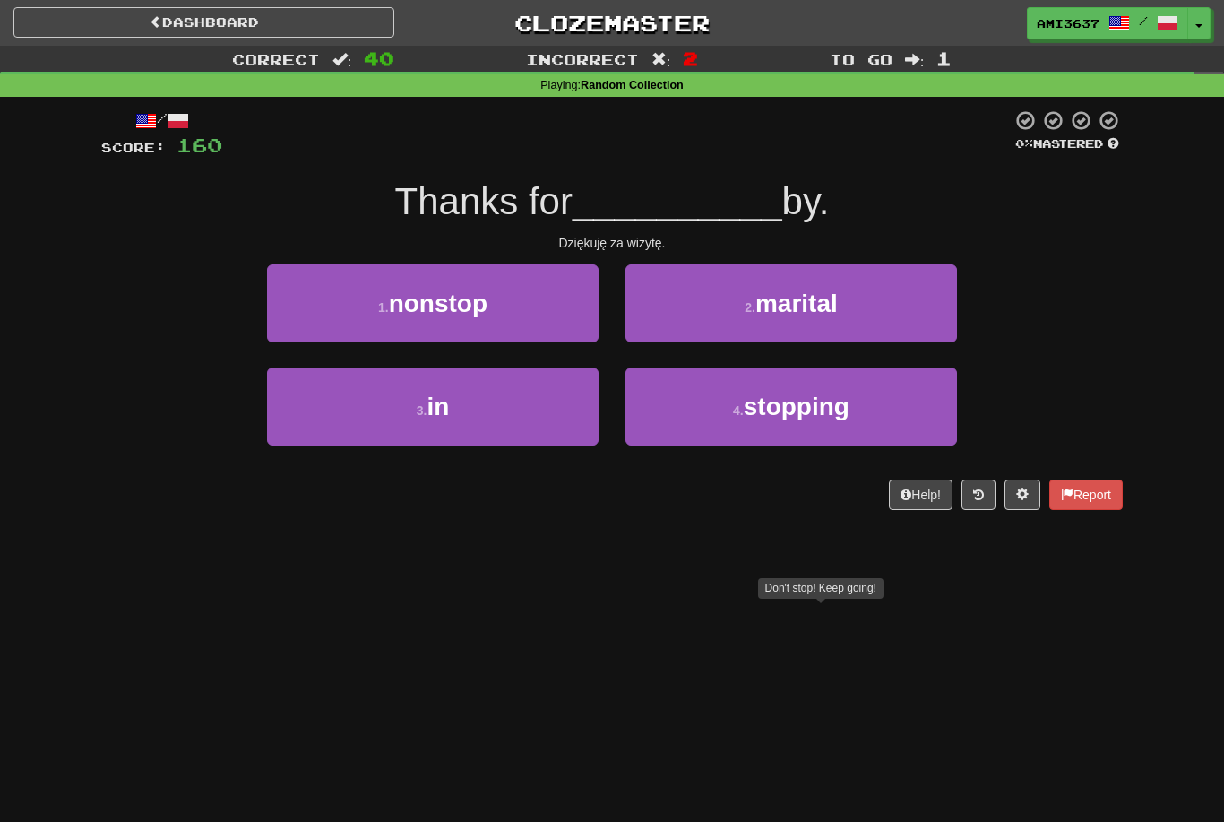
click at [867, 394] on button "4 . stopping" at bounding box center [792, 406] width 332 height 78
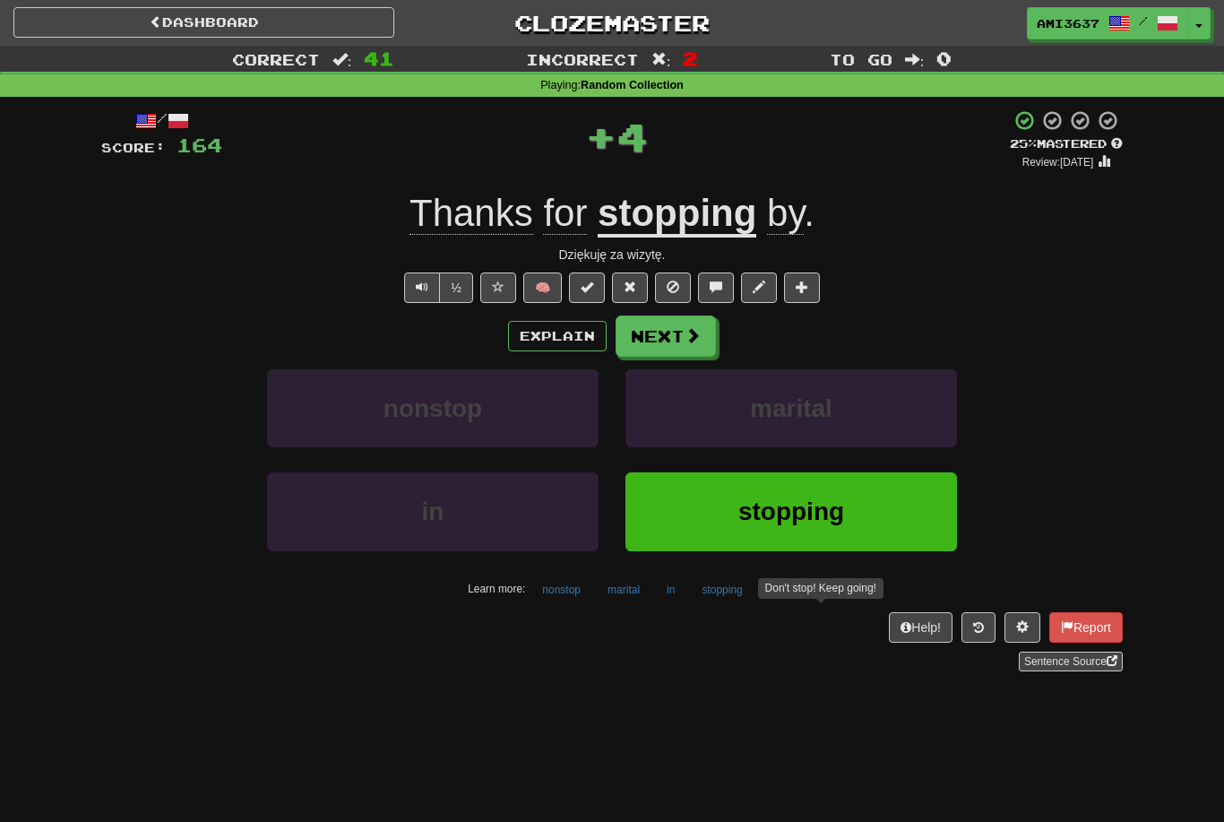
click at [773, 505] on span "stopping" at bounding box center [791, 511] width 106 height 28
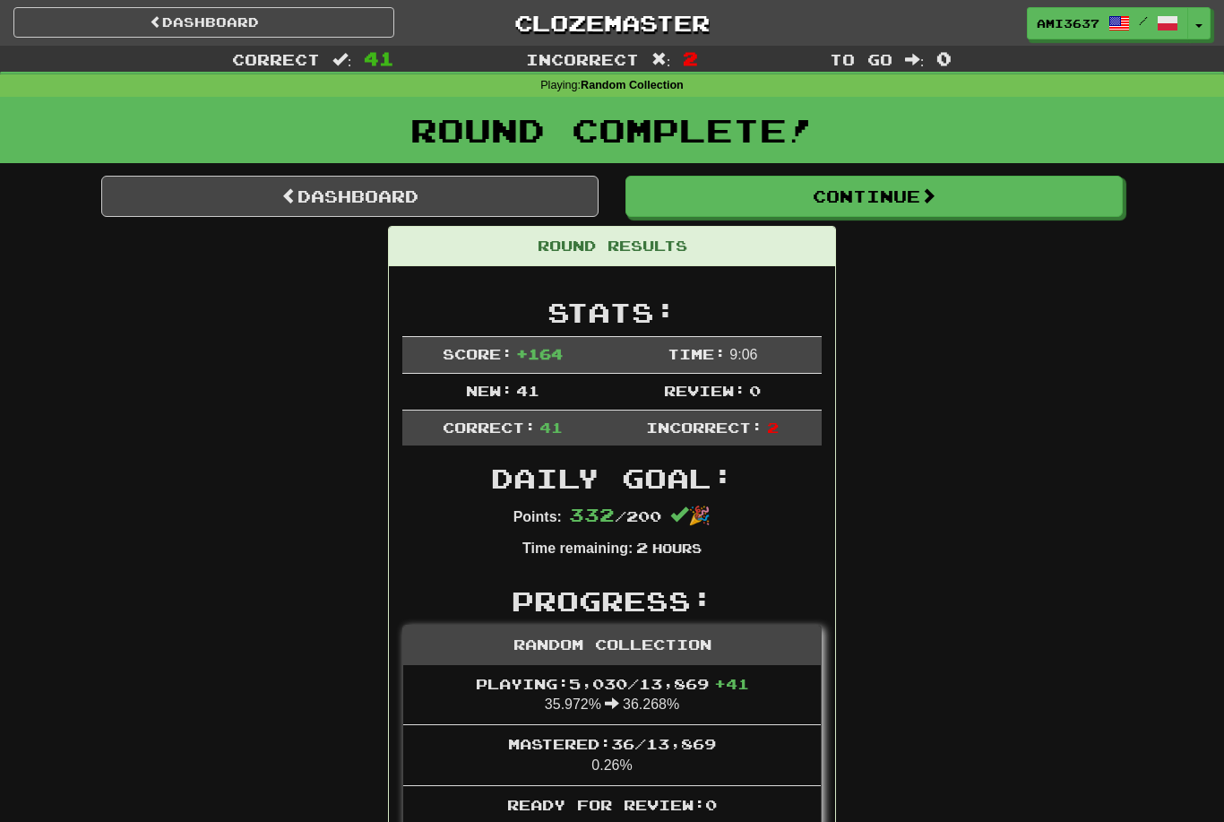
click at [533, 205] on link "Dashboard" at bounding box center [349, 196] width 497 height 41
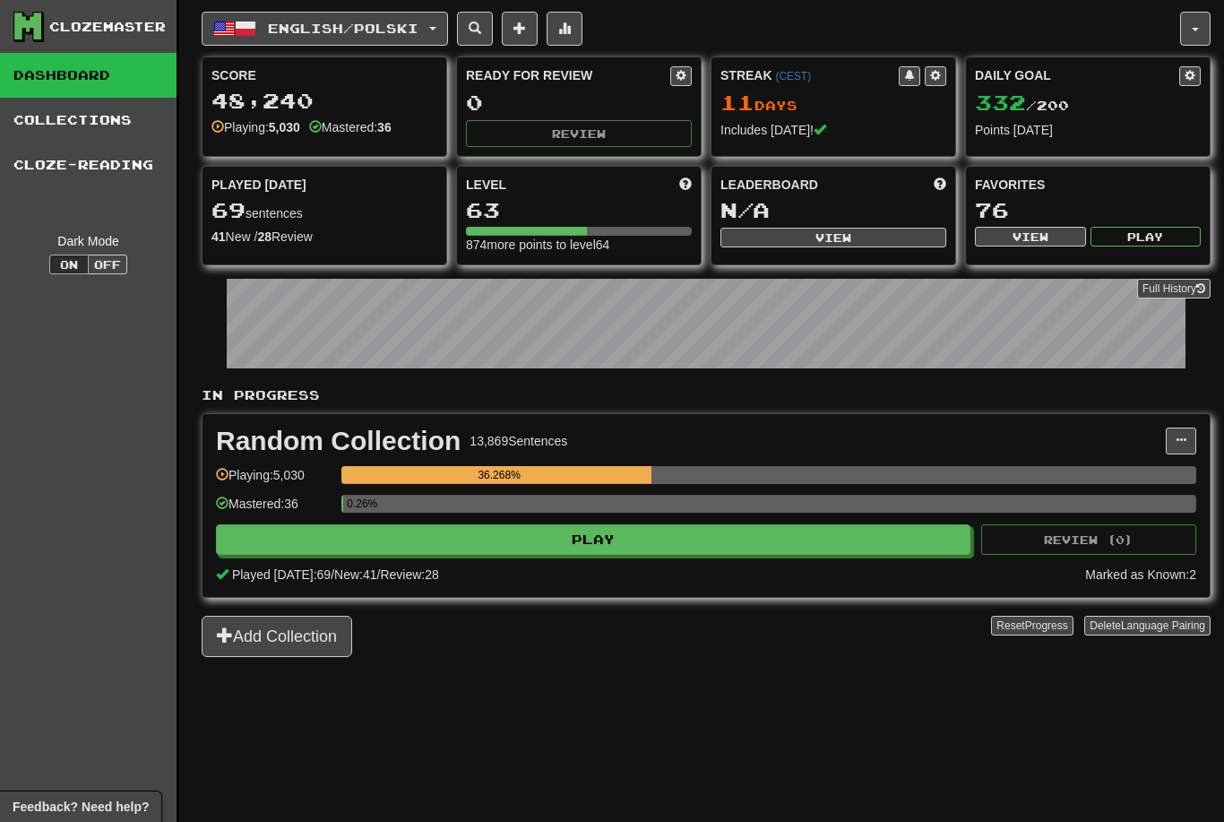
click at [448, 30] on button "English / Polski" at bounding box center [325, 29] width 246 height 34
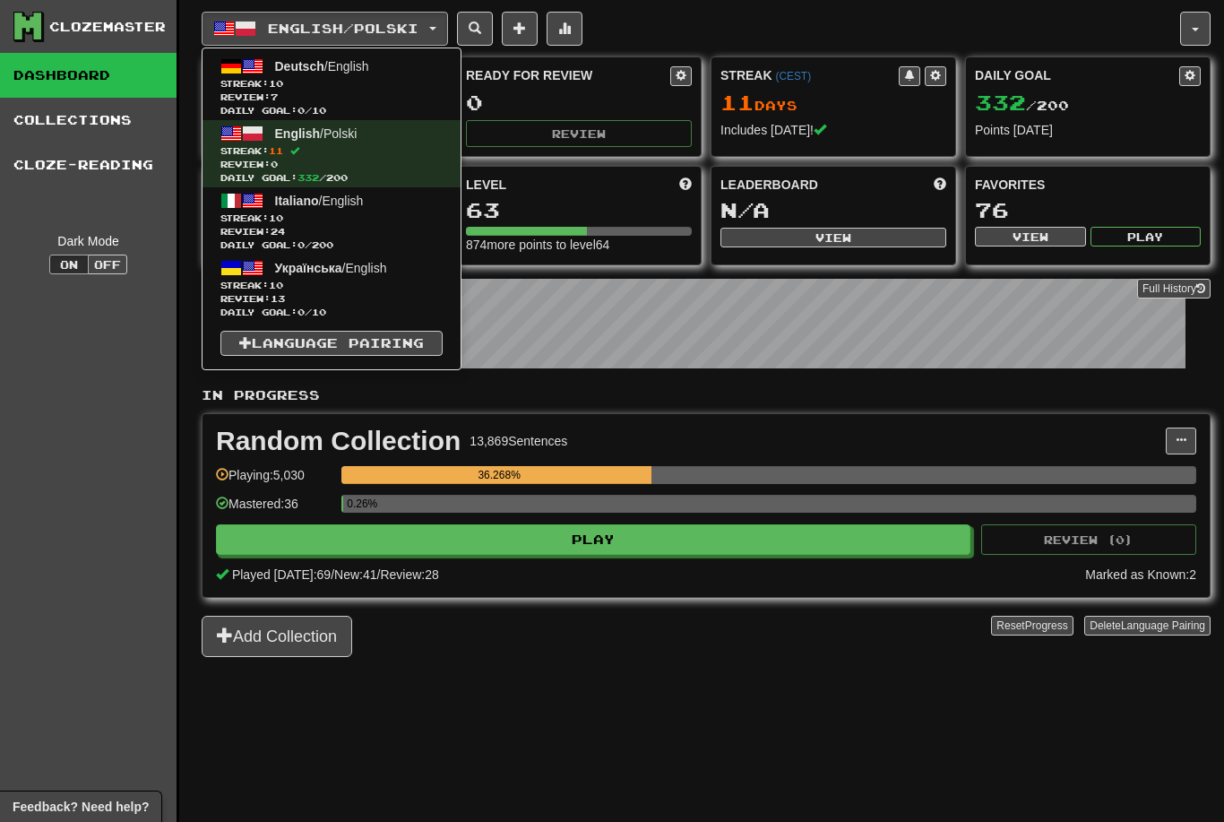
click at [374, 287] on span "Streak: 10" at bounding box center [331, 285] width 222 height 13
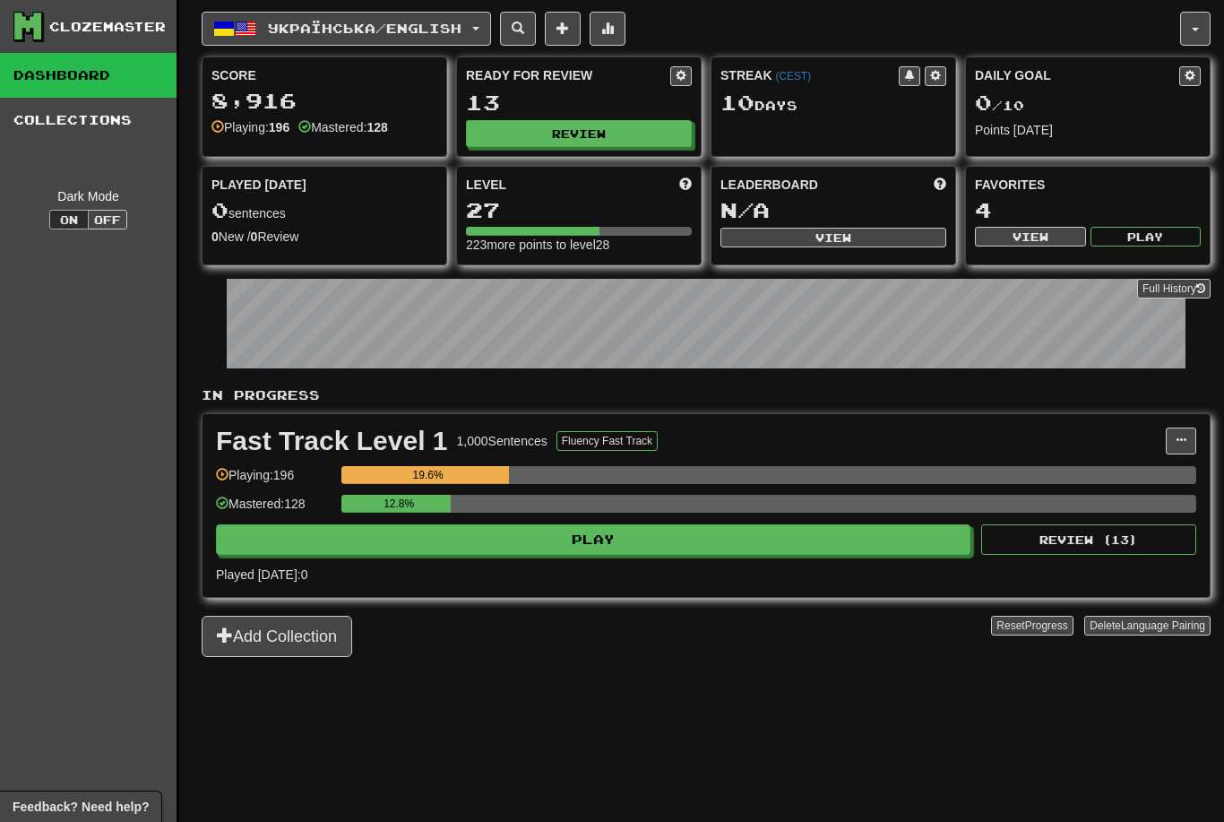
click at [654, 135] on button "Review" at bounding box center [579, 133] width 226 height 27
select select "********"
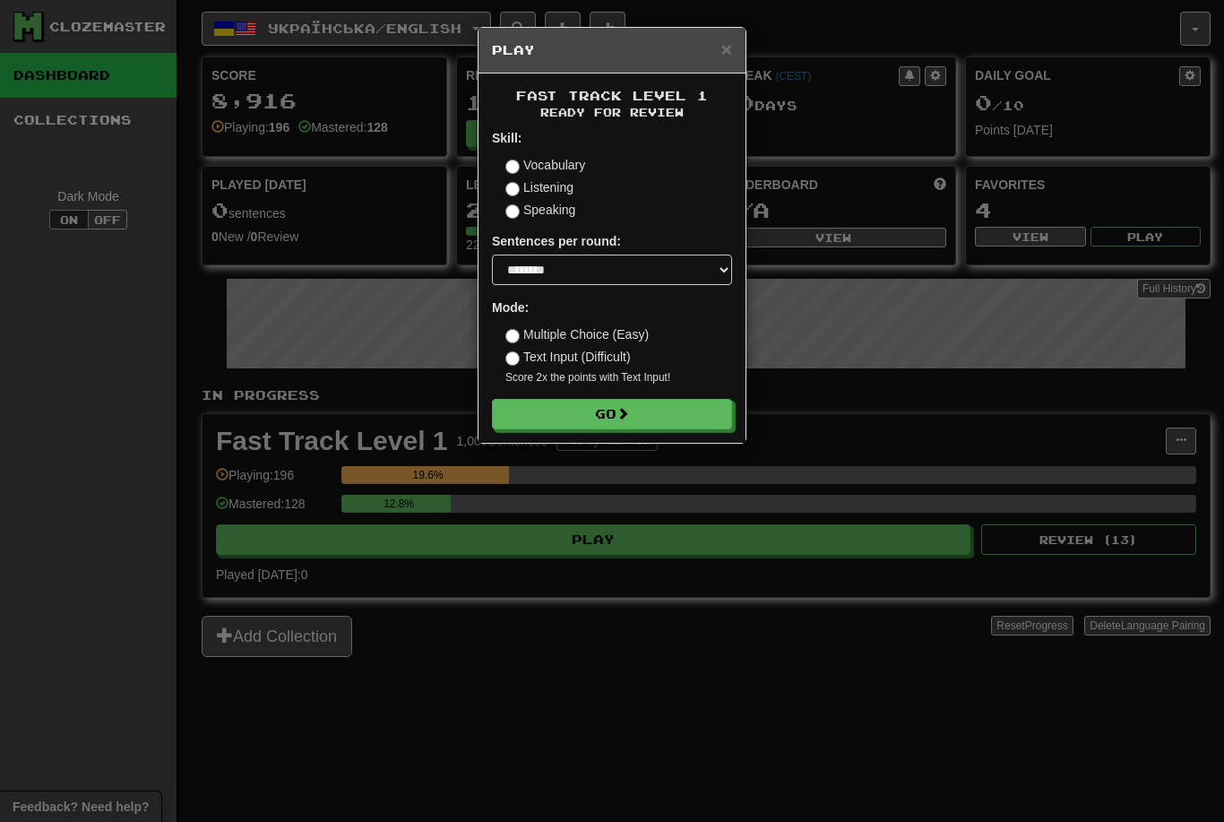
click at [701, 419] on button "Go" at bounding box center [612, 414] width 240 height 30
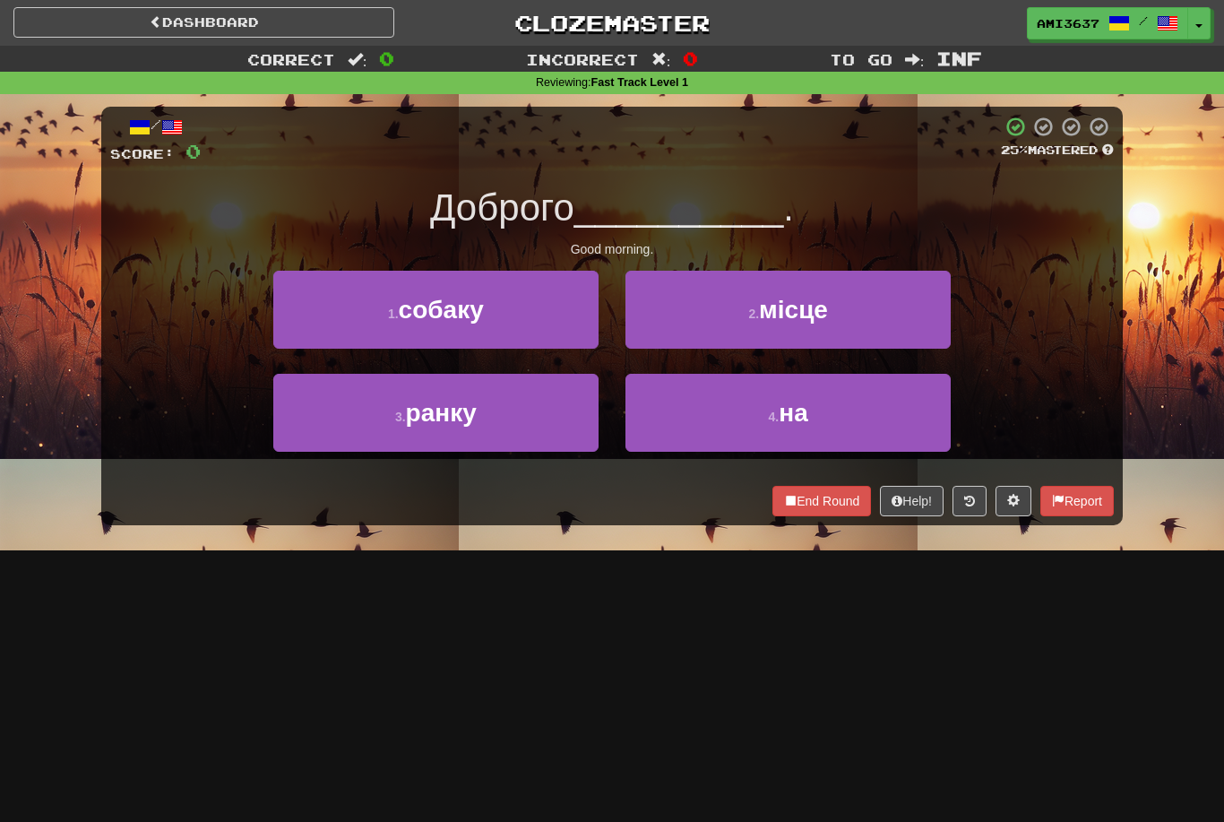
click at [522, 426] on button "3 . ранку" at bounding box center [435, 413] width 325 height 78
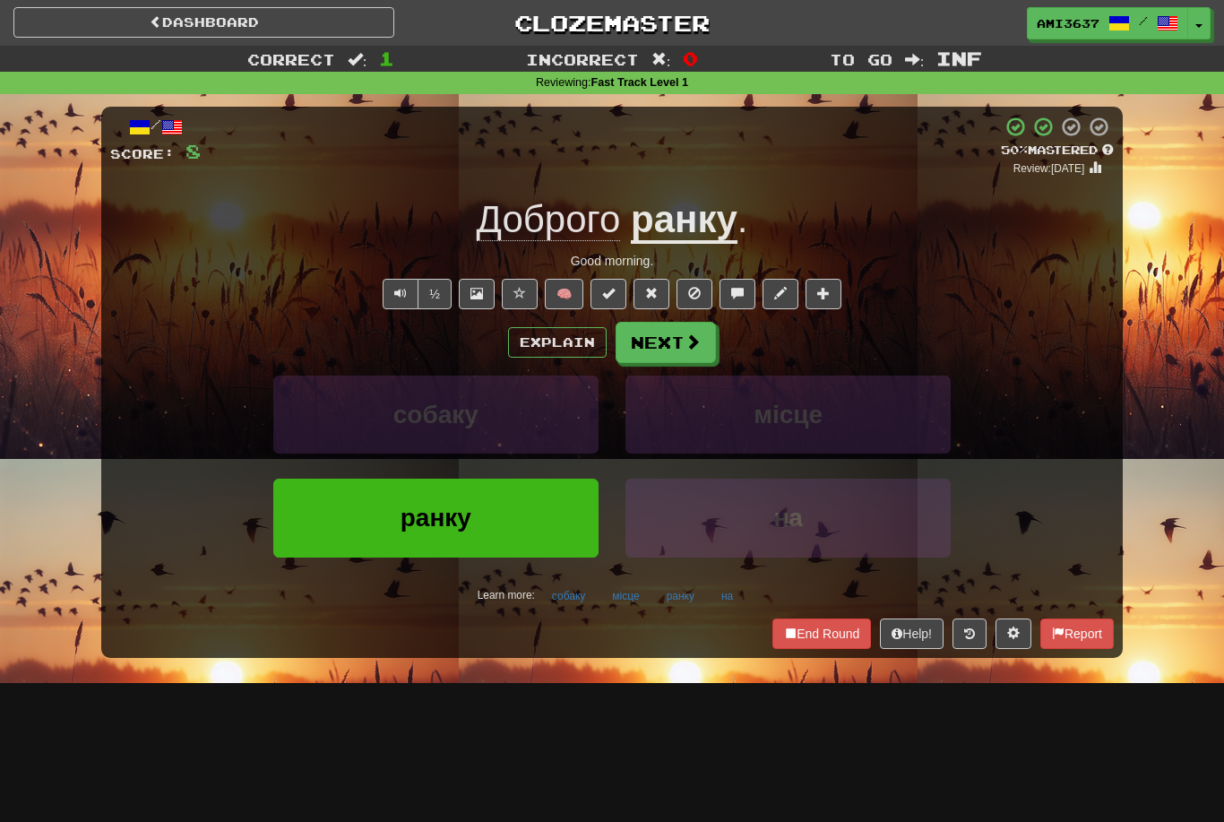
click at [522, 522] on button "ранку" at bounding box center [435, 518] width 325 height 78
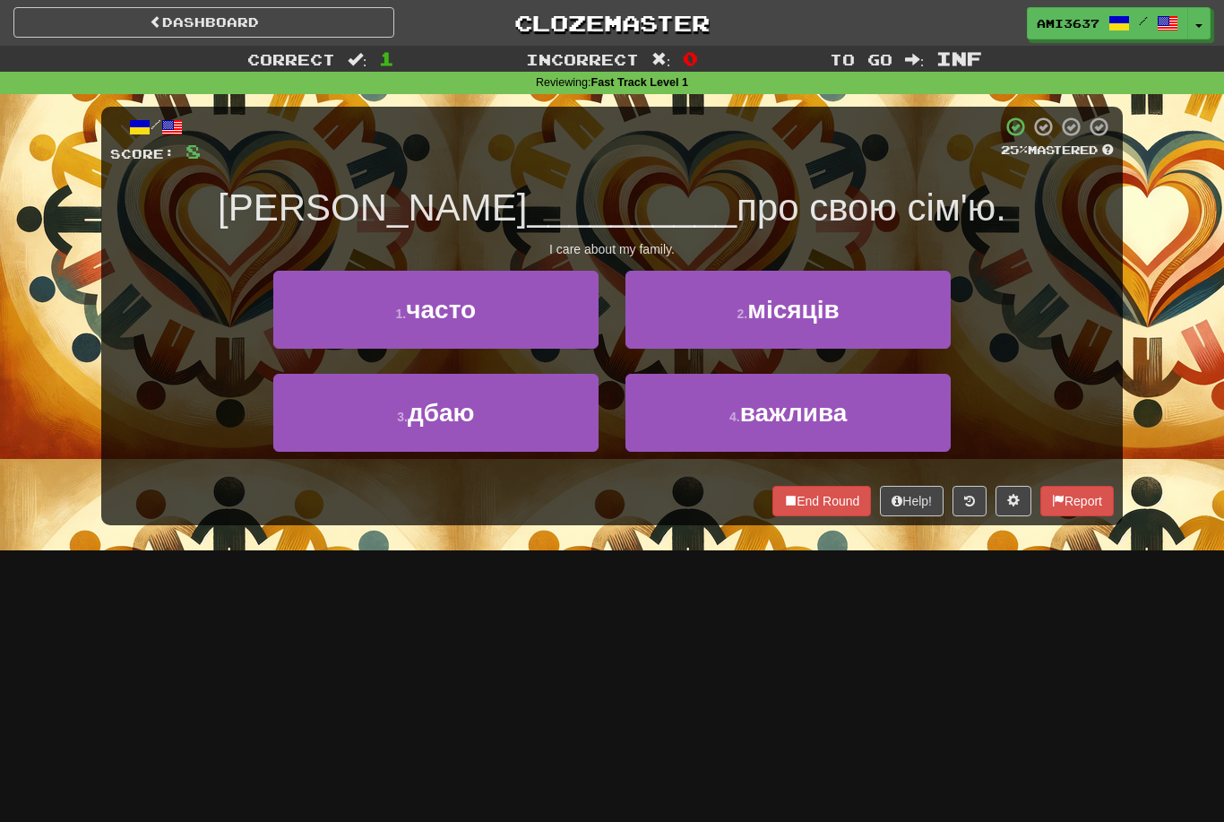
click at [870, 413] on button "4 . важлива" at bounding box center [788, 413] width 325 height 78
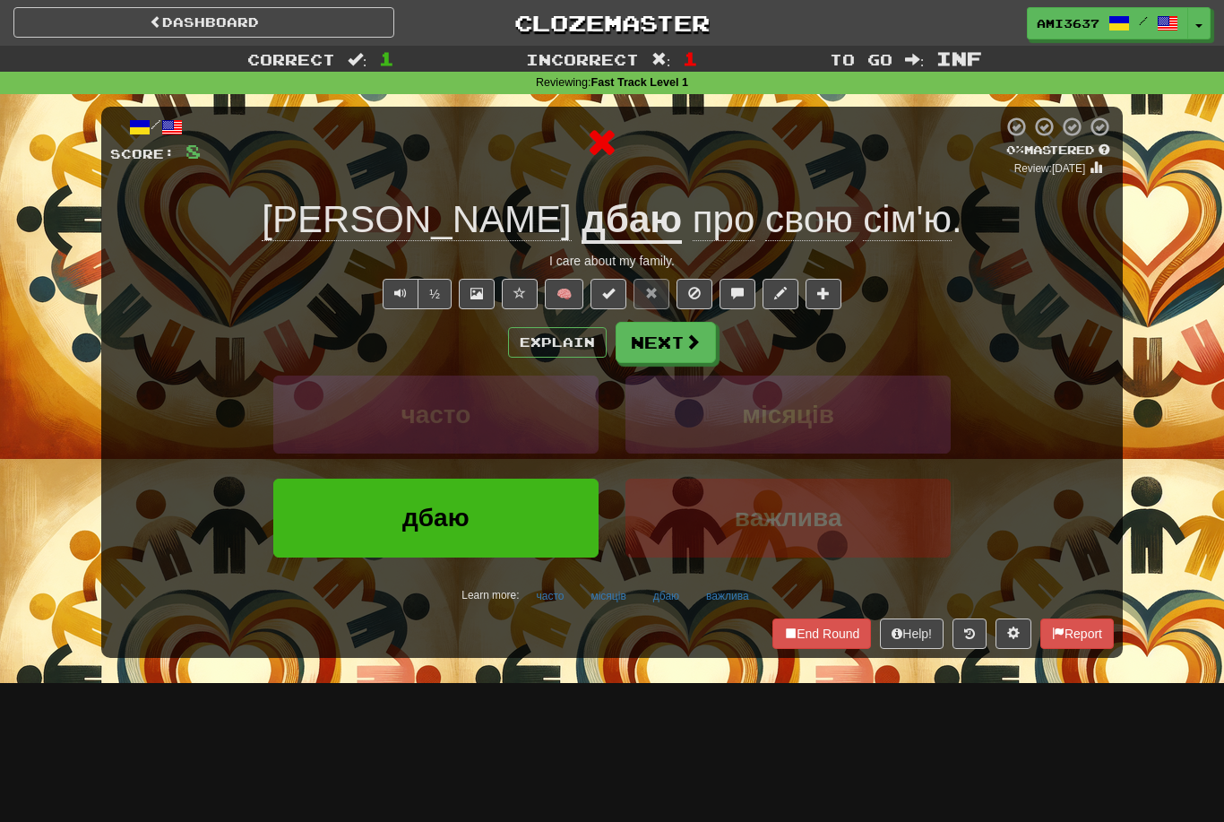
click at [558, 511] on button "дбаю" at bounding box center [435, 518] width 325 height 78
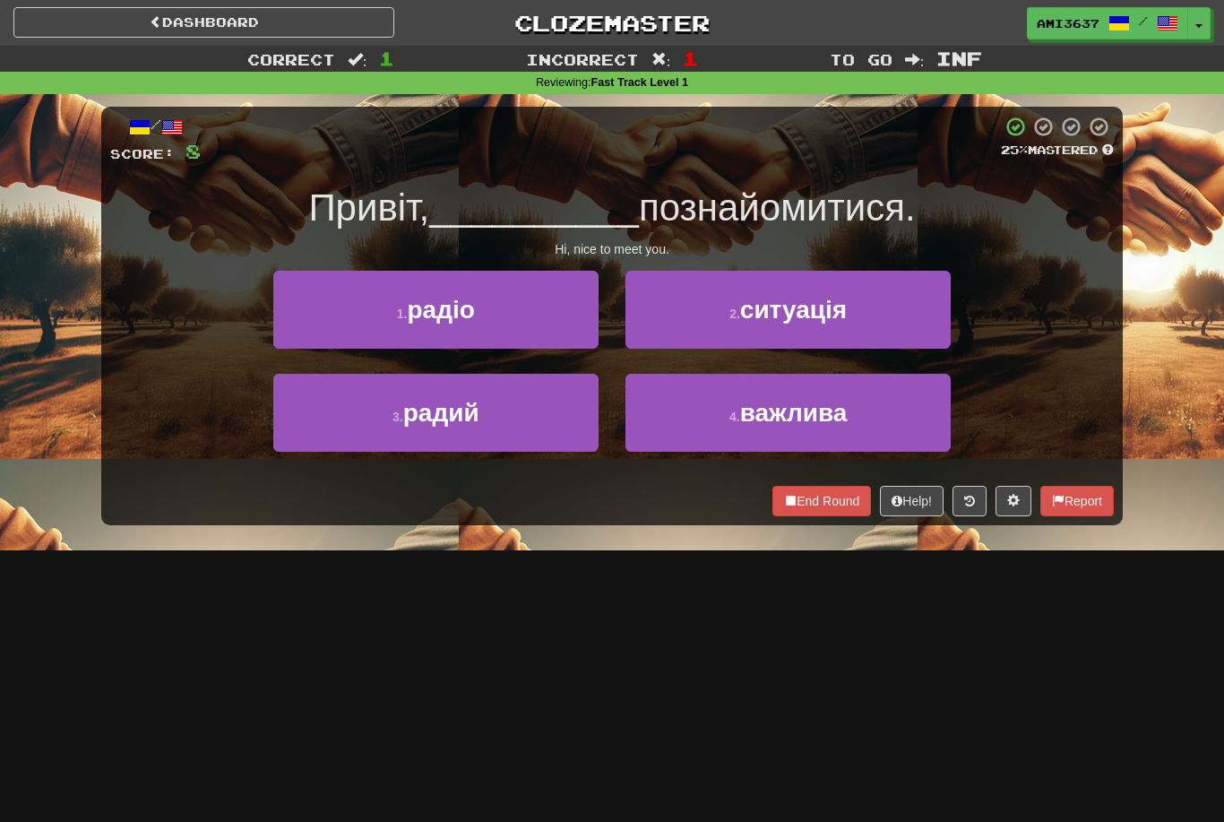
click at [516, 423] on button "3 . радий" at bounding box center [435, 413] width 325 height 78
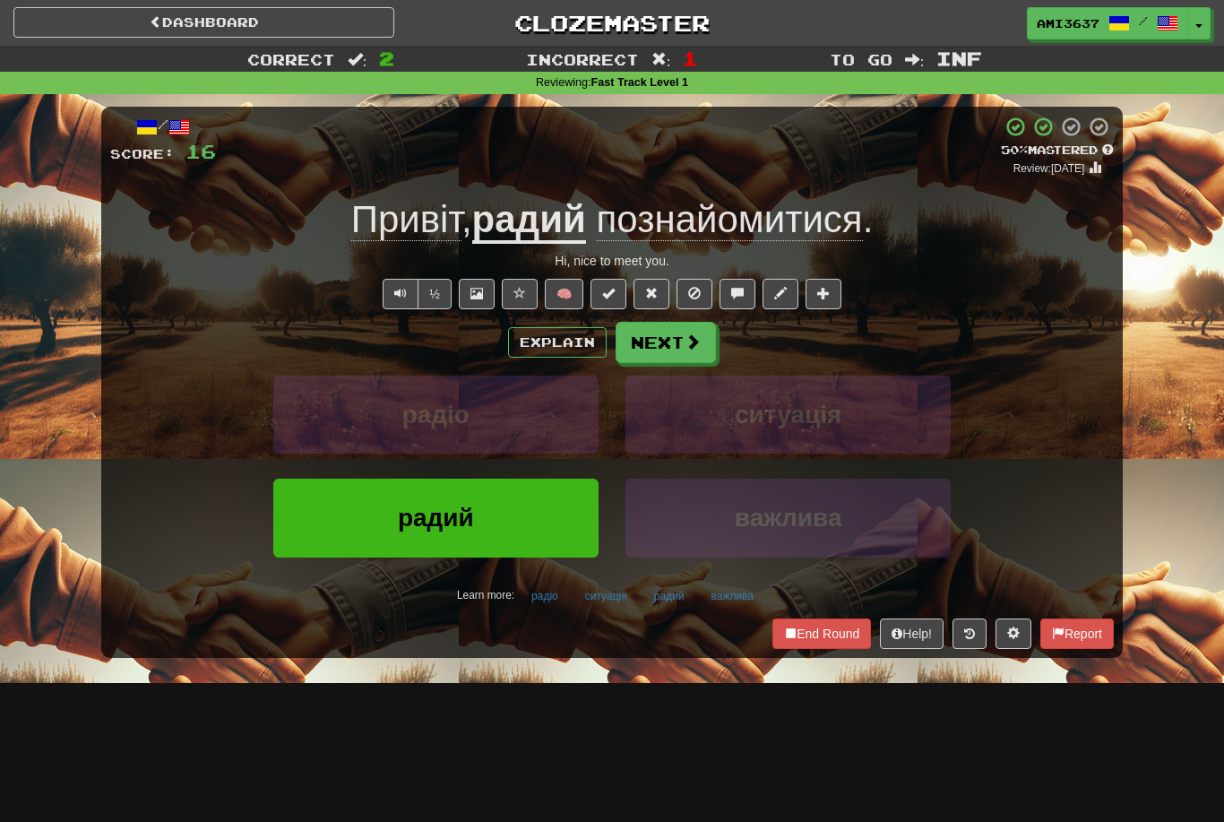
click at [521, 509] on button "радий" at bounding box center [435, 518] width 325 height 78
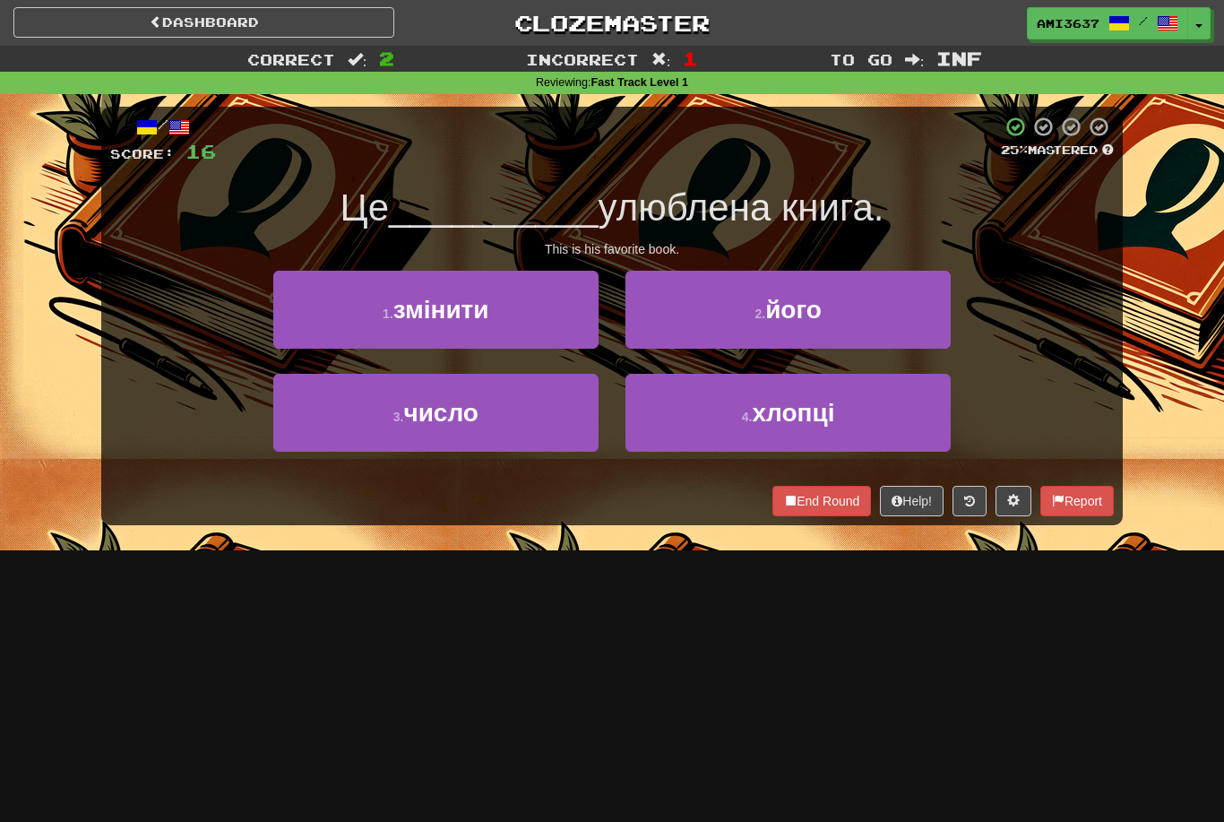
click at [851, 313] on button "2 . його" at bounding box center [788, 310] width 325 height 78
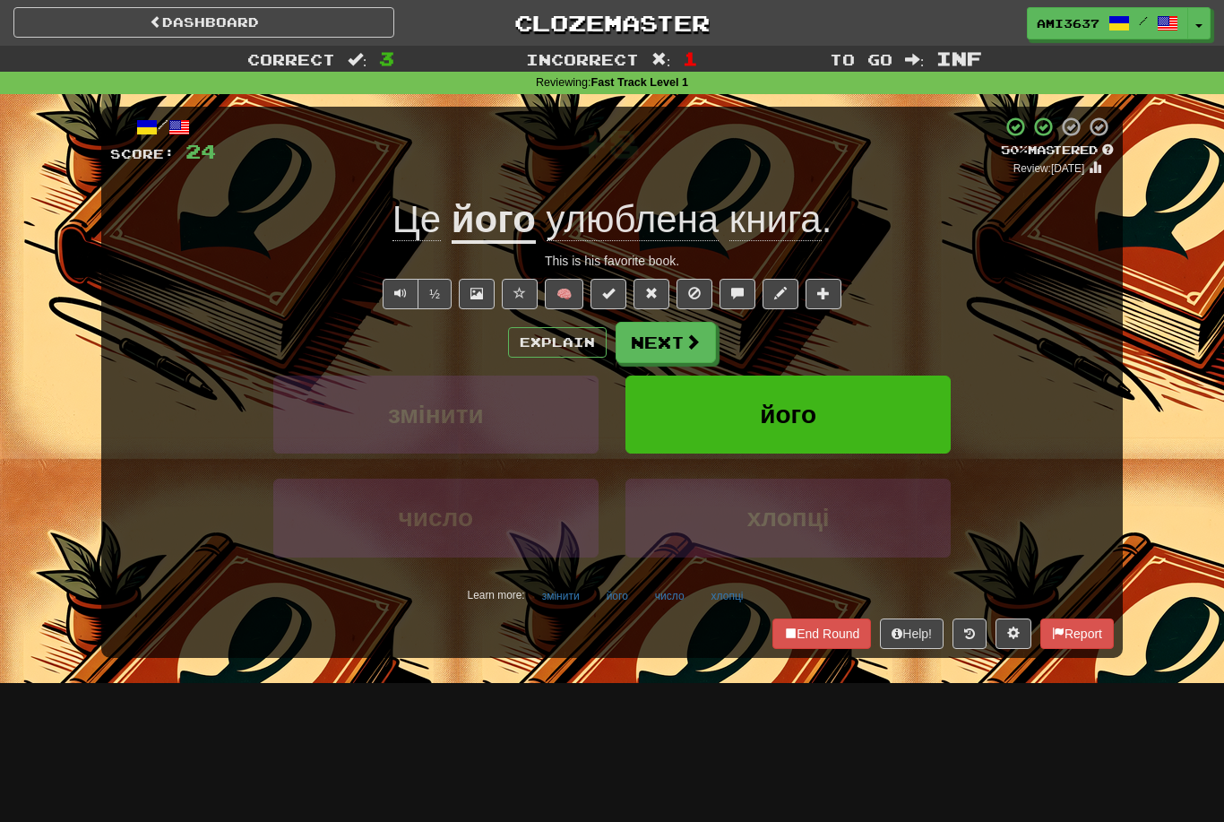
click at [788, 406] on span "його" at bounding box center [788, 415] width 56 height 28
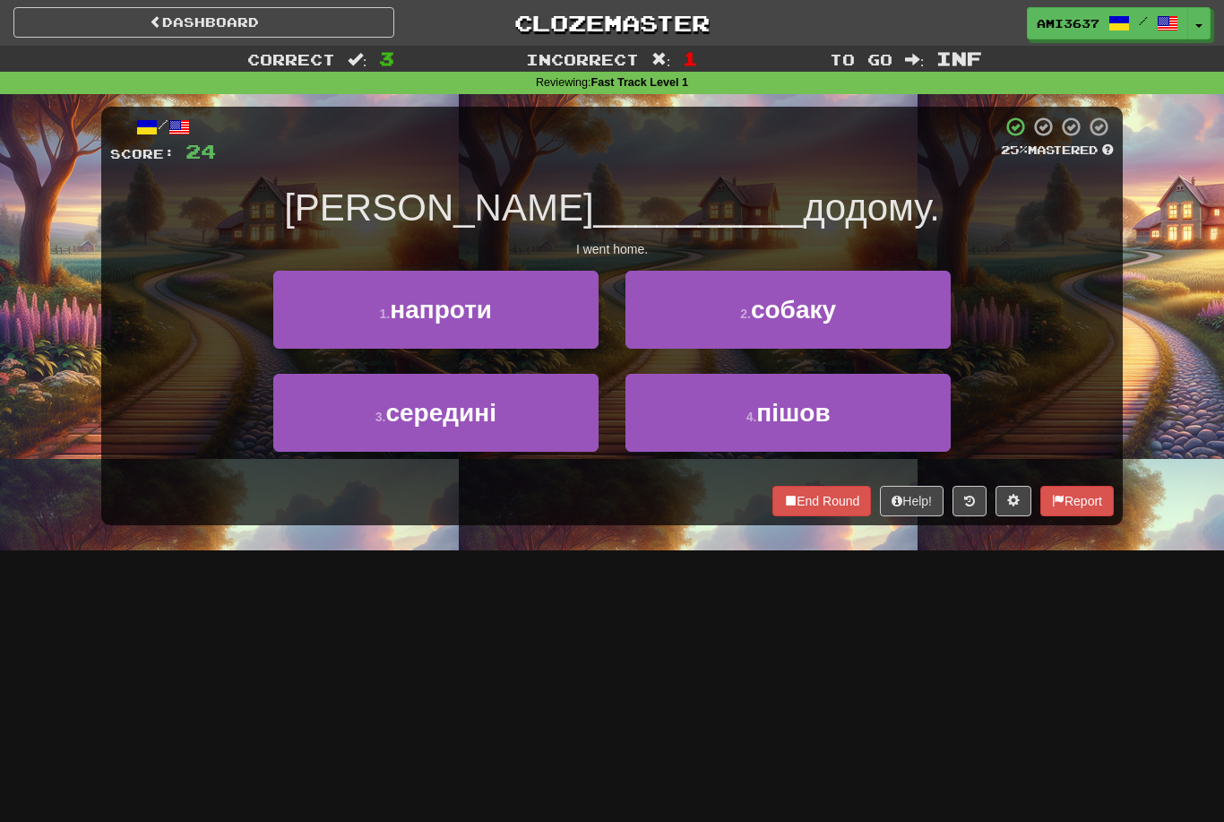
click at [833, 410] on button "4 . пішов" at bounding box center [788, 413] width 325 height 78
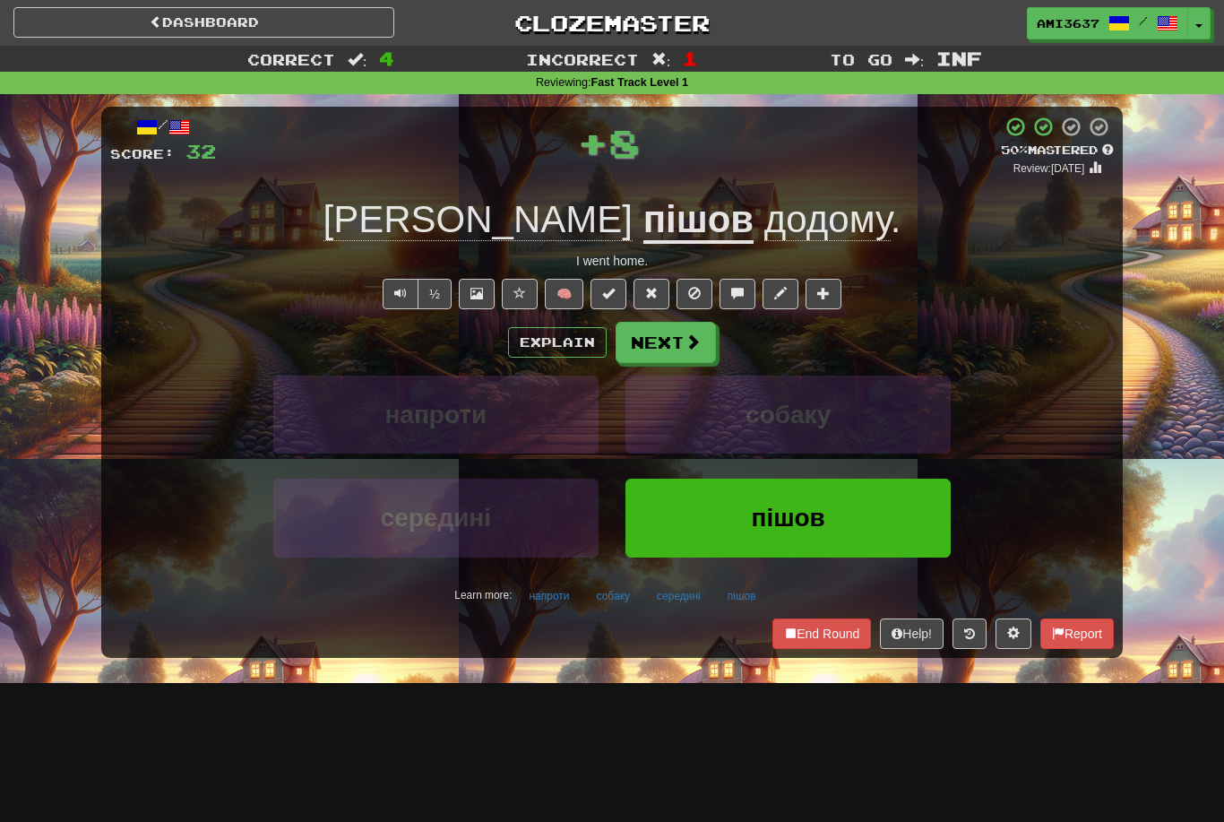
click at [748, 525] on button "пішов" at bounding box center [788, 518] width 325 height 78
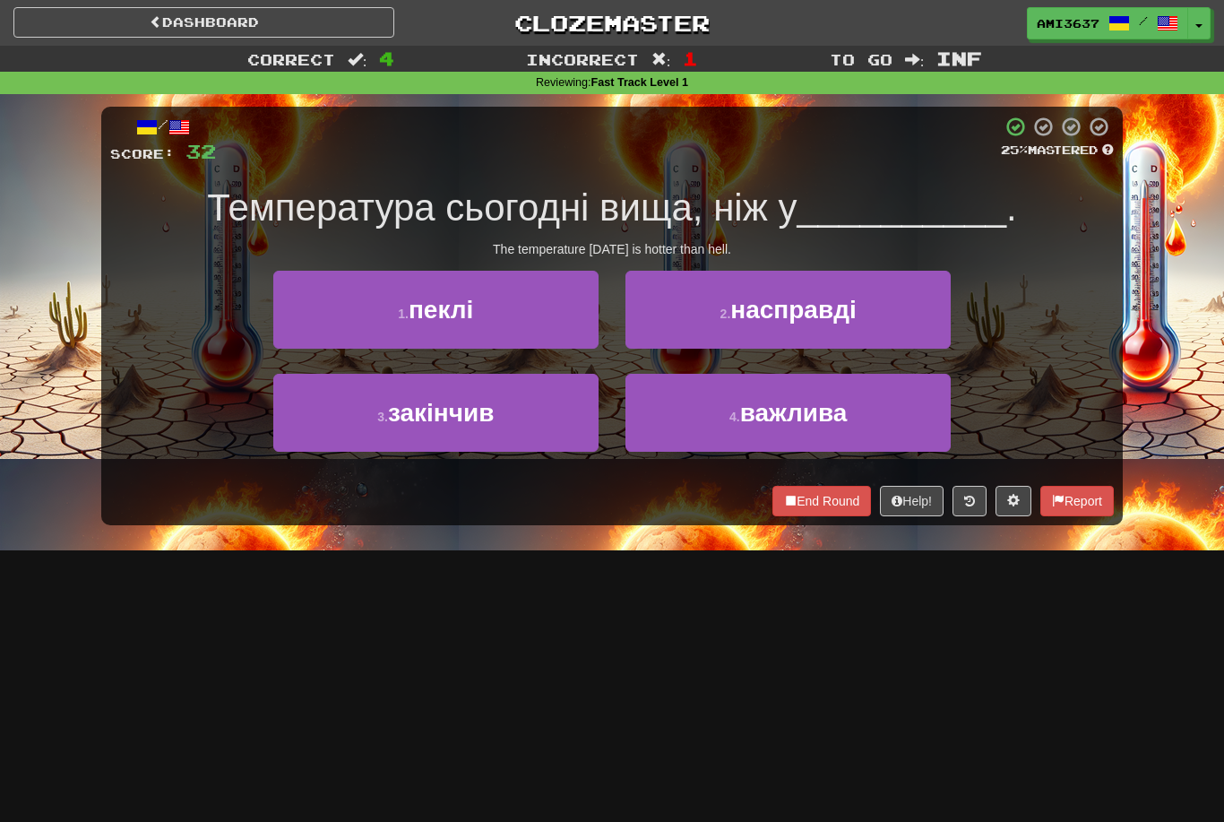
click at [537, 310] on button "1 . пеклі" at bounding box center [435, 310] width 325 height 78
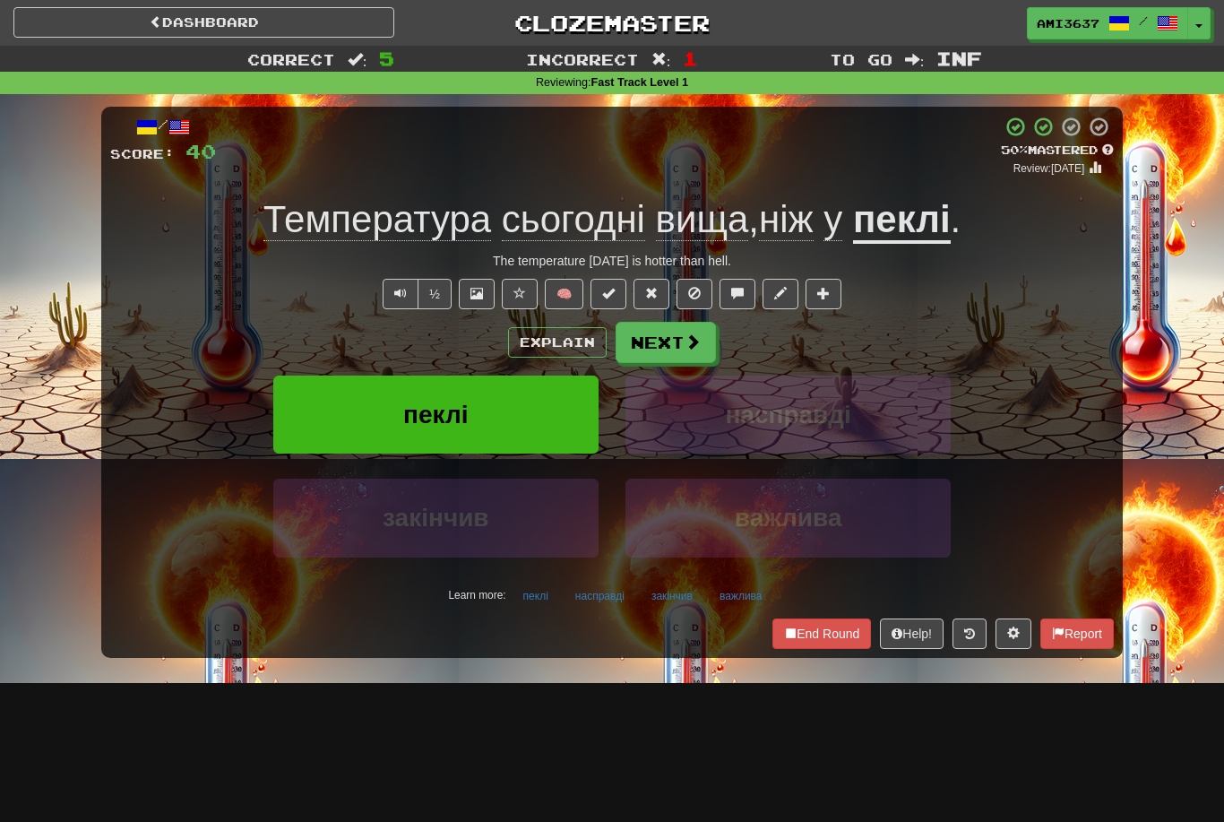
click at [542, 416] on button "пеклі" at bounding box center [435, 415] width 325 height 78
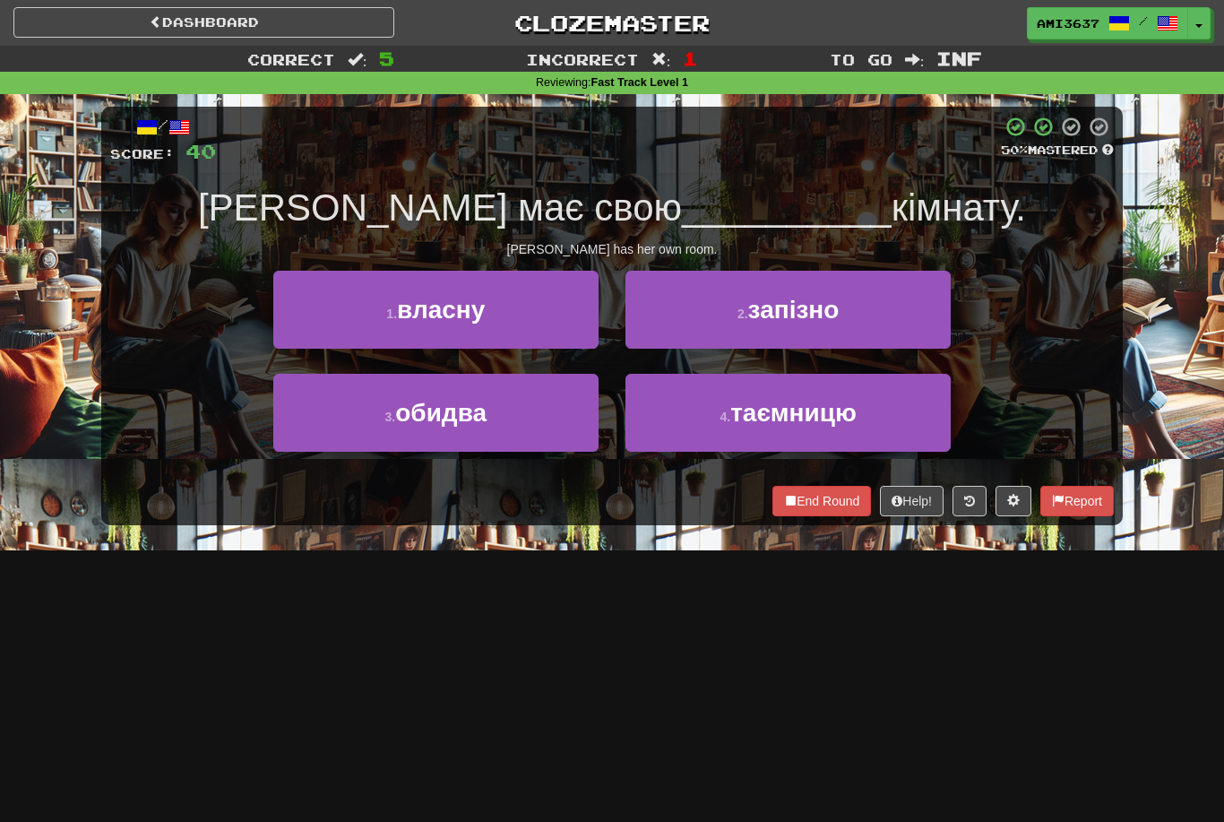
click at [825, 501] on button "End Round" at bounding box center [822, 501] width 99 height 30
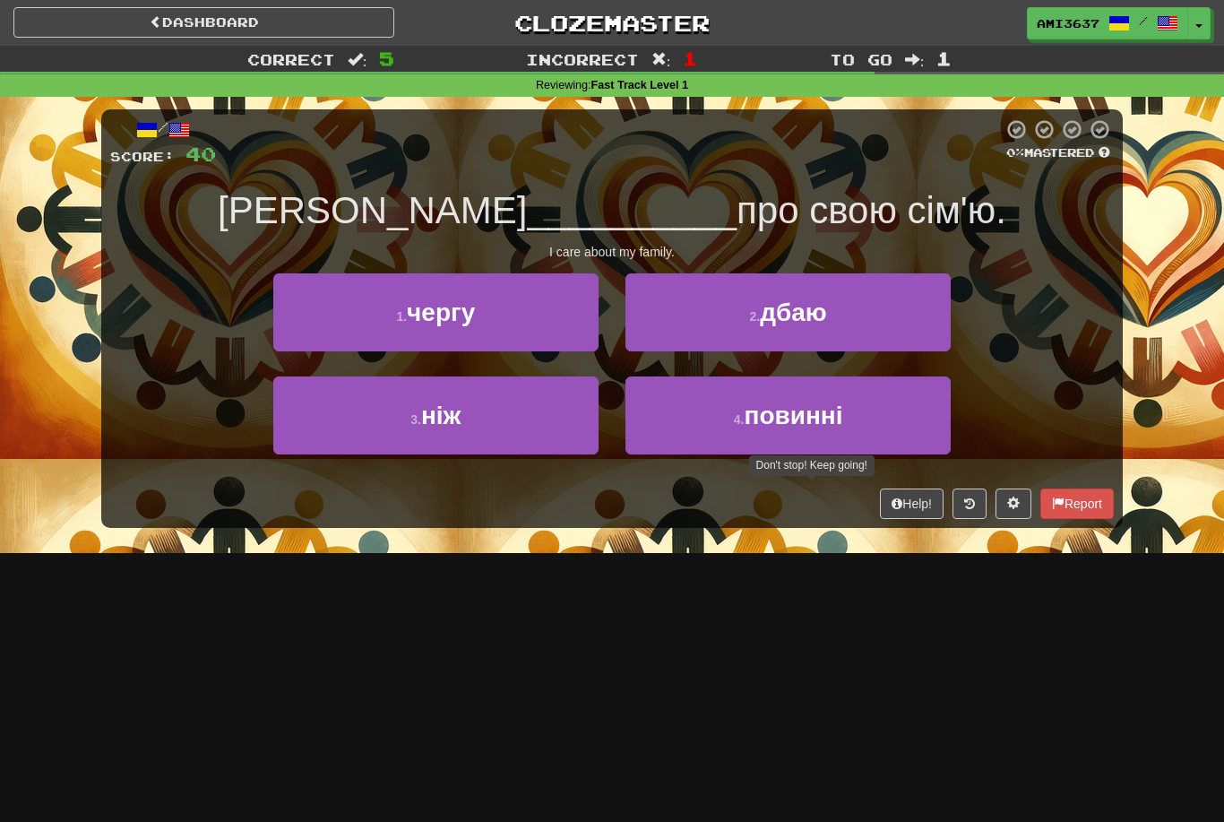
click at [780, 316] on span "дбаю" at bounding box center [793, 312] width 67 height 28
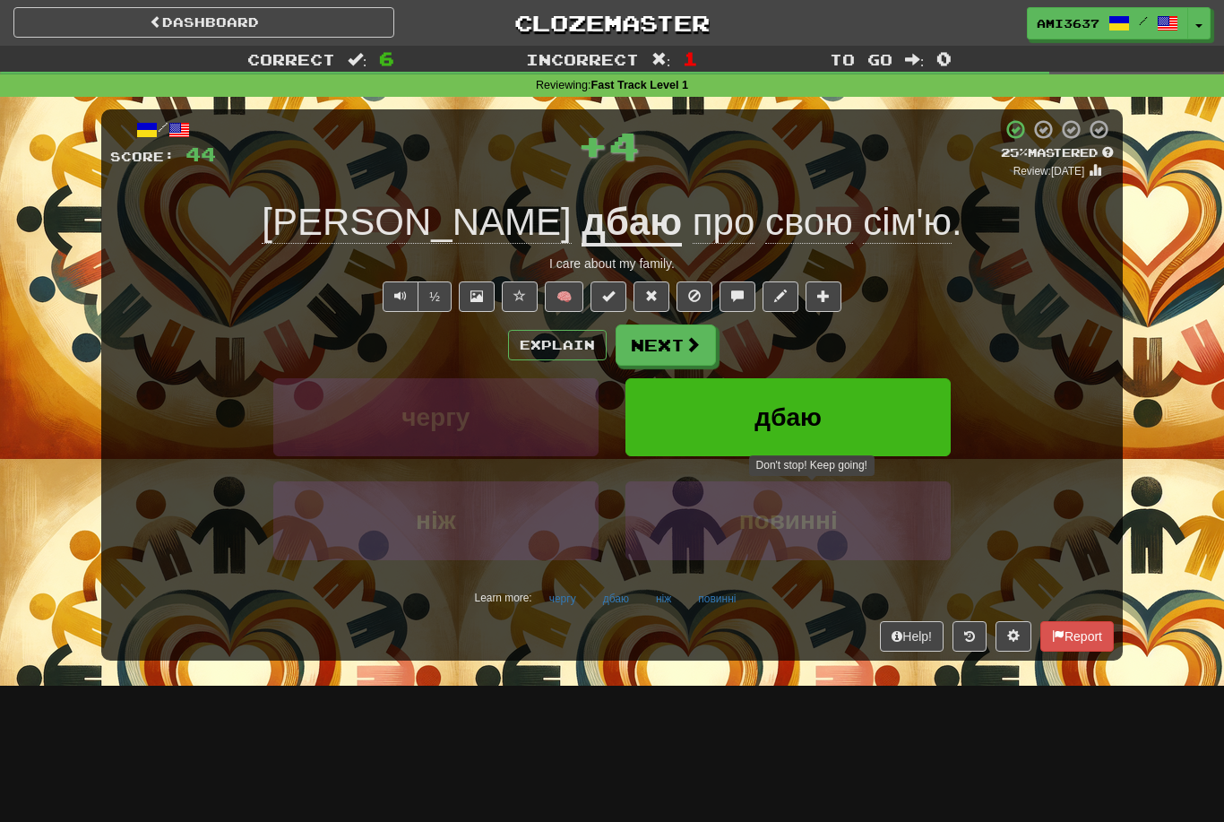
click at [692, 421] on button "дбаю" at bounding box center [788, 417] width 325 height 78
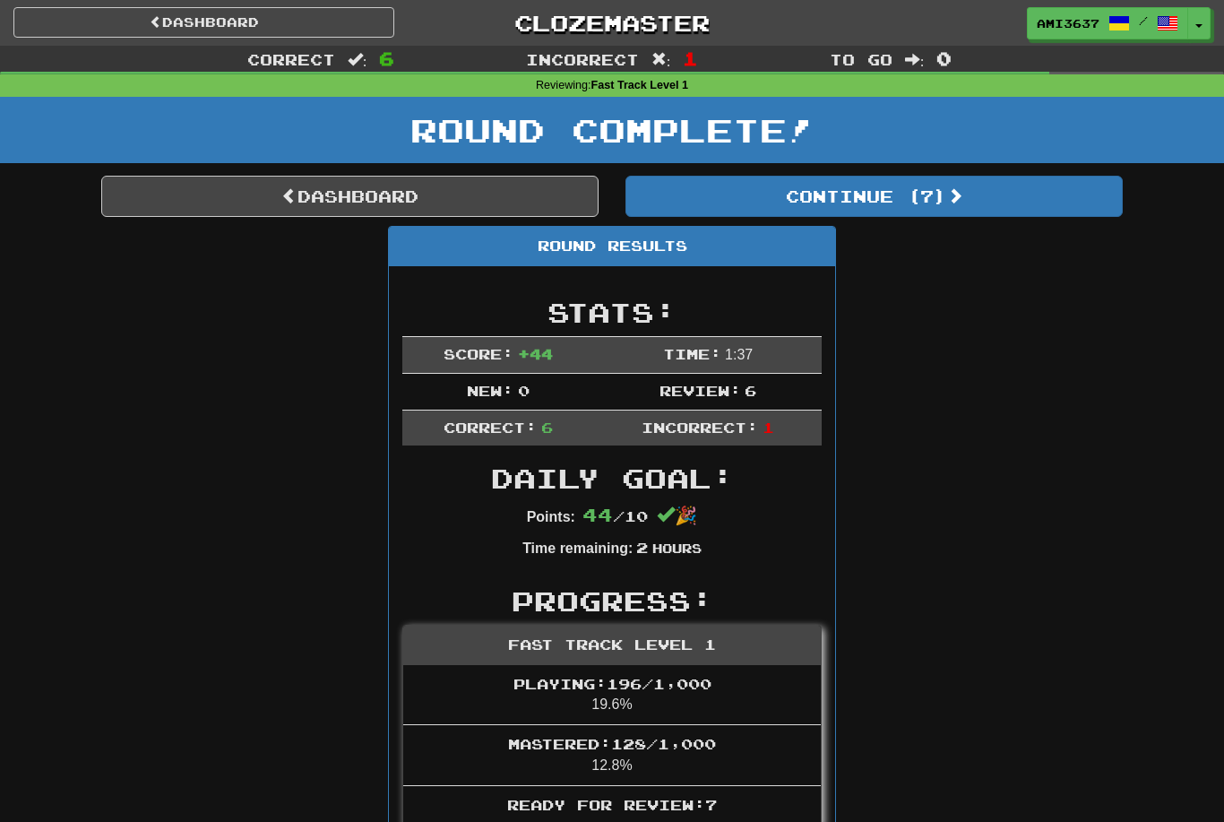
click at [521, 187] on link "Dashboard" at bounding box center [349, 196] width 497 height 41
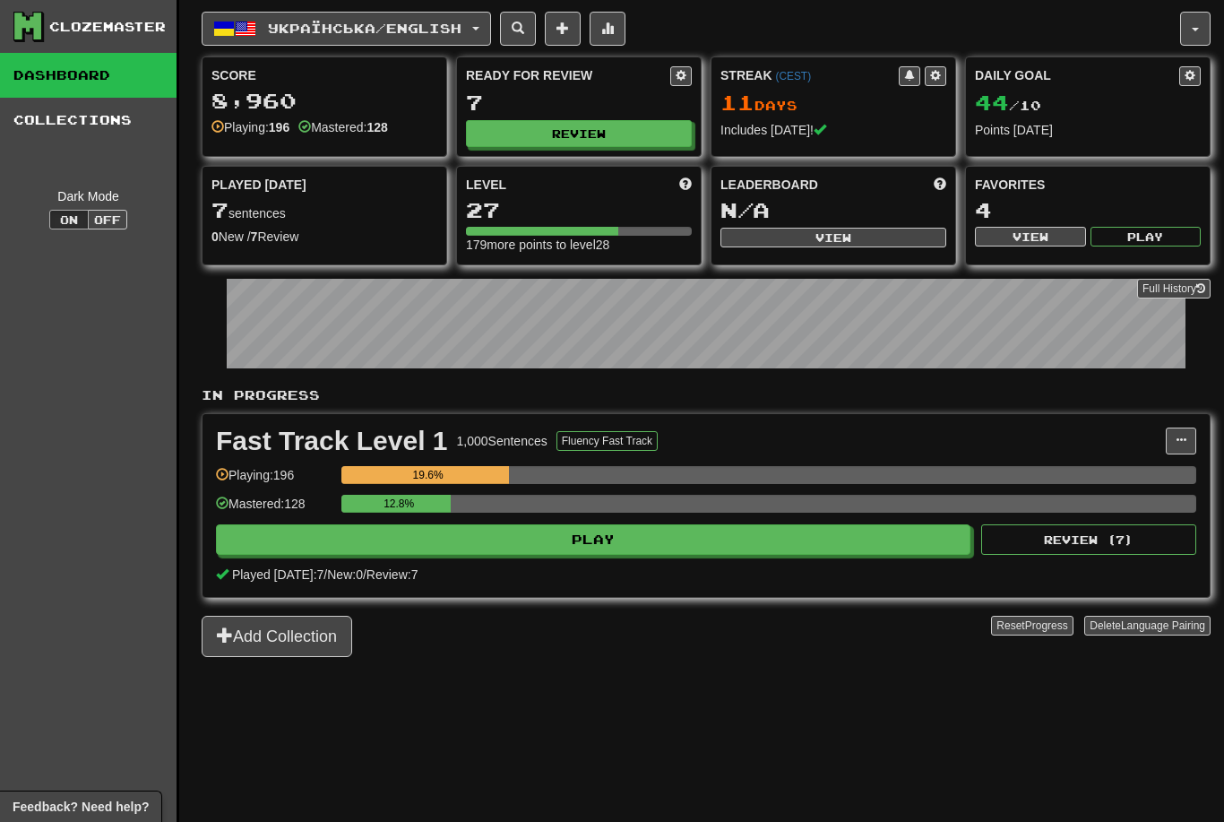
click at [419, 34] on span "Українська / English" at bounding box center [365, 28] width 194 height 15
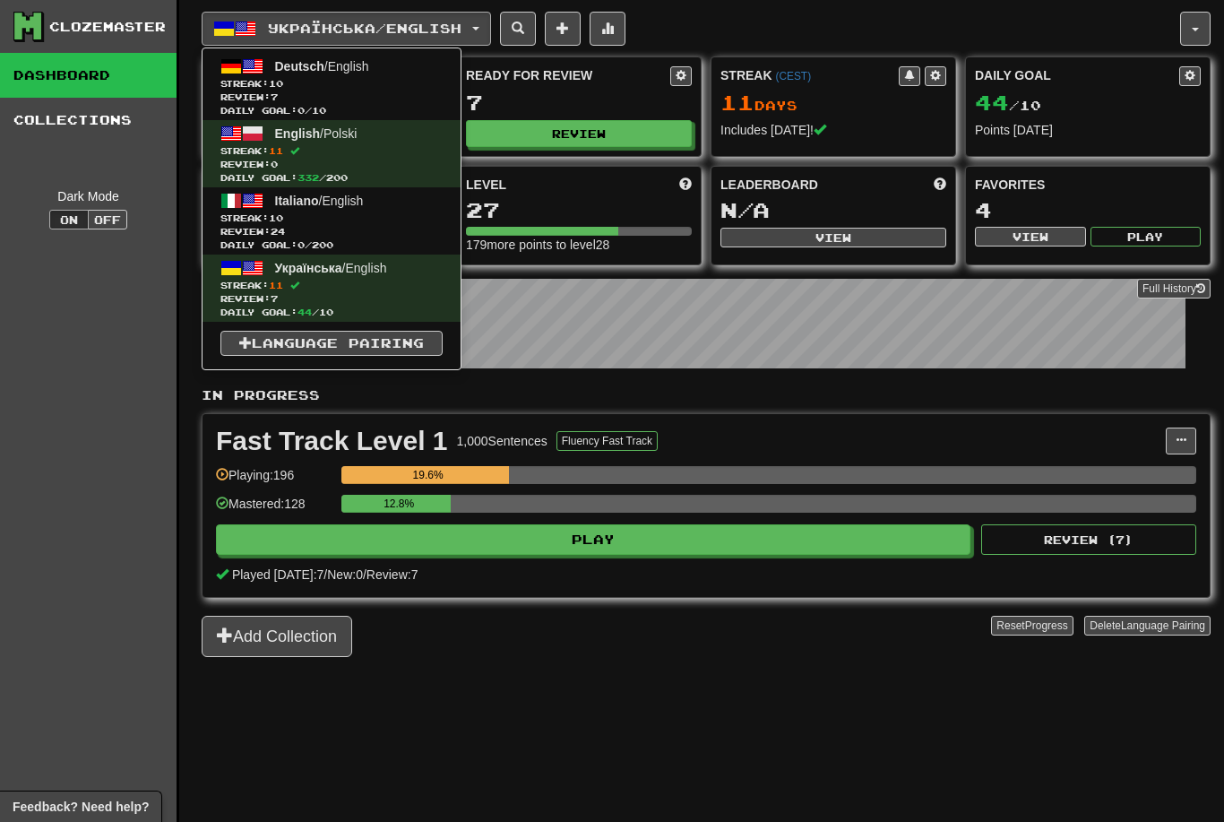
click at [373, 83] on span "Streak: 10" at bounding box center [331, 83] width 222 height 13
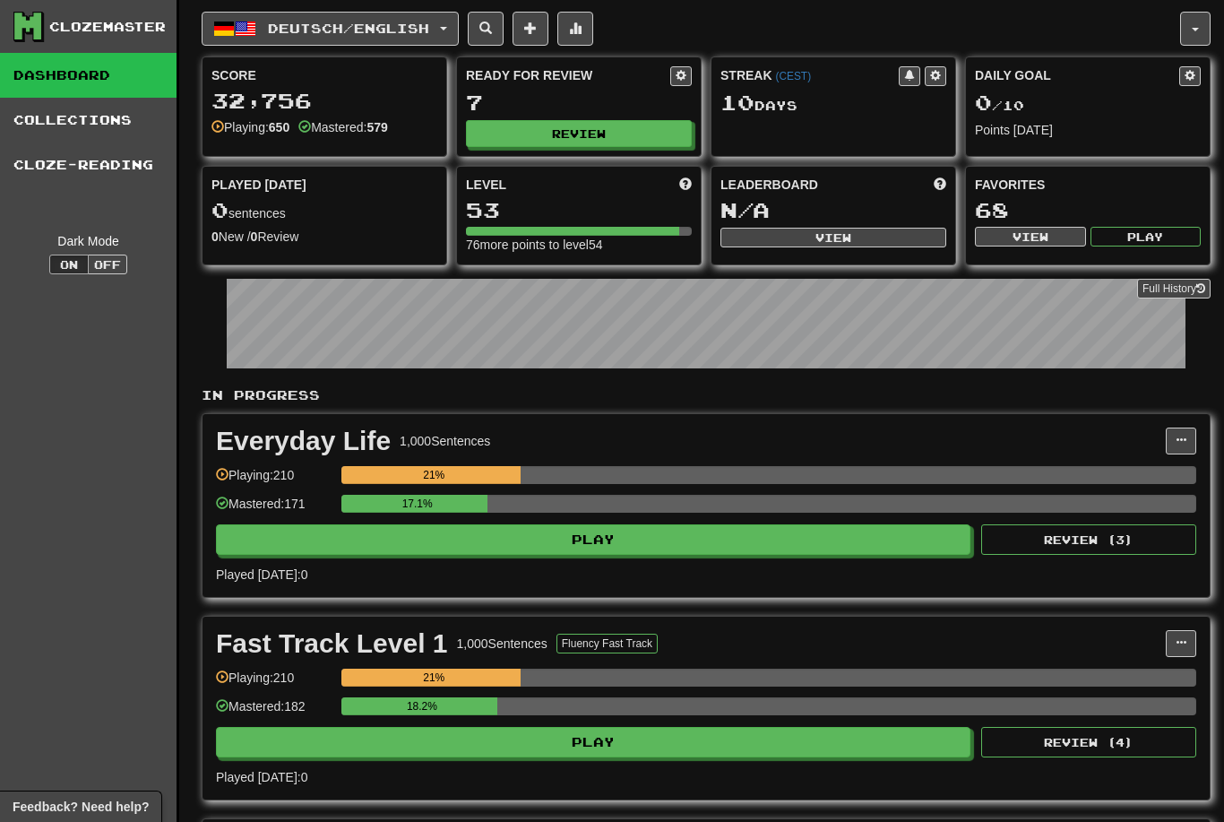
click at [615, 143] on button "Review" at bounding box center [579, 133] width 226 height 27
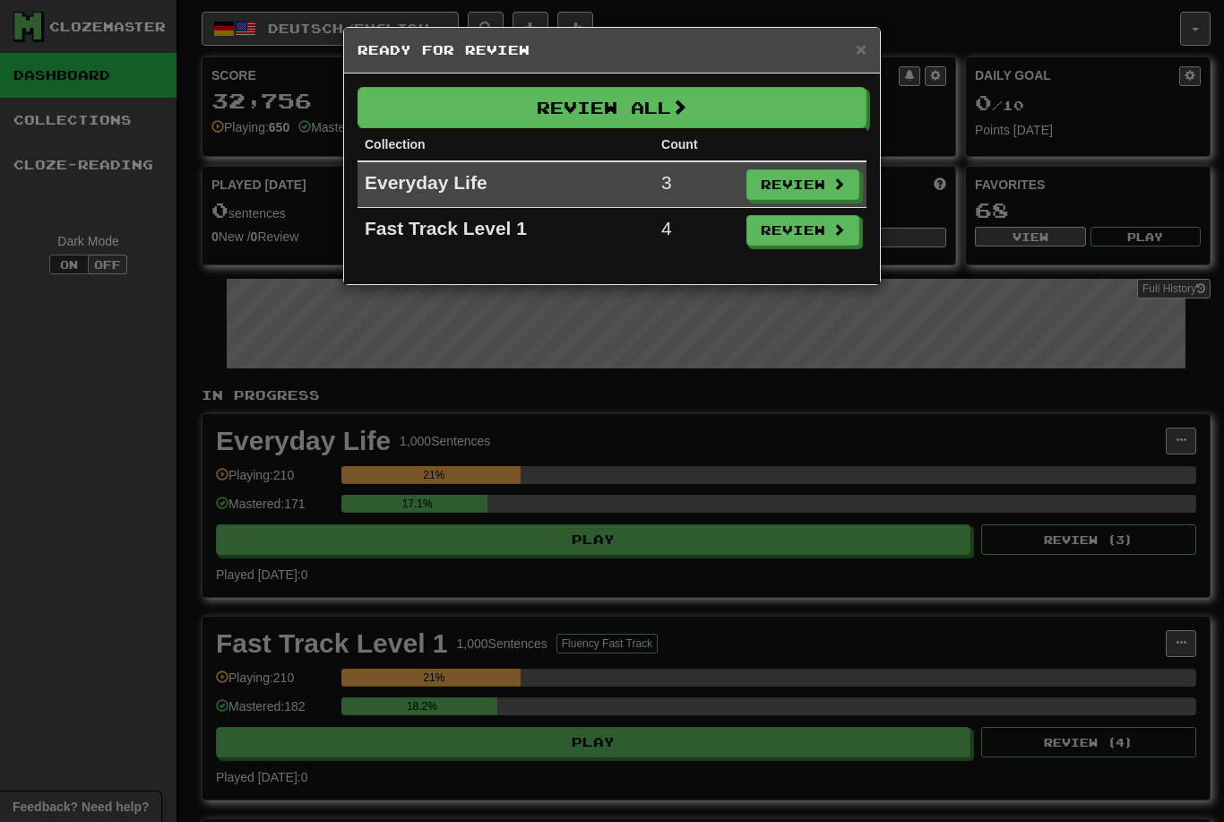
click at [605, 109] on button "Review All" at bounding box center [612, 107] width 509 height 41
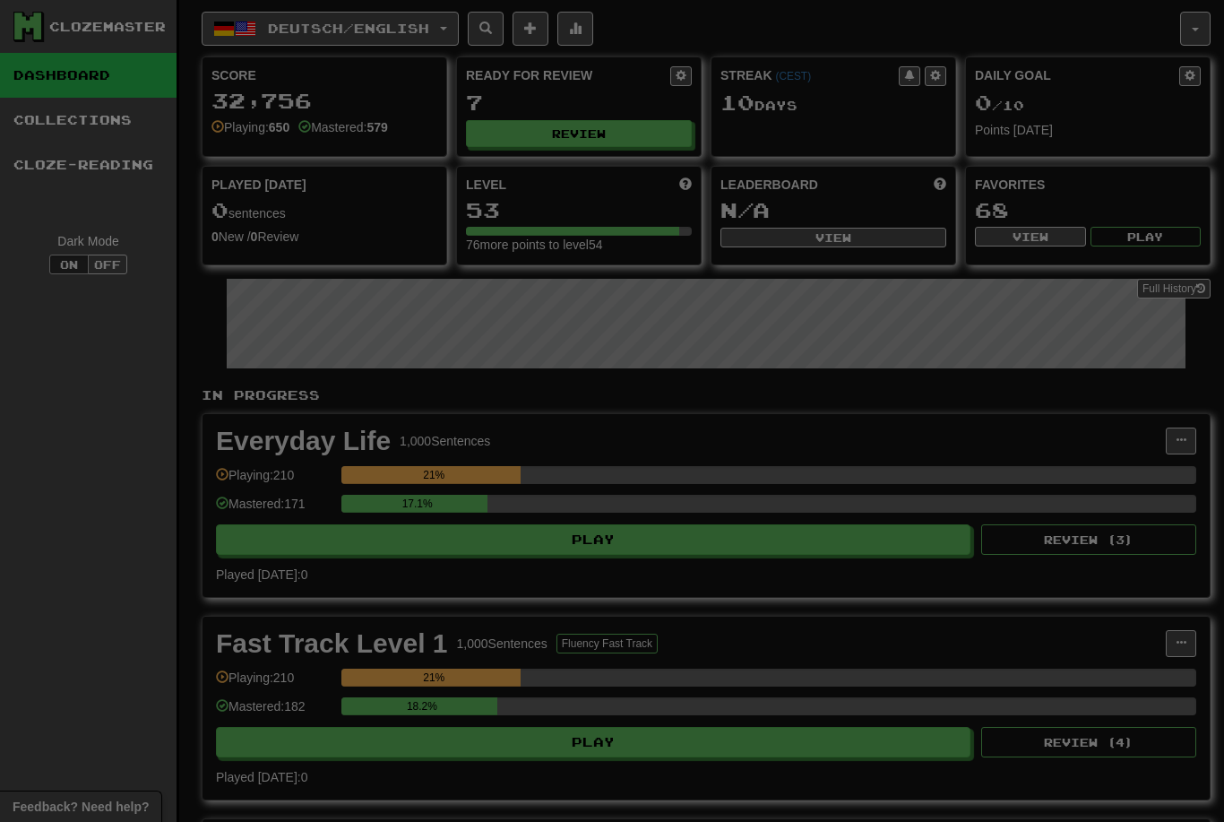
select select "********"
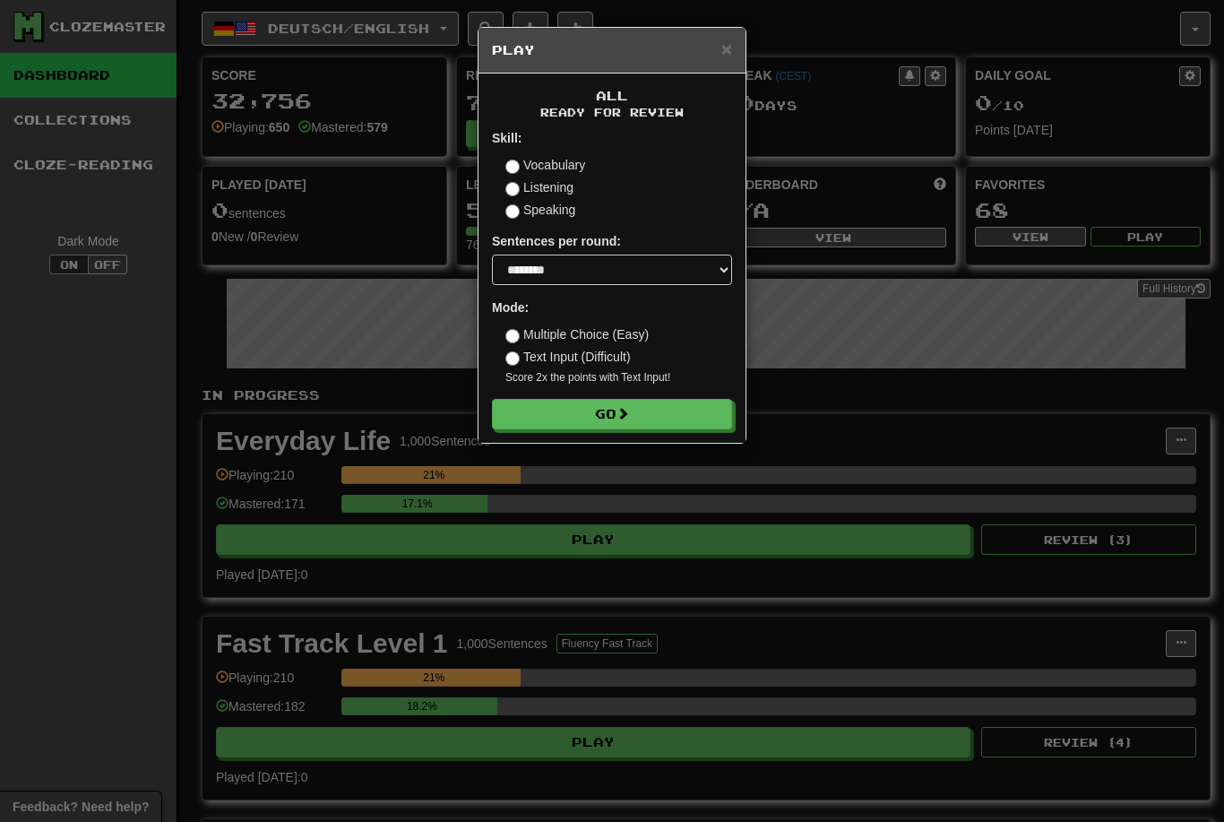
click at [686, 416] on button "Go" at bounding box center [612, 414] width 240 height 30
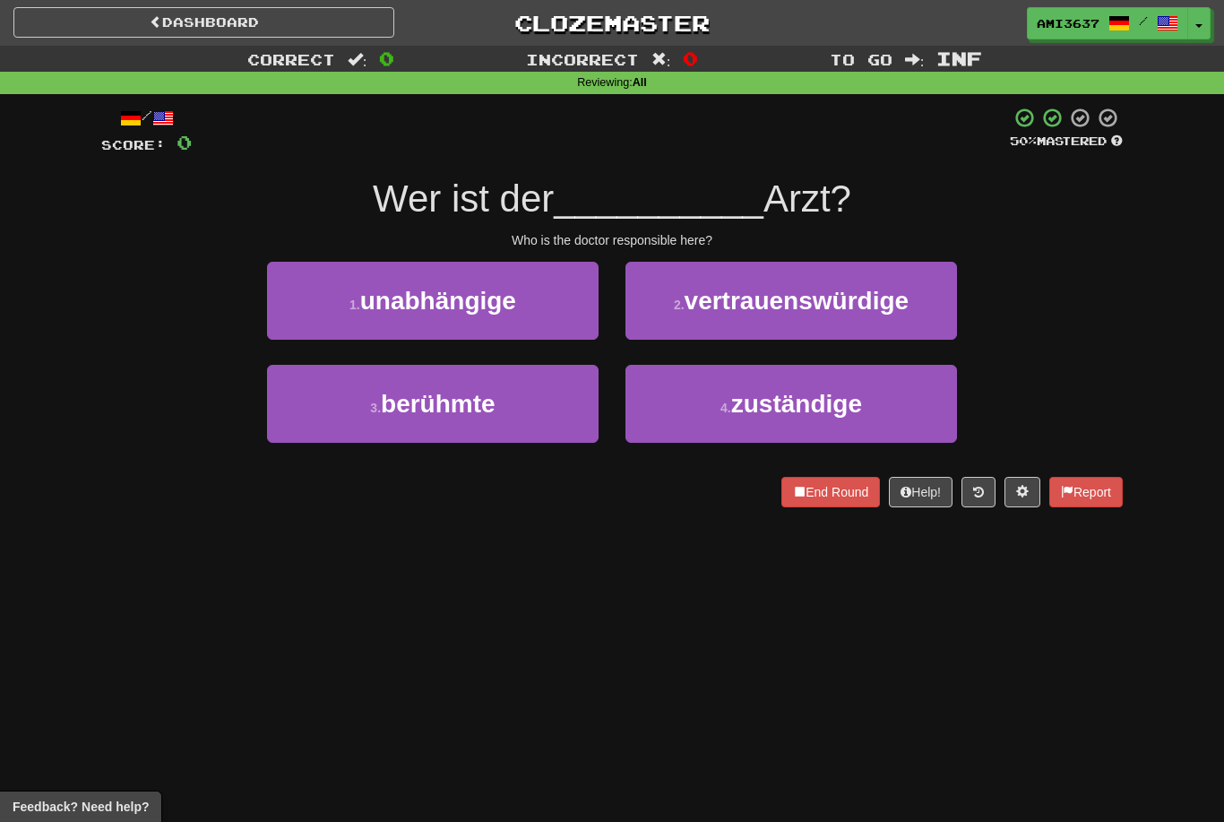
click at [803, 402] on span "zuständige" at bounding box center [796, 404] width 131 height 28
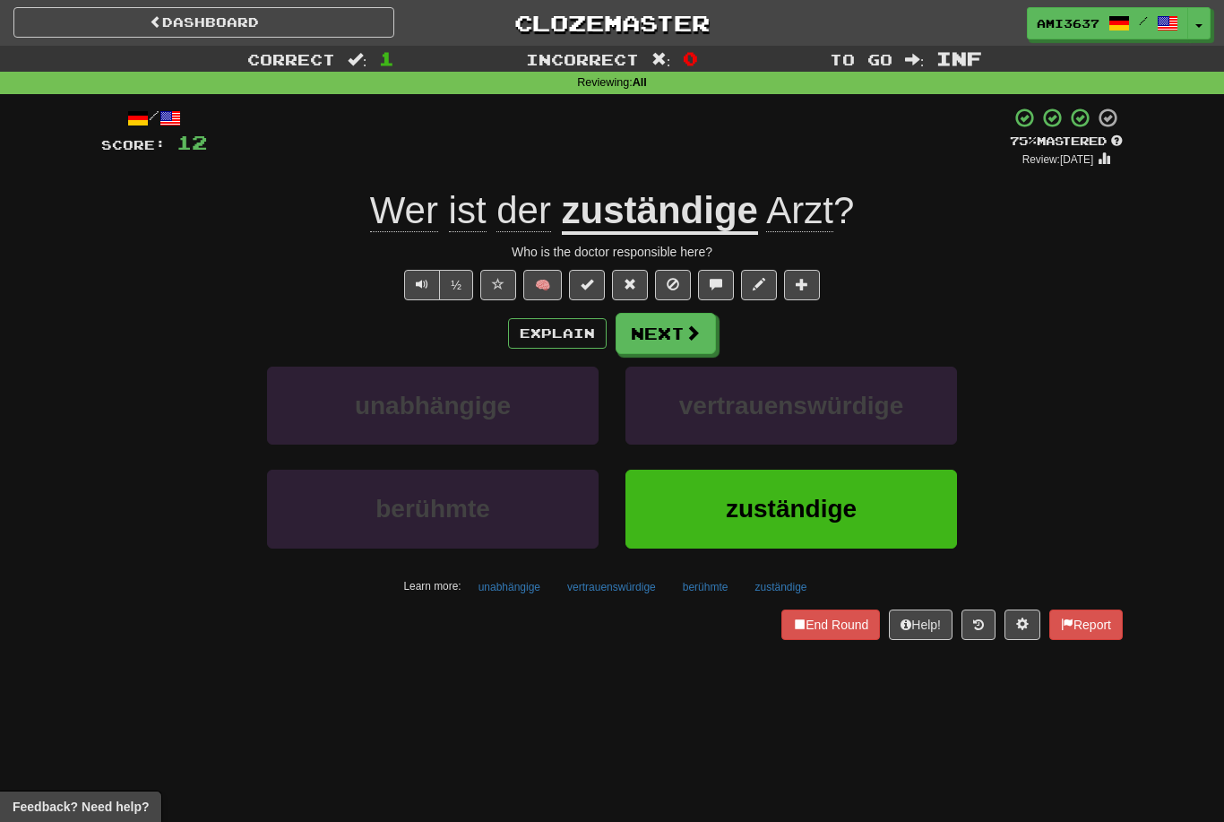
click at [767, 514] on span "zuständige" at bounding box center [791, 509] width 131 height 28
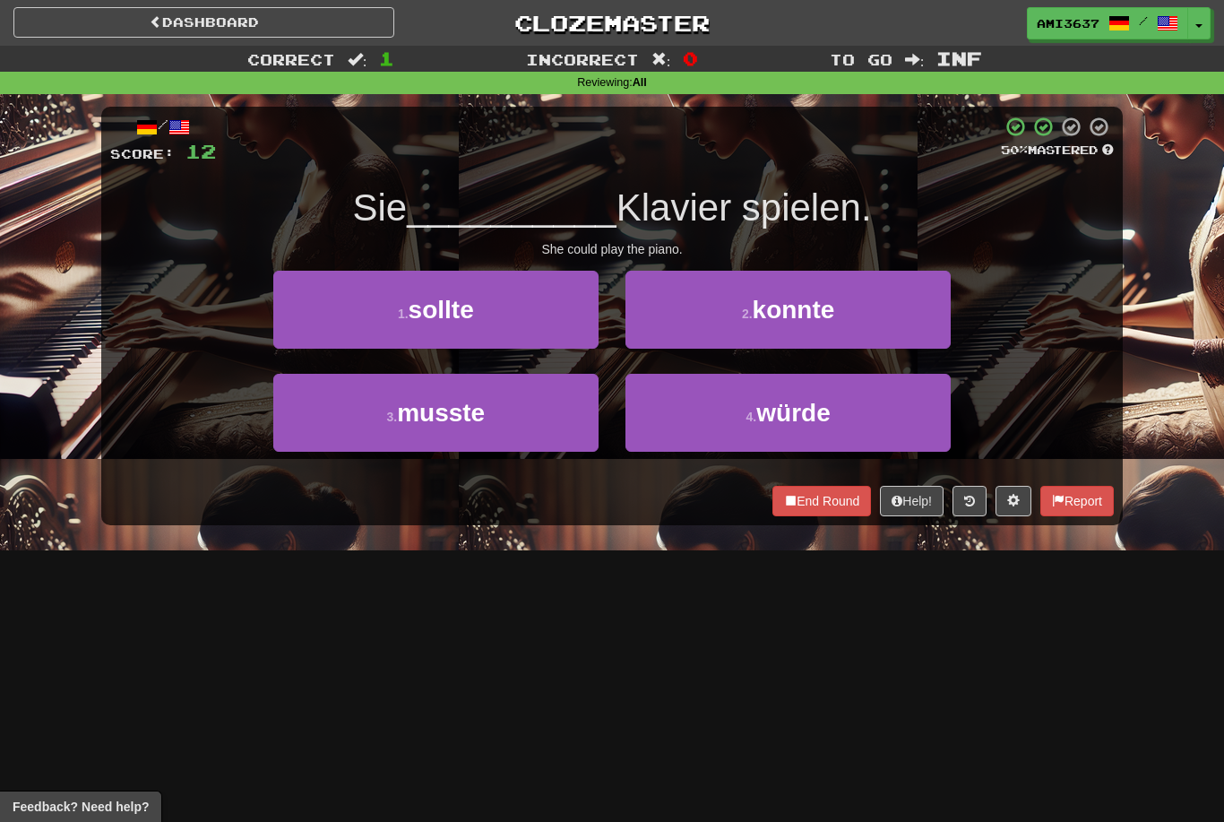
click at [887, 315] on button "2 . konnte" at bounding box center [788, 310] width 325 height 78
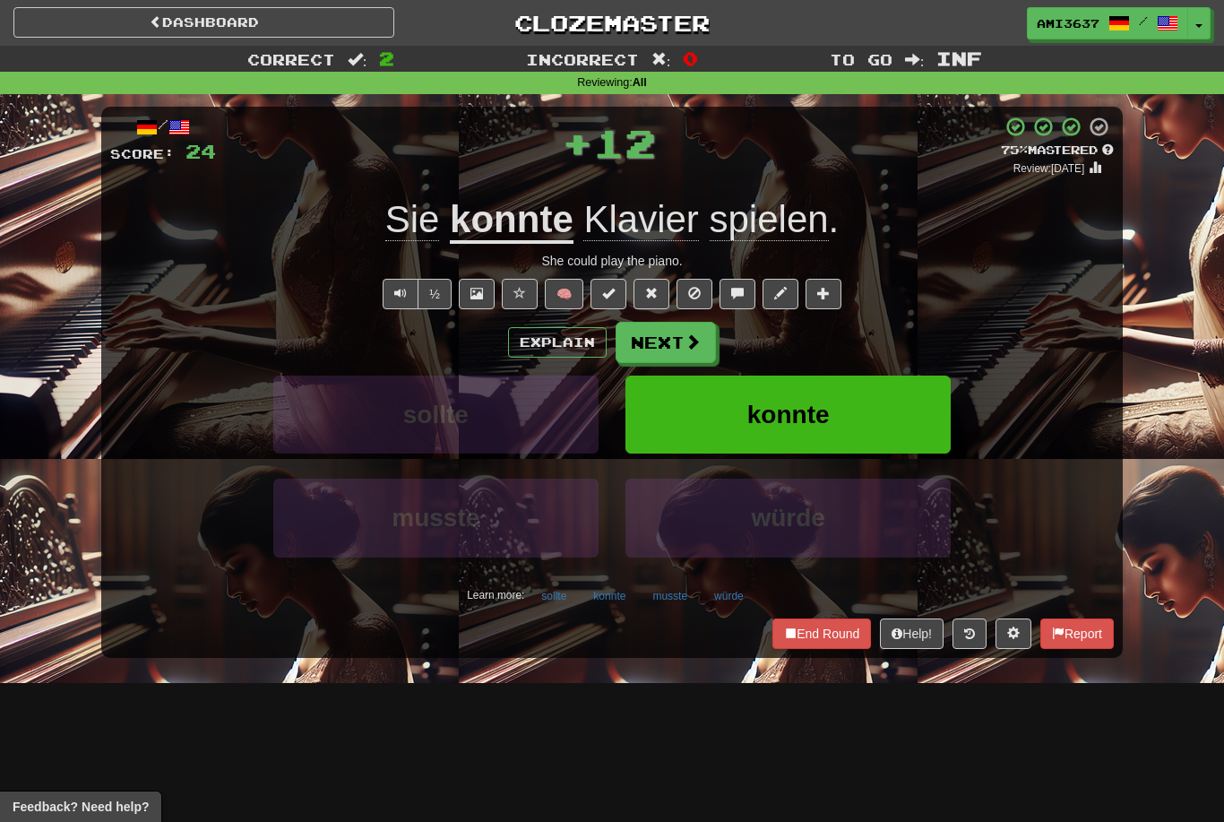
click at [876, 403] on button "konnte" at bounding box center [788, 415] width 325 height 78
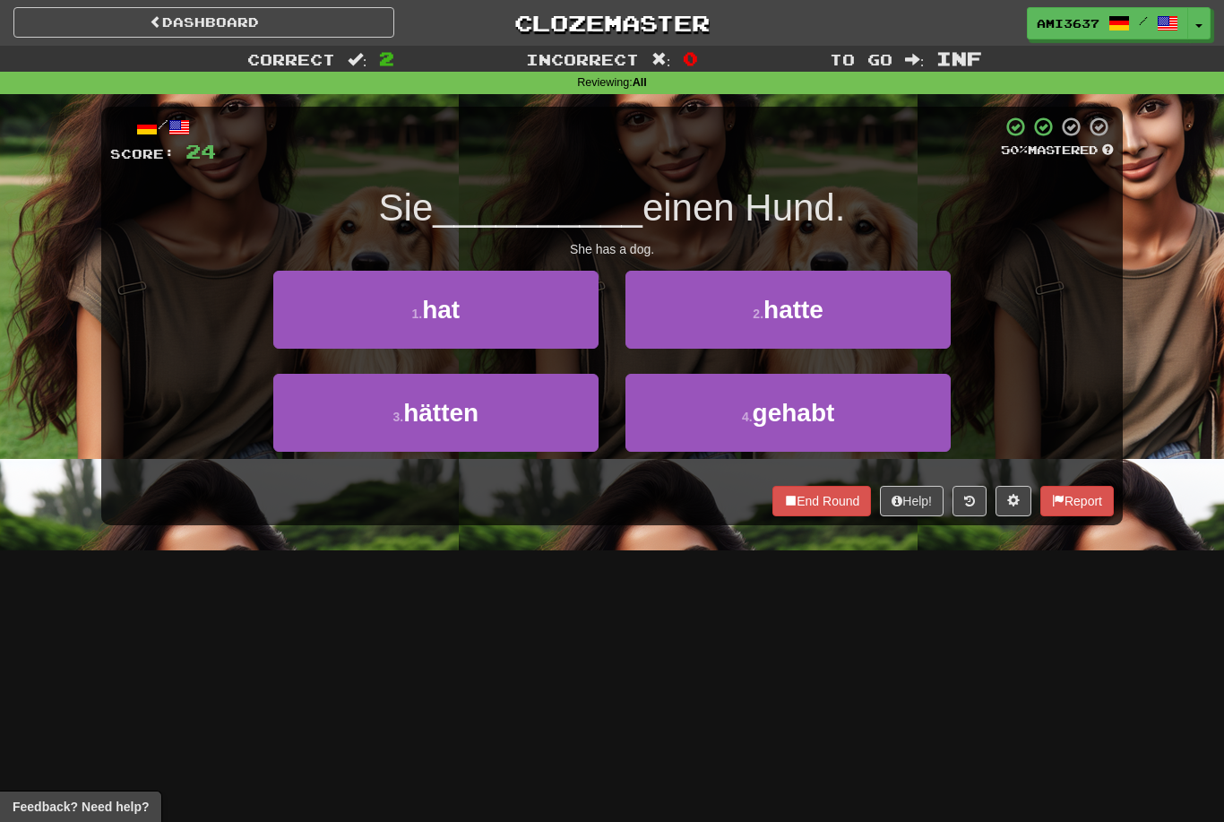
click at [527, 316] on button "1 . hat" at bounding box center [435, 310] width 325 height 78
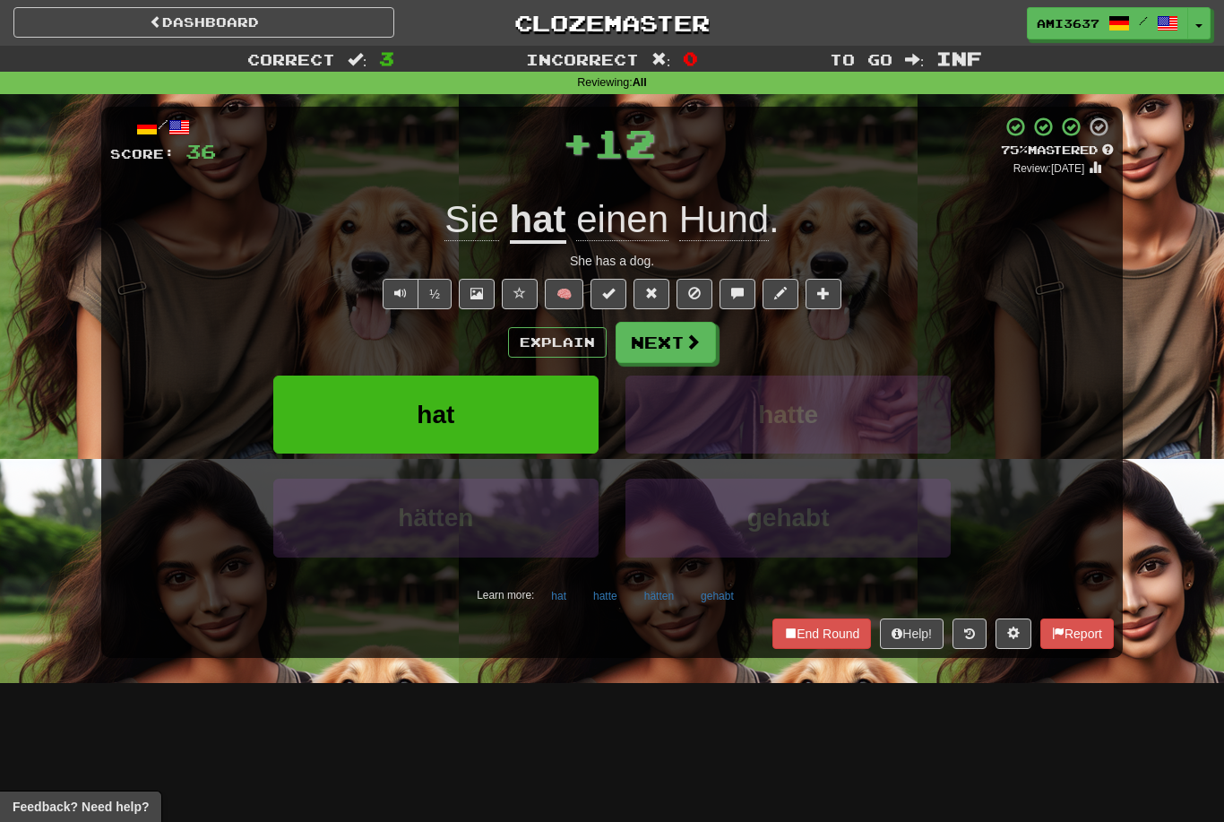
click at [554, 405] on button "hat" at bounding box center [435, 415] width 325 height 78
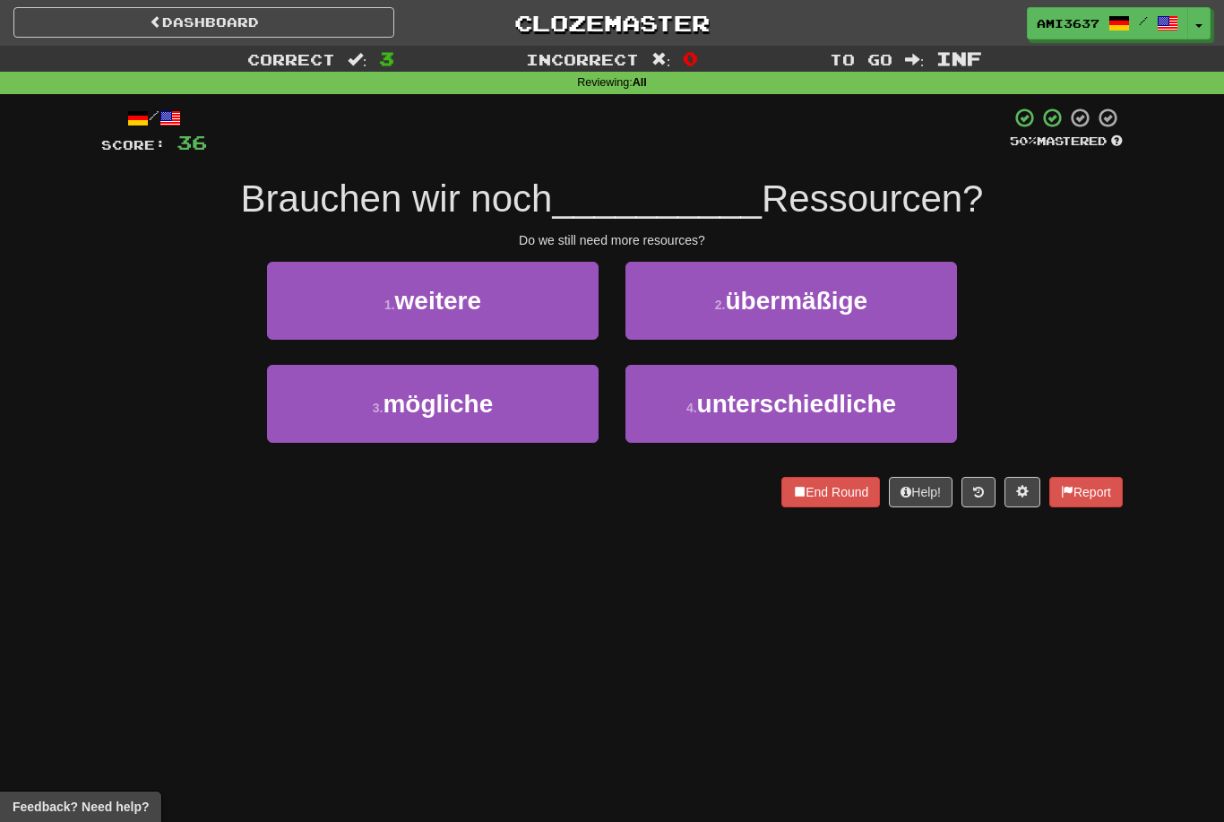
click at [545, 324] on button "1 . weitere" at bounding box center [433, 301] width 332 height 78
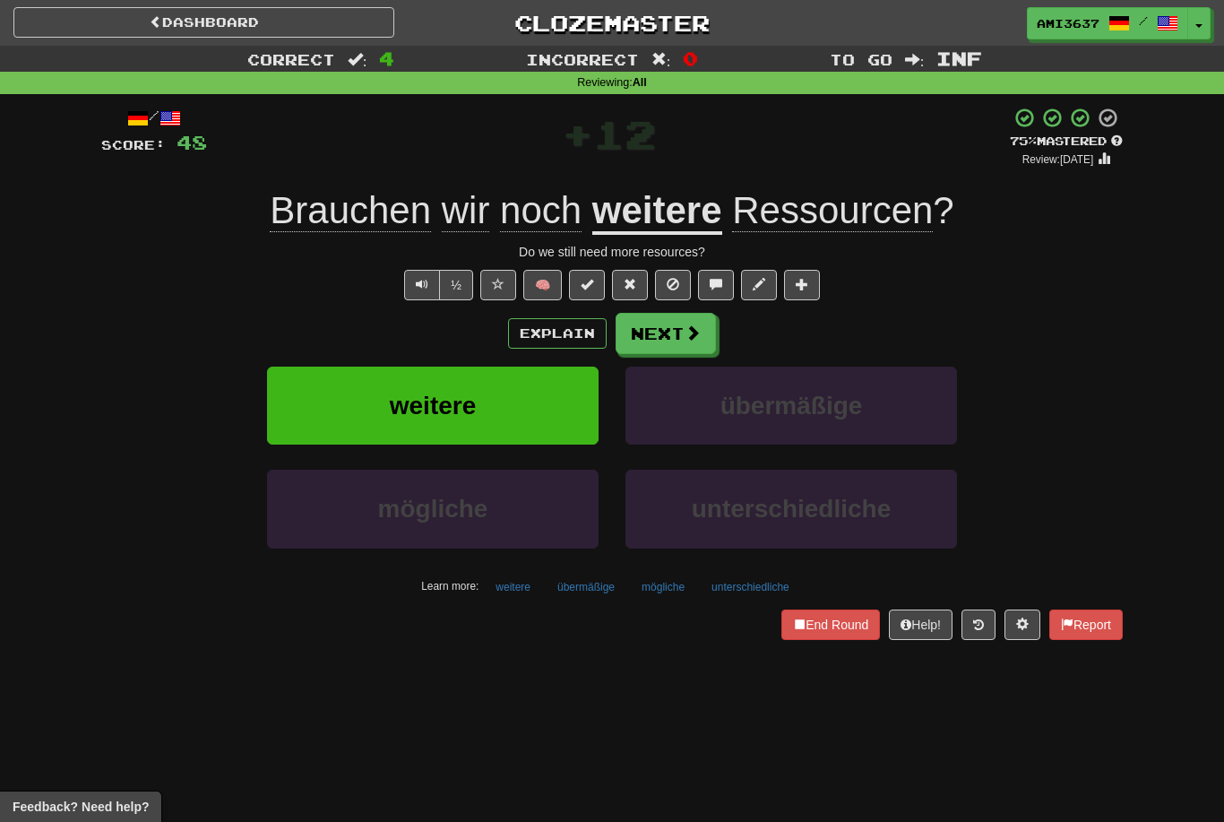
click at [546, 414] on button "weitere" at bounding box center [433, 406] width 332 height 78
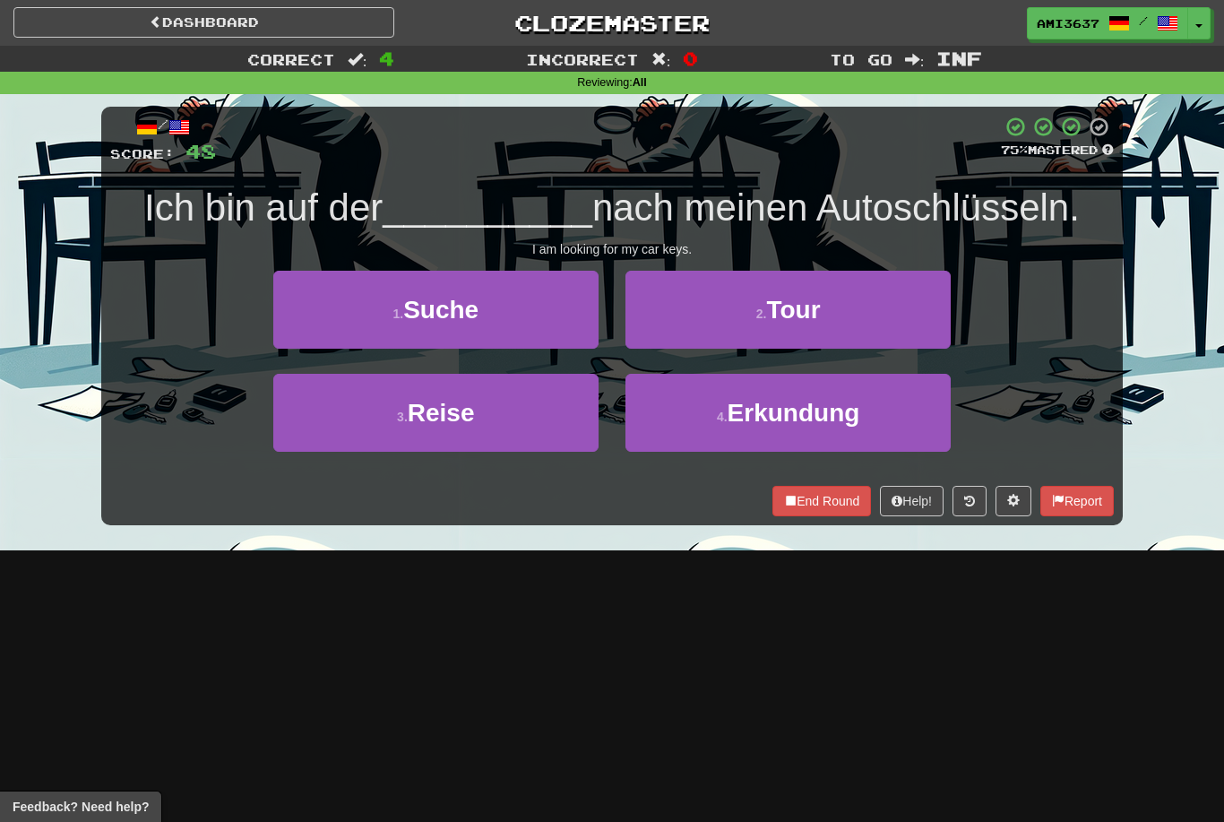
click at [535, 330] on button "1 . Suche" at bounding box center [435, 310] width 325 height 78
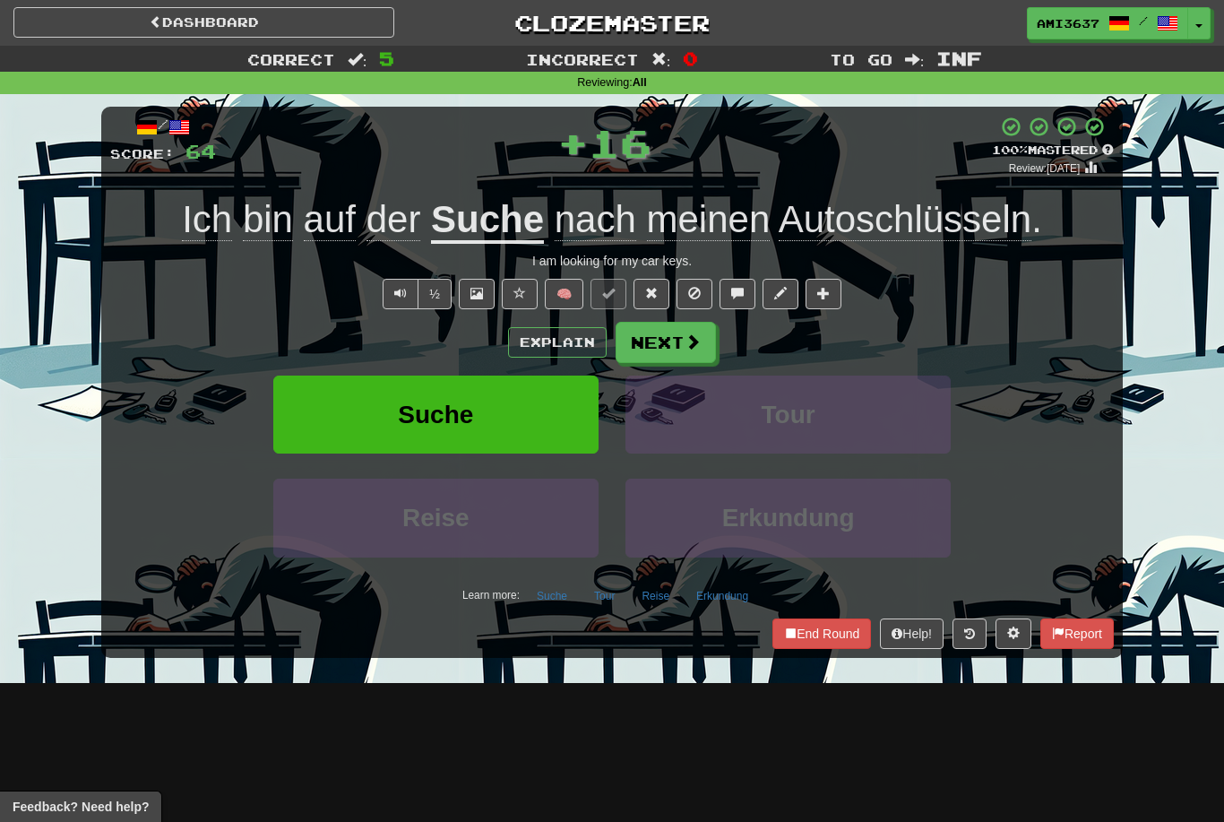
click at [525, 419] on button "Suche" at bounding box center [435, 415] width 325 height 78
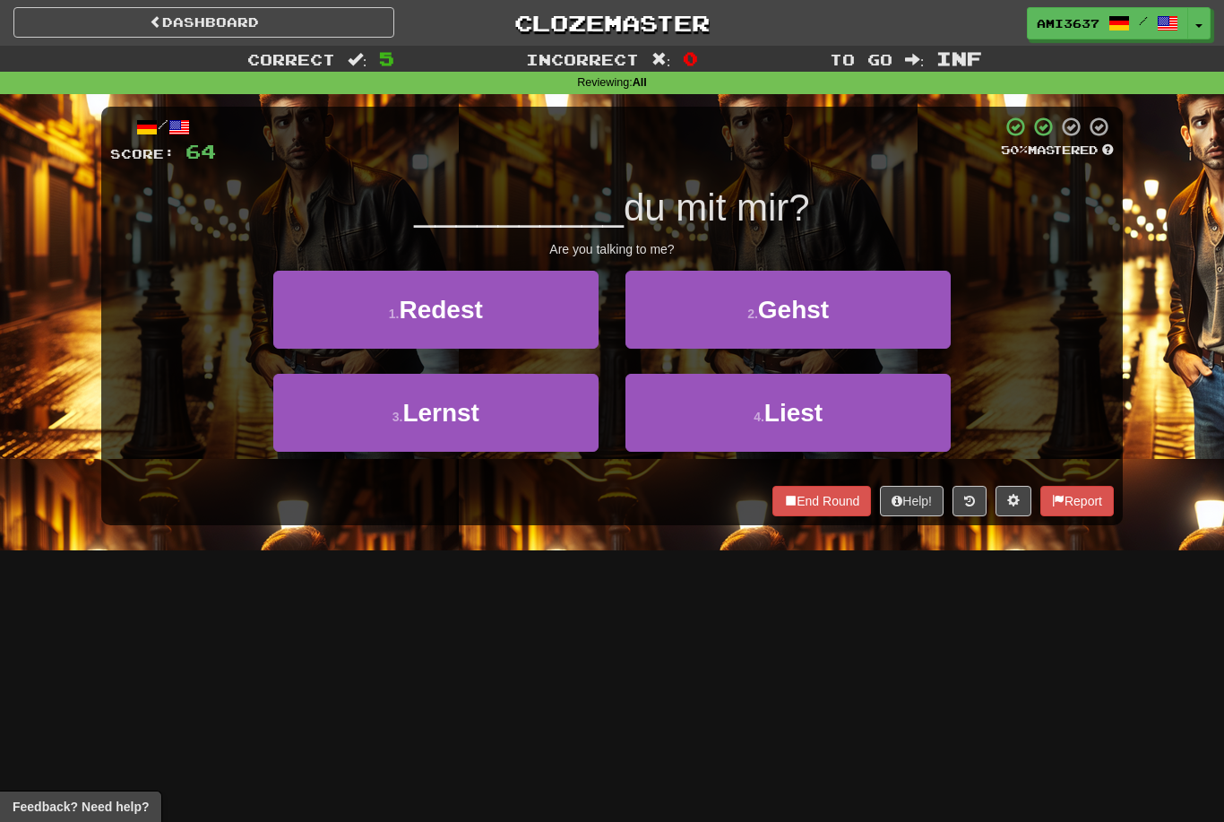
click at [535, 312] on button "1 . Redest" at bounding box center [435, 310] width 325 height 78
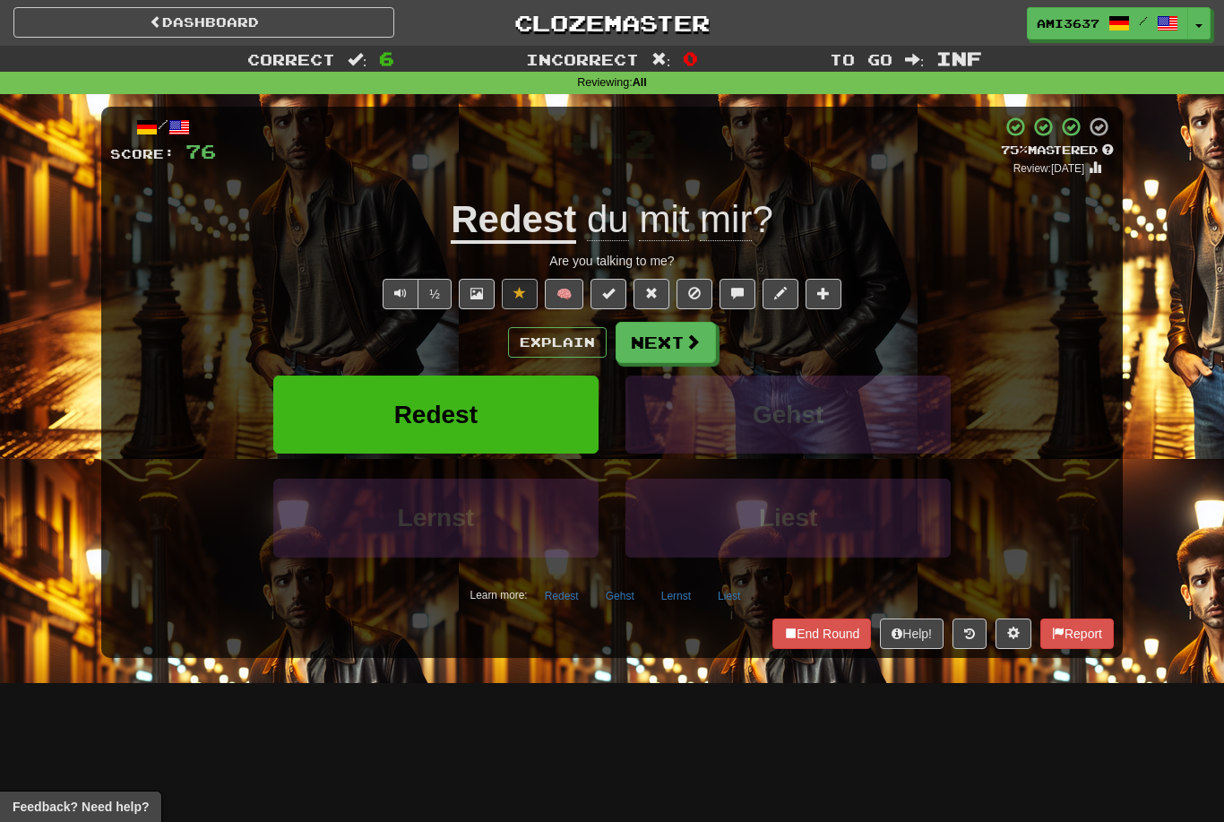
click at [559, 412] on button "Redest" at bounding box center [435, 415] width 325 height 78
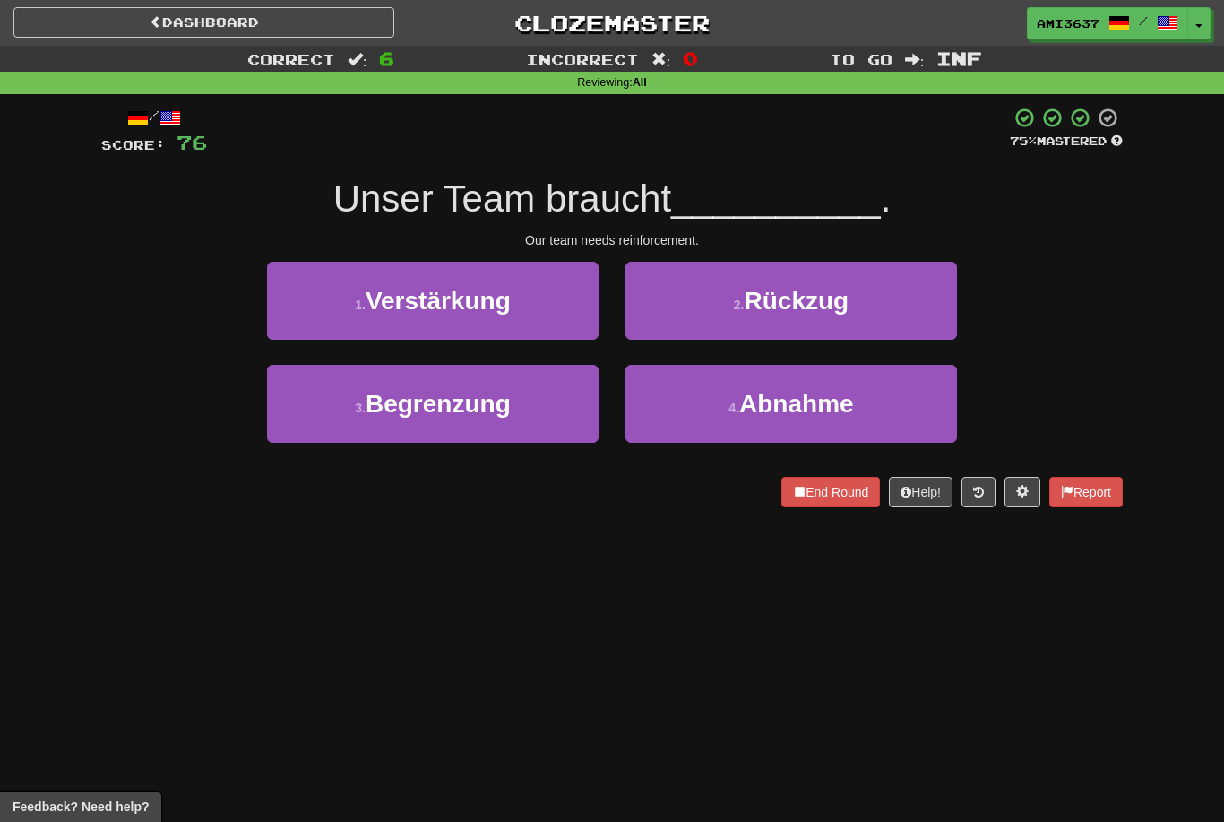
click at [907, 305] on button "2 . Rückzug" at bounding box center [792, 301] width 332 height 78
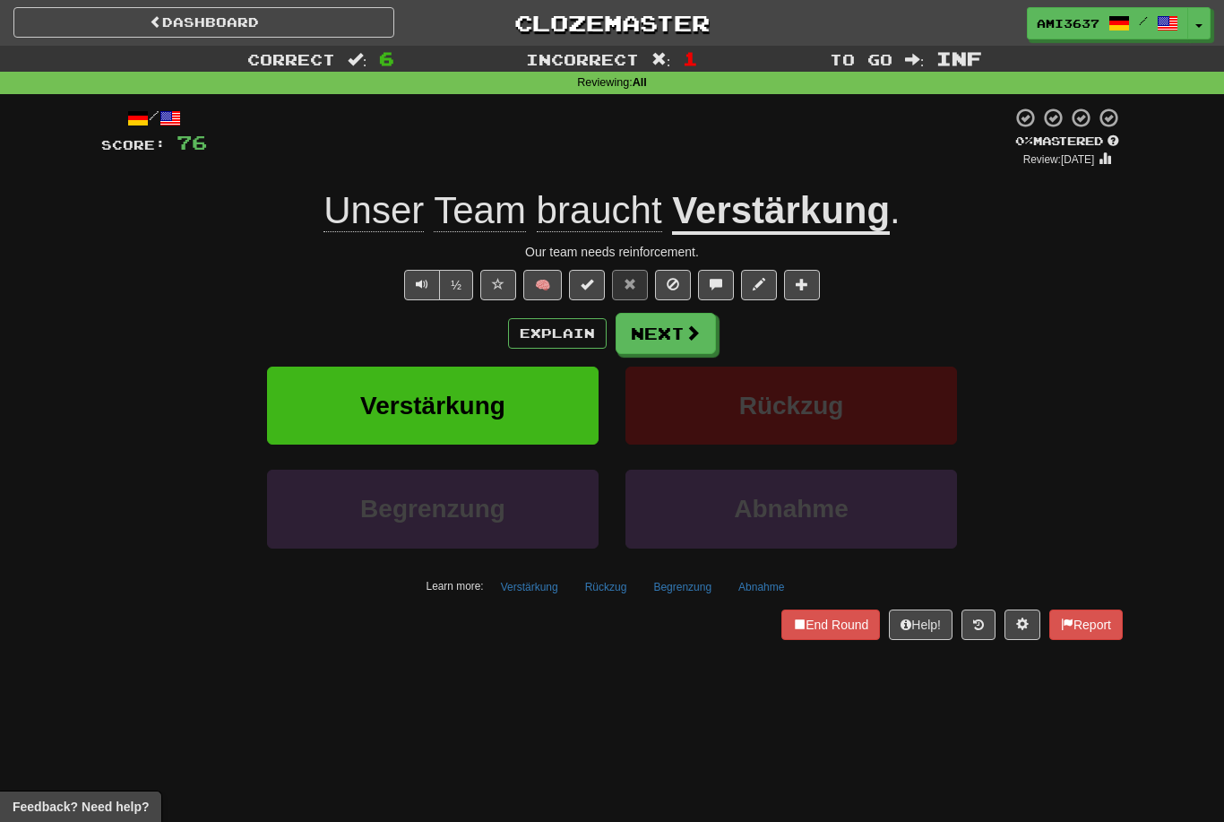
click at [905, 417] on button "Rückzug" at bounding box center [792, 406] width 332 height 78
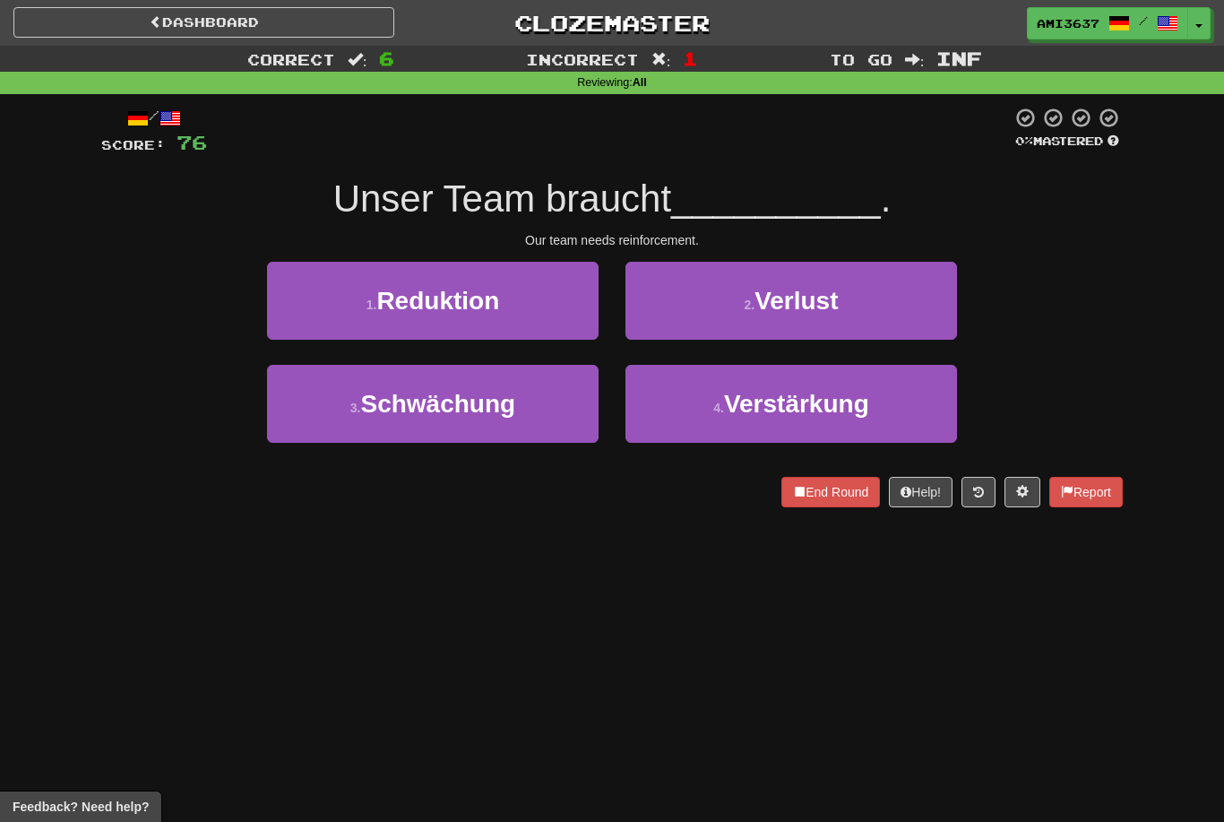
click at [914, 401] on button "4 . Verstärkung" at bounding box center [792, 404] width 332 height 78
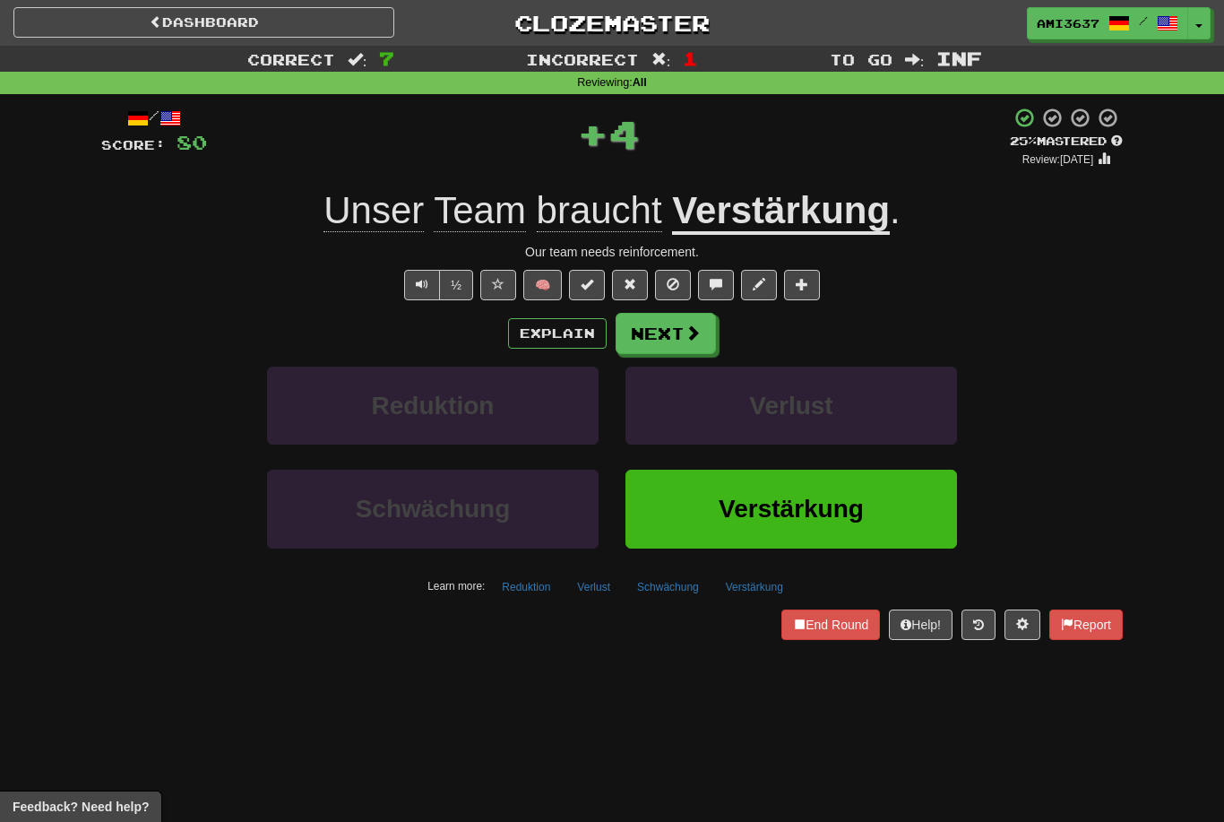
click at [852, 523] on button "Verstärkung" at bounding box center [792, 509] width 332 height 78
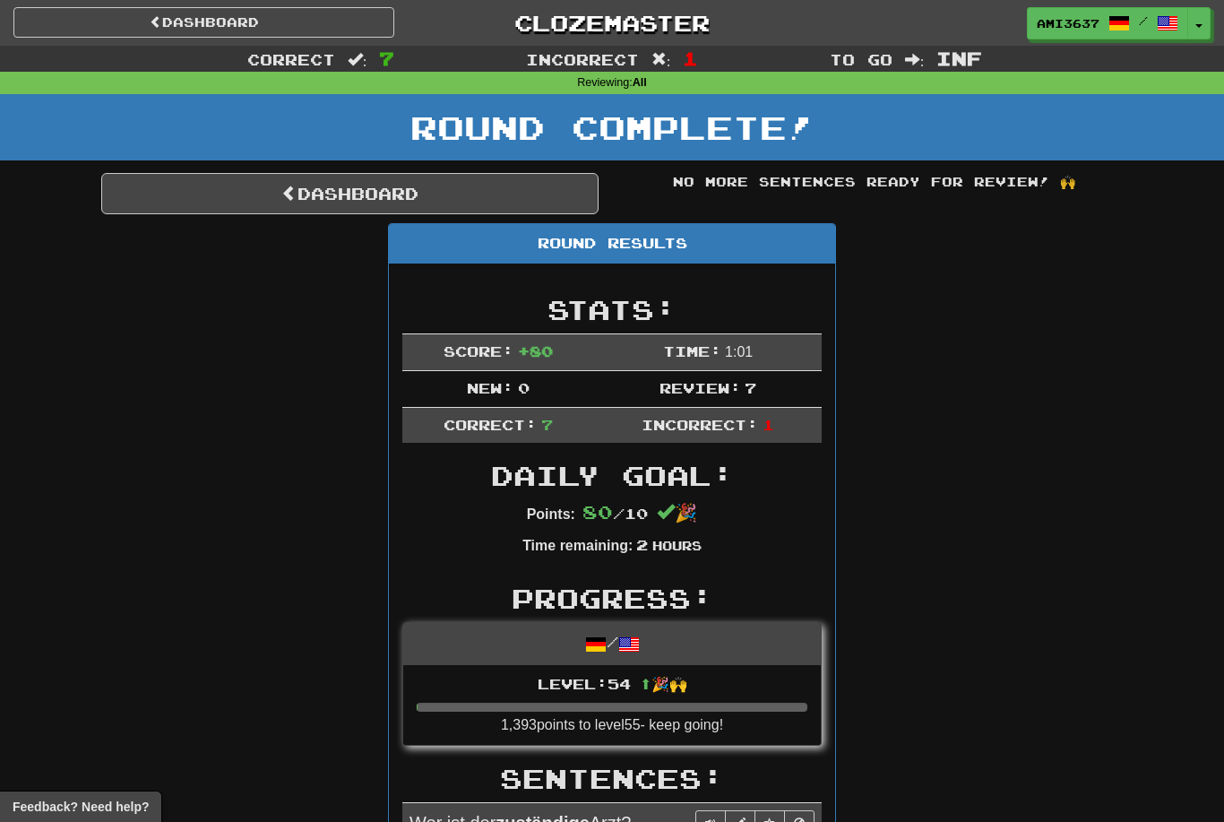
click at [512, 211] on link "Dashboard" at bounding box center [349, 193] width 497 height 41
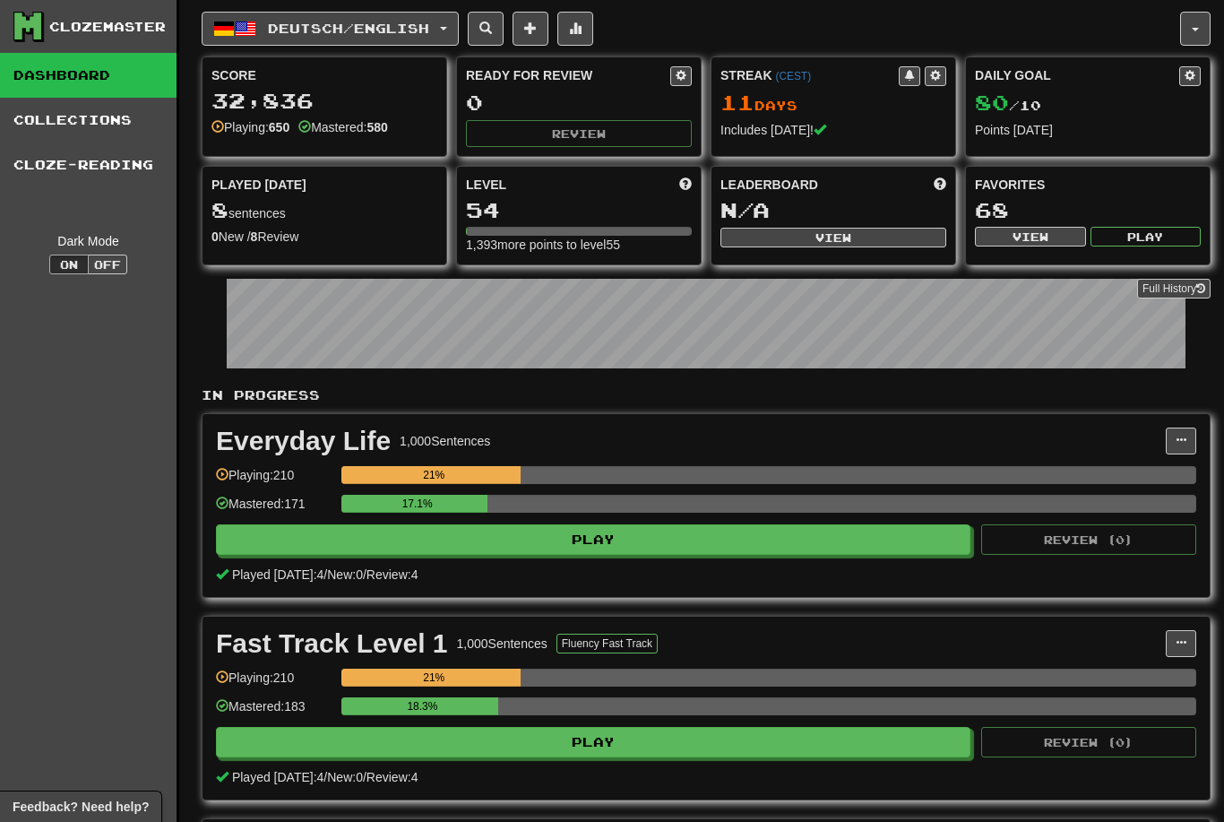
click at [429, 31] on span "Deutsch / English" at bounding box center [348, 28] width 161 height 15
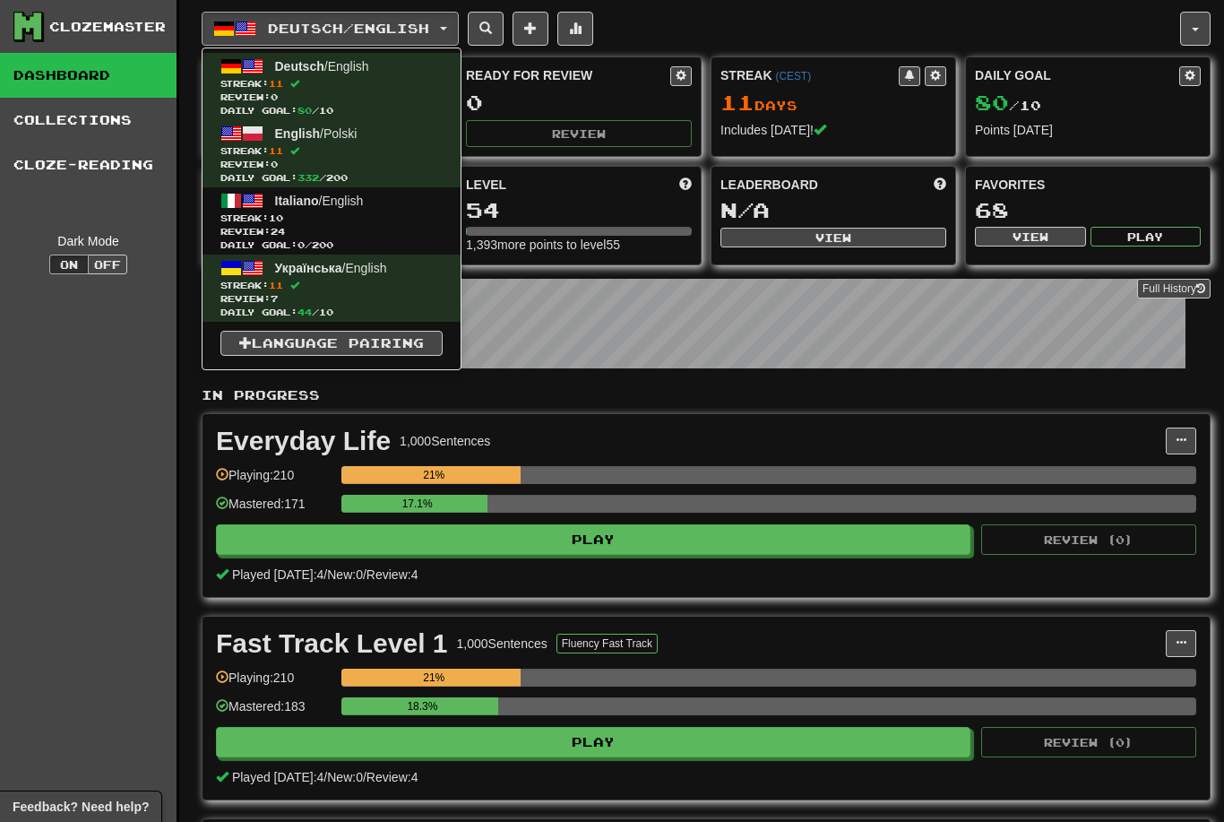
click at [388, 238] on span "Daily Goal: 0 / 200" at bounding box center [331, 244] width 222 height 13
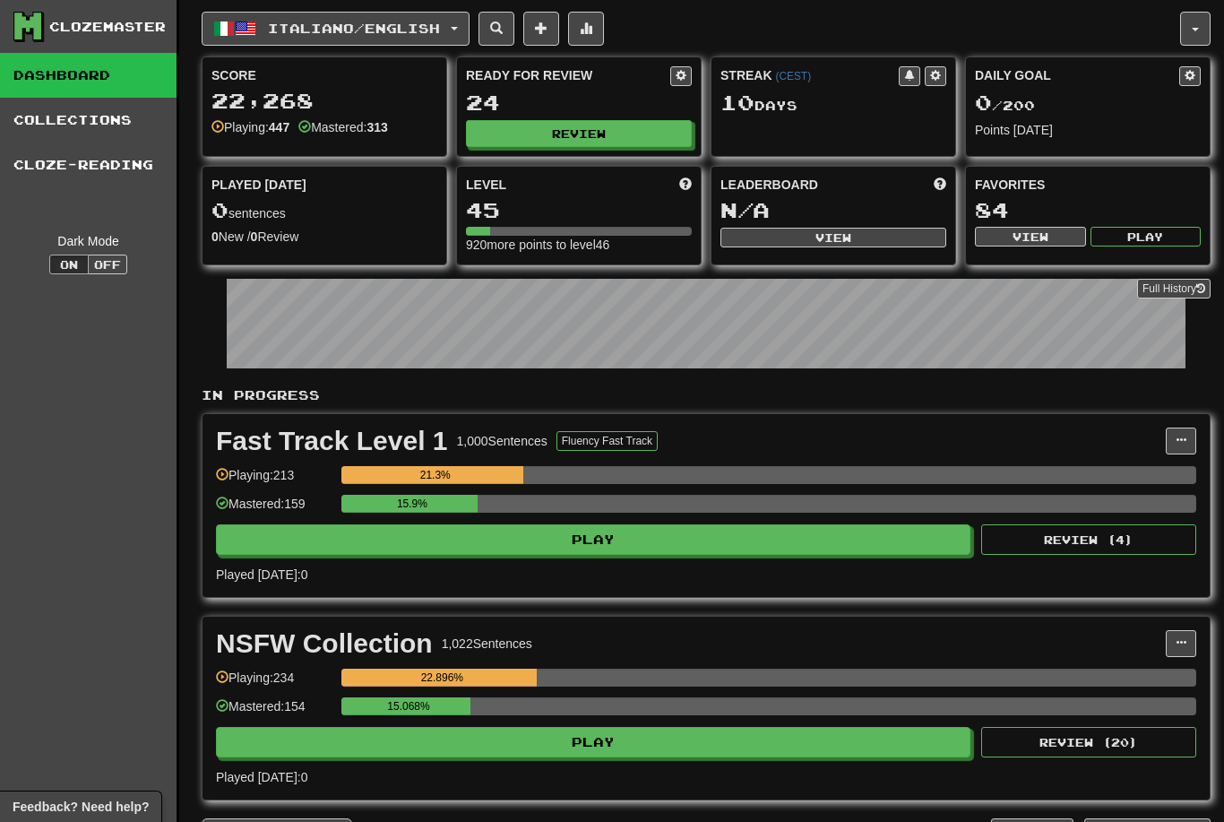
click at [643, 134] on button "Review" at bounding box center [579, 133] width 226 height 27
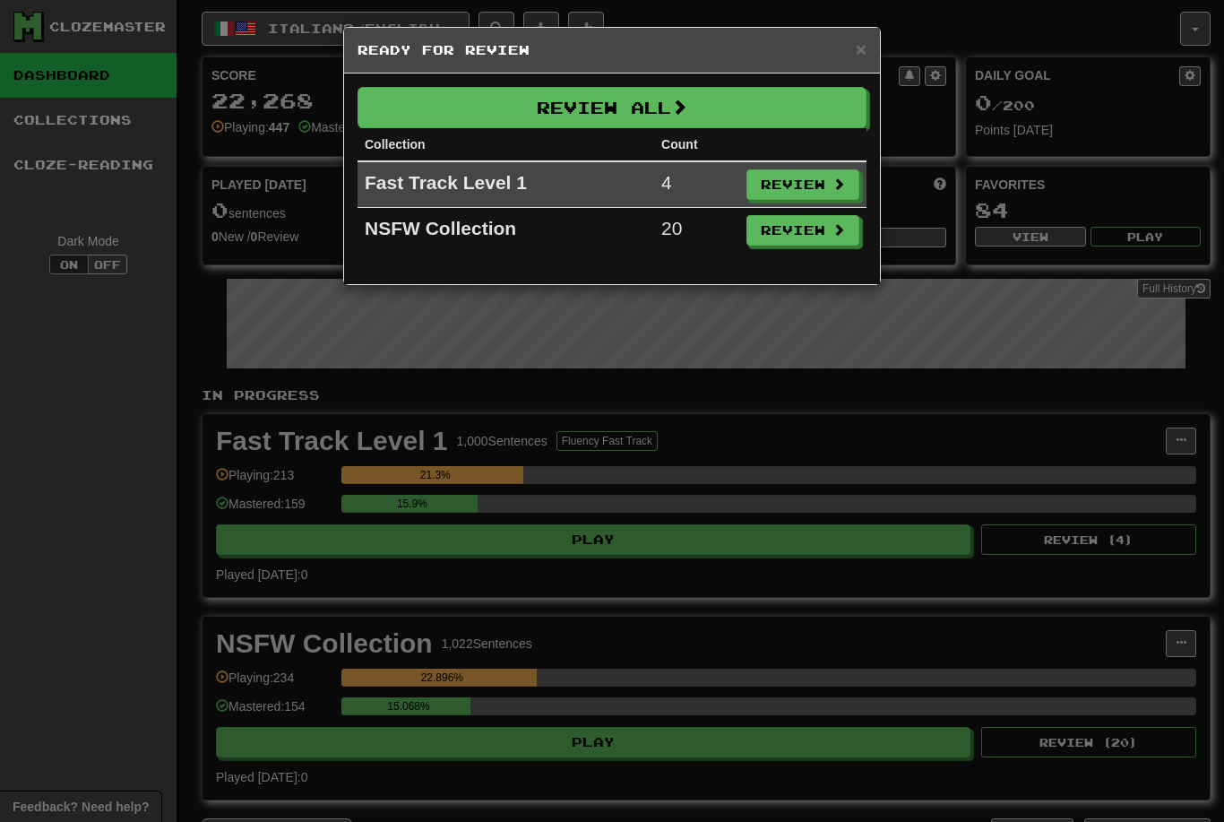
click at [775, 121] on button "Review All" at bounding box center [612, 107] width 509 height 41
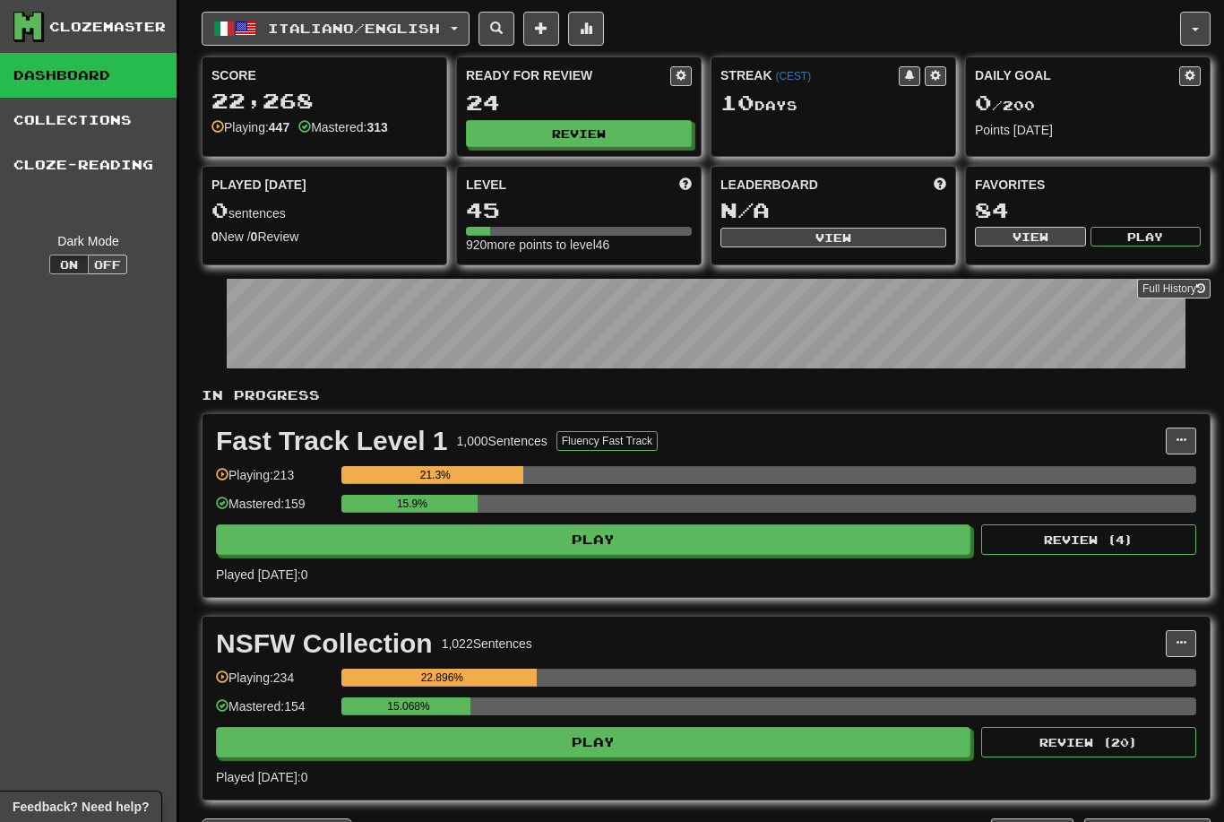
select select "********"
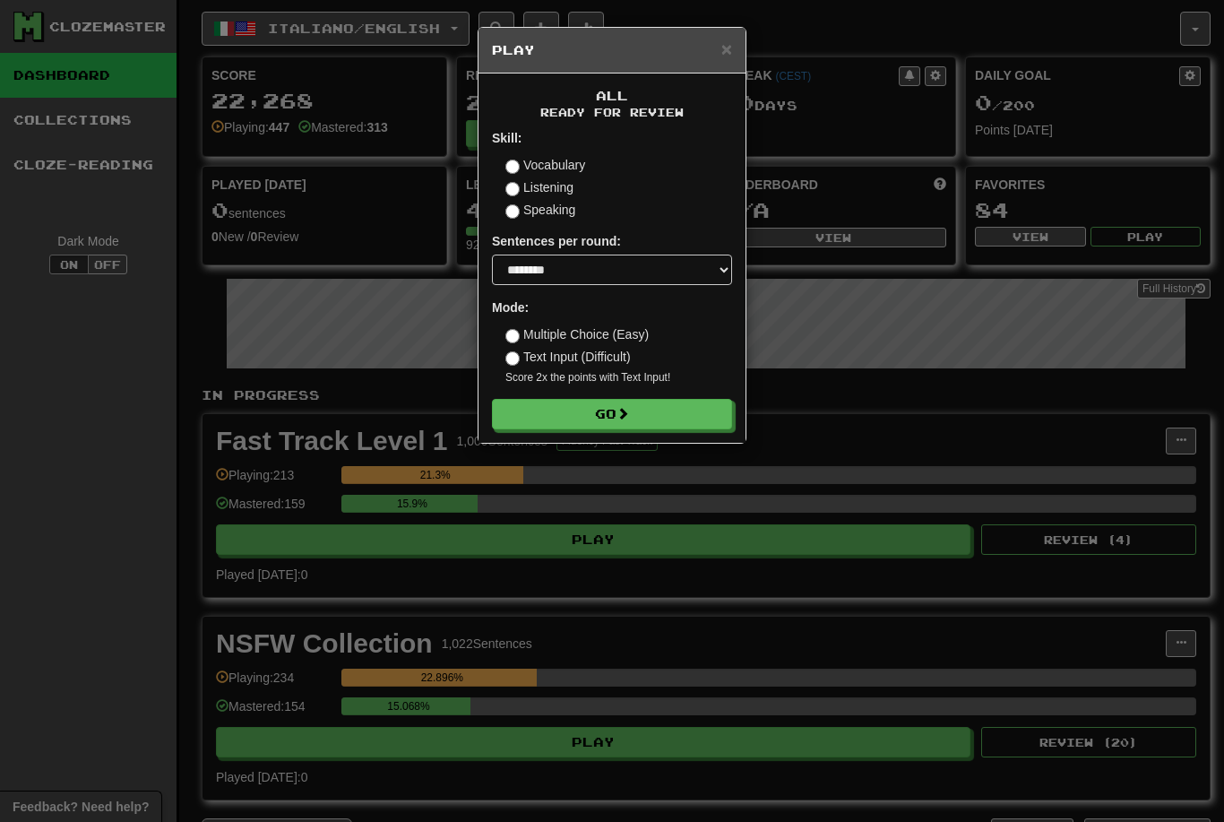
click at [691, 416] on button "Go" at bounding box center [612, 414] width 240 height 30
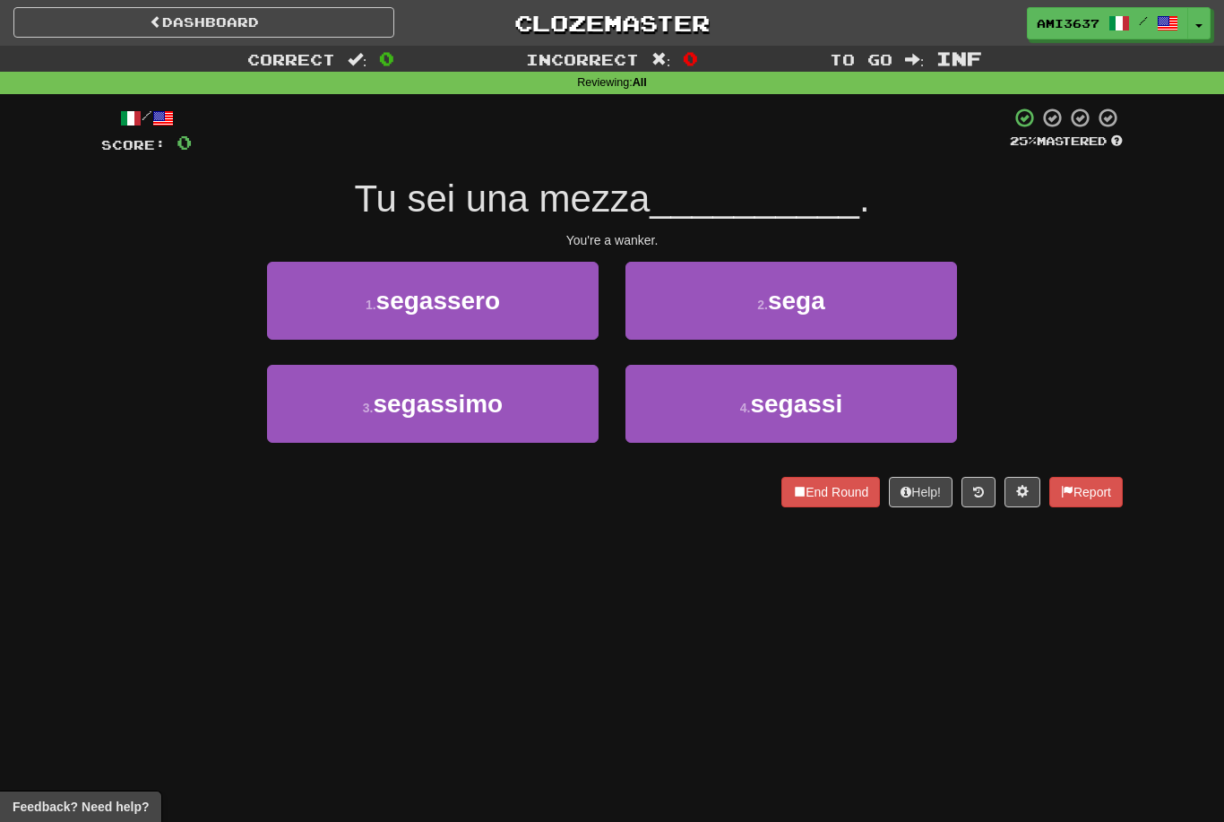
click at [853, 297] on button "2 . sega" at bounding box center [792, 301] width 332 height 78
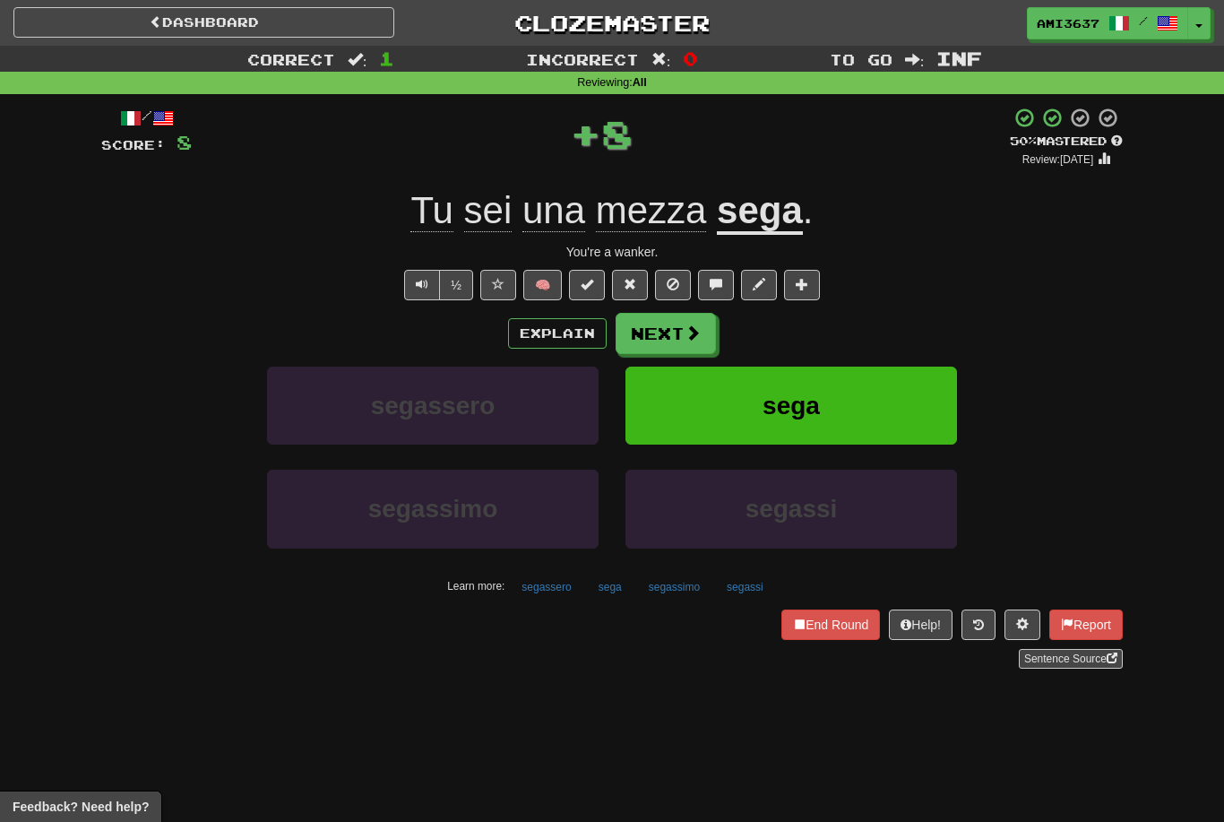
click at [896, 395] on button "sega" at bounding box center [792, 406] width 332 height 78
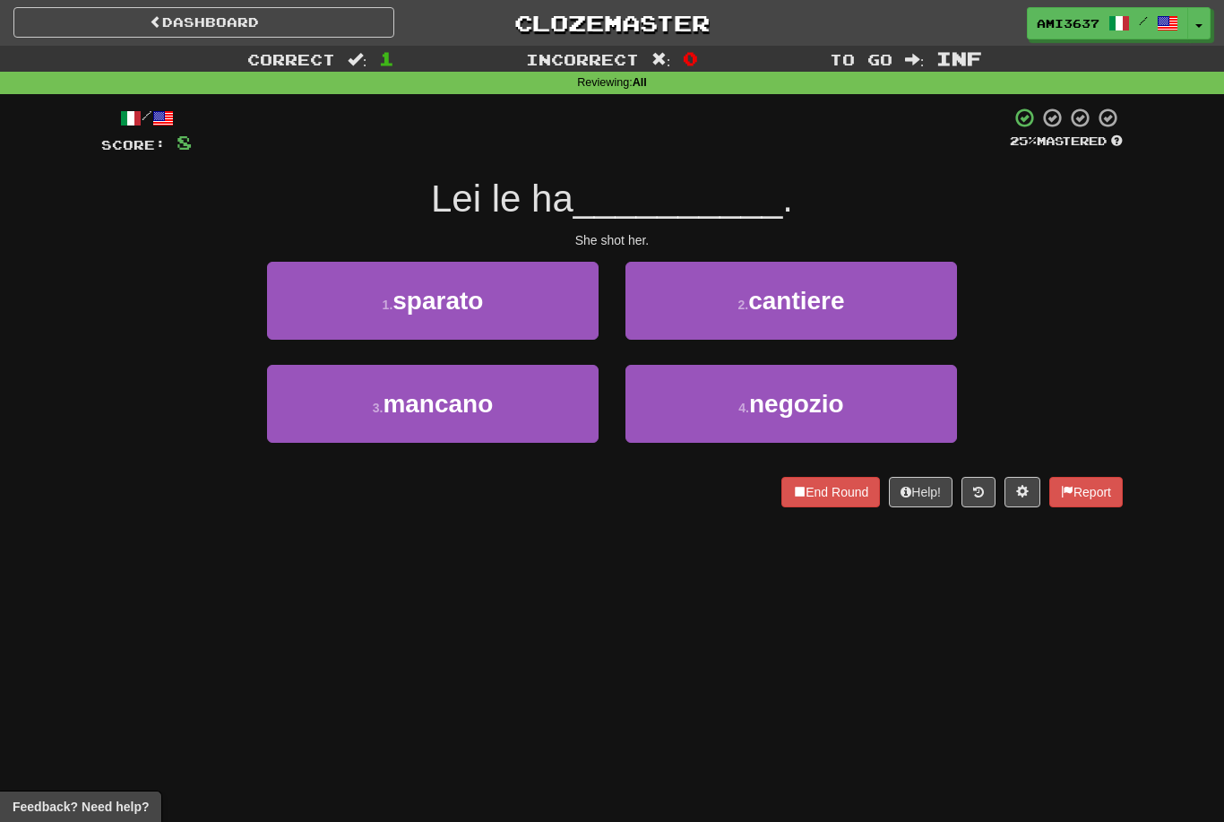
click at [770, 378] on button "4 . negozio" at bounding box center [792, 404] width 332 height 78
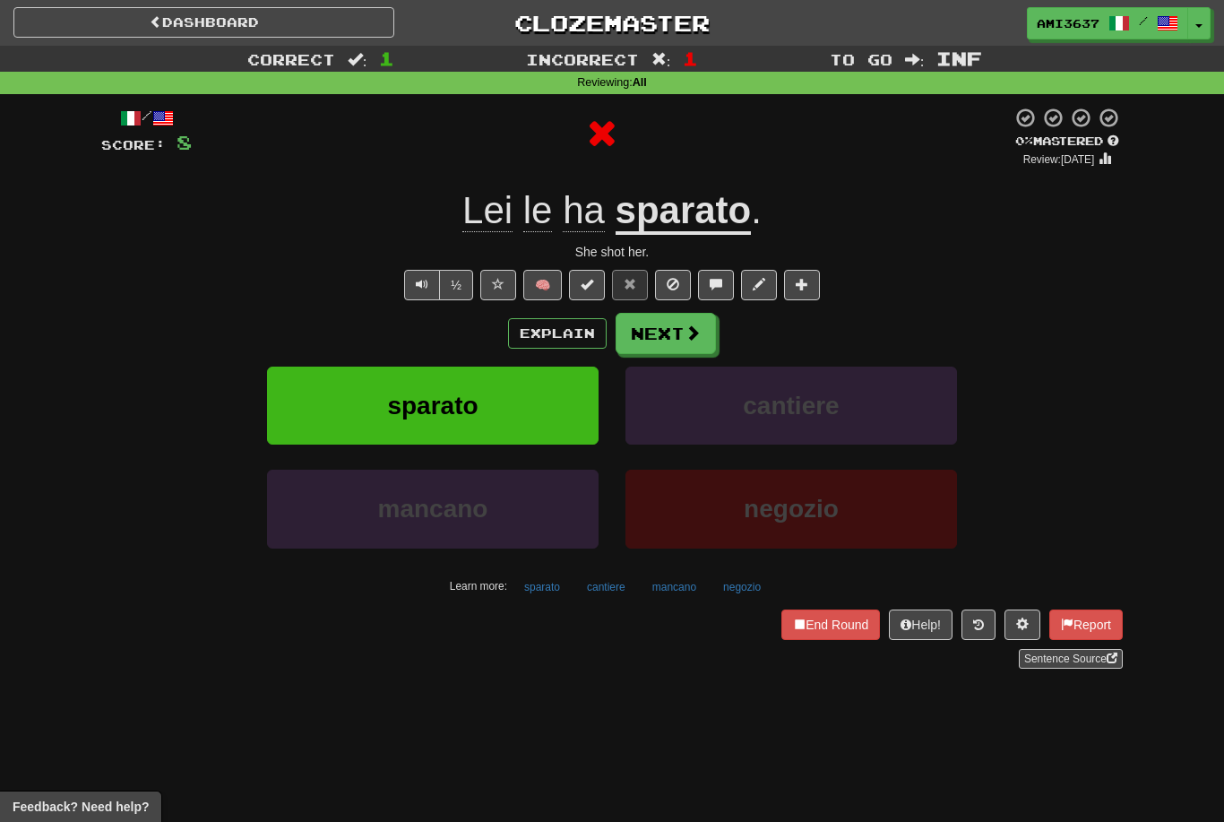
click at [564, 424] on button "sparato" at bounding box center [433, 406] width 332 height 78
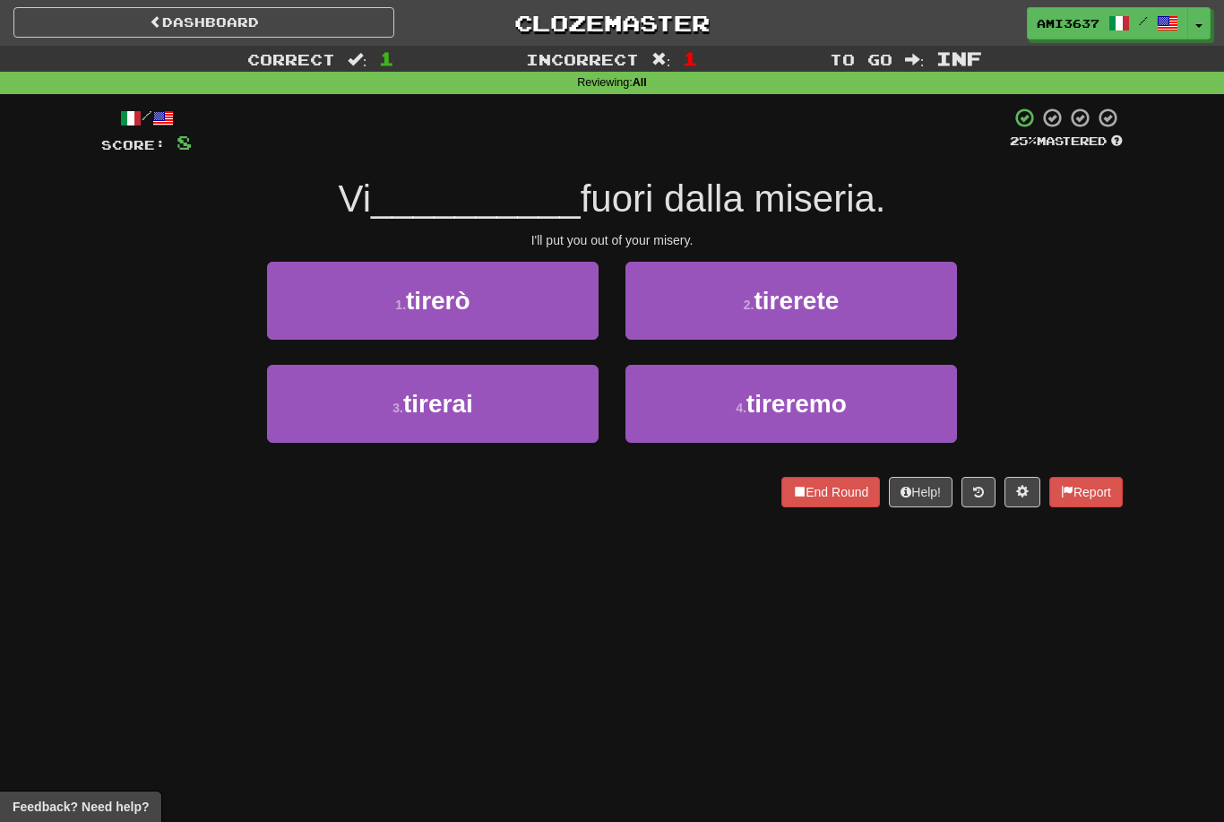
click at [560, 307] on button "1 . tirerò" at bounding box center [433, 301] width 332 height 78
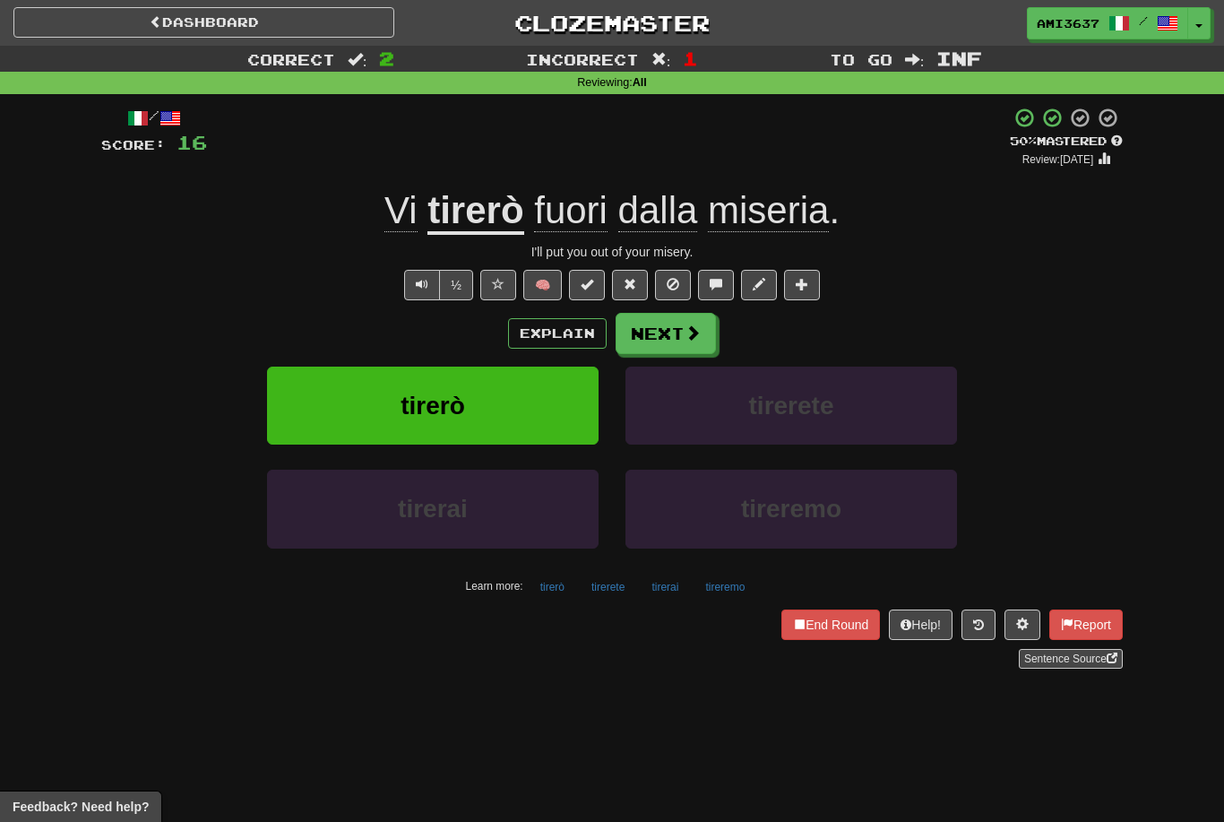
click at [542, 421] on button "tirerò" at bounding box center [433, 406] width 332 height 78
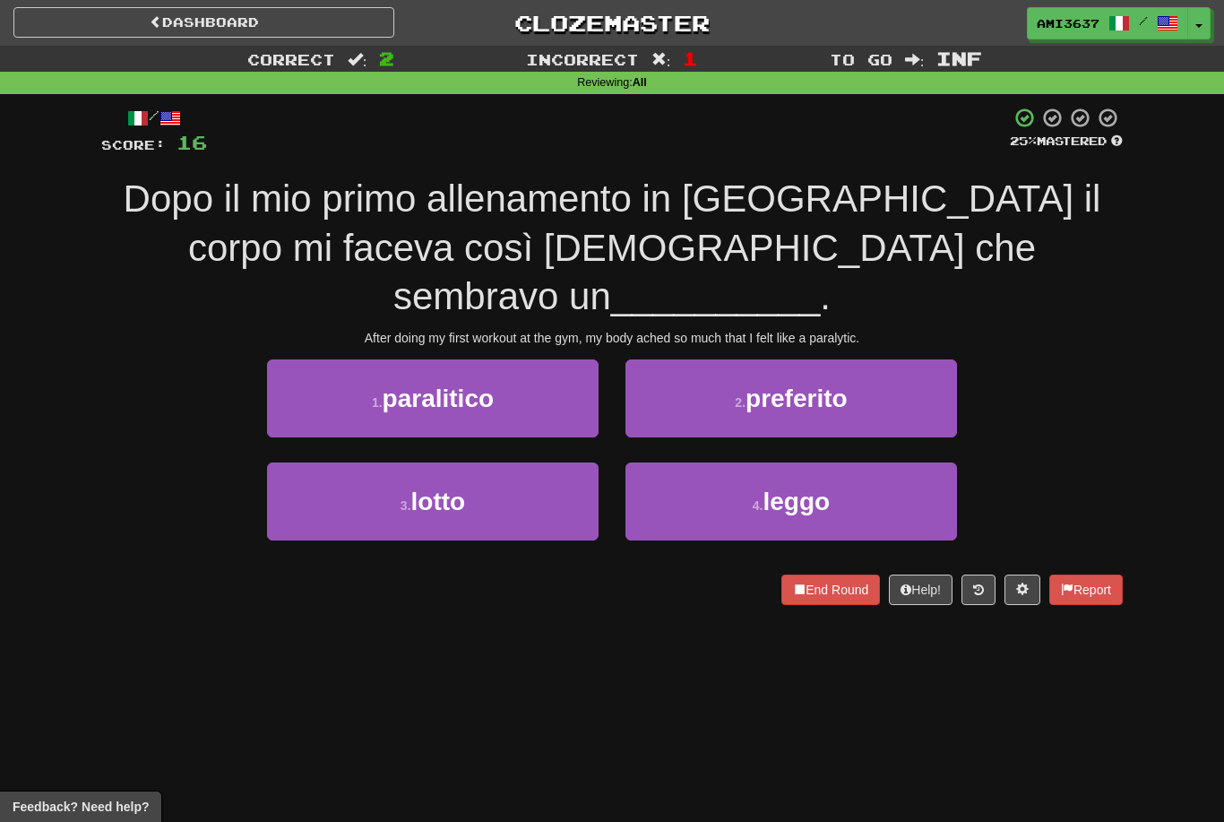
click at [549, 359] on button "1 . paralitico" at bounding box center [433, 398] width 332 height 78
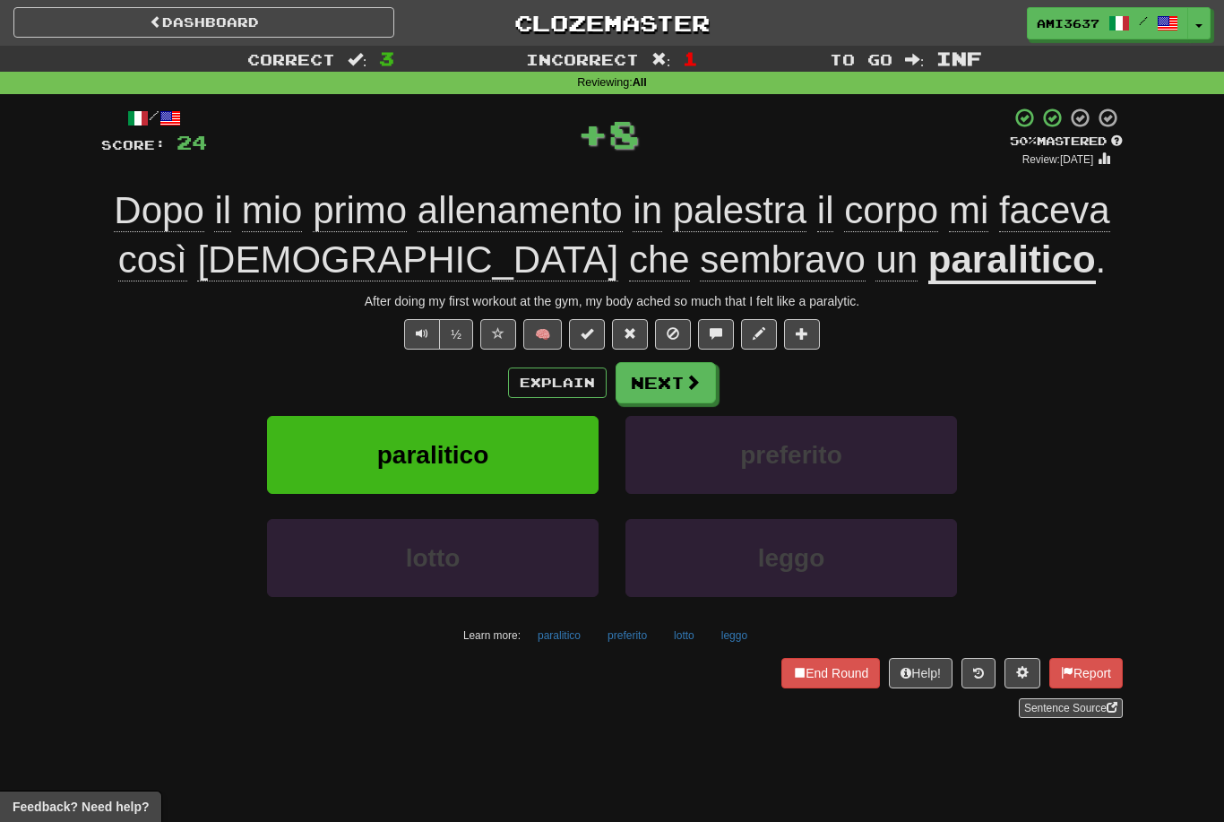
click at [540, 455] on button "paralitico" at bounding box center [433, 455] width 332 height 78
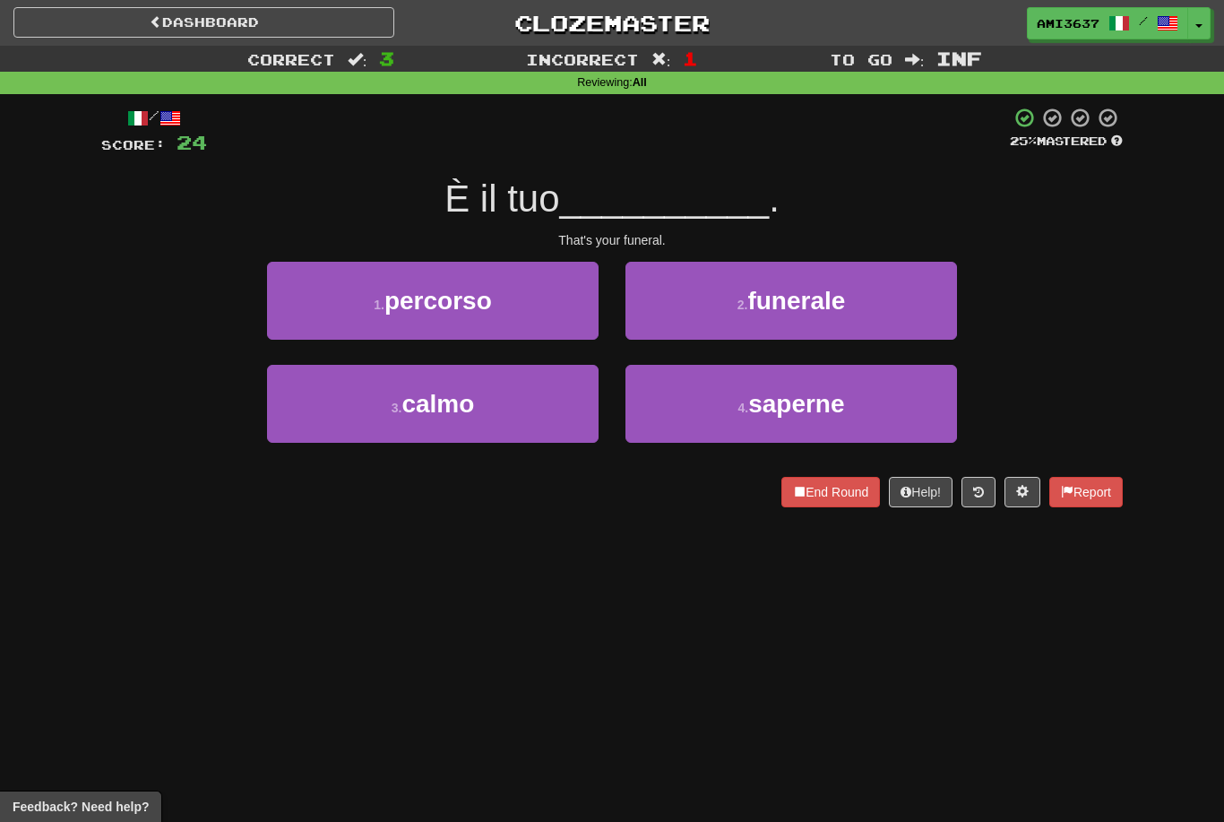
click at [845, 302] on span "funerale" at bounding box center [796, 301] width 98 height 28
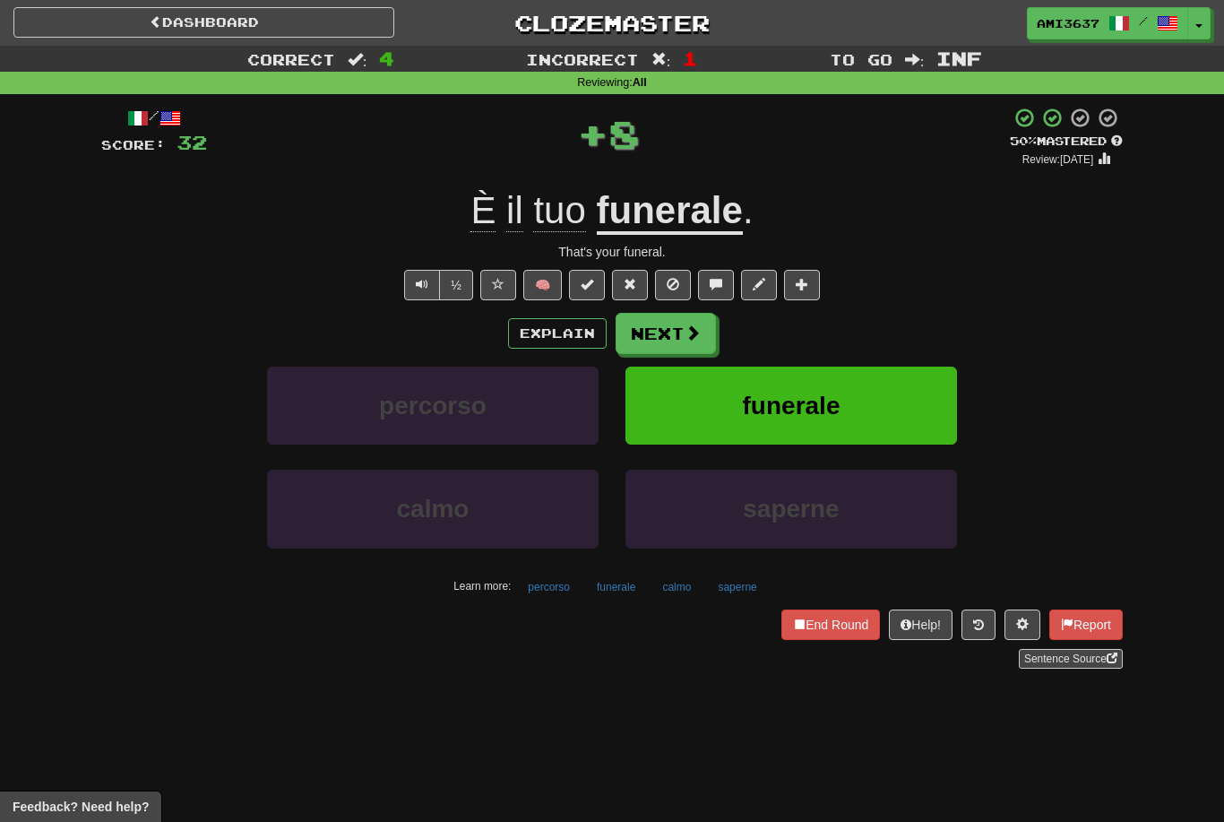
click at [748, 413] on span "funerale" at bounding box center [792, 406] width 98 height 28
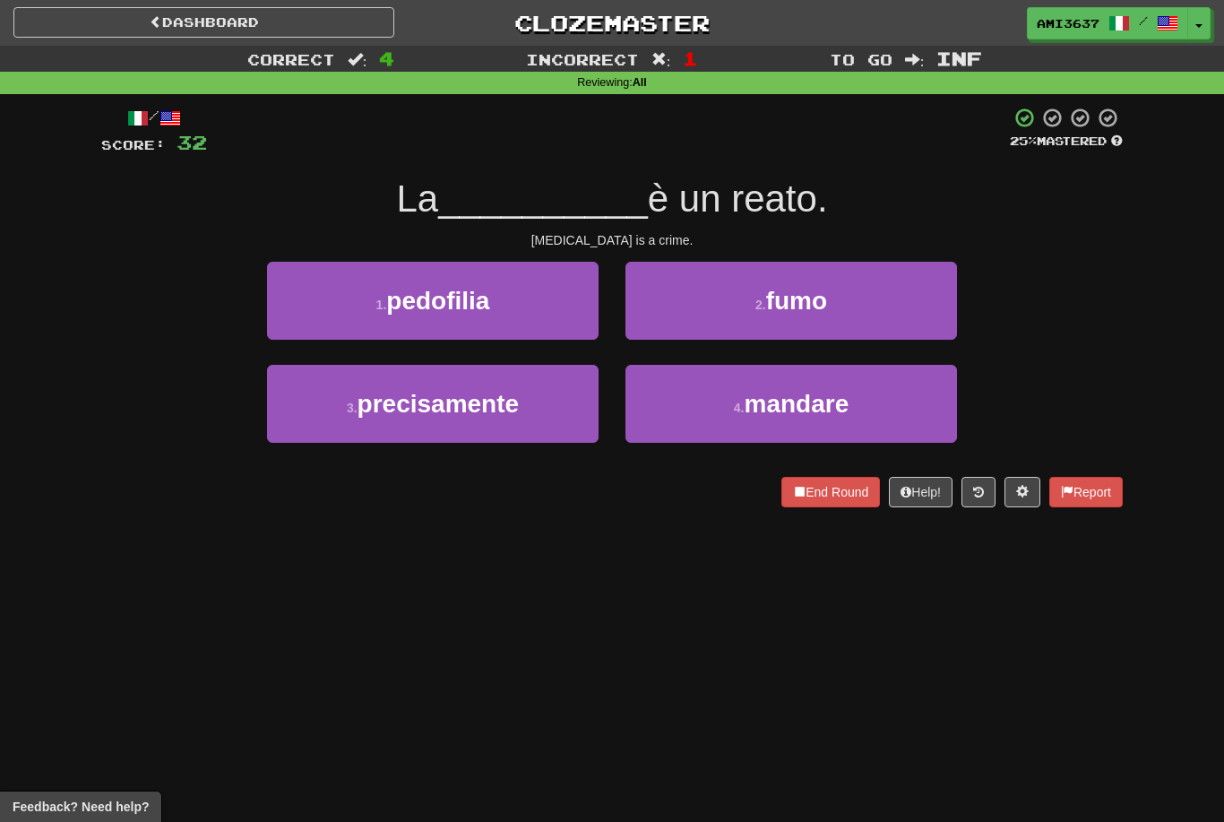
click at [537, 292] on button "1 . pedofilia" at bounding box center [433, 301] width 332 height 78
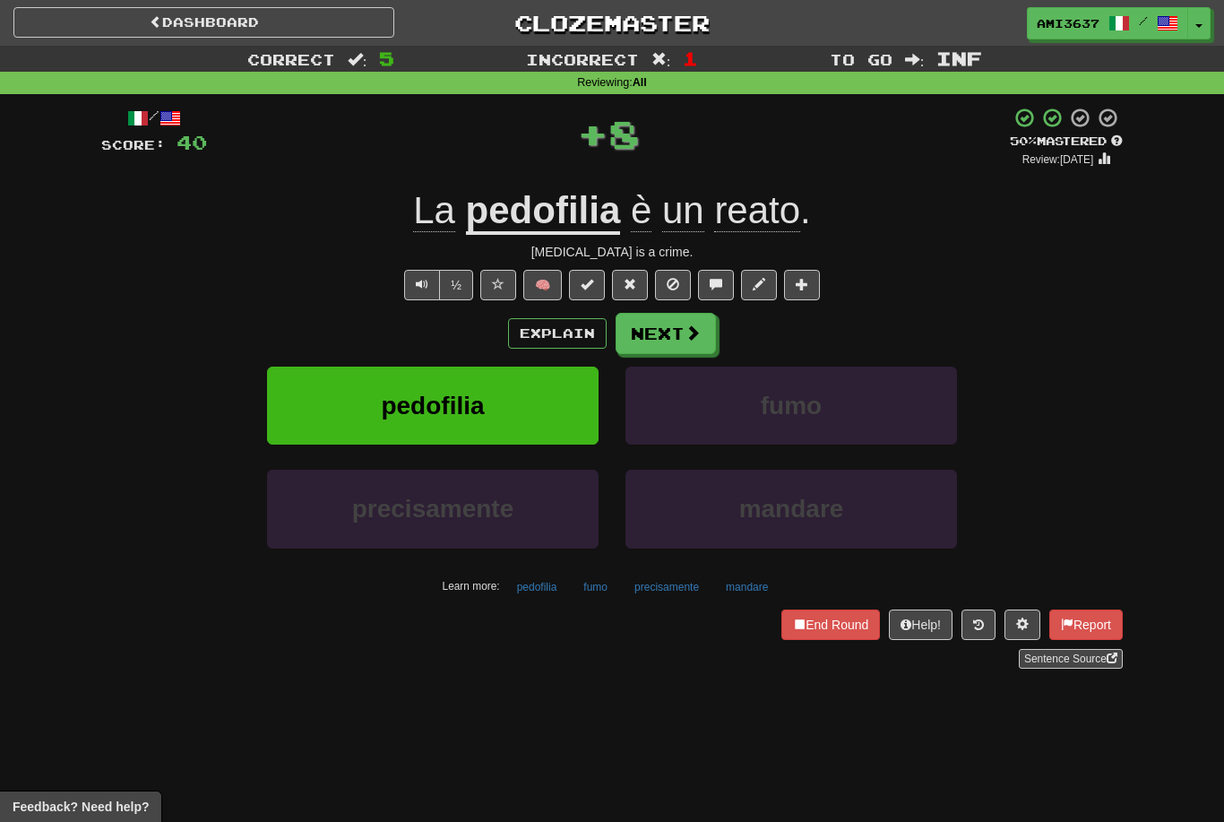
click at [569, 417] on button "pedofilia" at bounding box center [433, 406] width 332 height 78
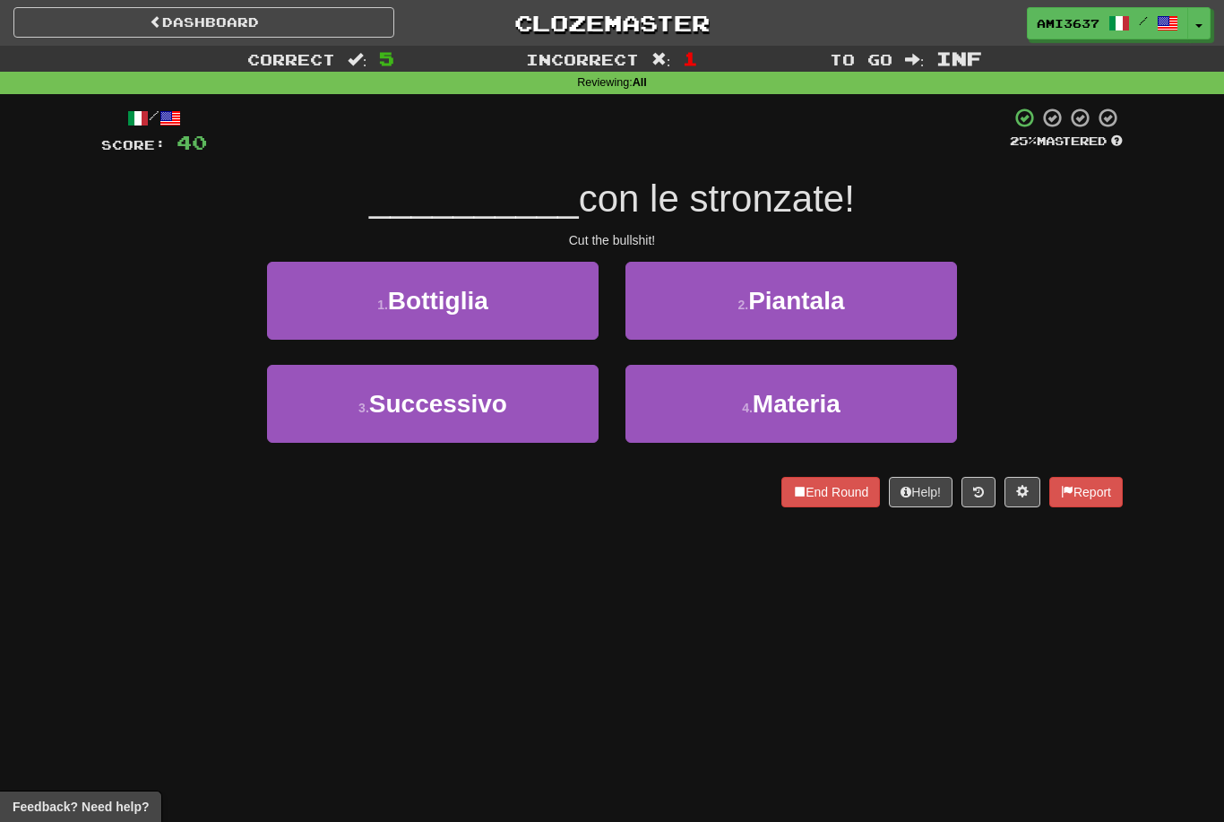
click at [538, 419] on button "3 . Successivo" at bounding box center [433, 404] width 332 height 78
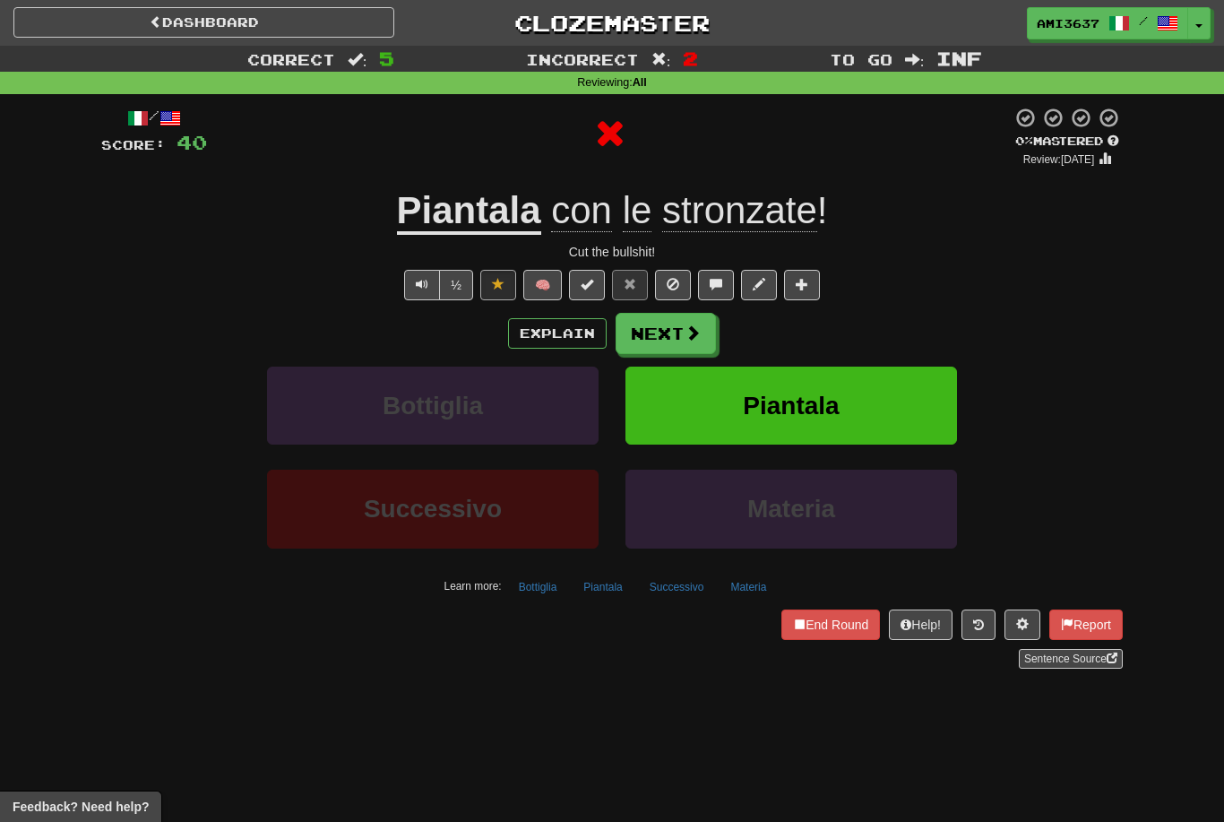
click at [725, 410] on button "Piantala" at bounding box center [792, 406] width 332 height 78
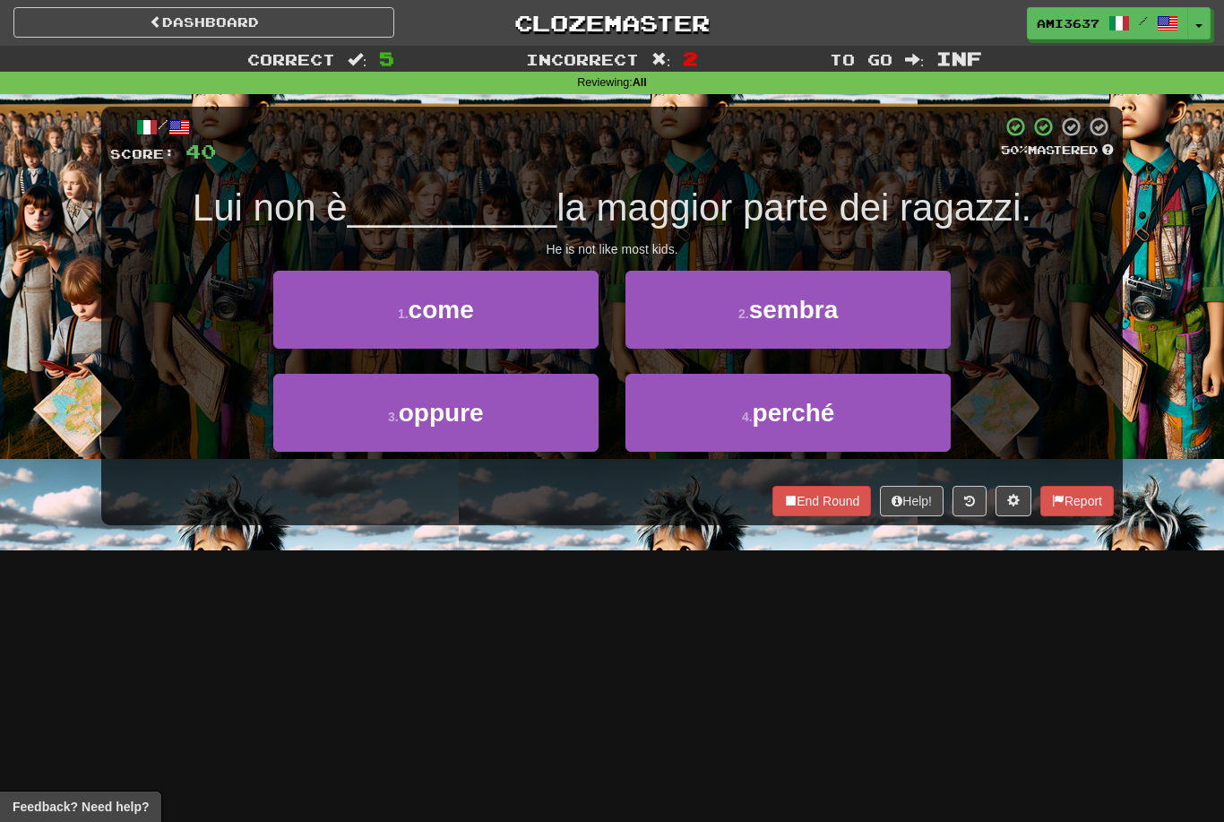
click at [778, 423] on span "perché" at bounding box center [794, 413] width 82 height 28
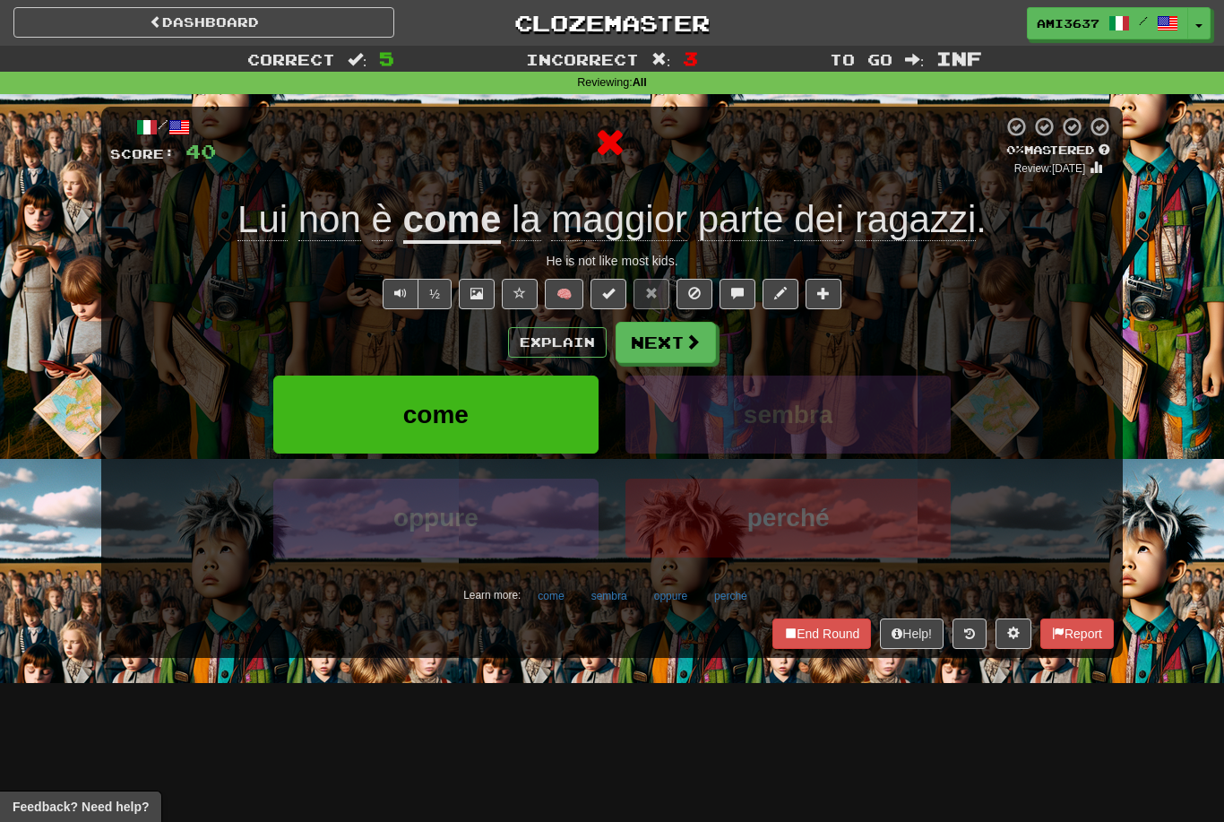
click at [555, 416] on button "come" at bounding box center [435, 415] width 325 height 78
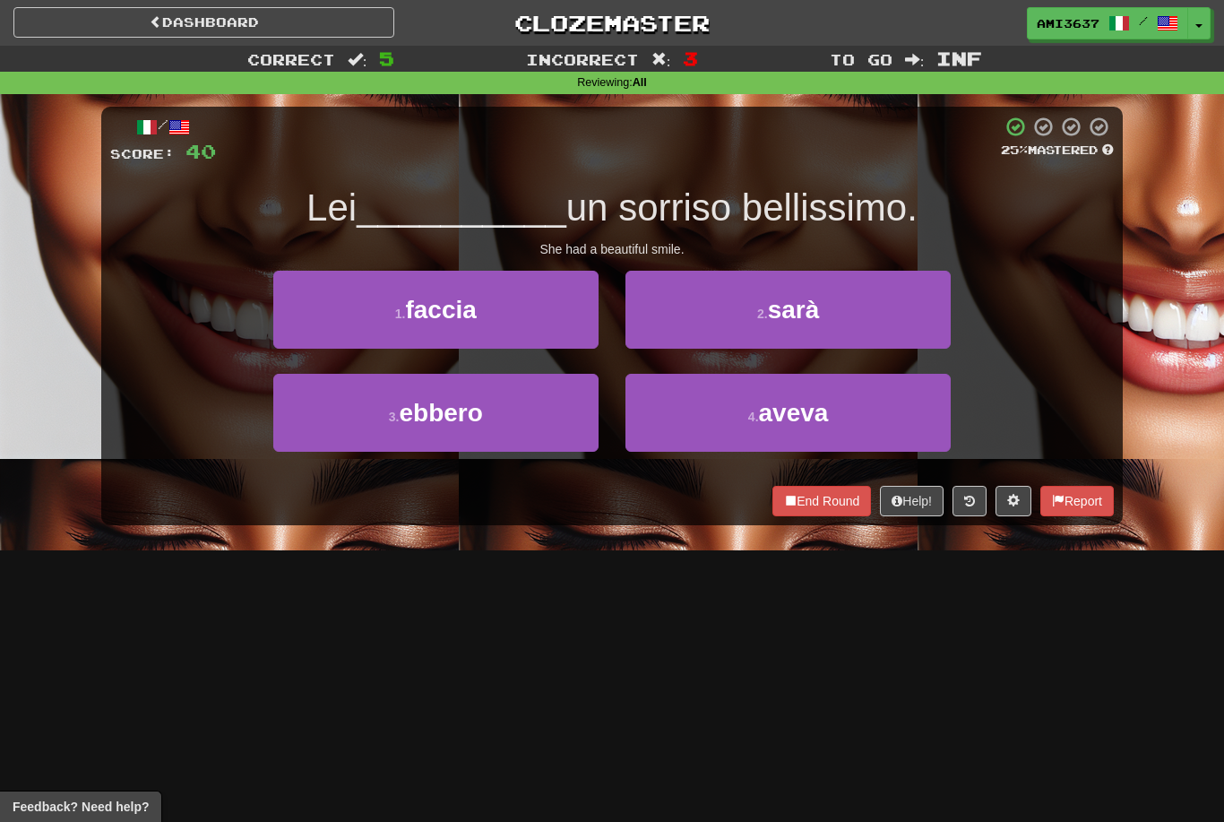
click at [706, 431] on button "4 . aveva" at bounding box center [788, 413] width 325 height 78
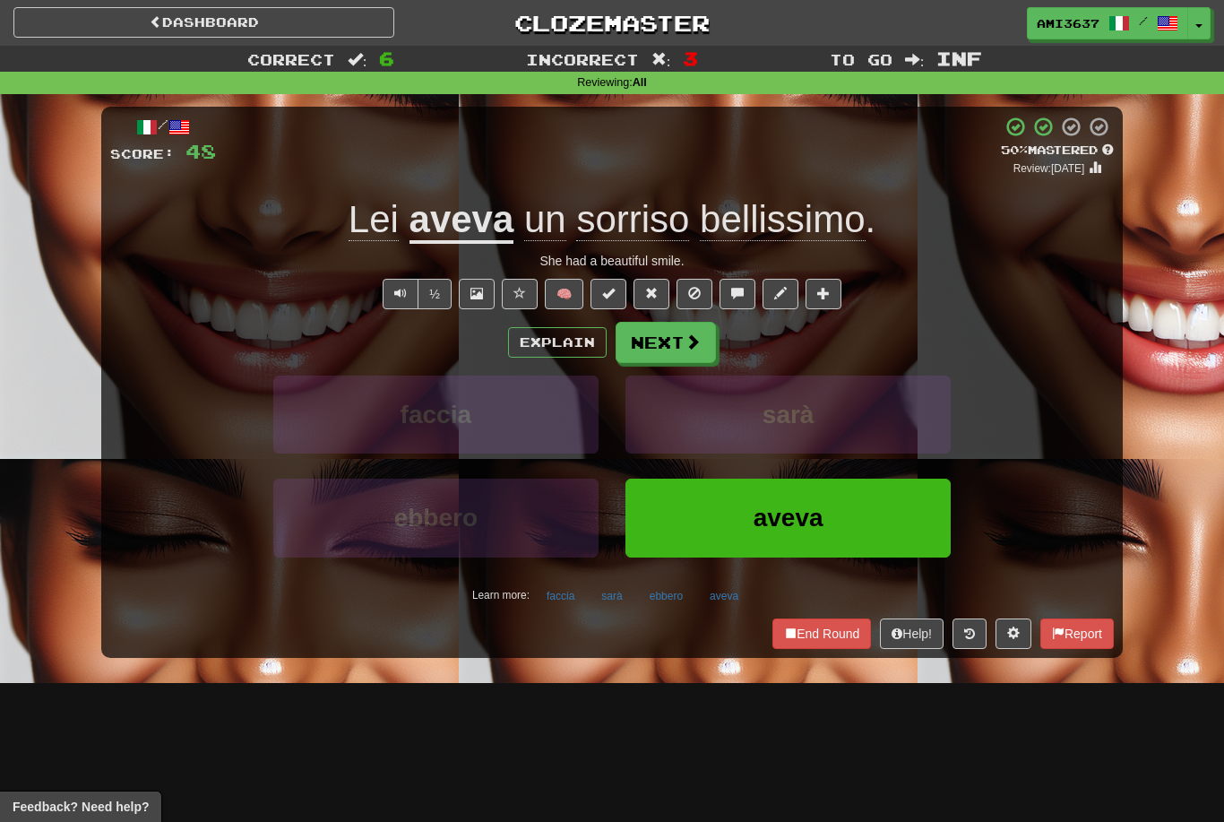
click at [714, 529] on button "aveva" at bounding box center [788, 518] width 325 height 78
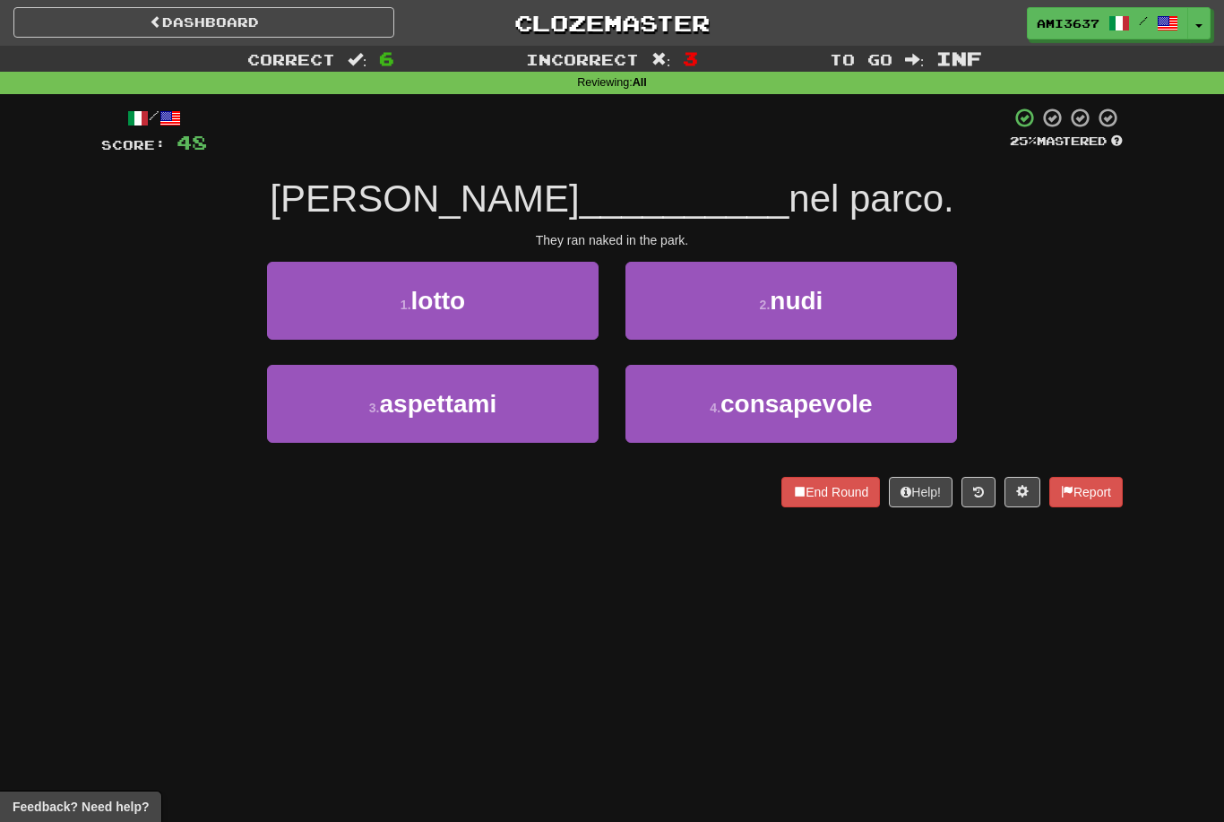
click at [833, 305] on button "2 . nudi" at bounding box center [792, 301] width 332 height 78
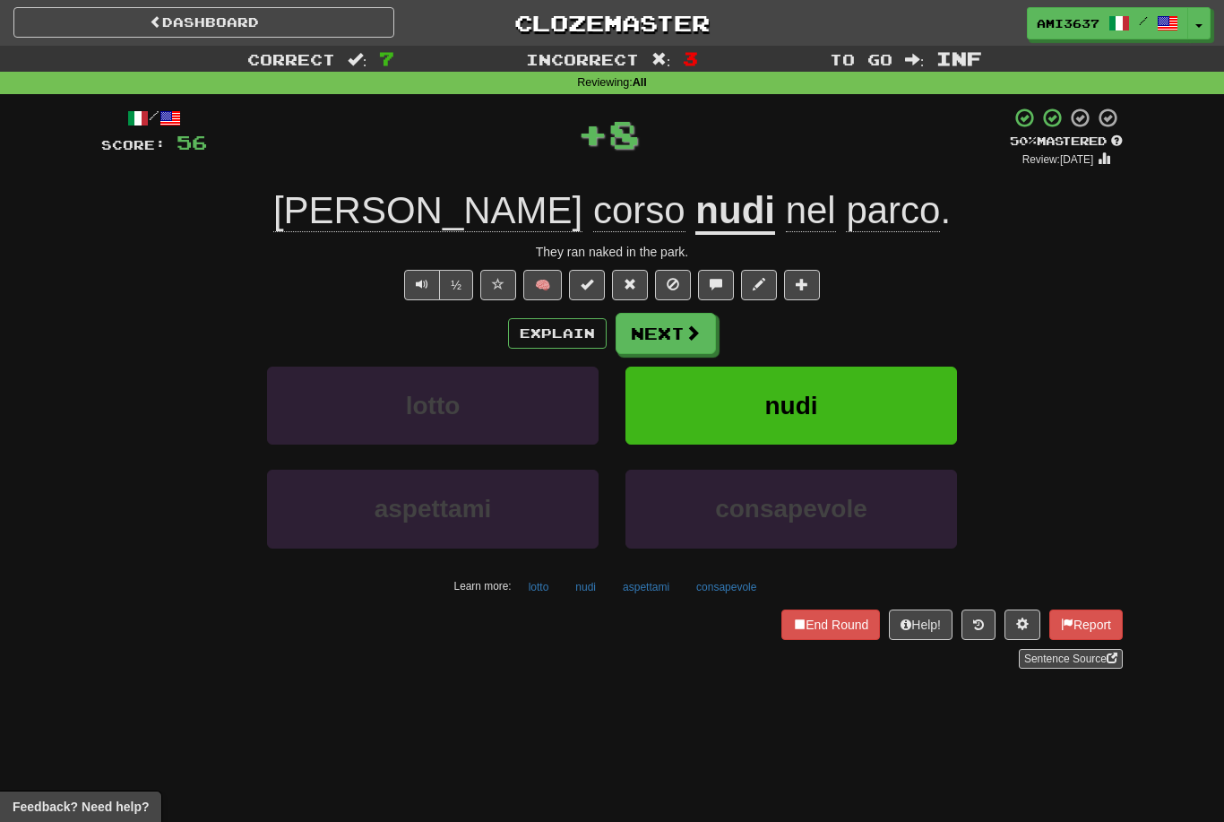
click at [774, 401] on span "nudi" at bounding box center [790, 406] width 53 height 28
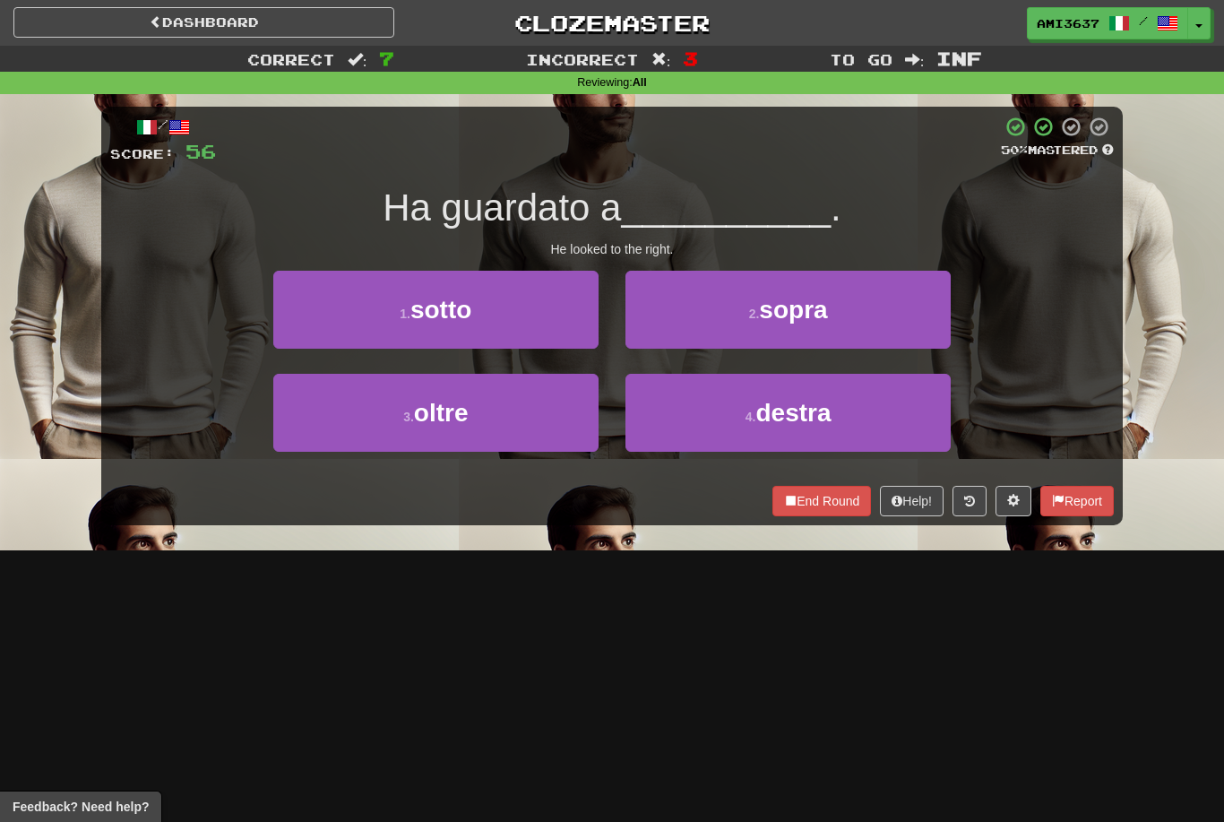
click at [746, 419] on small "4 ." at bounding box center [751, 417] width 11 height 14
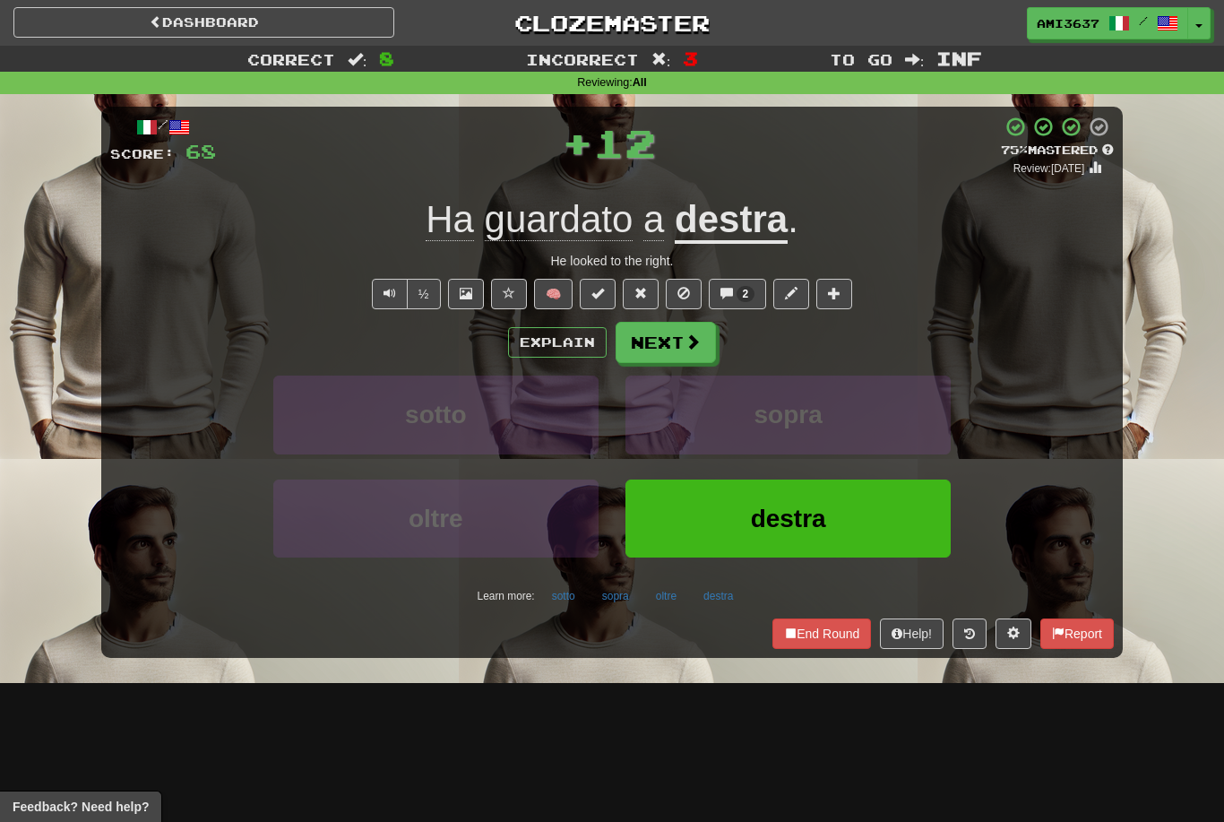
click at [734, 521] on button "destra" at bounding box center [788, 518] width 325 height 78
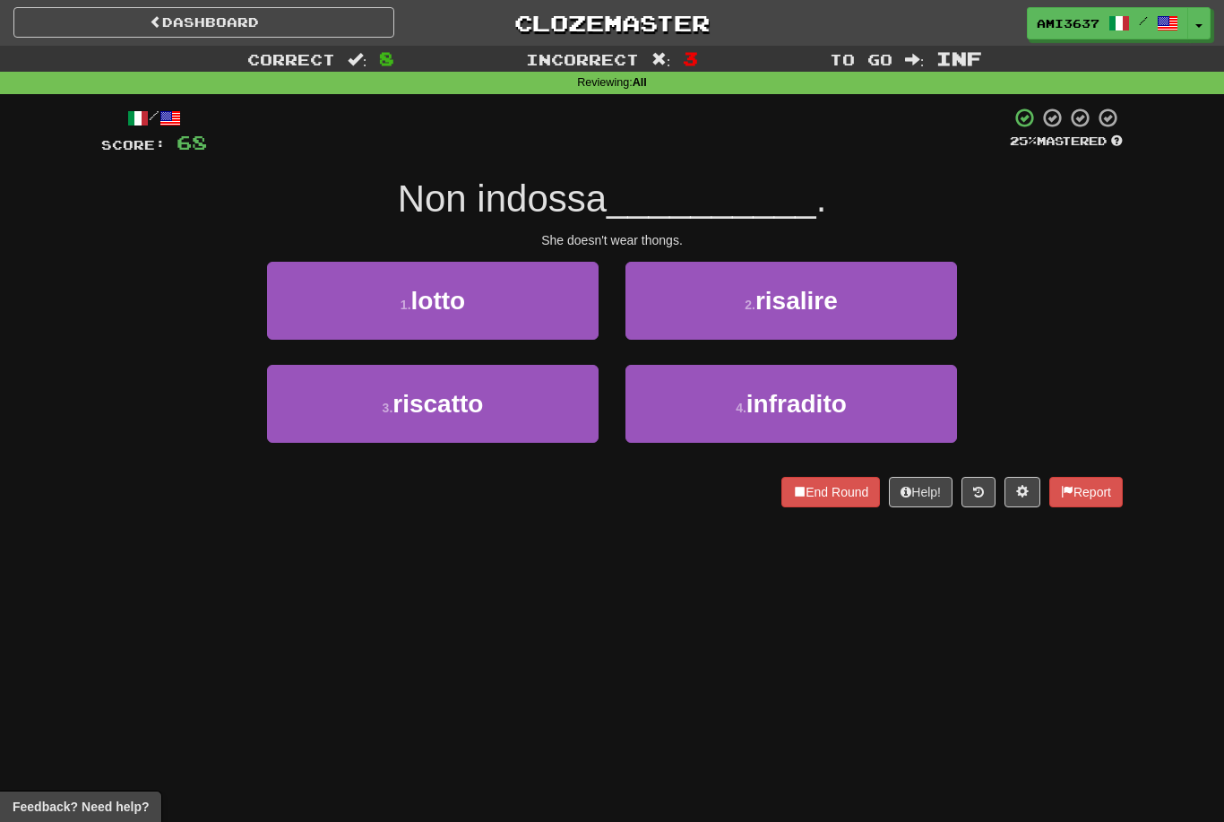
click at [532, 417] on button "3 . riscatto" at bounding box center [433, 404] width 332 height 78
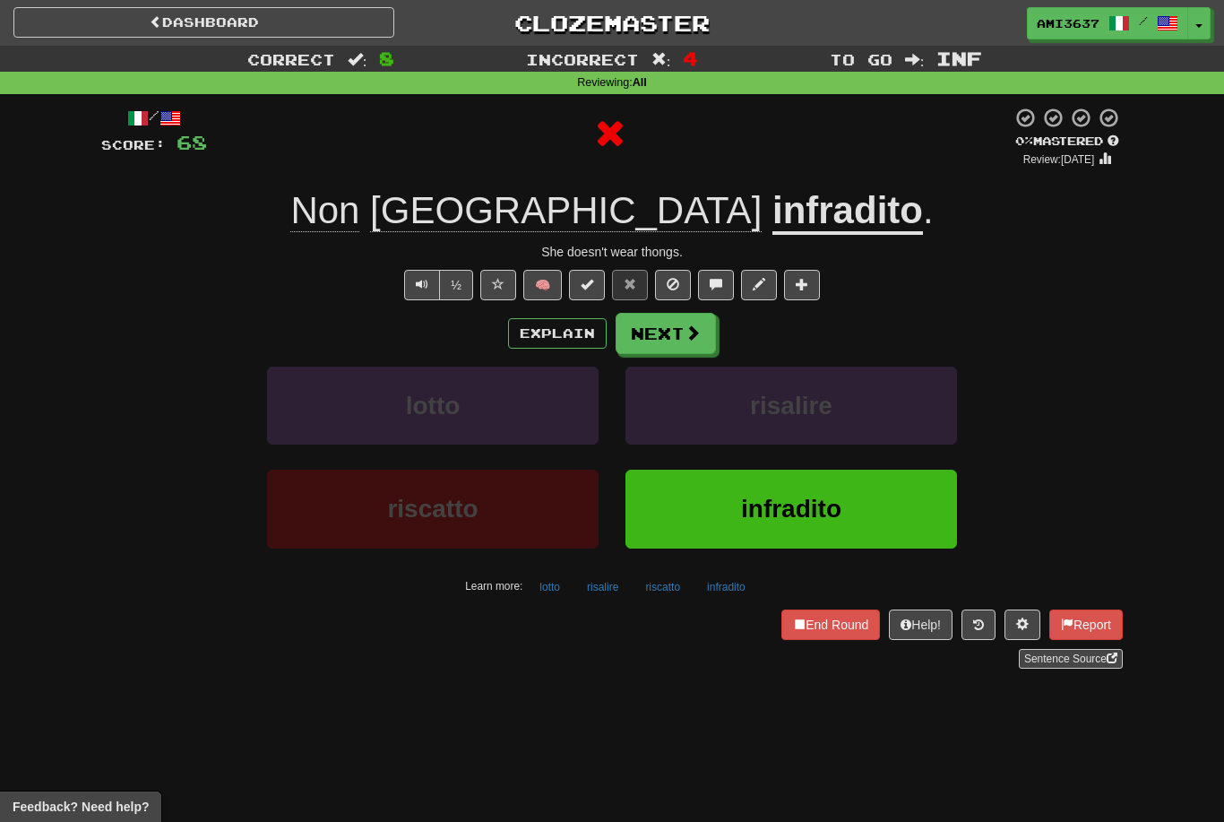
click at [691, 526] on button "infradito" at bounding box center [792, 509] width 332 height 78
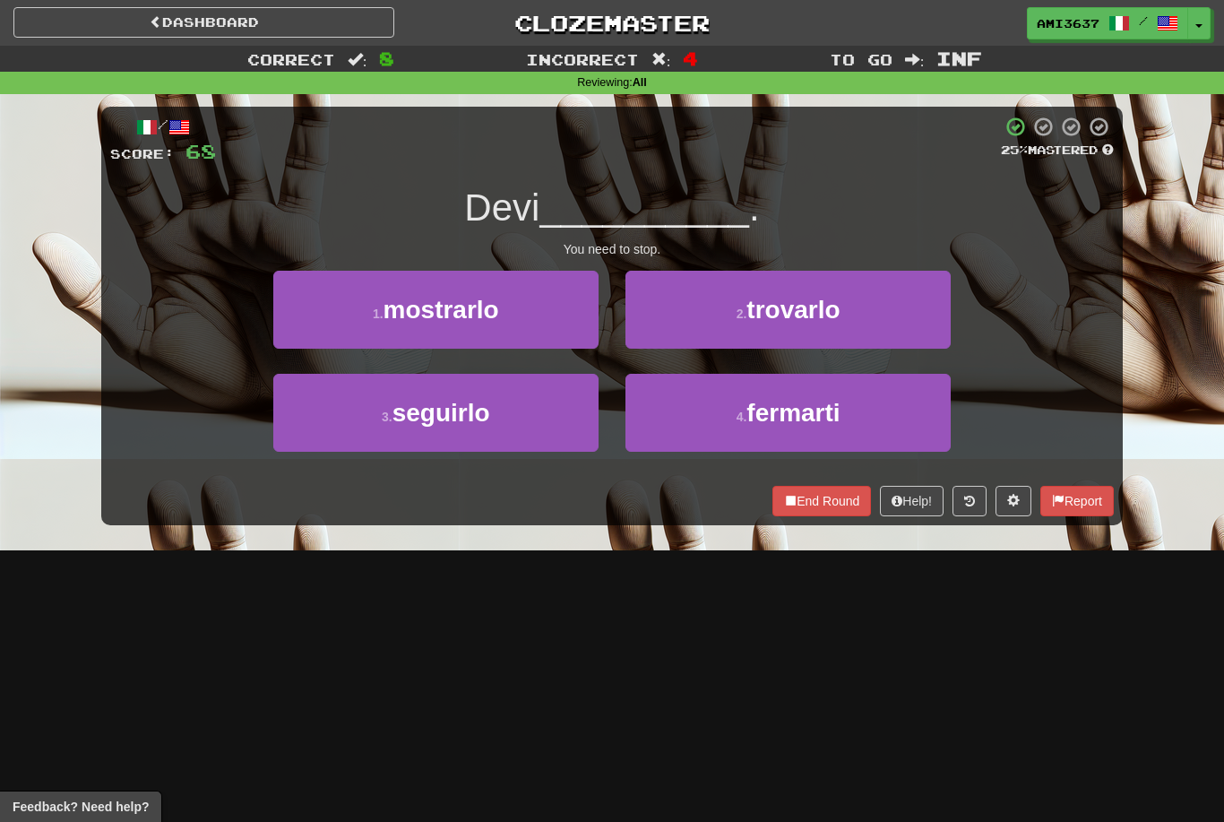
click at [765, 316] on span "trovarlo" at bounding box center [793, 310] width 93 height 28
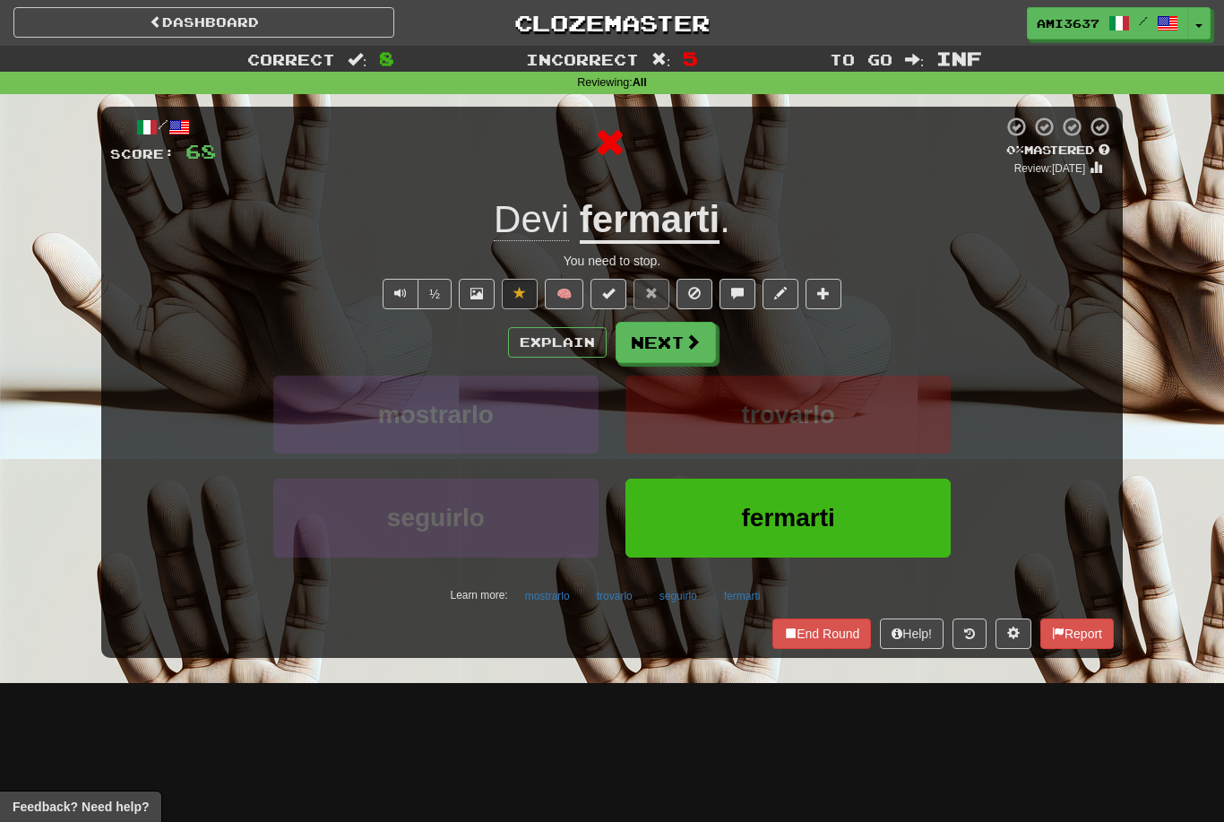
click at [695, 534] on button "fermarti" at bounding box center [788, 518] width 325 height 78
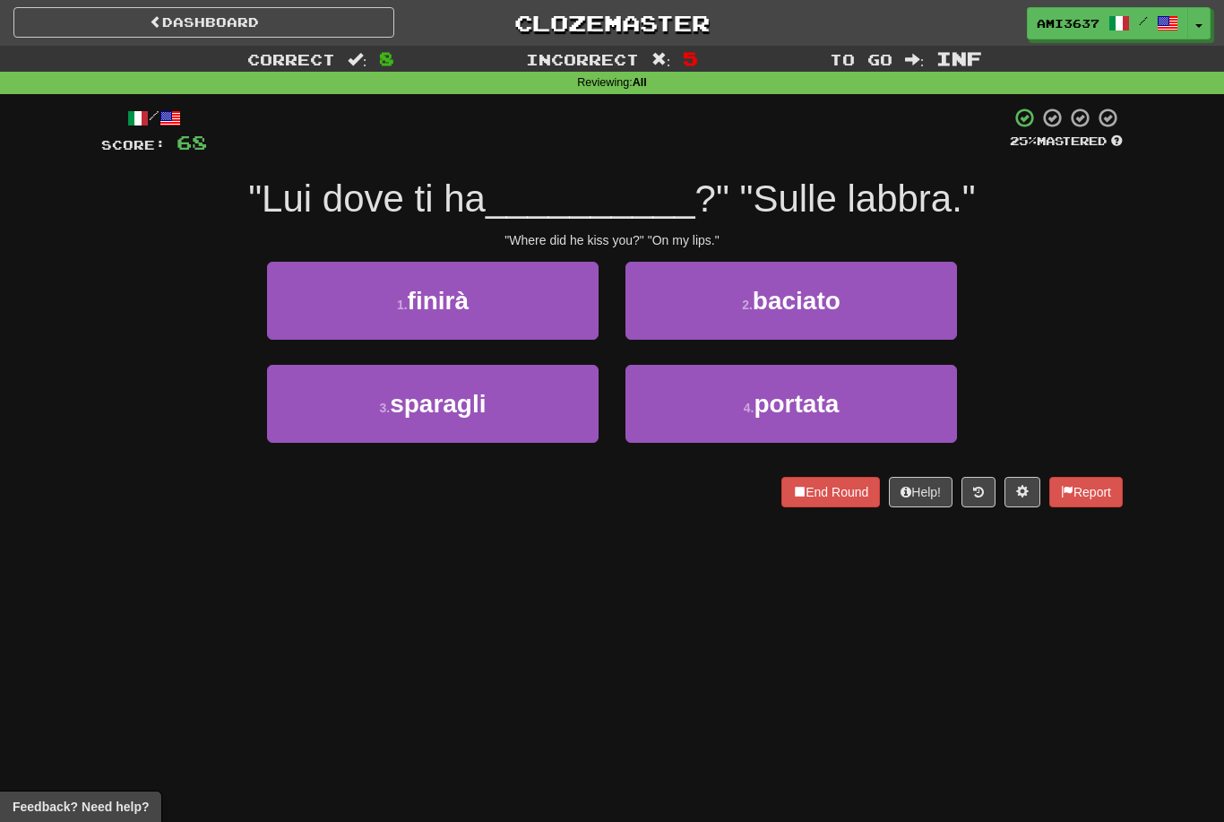
click at [757, 312] on span "baciato" at bounding box center [797, 301] width 88 height 28
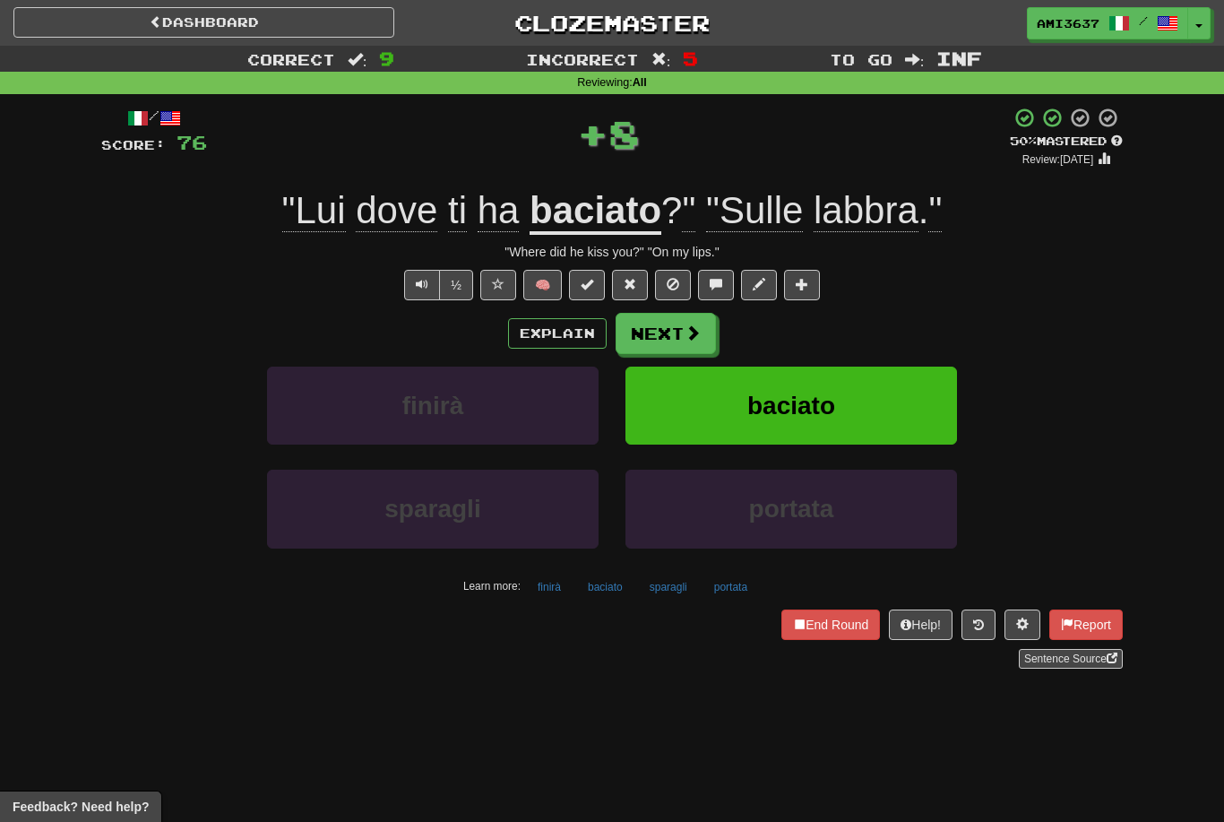
click at [707, 410] on button "baciato" at bounding box center [792, 406] width 332 height 78
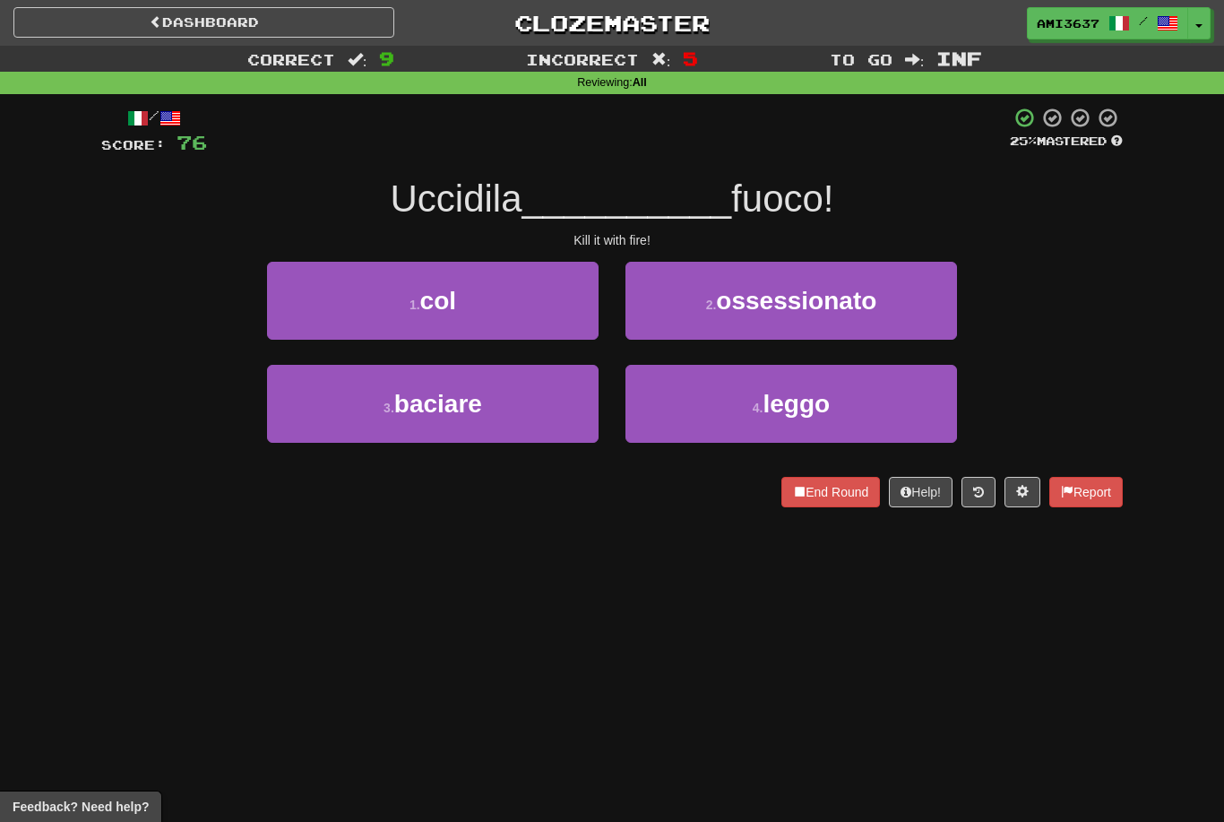
click at [545, 291] on button "1 . col" at bounding box center [433, 301] width 332 height 78
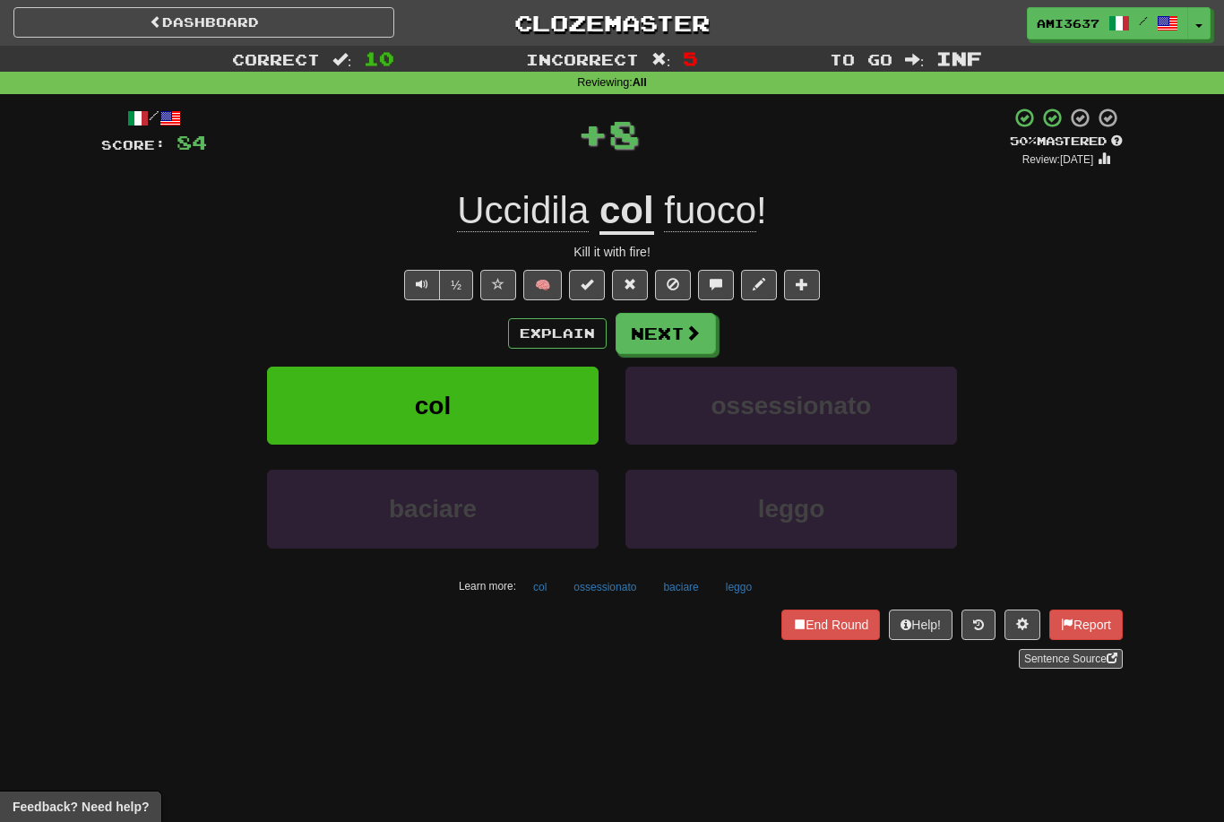
click at [522, 415] on button "col" at bounding box center [433, 406] width 332 height 78
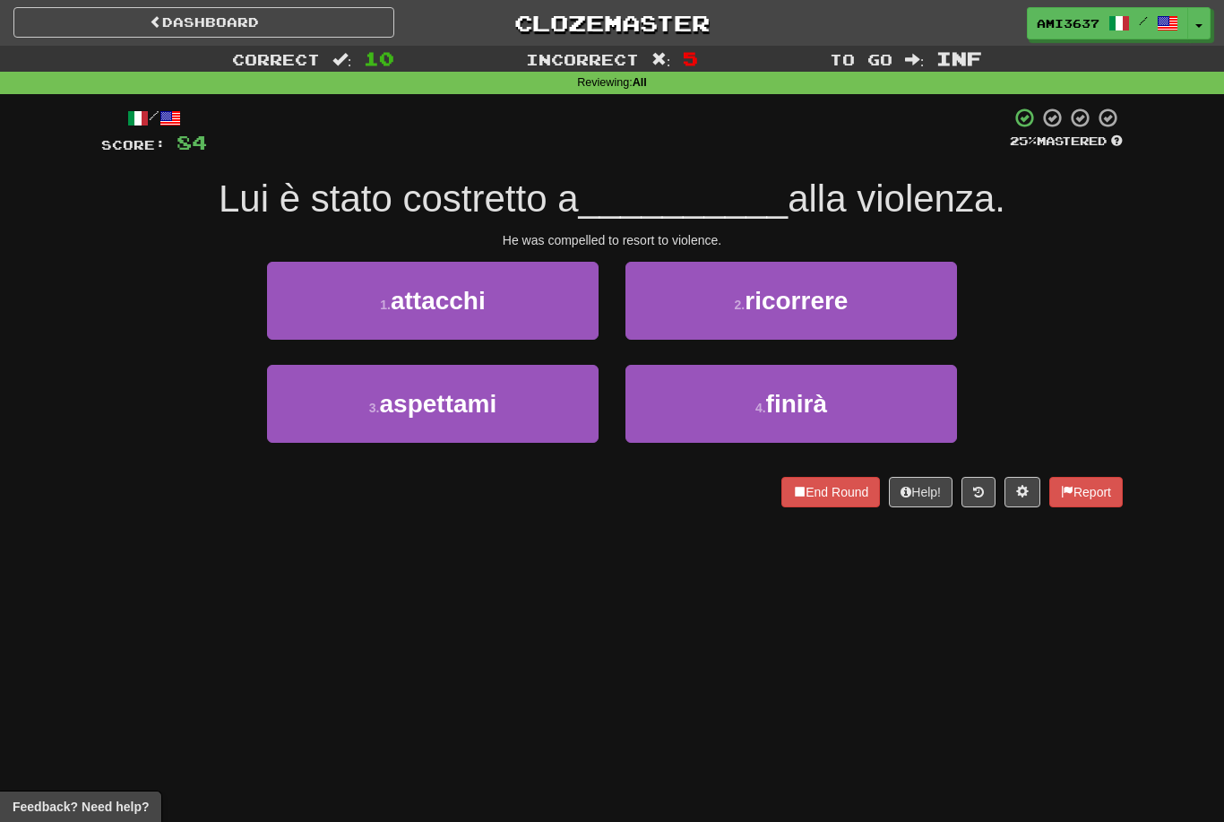
click at [743, 306] on small "2 ." at bounding box center [740, 305] width 11 height 14
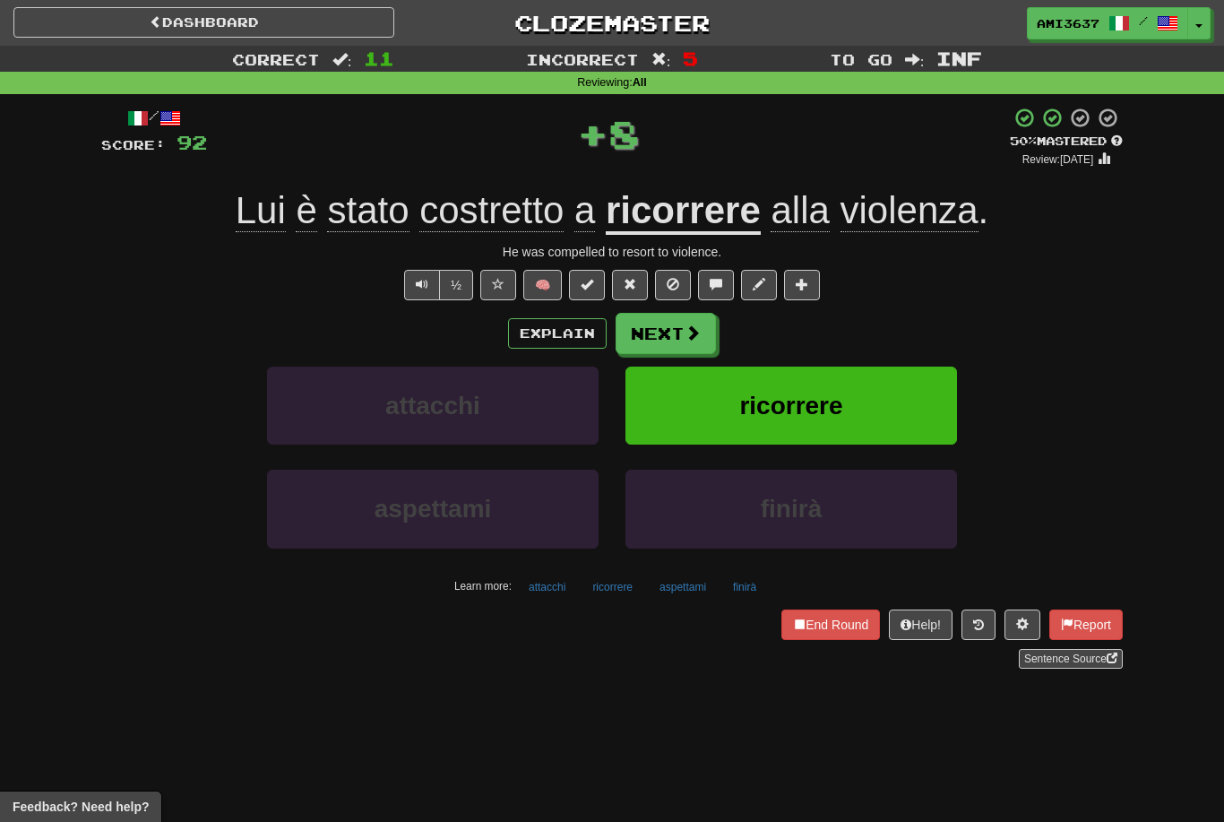
click at [683, 400] on button "ricorrere" at bounding box center [792, 406] width 332 height 78
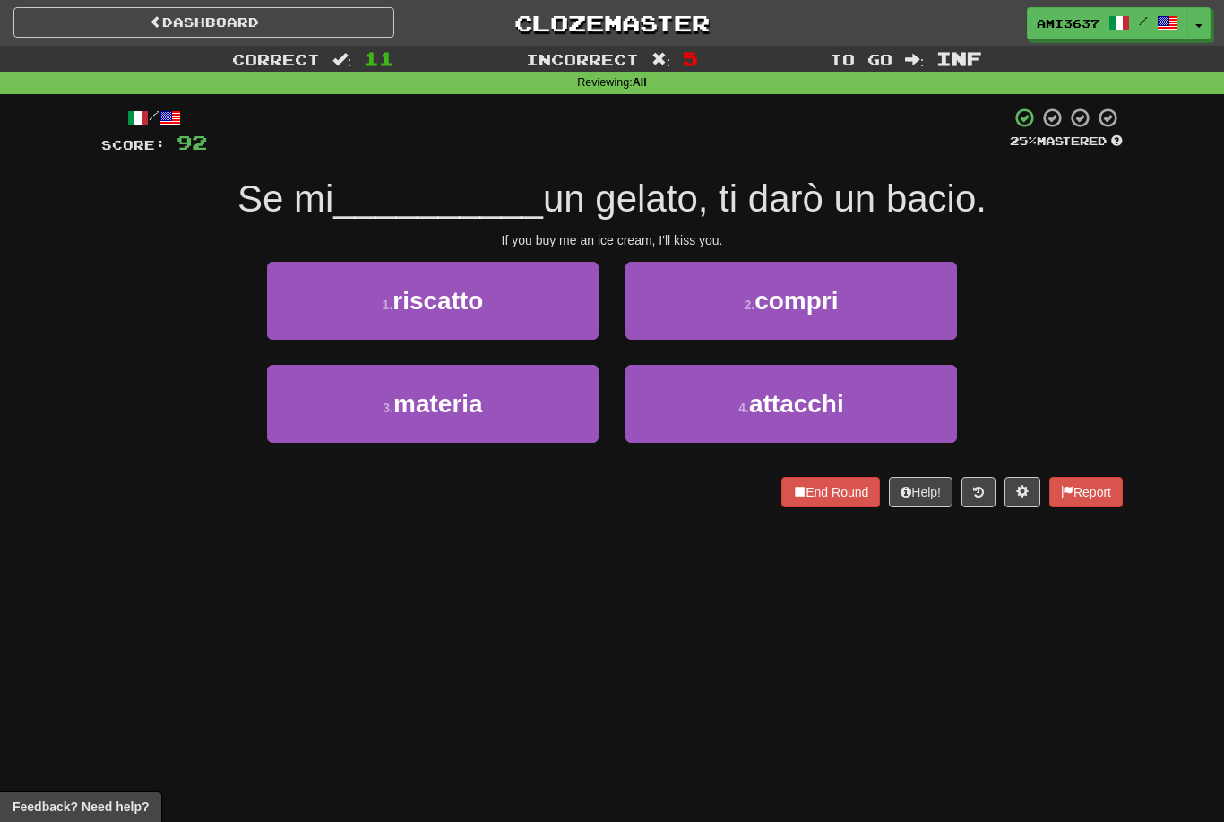
click at [569, 316] on button "1 . riscatto" at bounding box center [433, 301] width 332 height 78
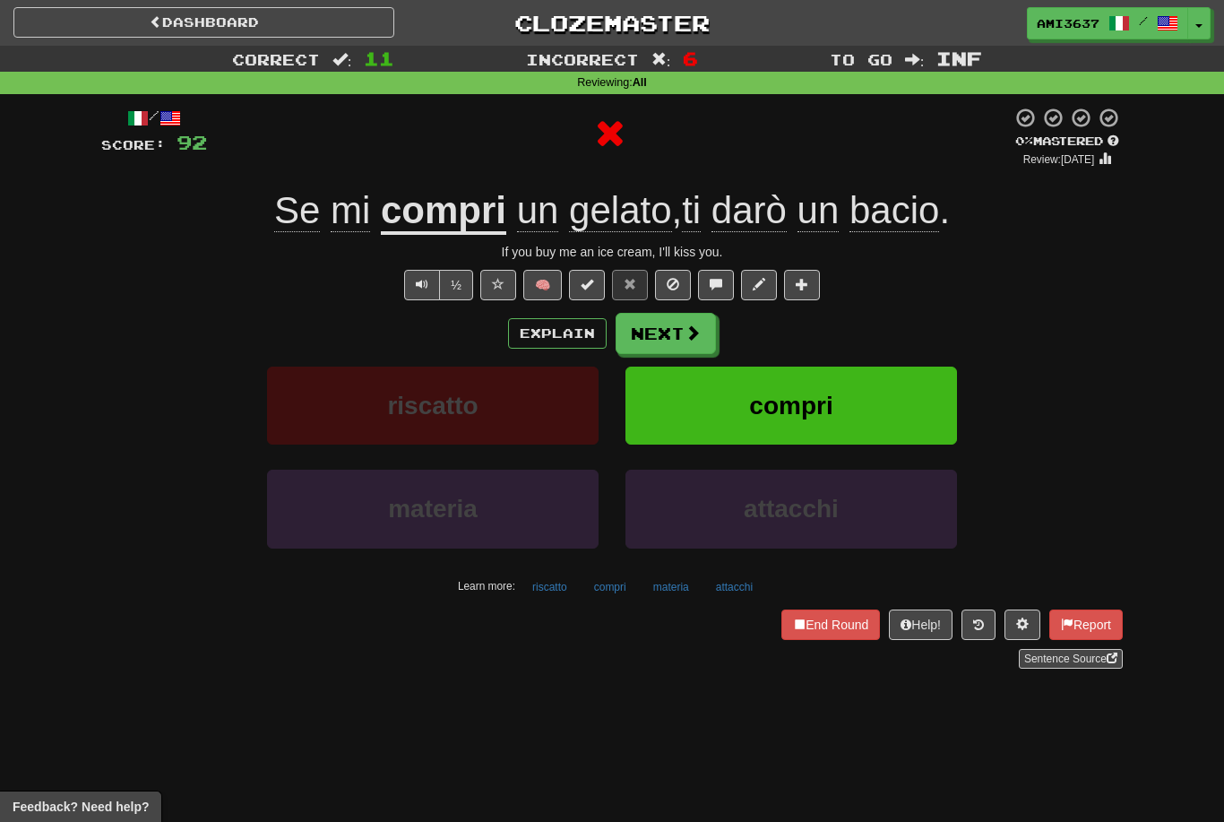
click at [671, 412] on button "compri" at bounding box center [792, 406] width 332 height 78
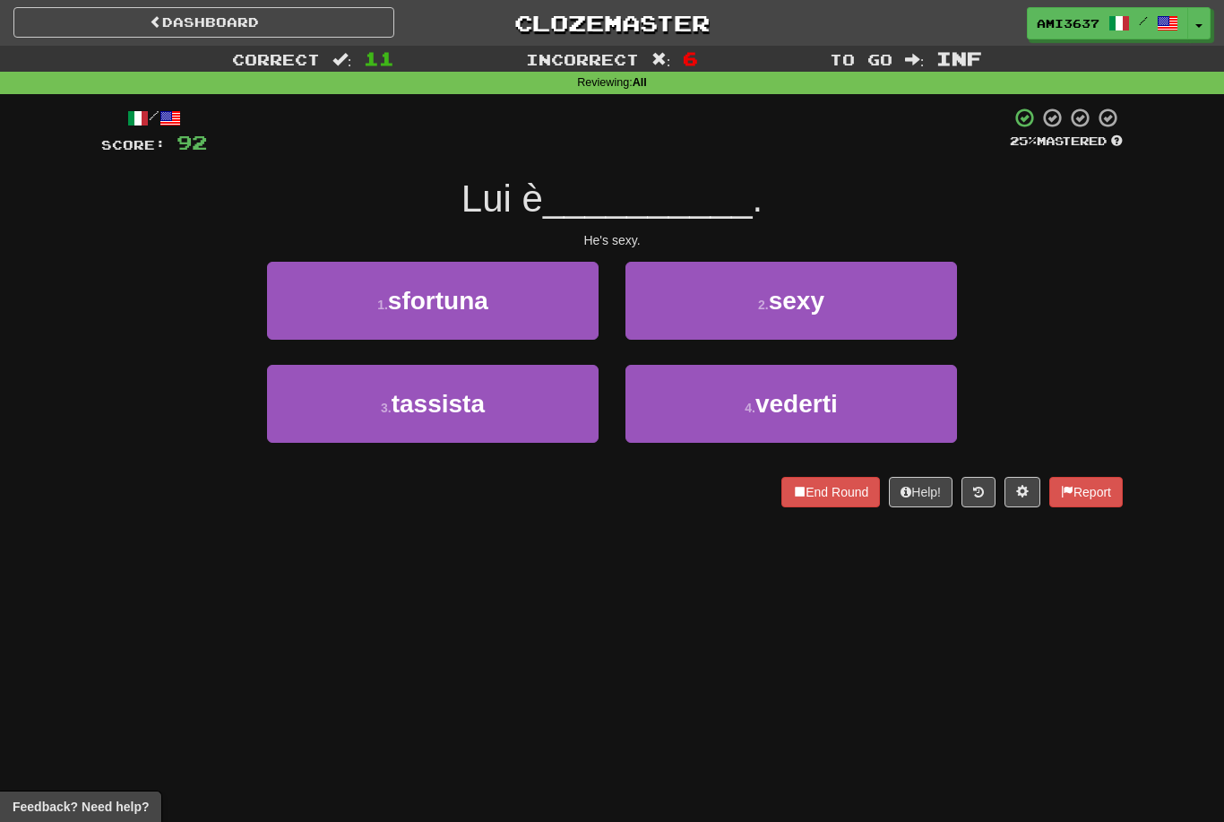
click at [755, 303] on button "2 . sexy" at bounding box center [792, 301] width 332 height 78
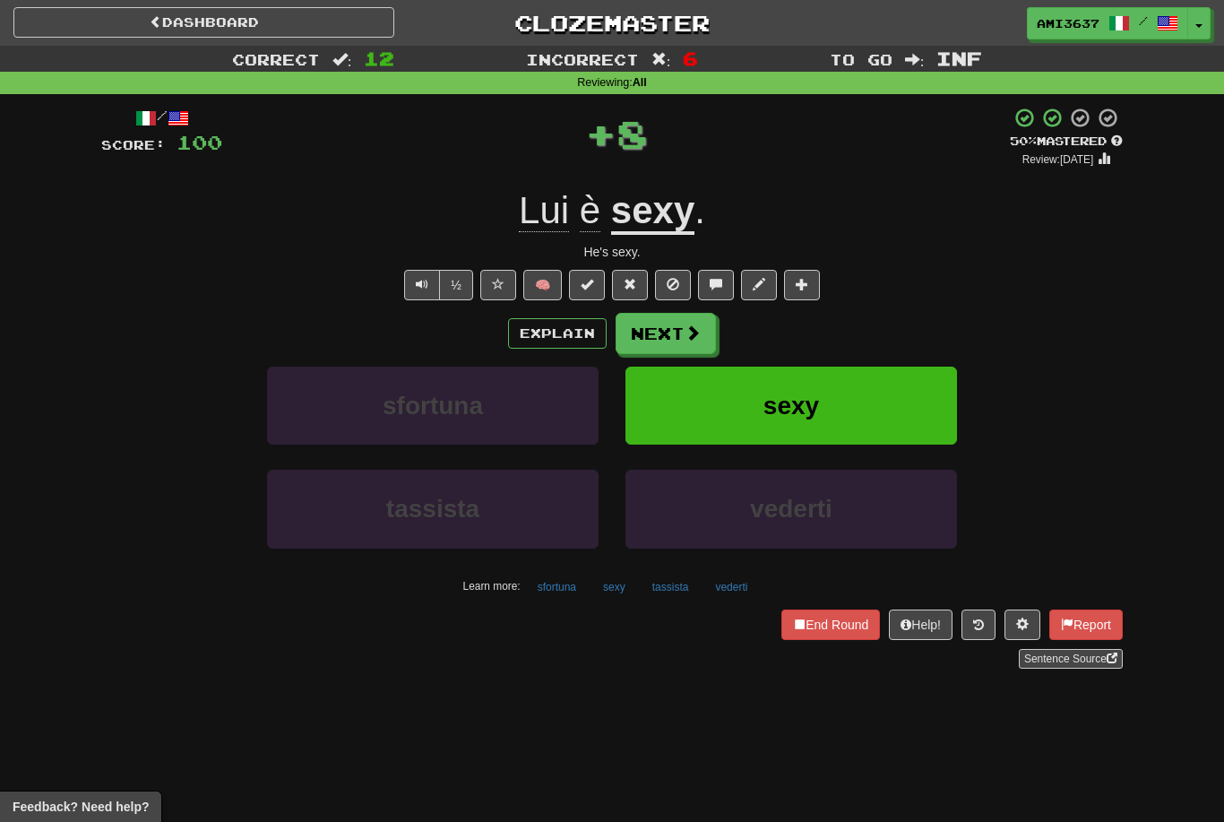
click at [692, 407] on button "sexy" at bounding box center [792, 406] width 332 height 78
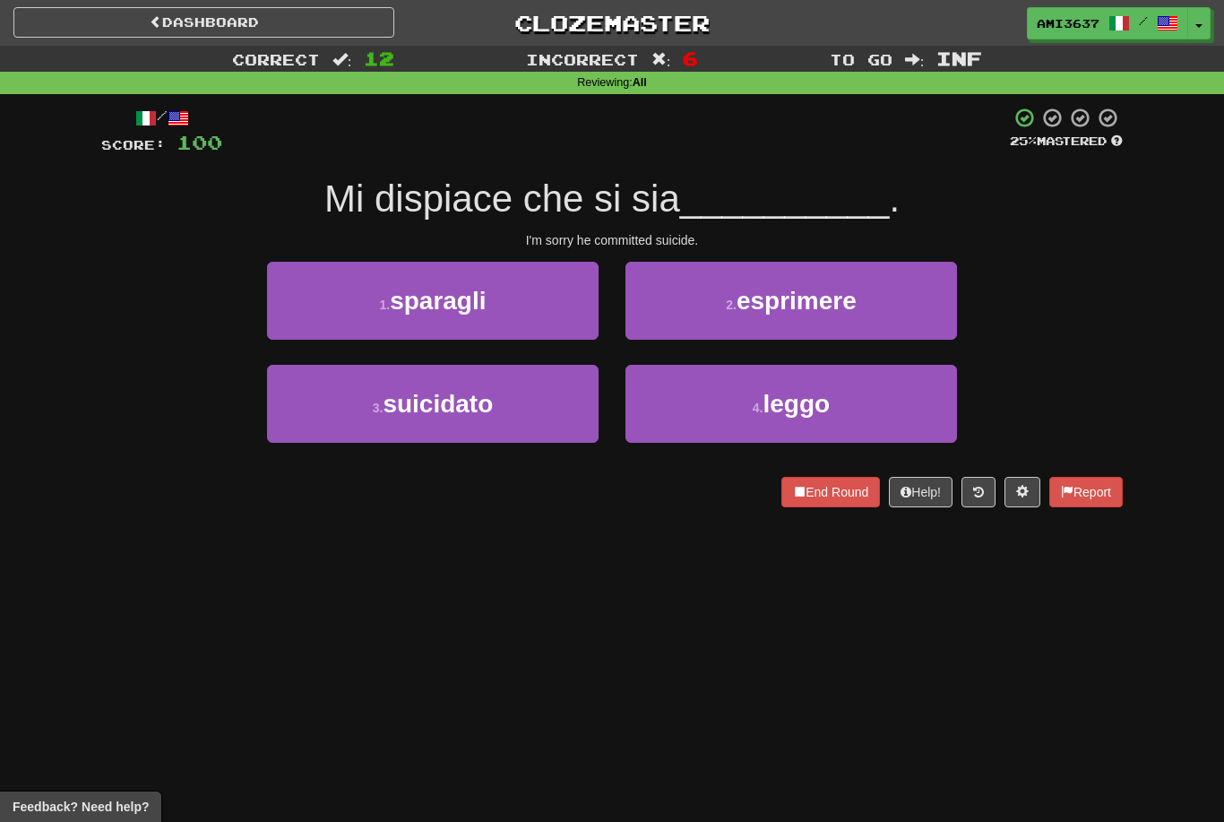
click at [574, 397] on button "3 . suicidato" at bounding box center [433, 404] width 332 height 78
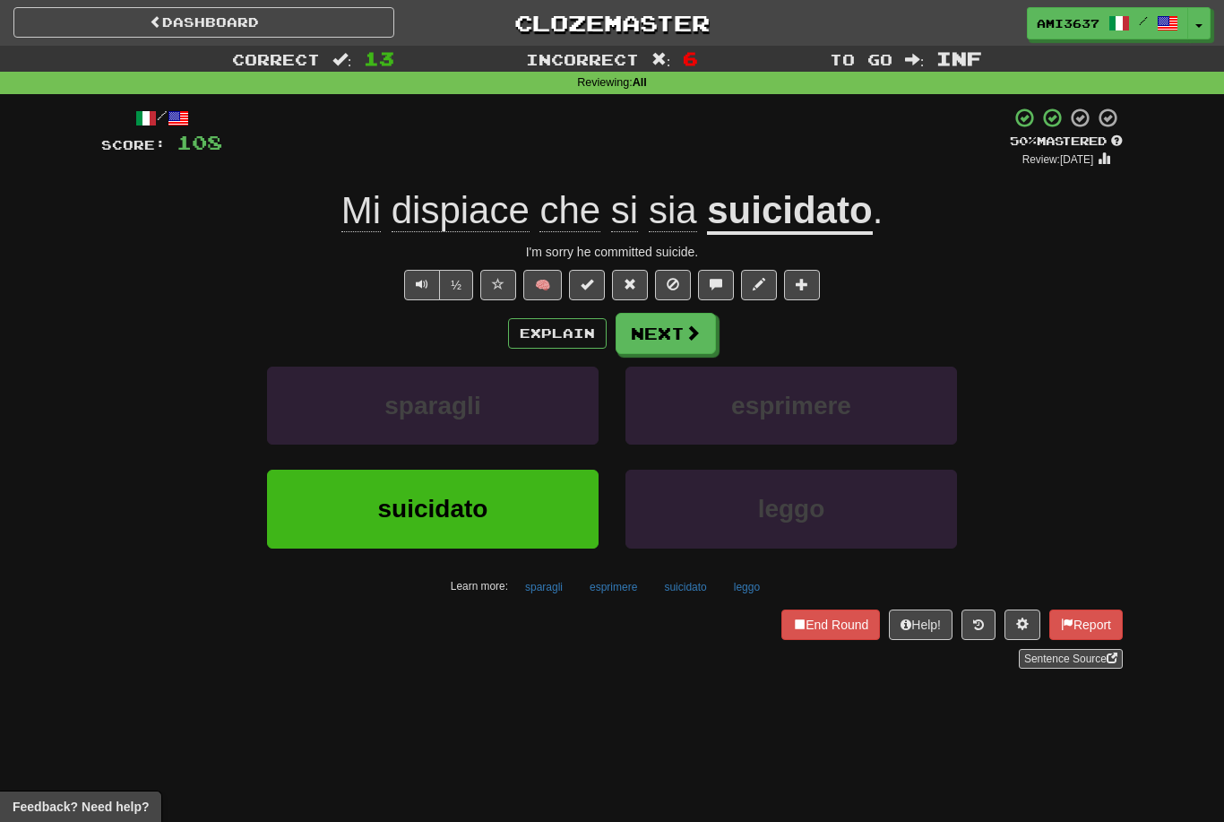
click at [540, 518] on button "suicidato" at bounding box center [433, 509] width 332 height 78
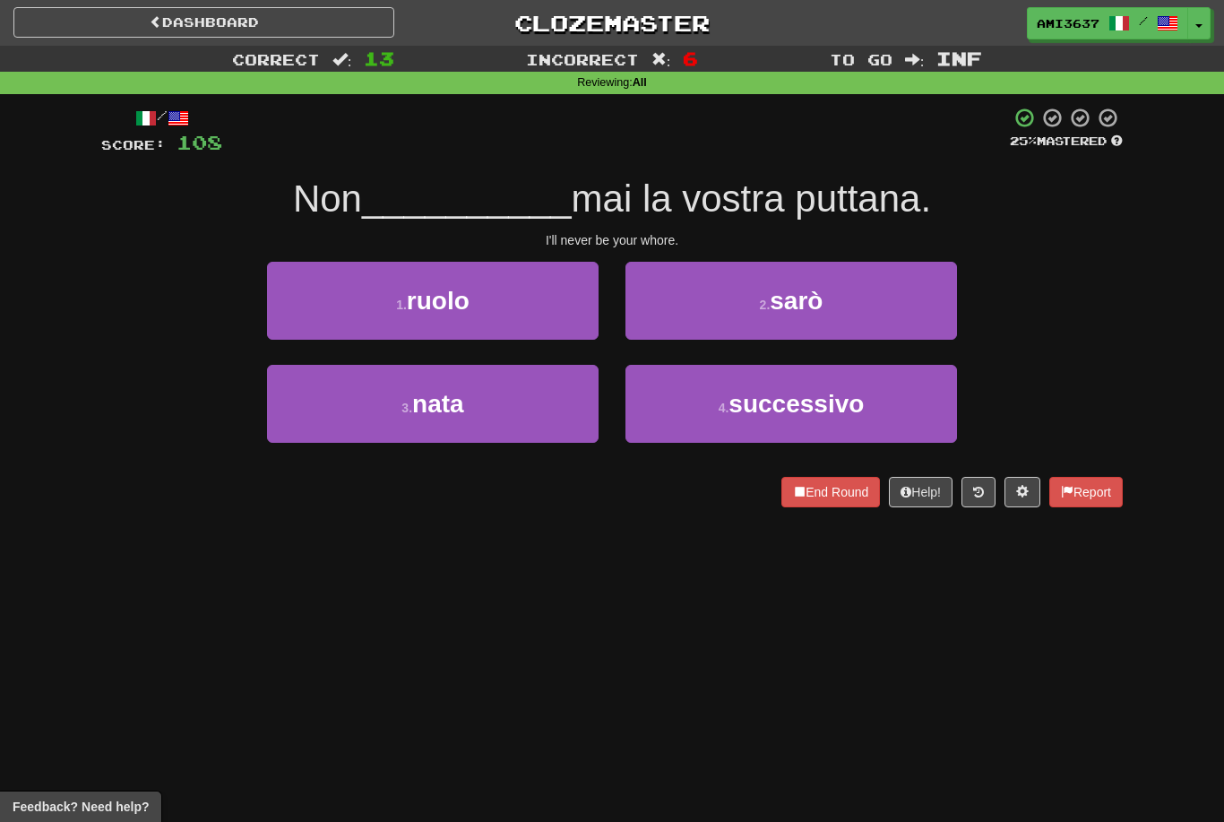
click at [745, 306] on button "2 . sarò" at bounding box center [792, 301] width 332 height 78
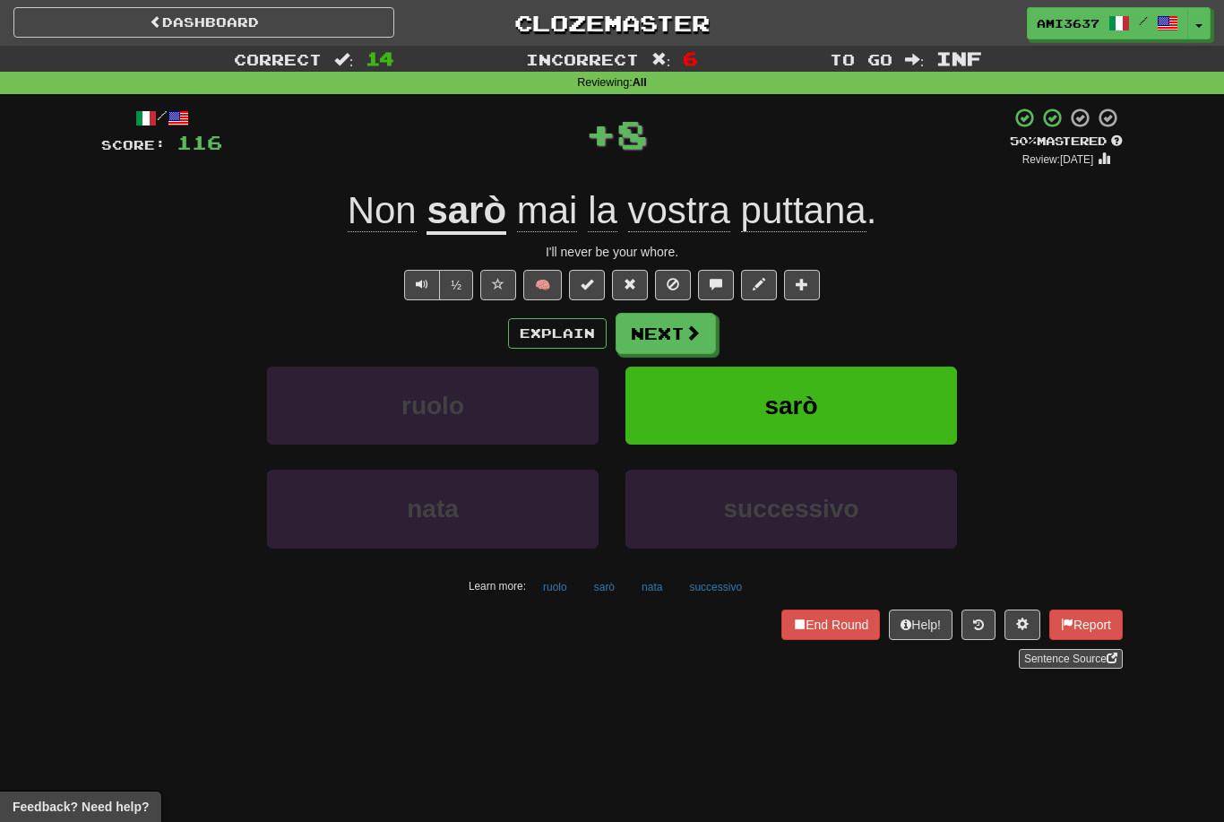
click at [704, 399] on button "sarò" at bounding box center [792, 406] width 332 height 78
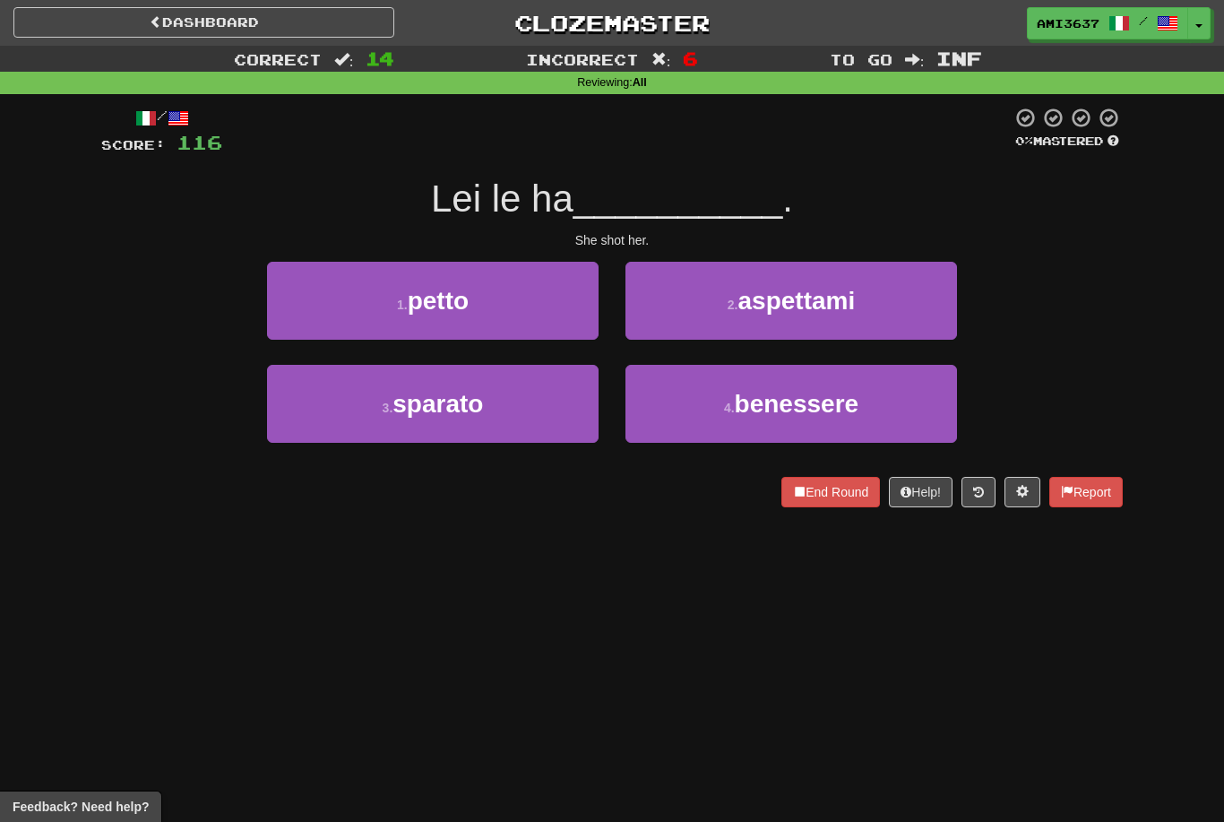
click at [557, 408] on button "3 . sparato" at bounding box center [433, 404] width 332 height 78
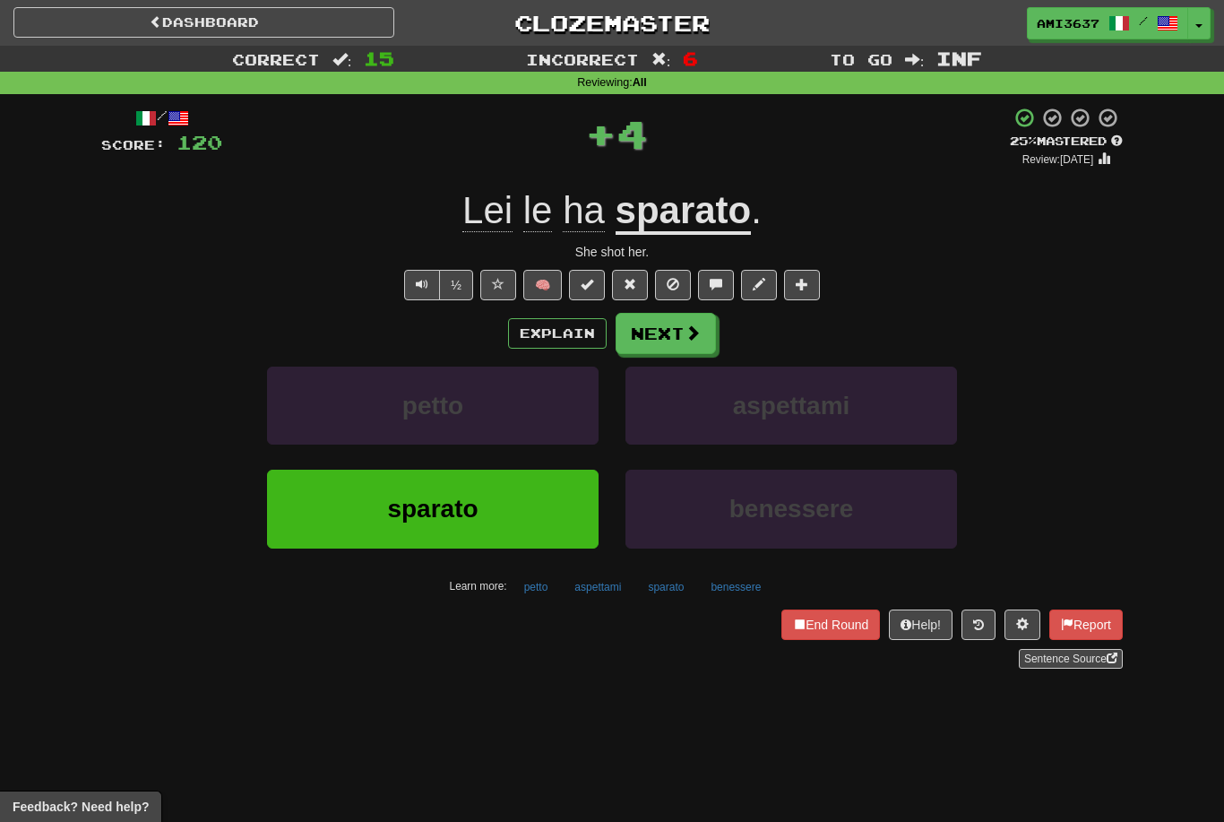
click at [541, 501] on button "sparato" at bounding box center [433, 509] width 332 height 78
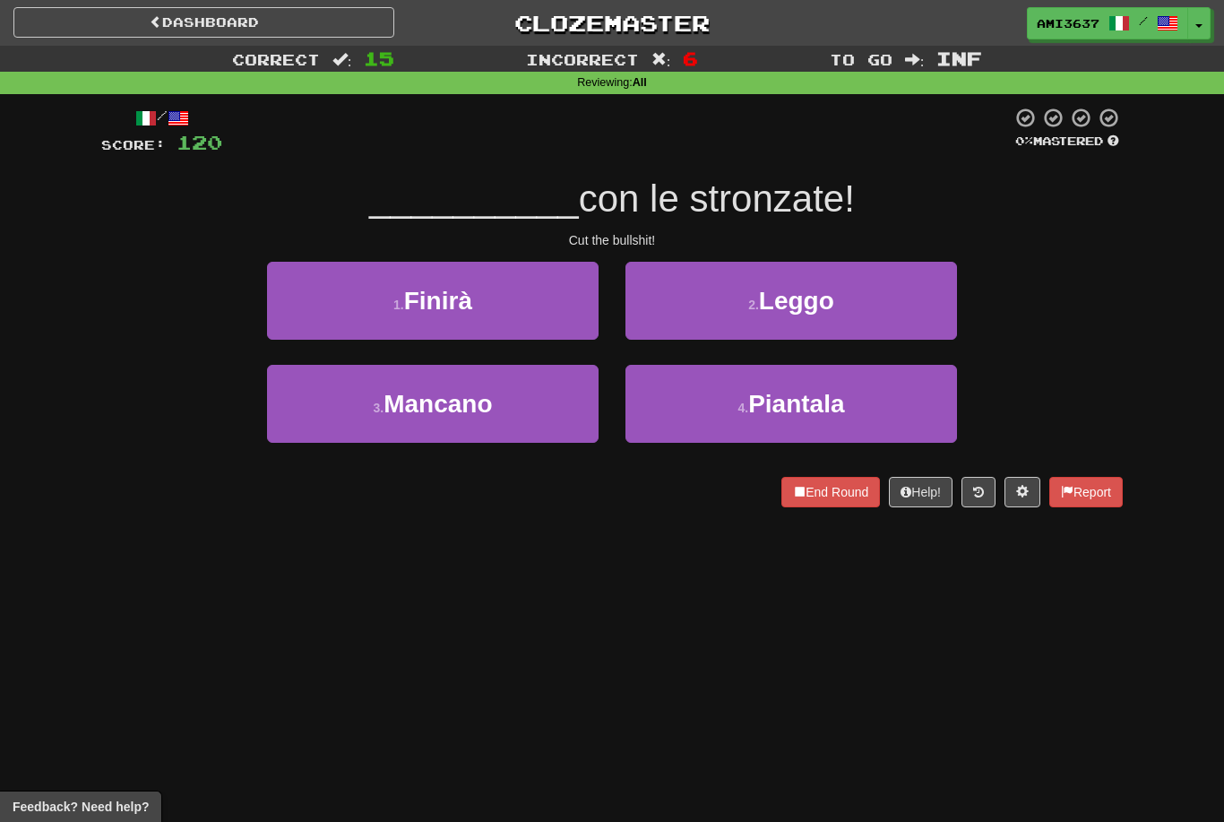
click at [688, 419] on button "4 . Piantala" at bounding box center [792, 404] width 332 height 78
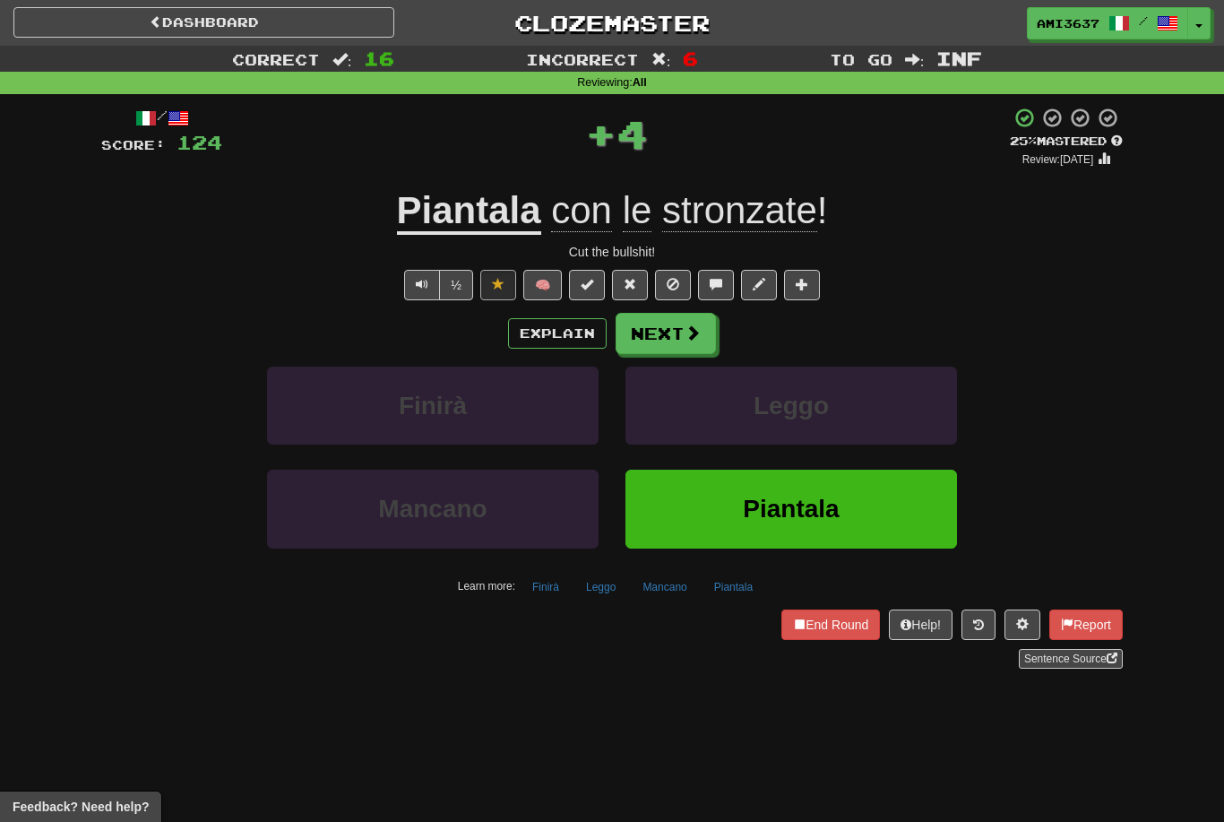
click at [650, 522] on button "Piantala" at bounding box center [792, 509] width 332 height 78
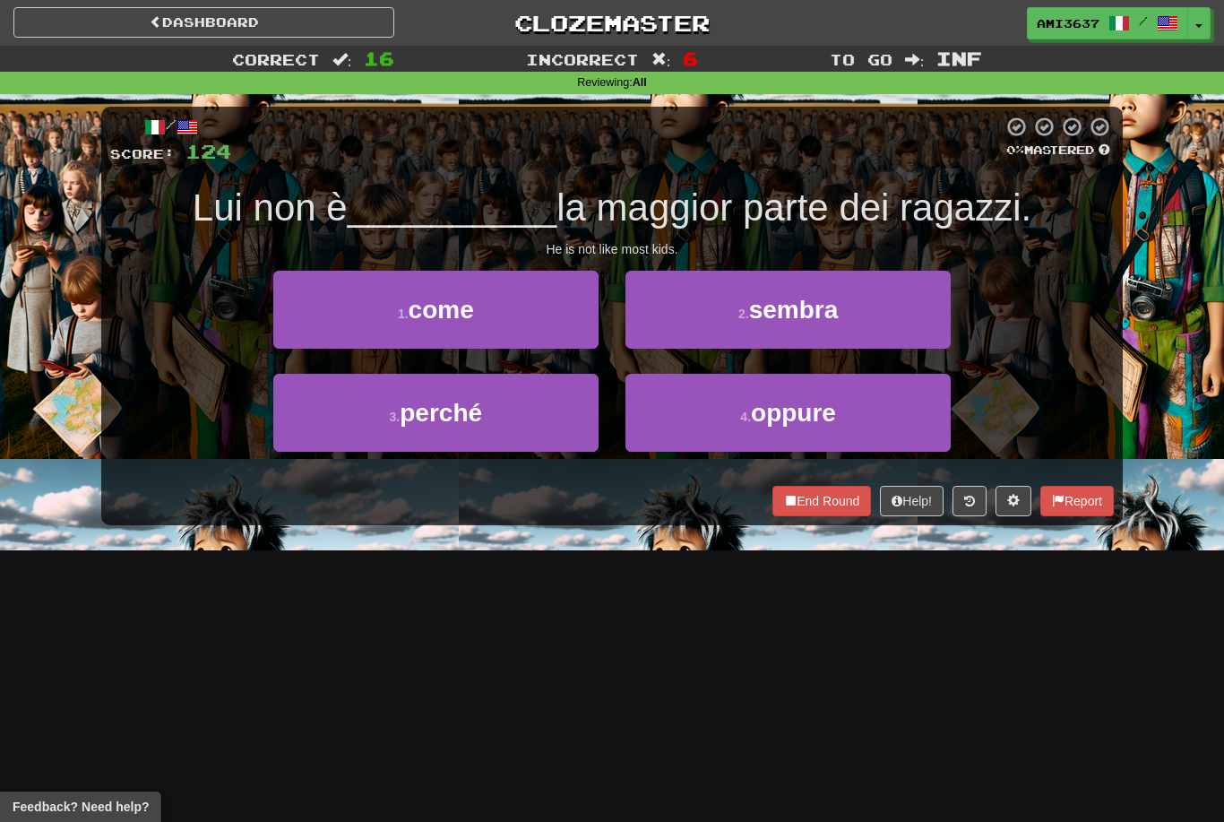
click at [545, 319] on button "1 . come" at bounding box center [435, 310] width 325 height 78
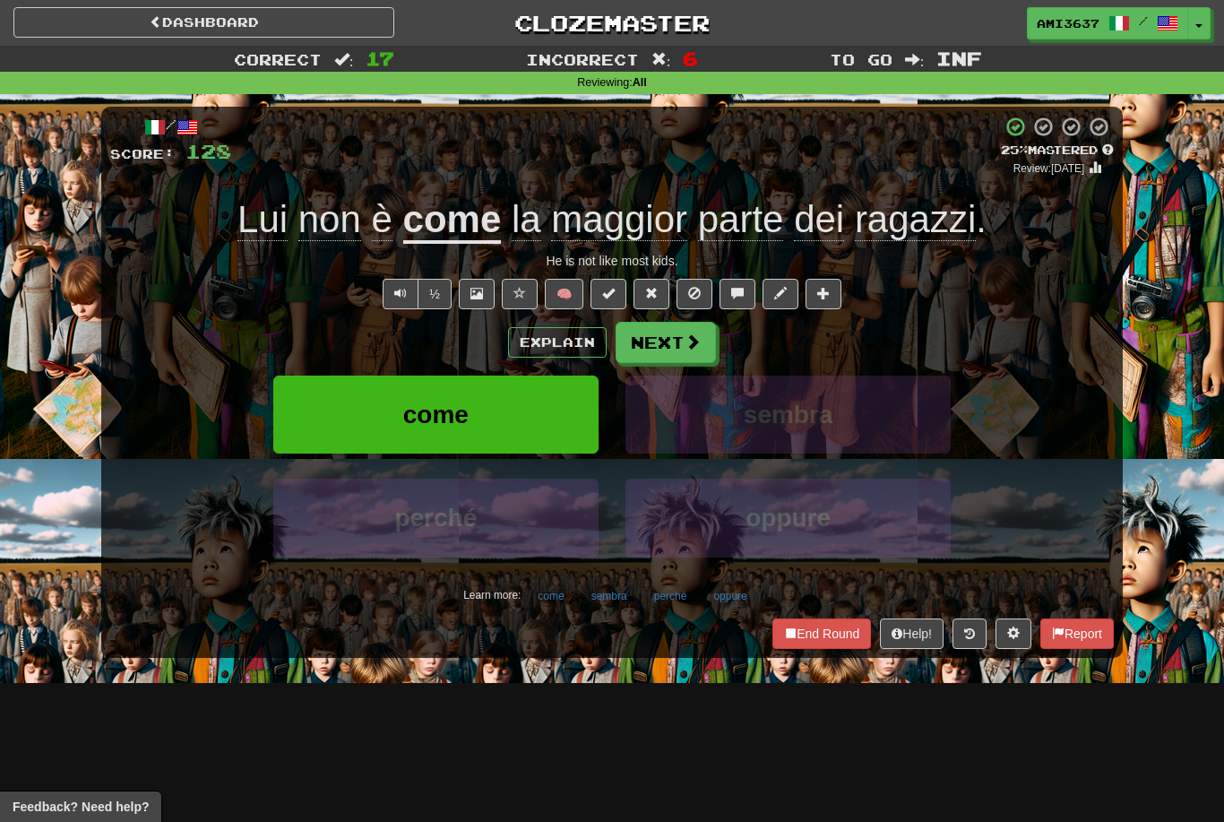
click at [541, 417] on button "come" at bounding box center [435, 415] width 325 height 78
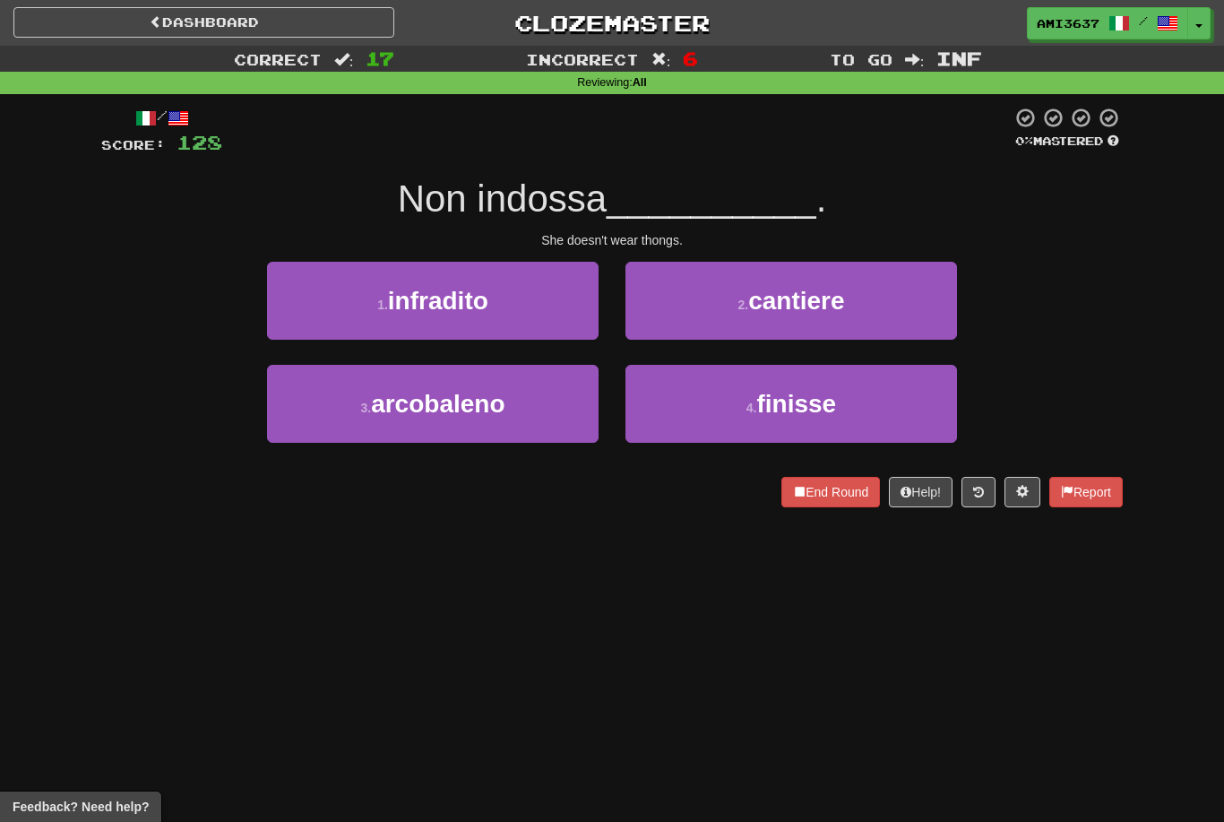
click at [545, 295] on button "1 . infradito" at bounding box center [433, 301] width 332 height 78
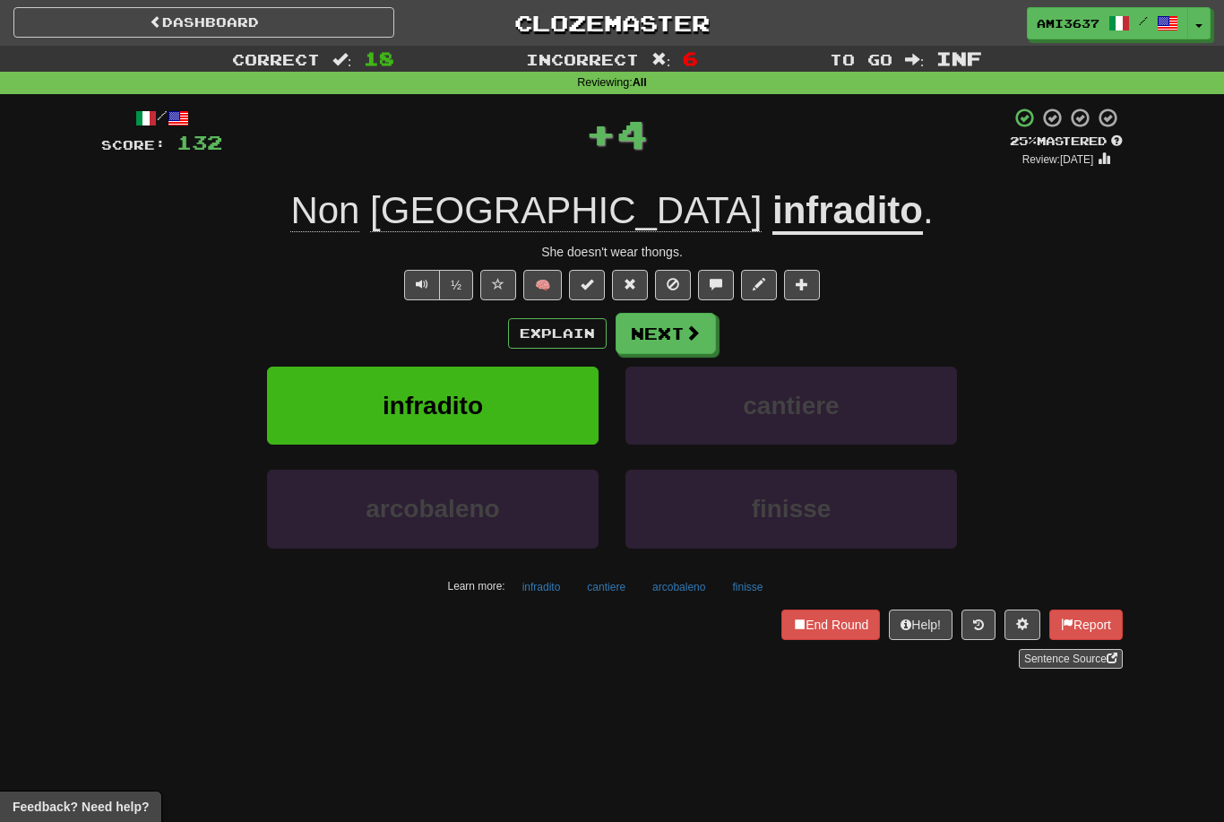
click at [535, 408] on button "infradito" at bounding box center [433, 406] width 332 height 78
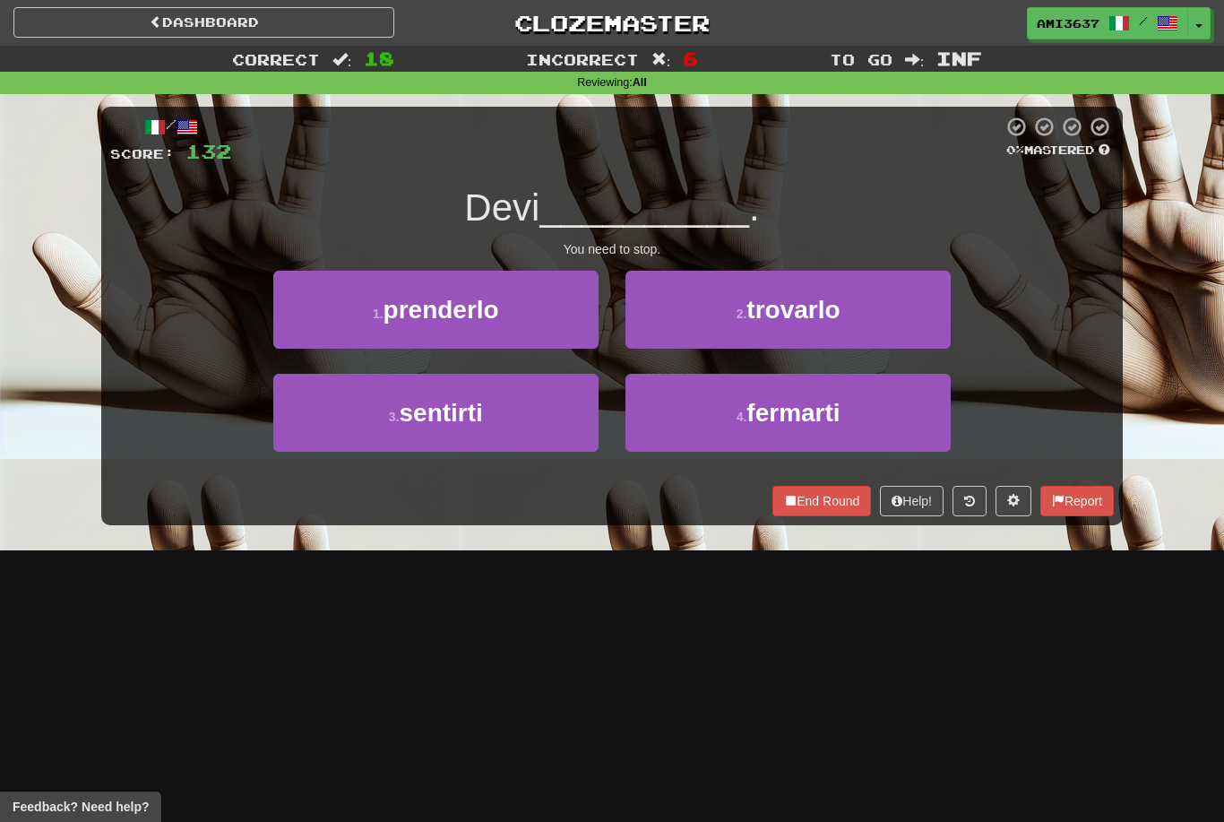
click at [560, 310] on button "1 . prenderlo" at bounding box center [435, 310] width 325 height 78
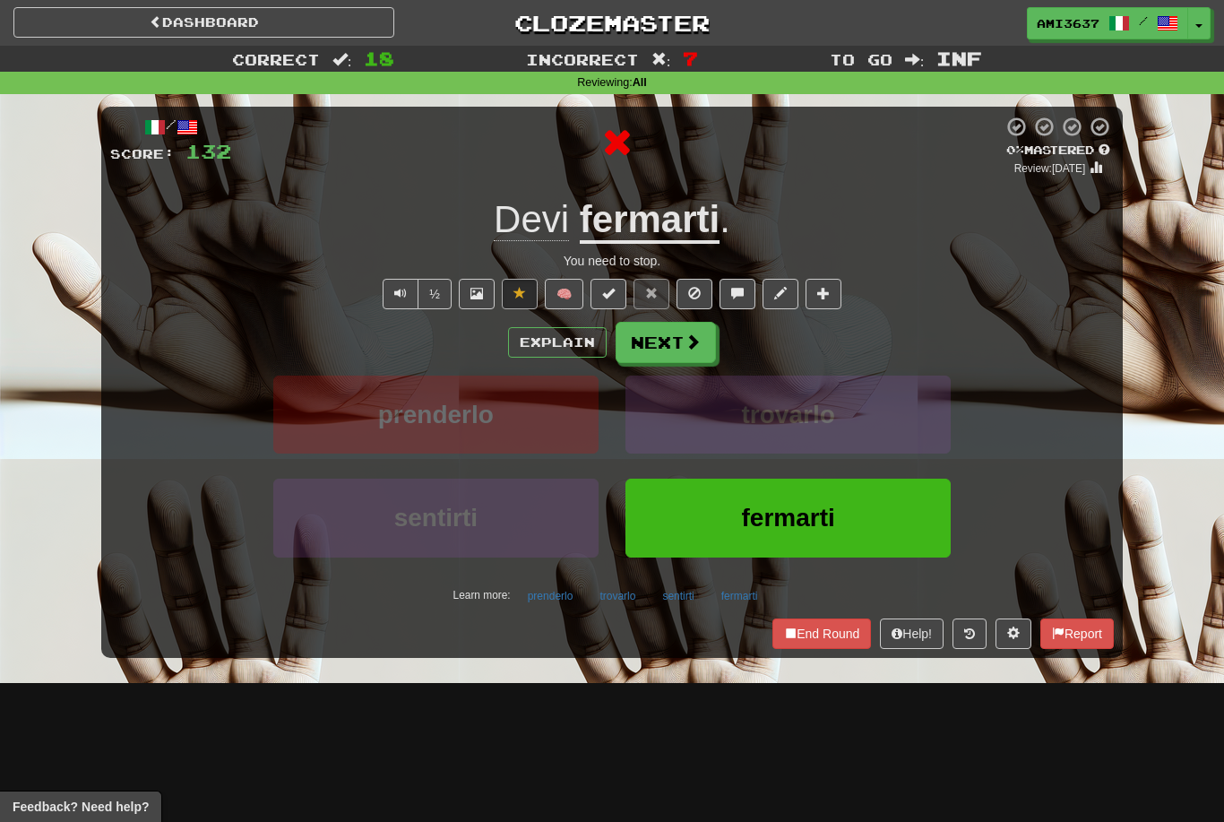
click at [668, 511] on button "fermarti" at bounding box center [788, 518] width 325 height 78
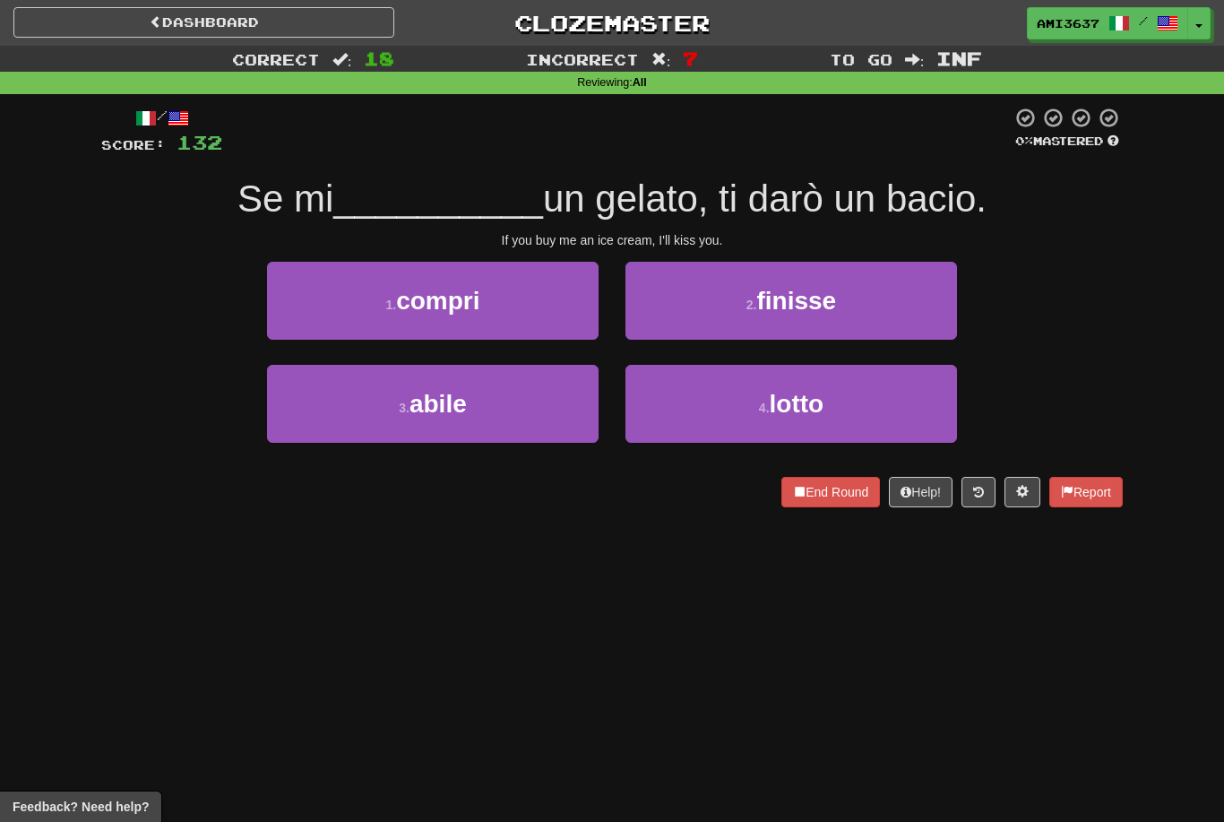
click at [552, 296] on button "1 . compri" at bounding box center [433, 301] width 332 height 78
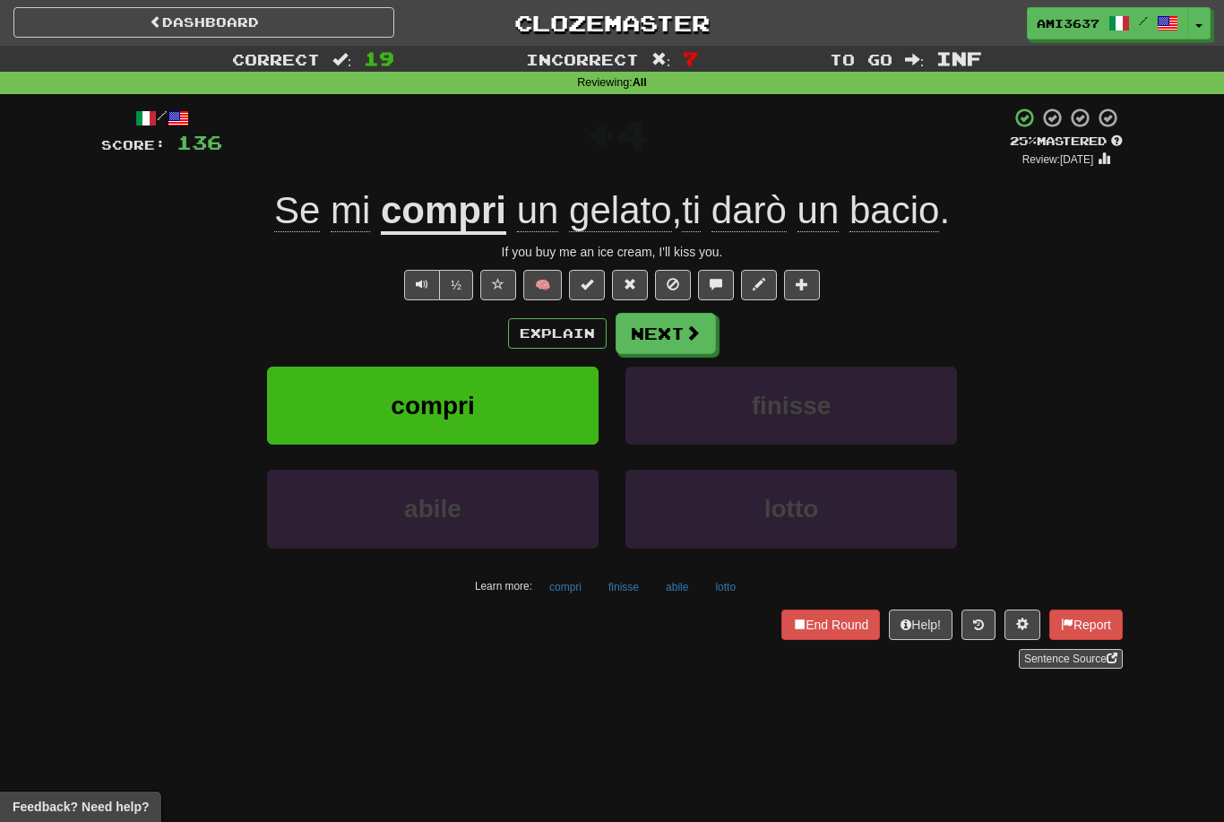
click at [534, 405] on button "compri" at bounding box center [433, 406] width 332 height 78
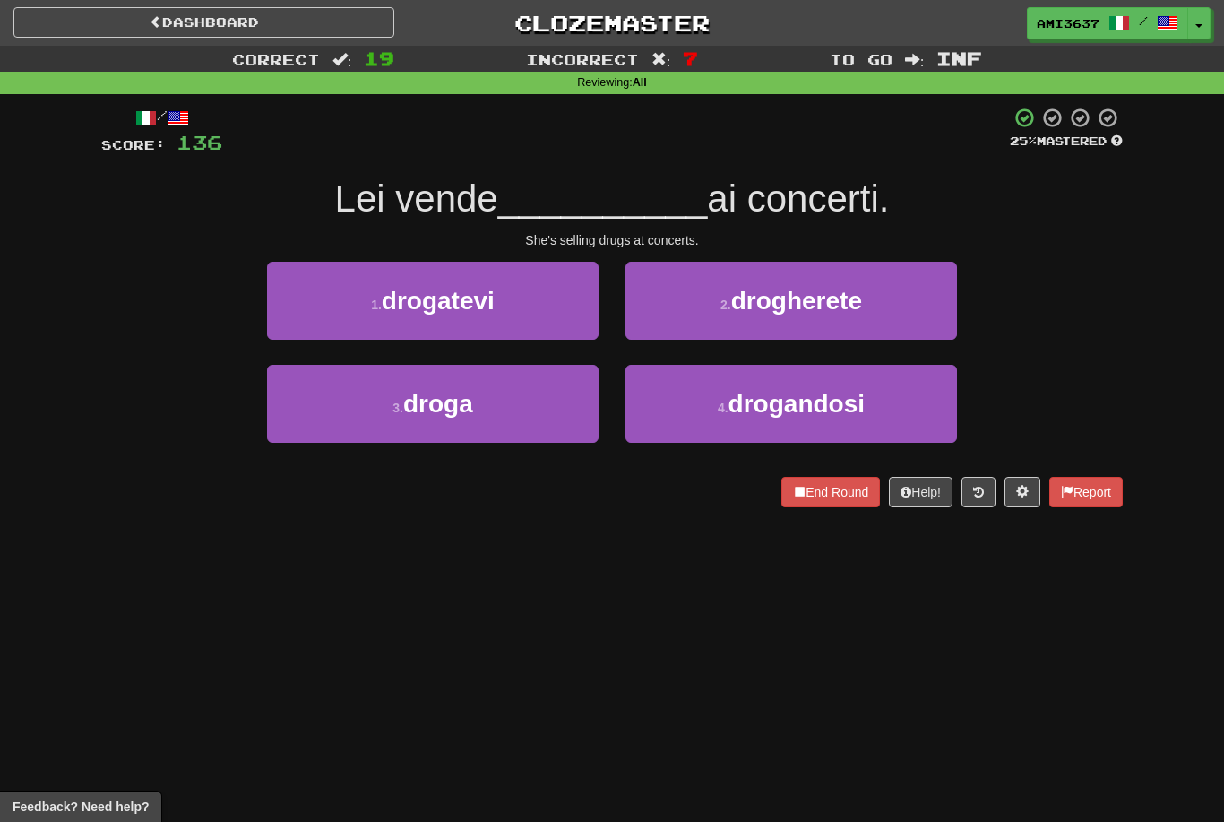
click at [898, 412] on button "4 . drogandosi" at bounding box center [792, 404] width 332 height 78
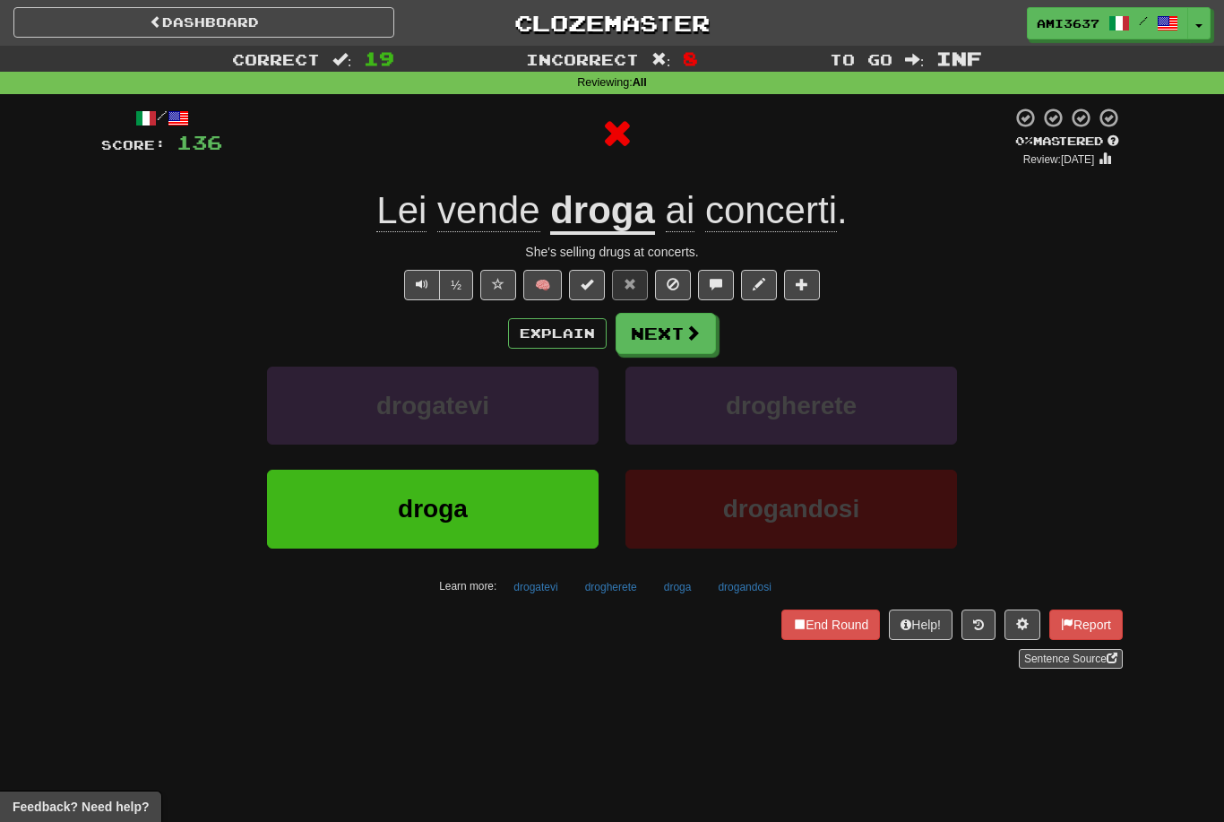
click at [532, 514] on button "droga" at bounding box center [433, 509] width 332 height 78
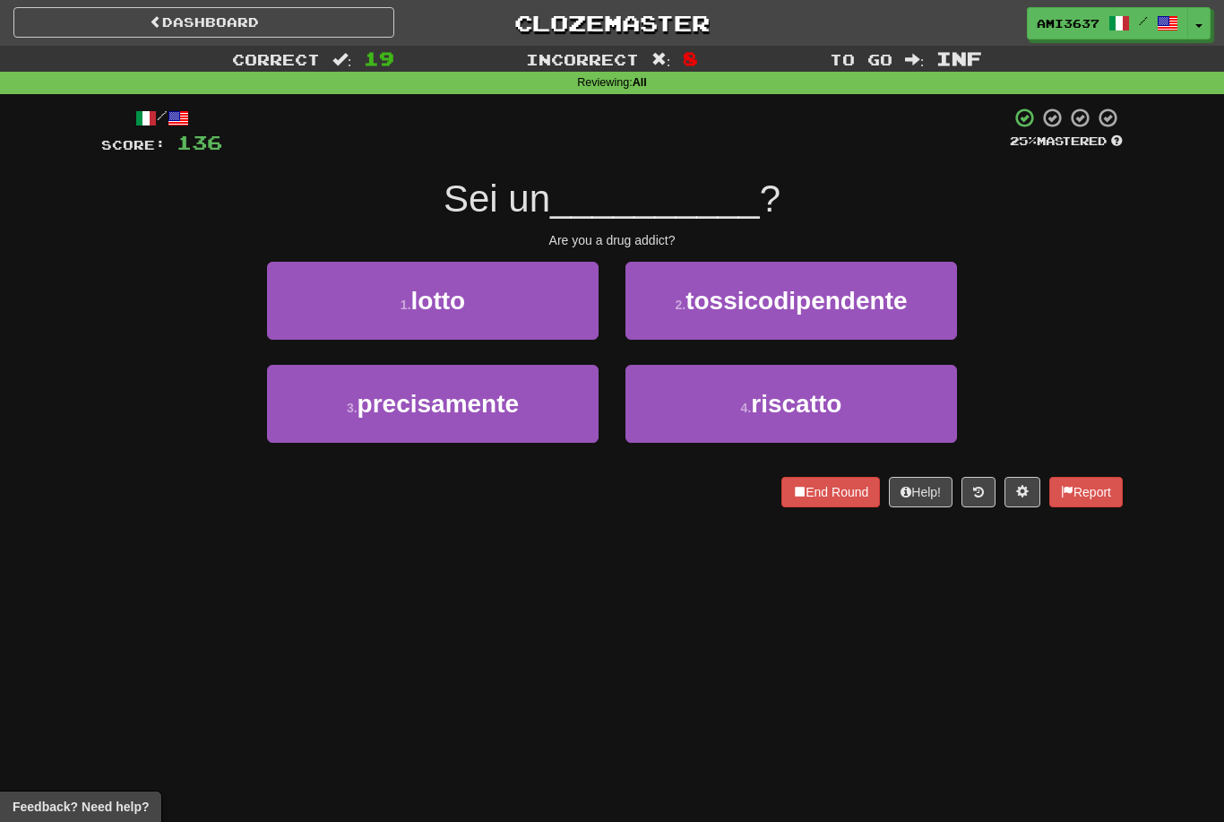
click at [696, 400] on button "4 . riscatto" at bounding box center [792, 404] width 332 height 78
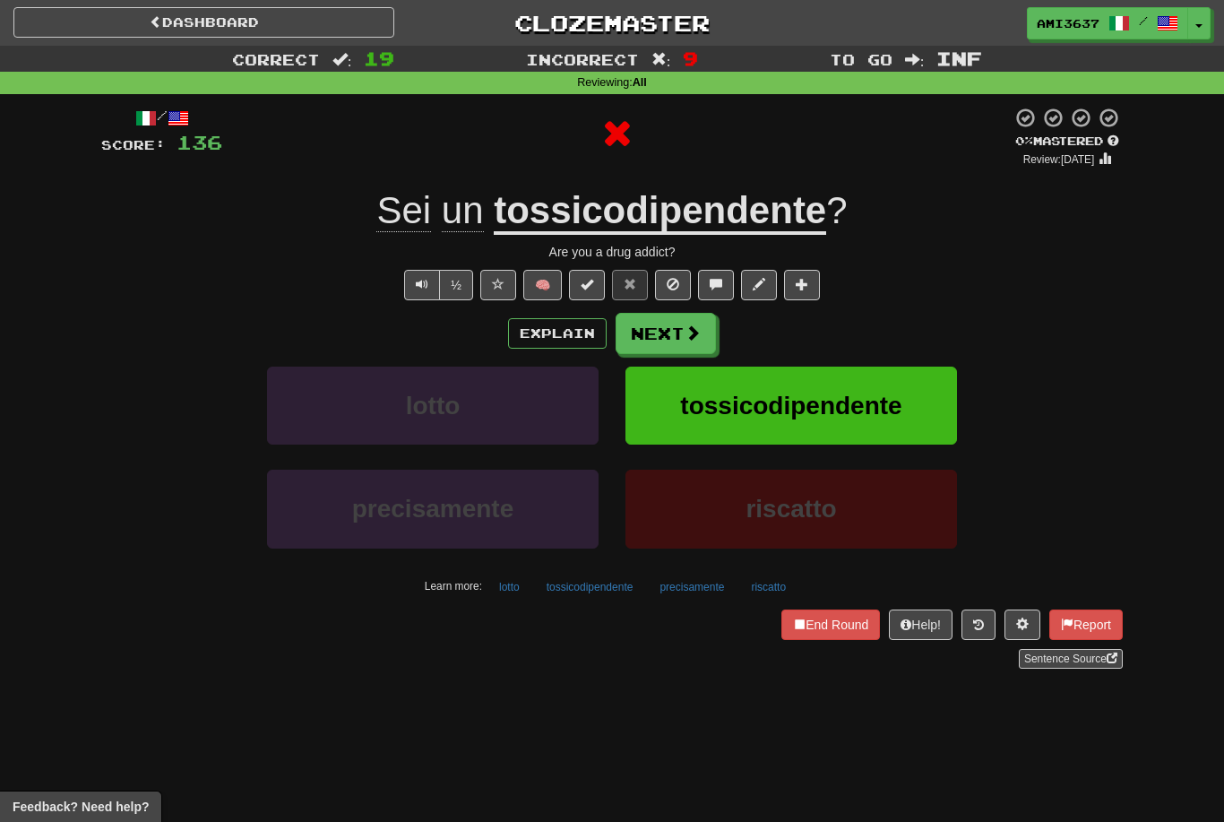
click at [695, 422] on button "tossicodipendente" at bounding box center [792, 406] width 332 height 78
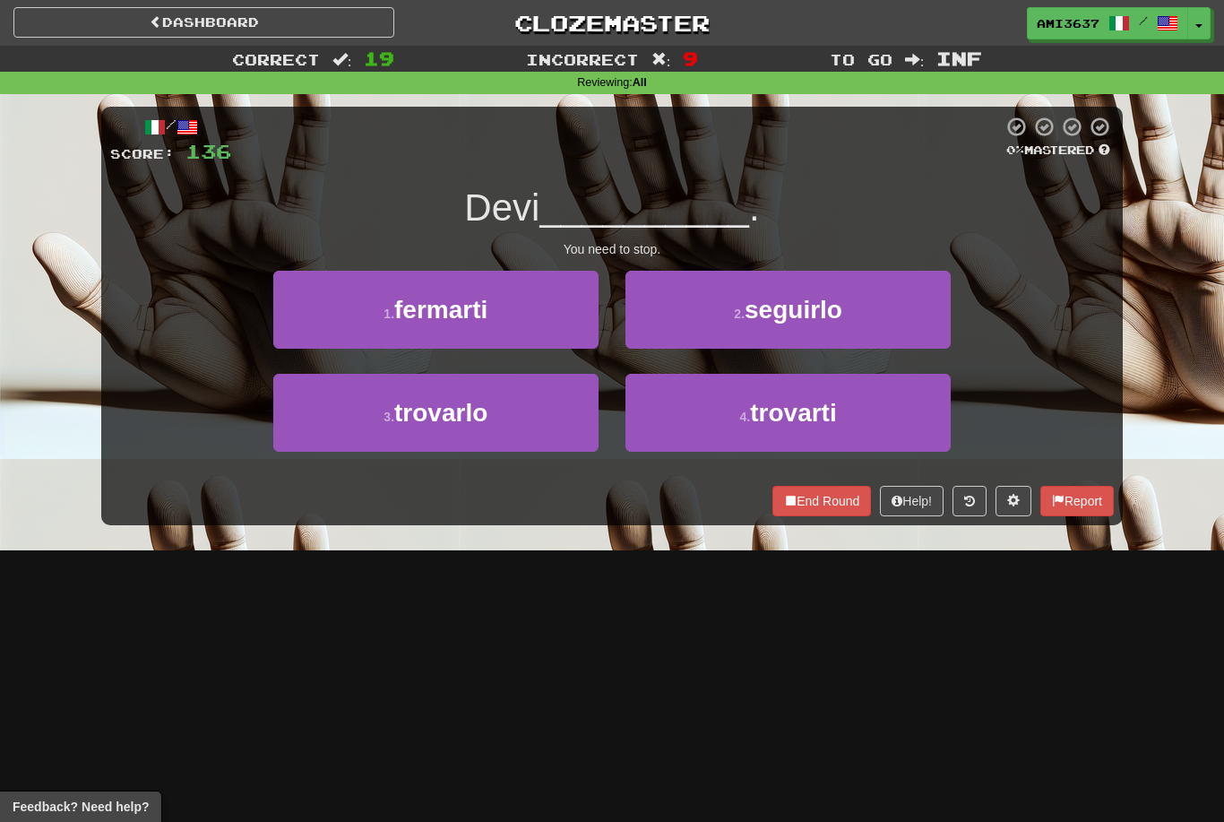
click at [529, 316] on button "1 . fermarti" at bounding box center [435, 310] width 325 height 78
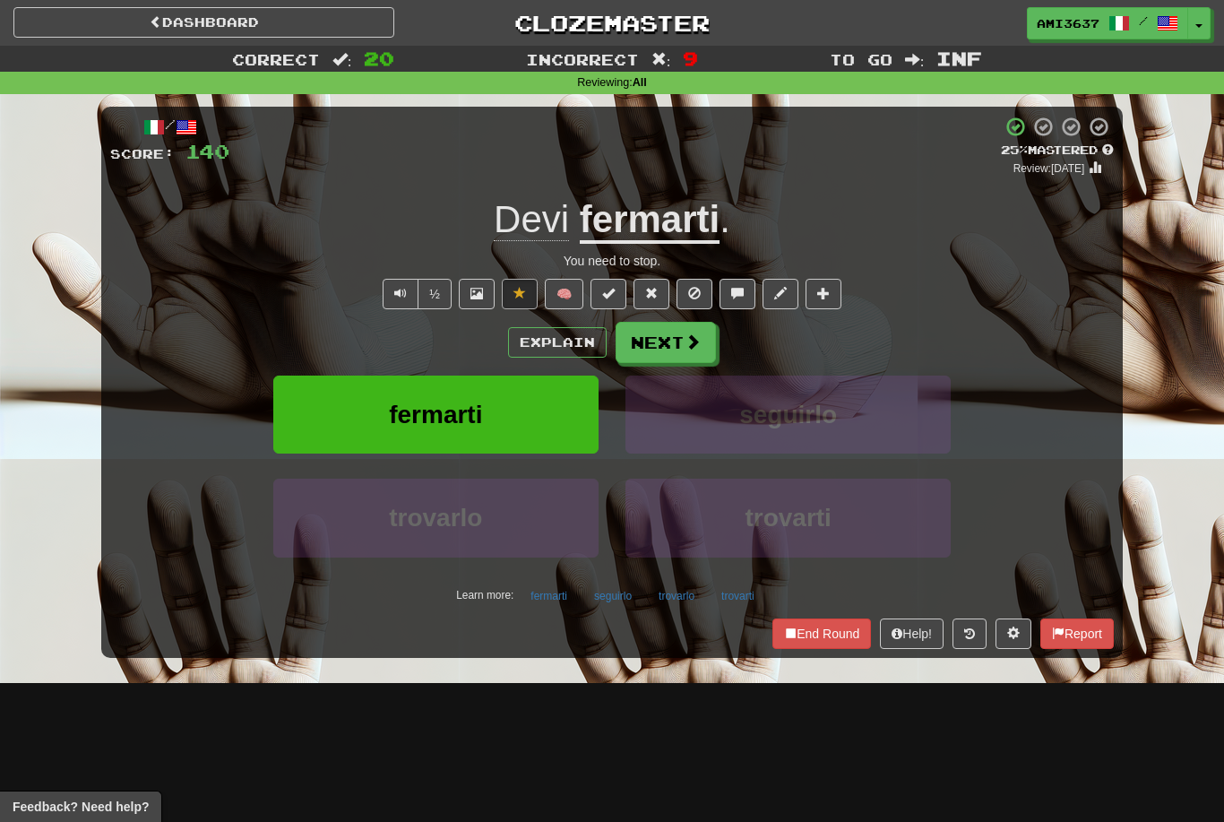
click at [570, 401] on button "fermarti" at bounding box center [435, 415] width 325 height 78
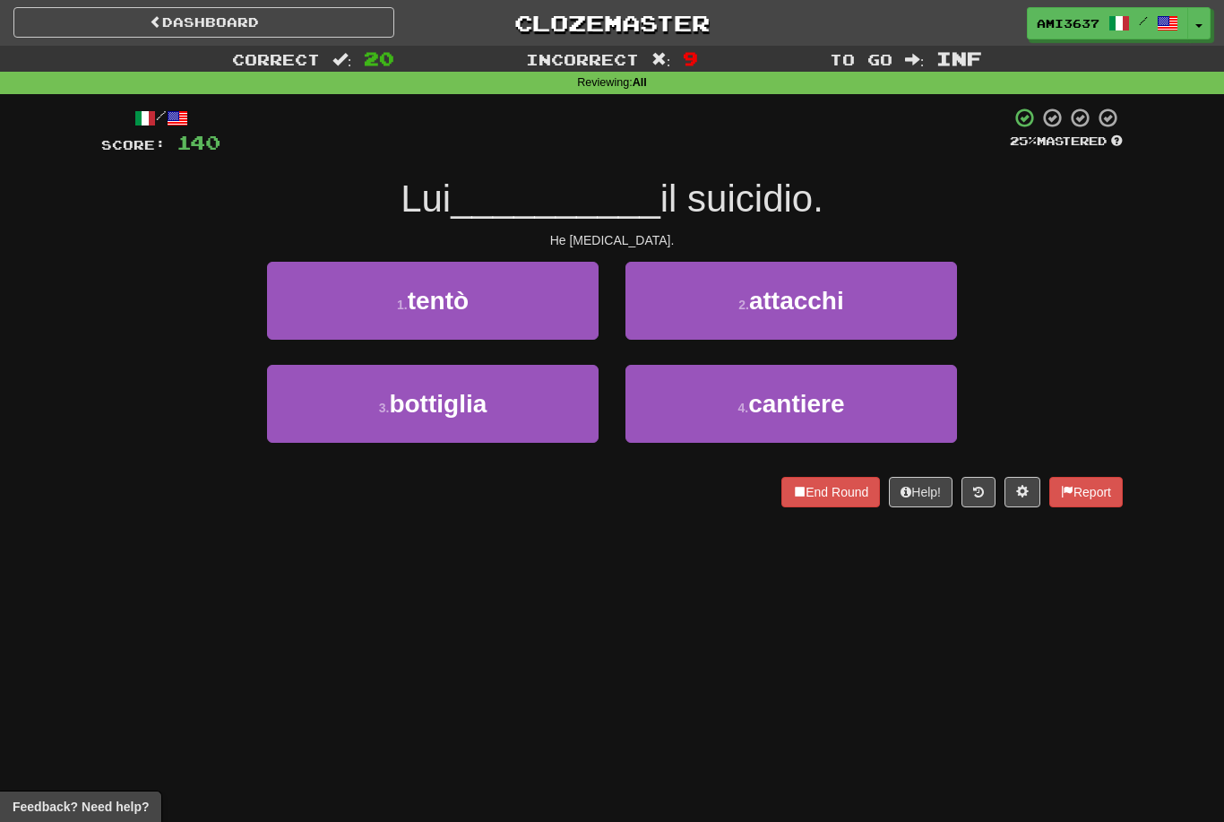
click at [553, 309] on button "1 . tentò" at bounding box center [433, 301] width 332 height 78
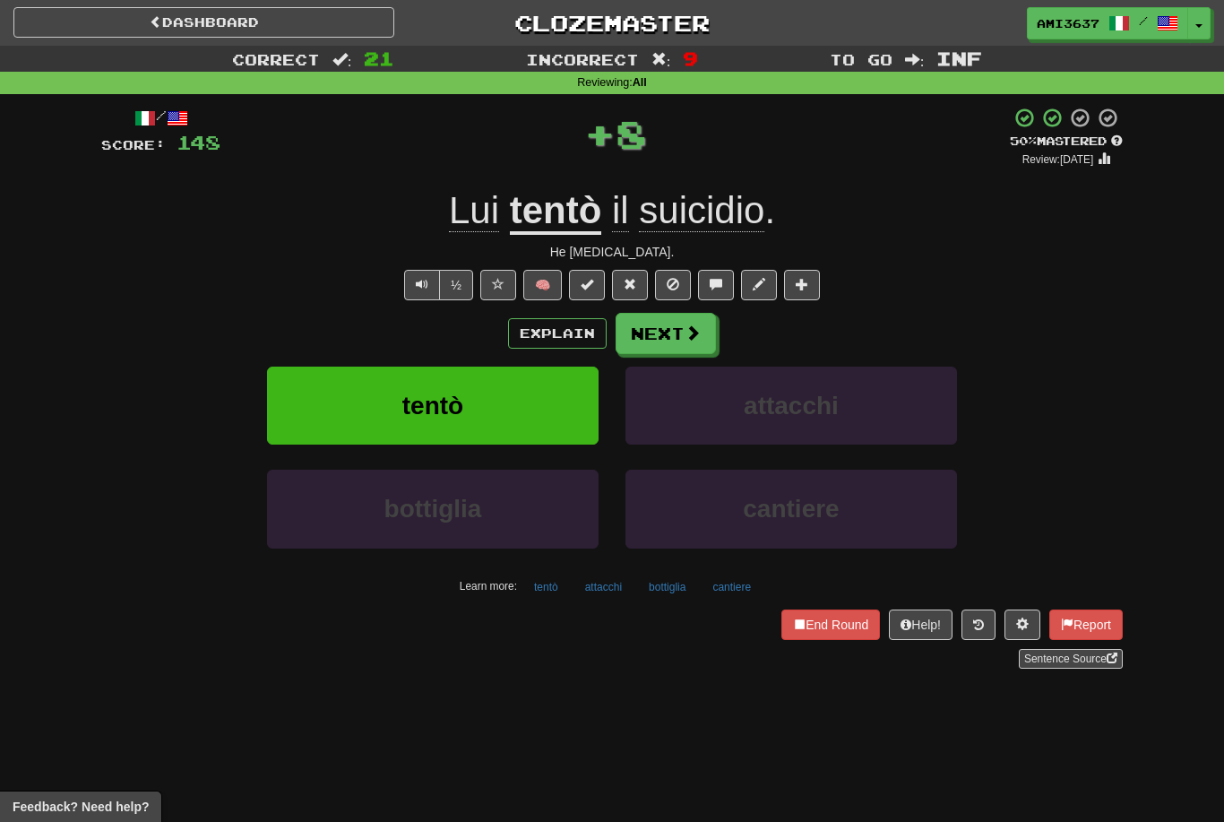
click at [557, 411] on button "tentò" at bounding box center [433, 406] width 332 height 78
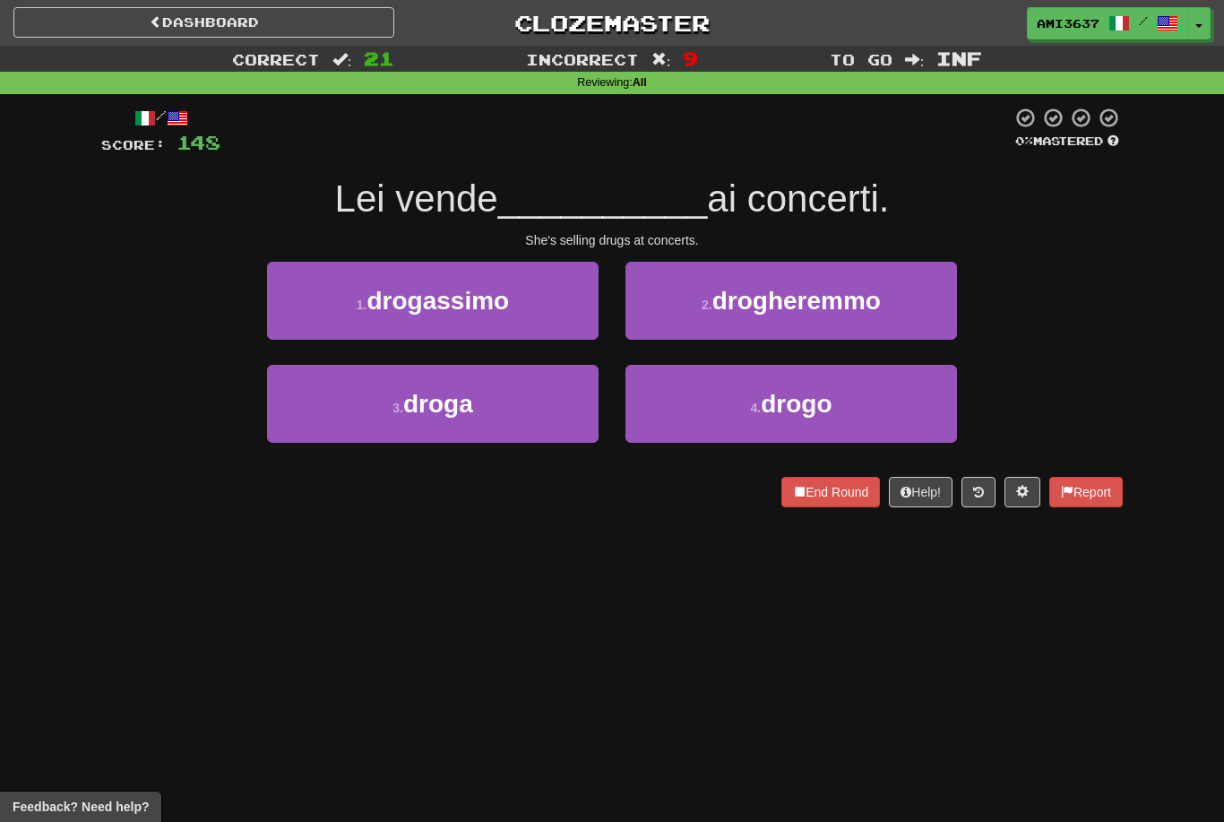
click at [687, 417] on button "4 . drogo" at bounding box center [792, 404] width 332 height 78
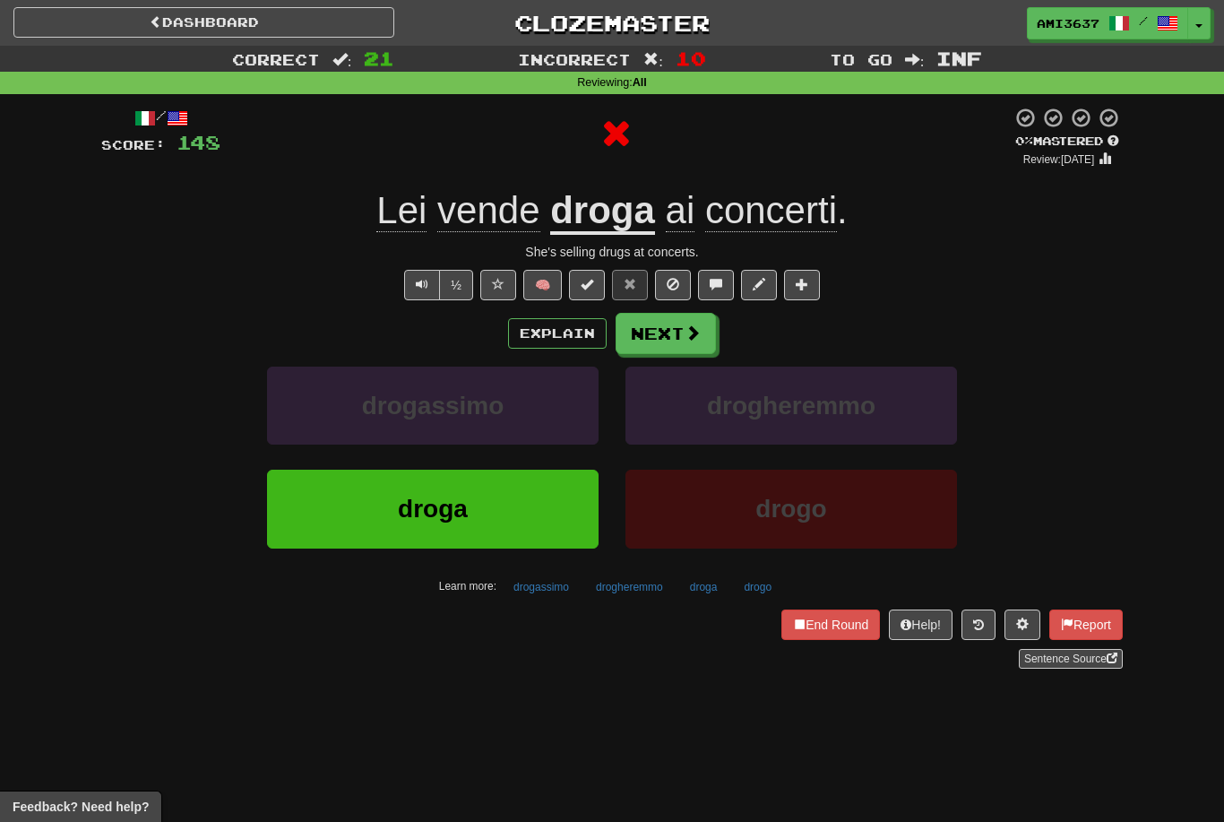
click at [551, 502] on button "droga" at bounding box center [433, 509] width 332 height 78
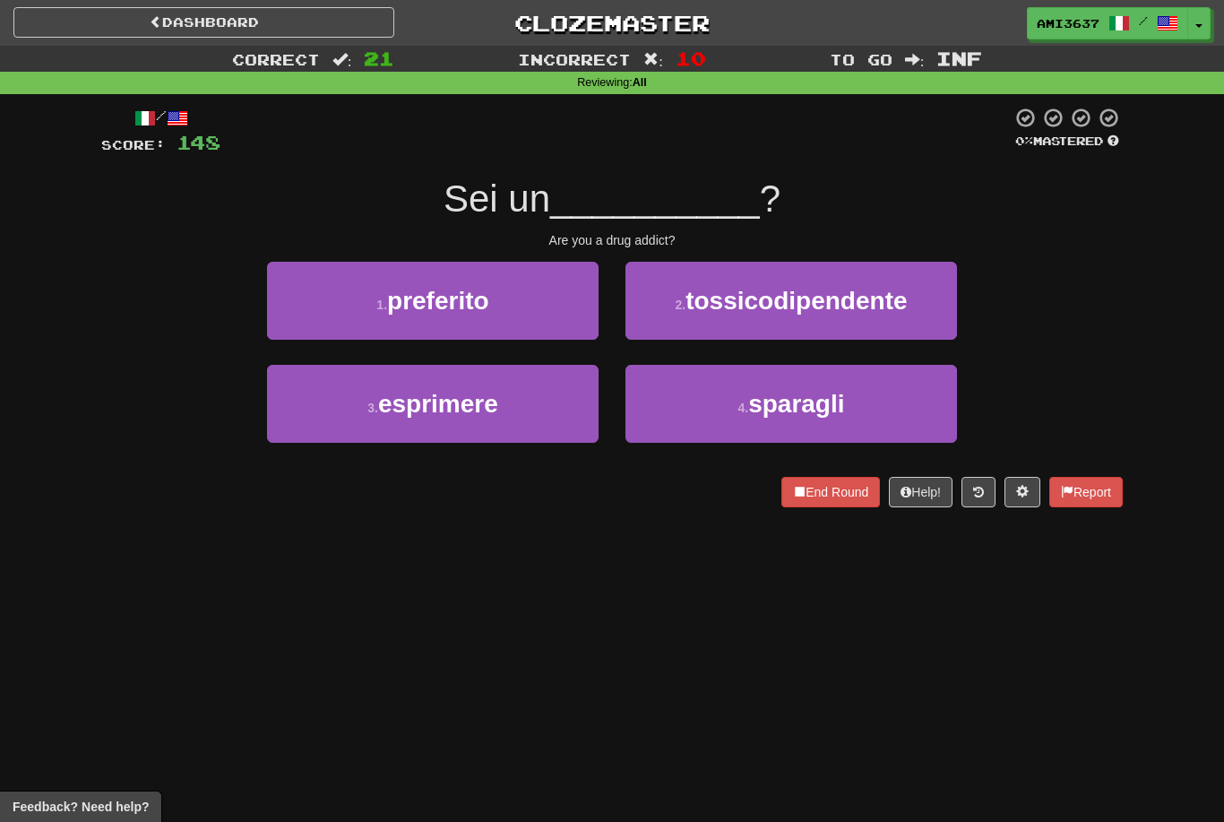
click at [774, 305] on span "tossicodipendente" at bounding box center [796, 301] width 221 height 28
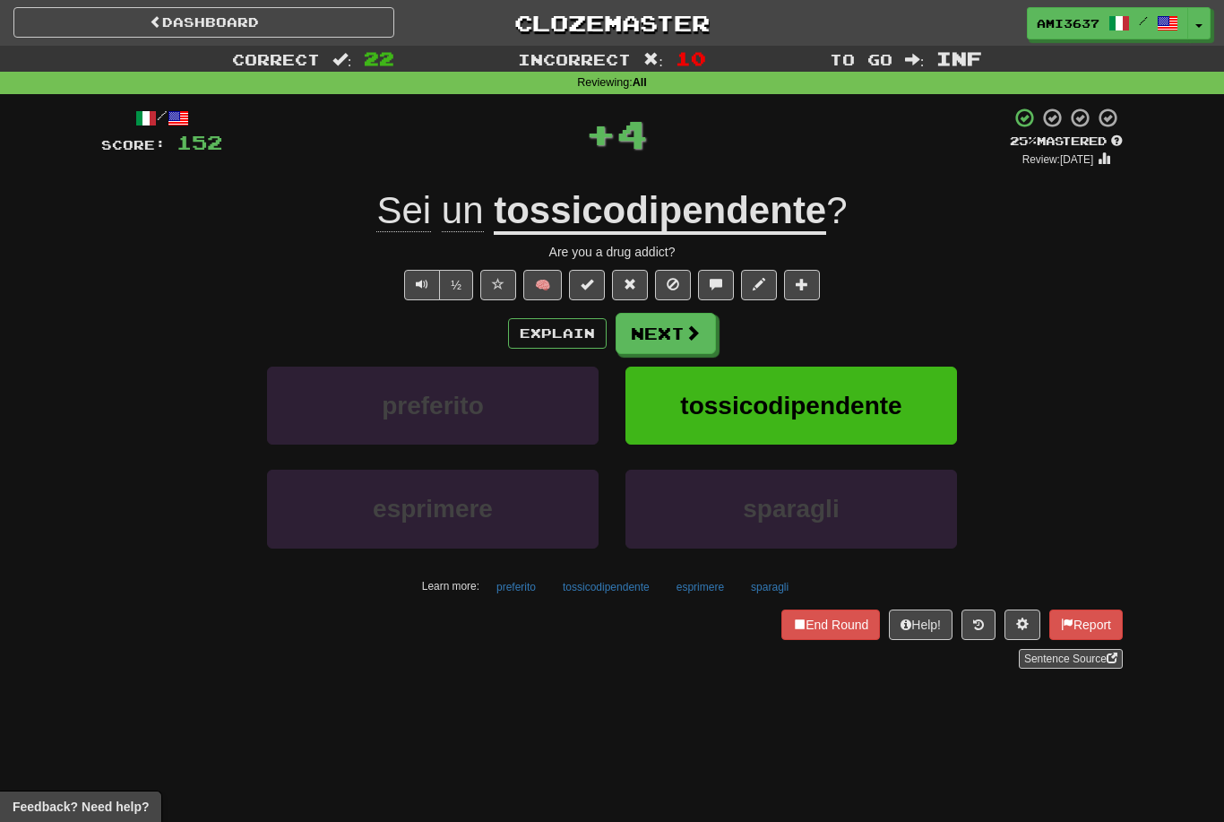
click at [715, 426] on button "tossicodipendente" at bounding box center [792, 406] width 332 height 78
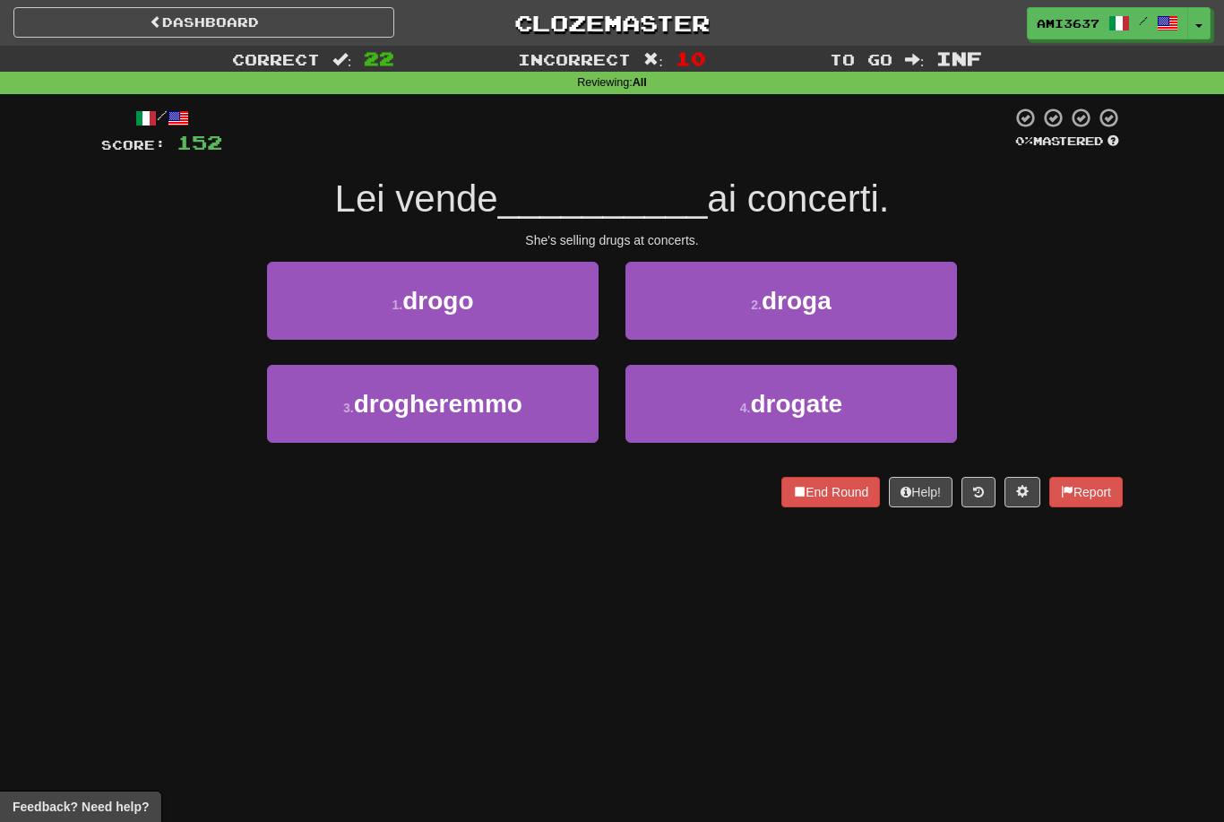
click at [781, 314] on button "2 . droga" at bounding box center [792, 301] width 332 height 78
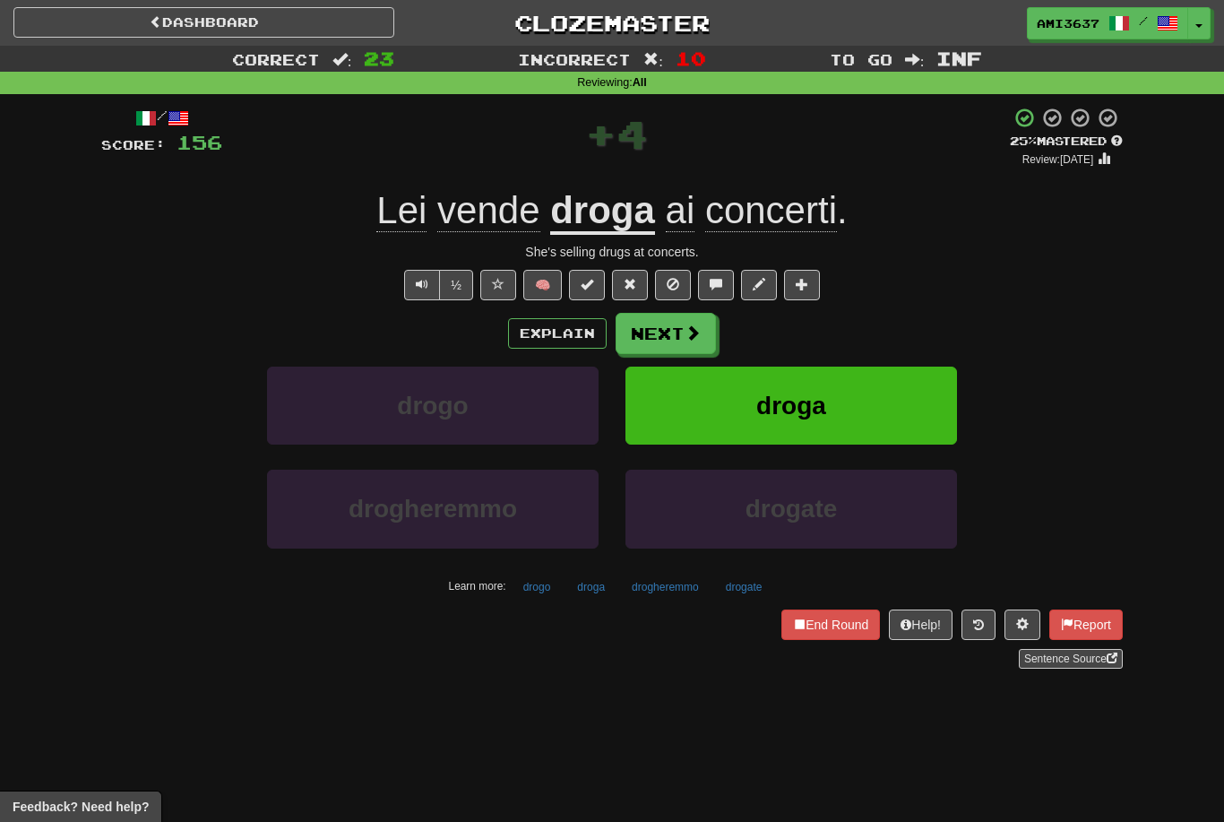
click at [732, 401] on button "droga" at bounding box center [792, 406] width 332 height 78
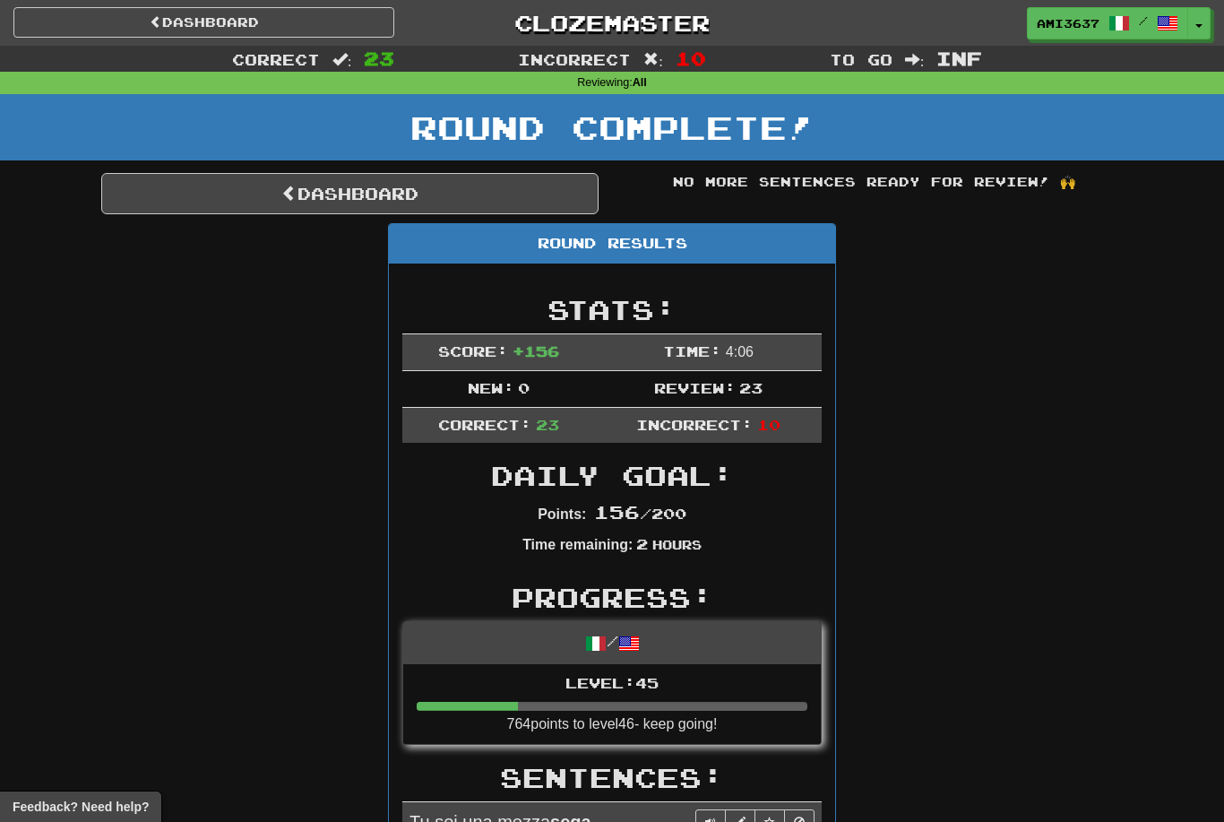
click at [551, 181] on link "Dashboard" at bounding box center [349, 193] width 497 height 41
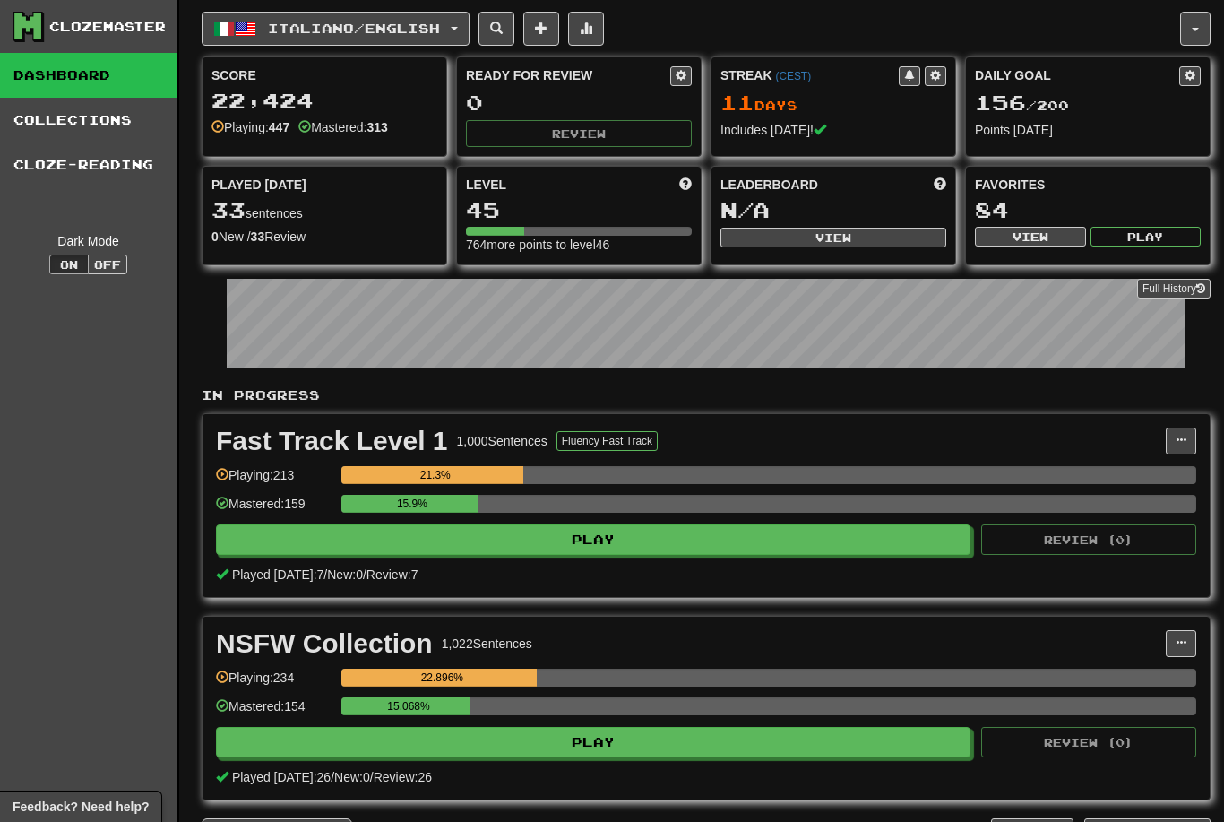
click at [414, 28] on span "Italiano / English" at bounding box center [354, 28] width 172 height 15
